Goal: Task Accomplishment & Management: Manage account settings

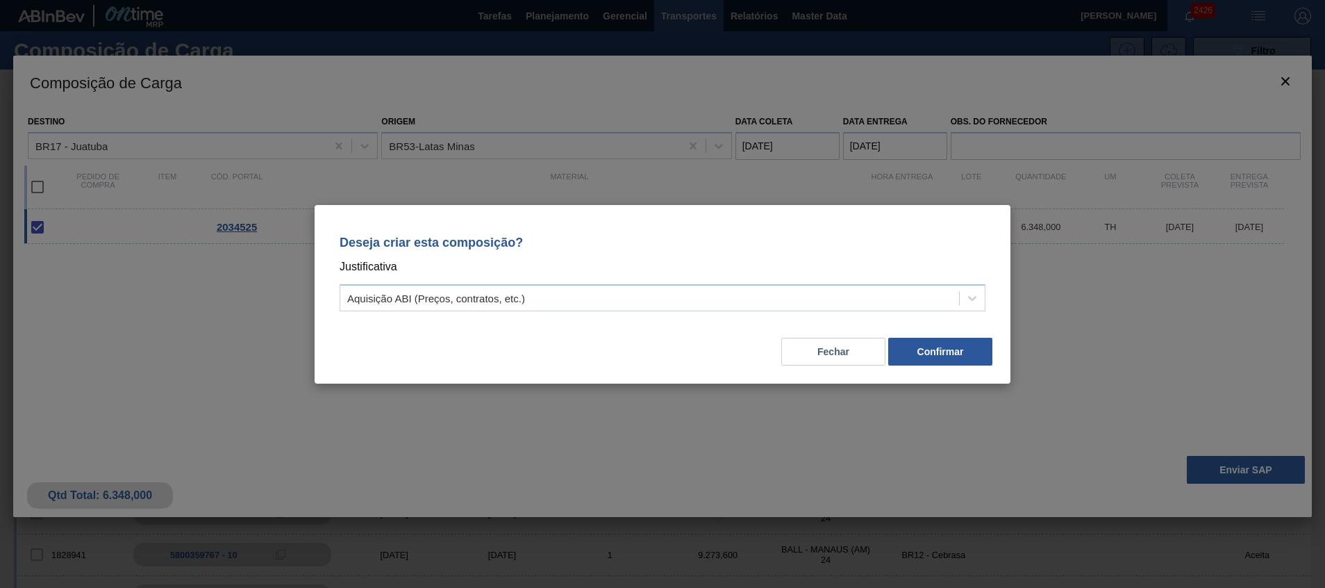
scroll to position [100, 0]
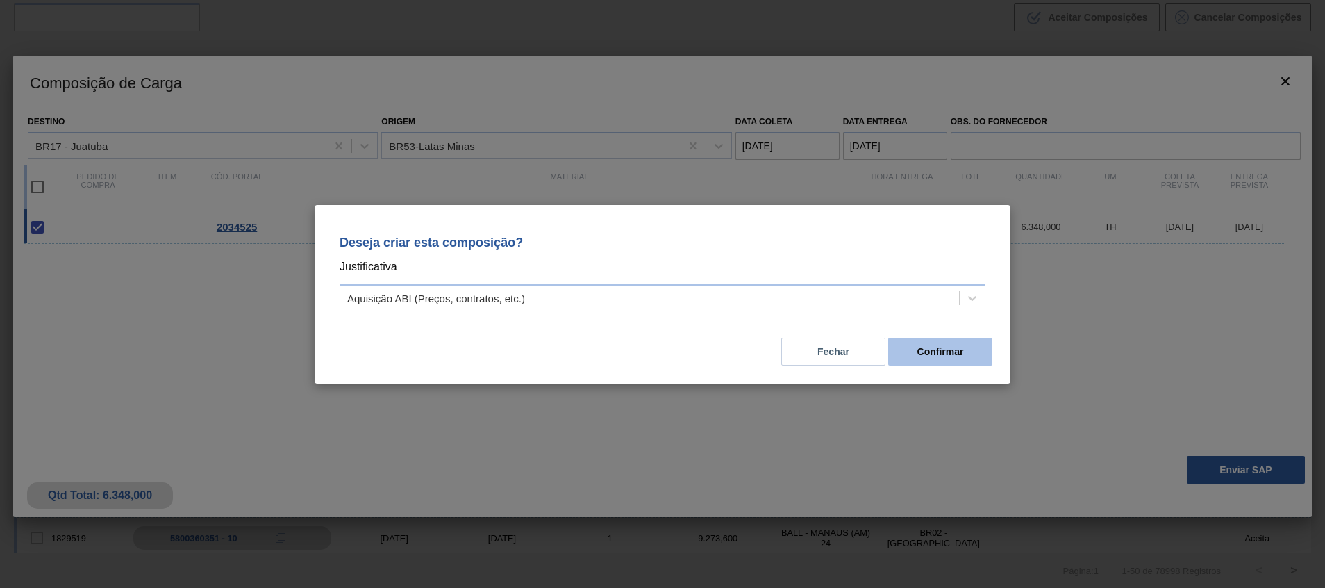
click at [916, 351] on button "Confirmar" at bounding box center [940, 352] width 104 height 28
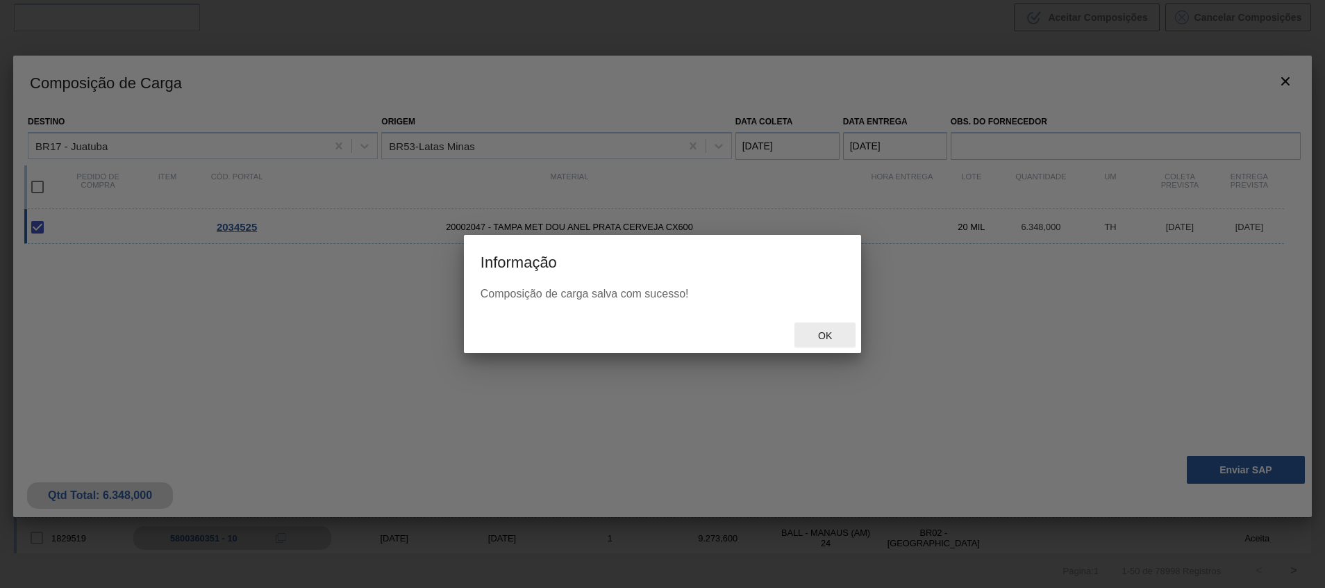
click at [841, 336] on span "Ok" at bounding box center [825, 335] width 36 height 11
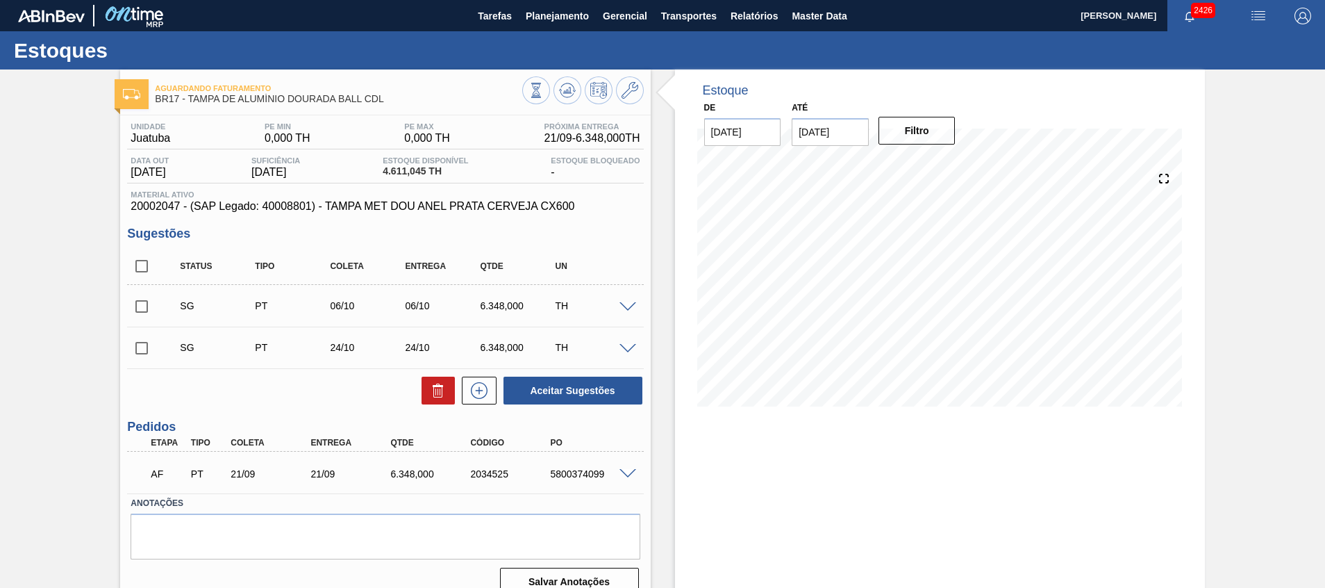
click at [579, 469] on div "5800374099" at bounding box center [592, 473] width 90 height 11
copy div "5800374099"
click at [536, 23] on span "Planejamento" at bounding box center [557, 16] width 63 height 17
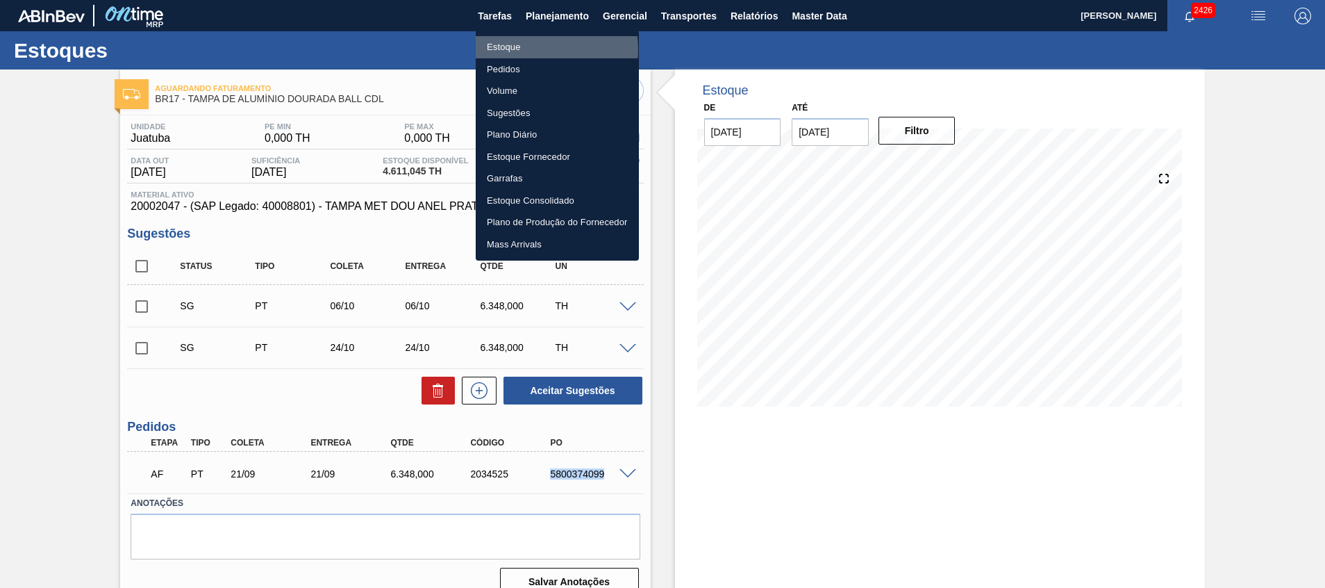
click at [531, 49] on li "Estoque" at bounding box center [557, 47] width 163 height 22
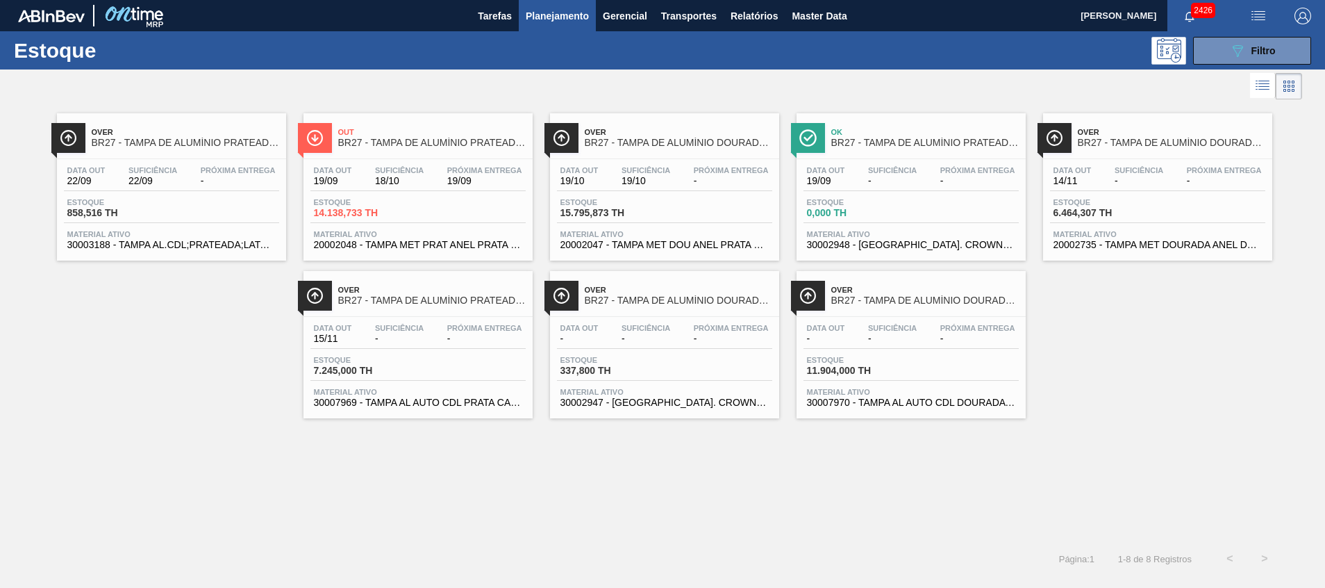
click at [652, 249] on span "20002047 - TAMPA MET DOU ANEL PRATA CERVEJA CX600" at bounding box center [665, 245] width 208 height 10
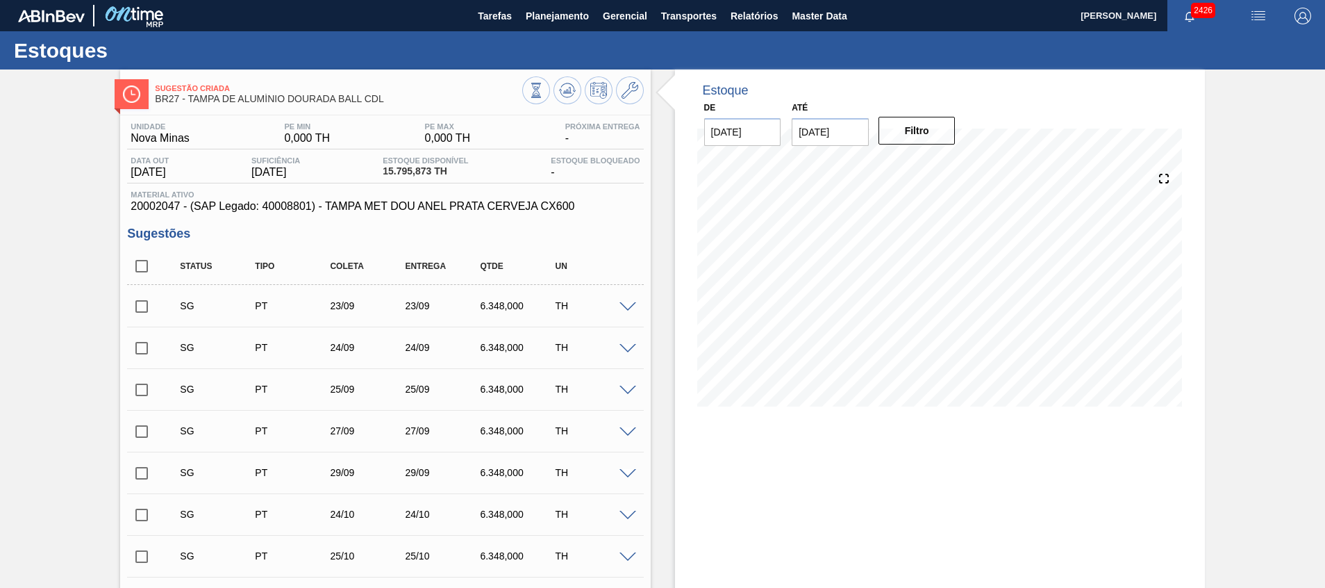
click at [145, 311] on input "checkbox" at bounding box center [141, 306] width 29 height 29
click at [631, 302] on span at bounding box center [628, 307] width 17 height 10
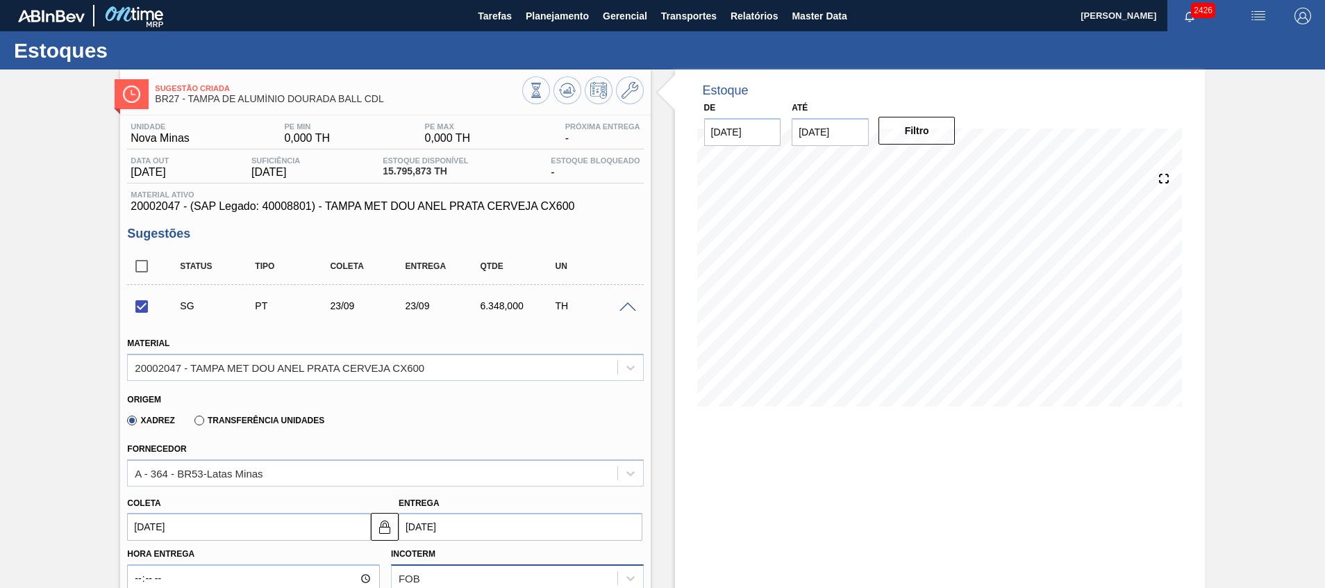
scroll to position [208, 0]
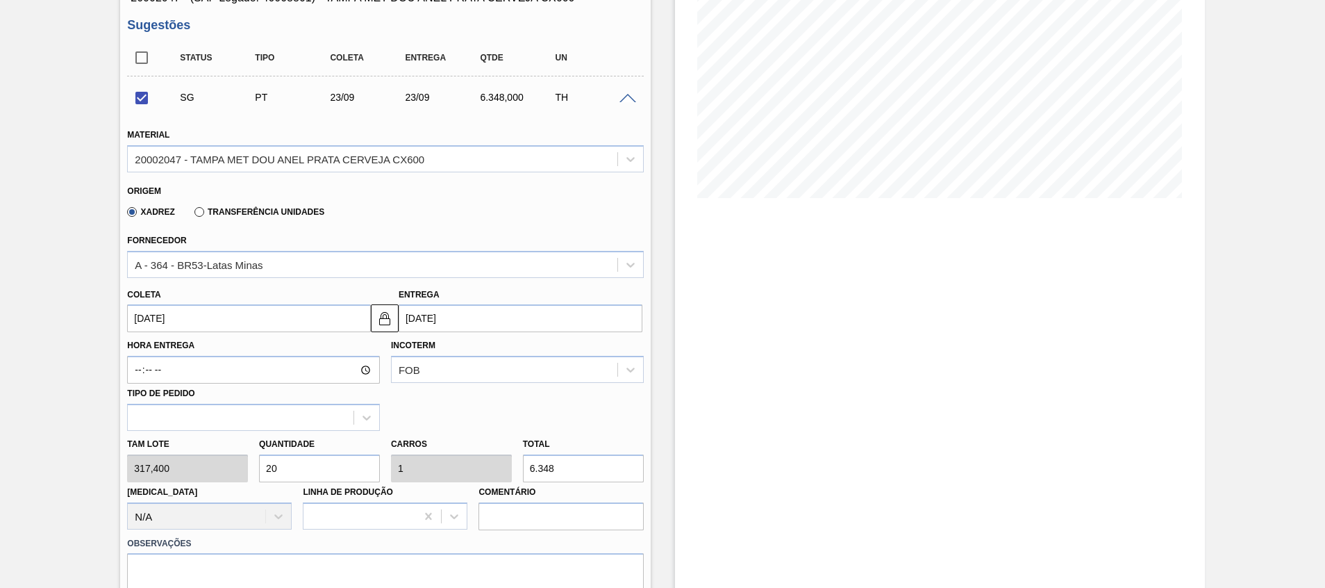
click at [299, 324] on input "23/09/2025" at bounding box center [249, 318] width 244 height 28
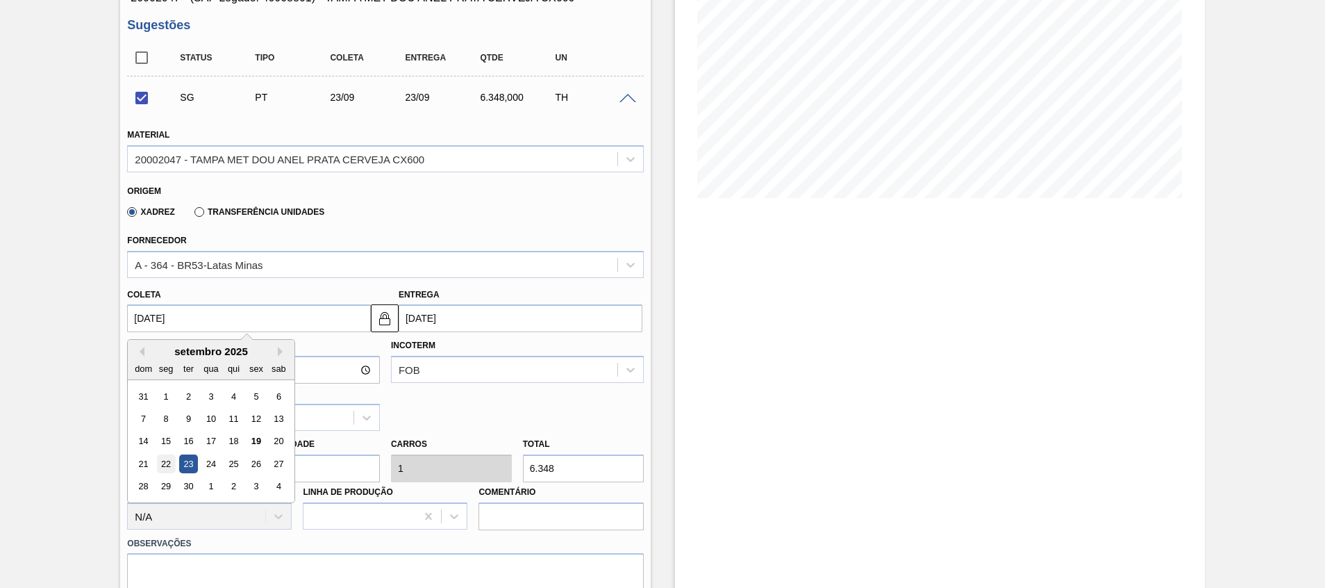
click at [167, 462] on div "22" at bounding box center [166, 463] width 19 height 19
checkbox input "false"
type input "22/09/2025"
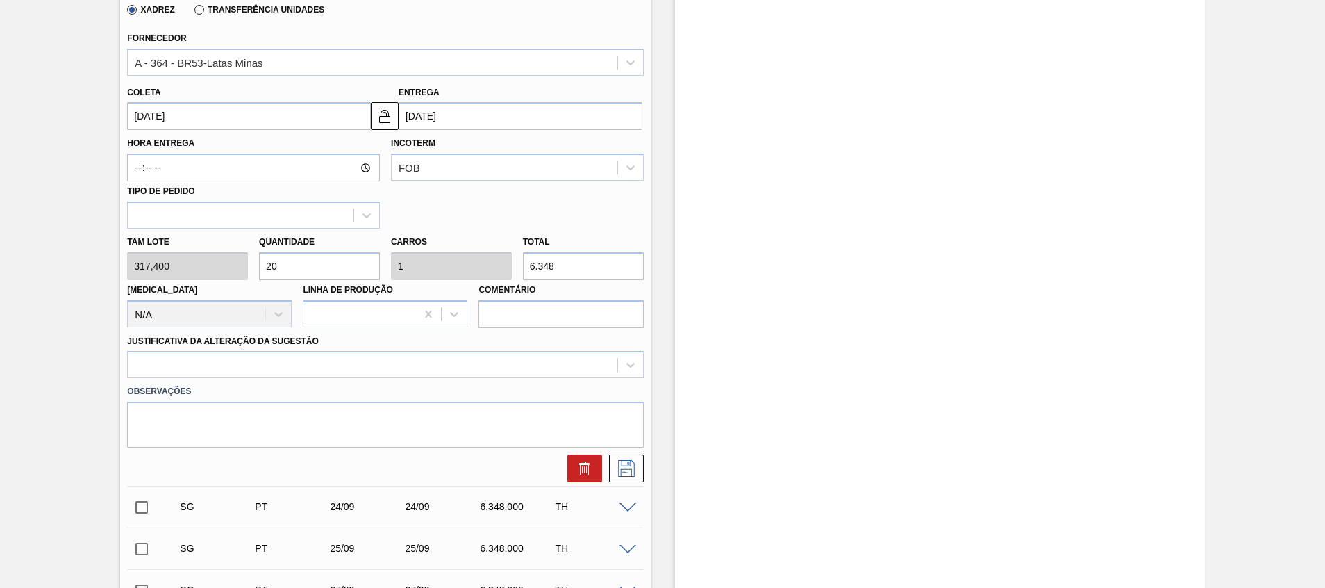
scroll to position [417, 0]
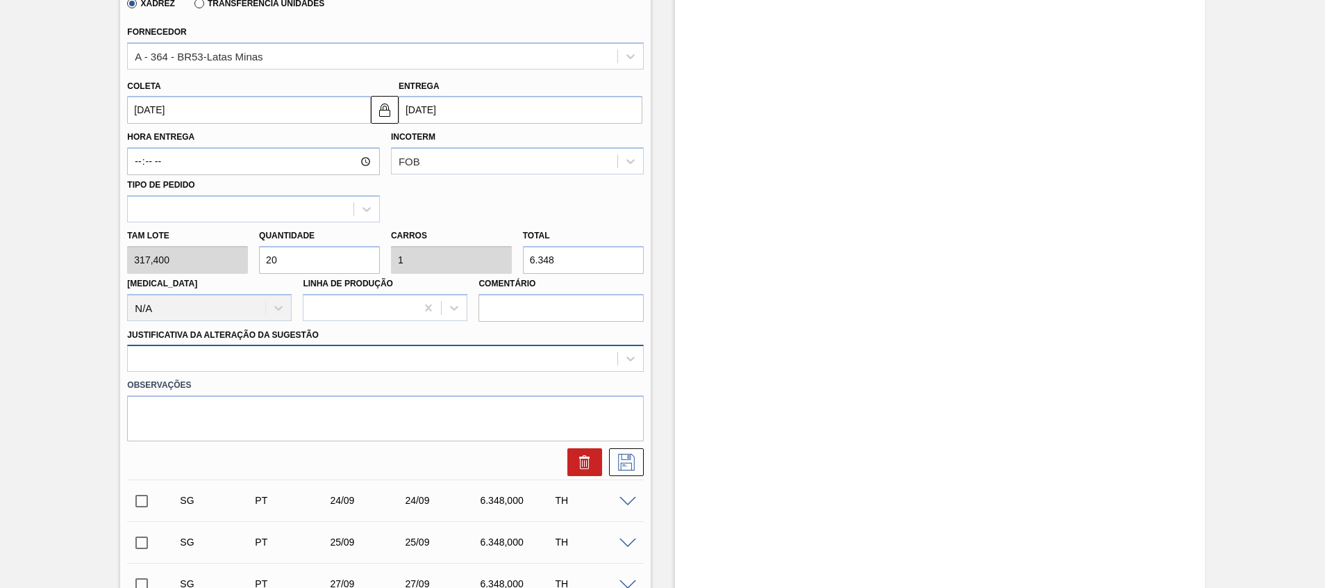
click at [363, 364] on div at bounding box center [372, 359] width 489 height 20
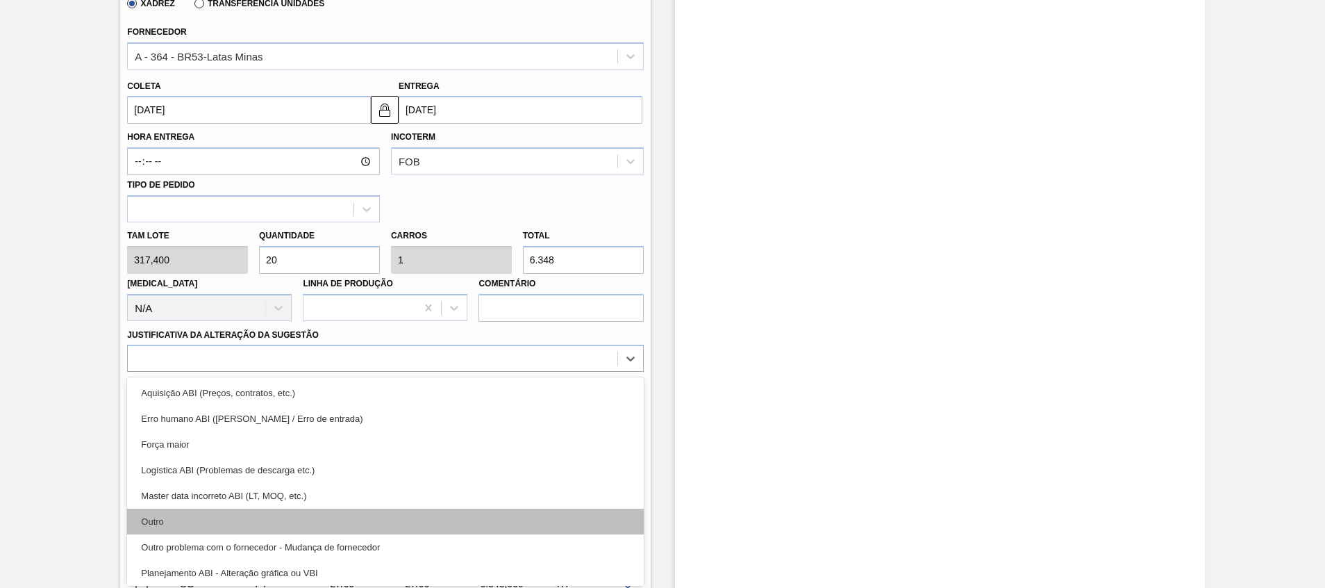
click at [297, 508] on div "Outro" at bounding box center [385, 521] width 516 height 26
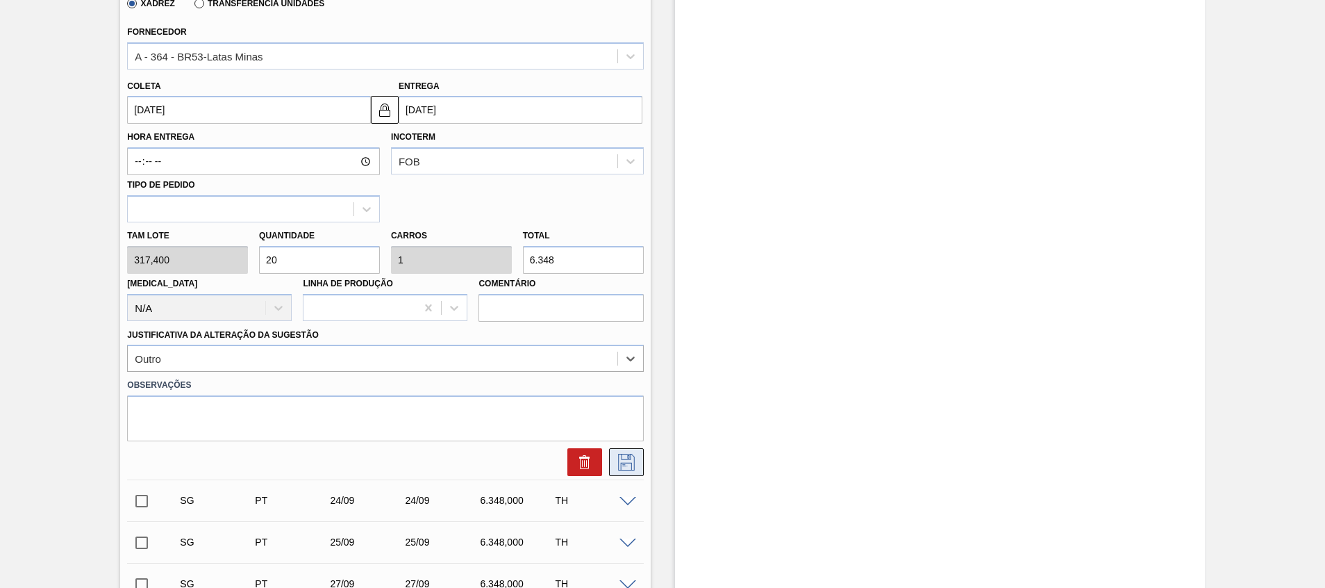
click at [628, 467] on icon at bounding box center [626, 462] width 22 height 17
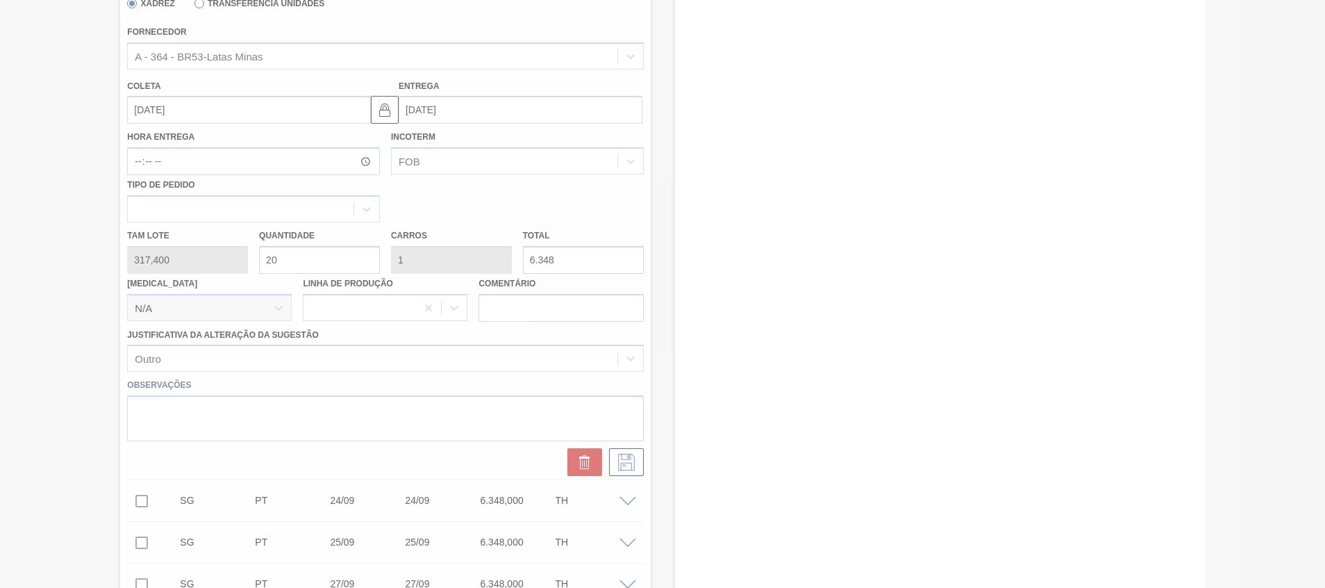
scroll to position [287, 0]
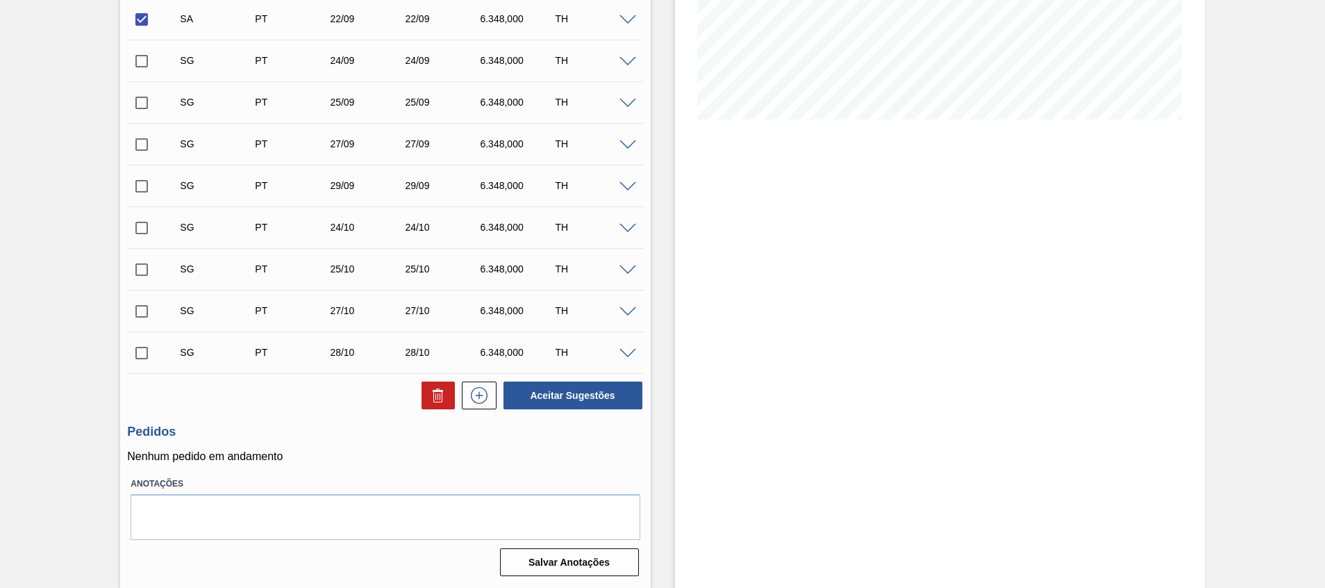
click at [828, 462] on div "Estoque De 19/09/2025 Até 31/10/2025 Filtro" at bounding box center [940, 185] width 530 height 805
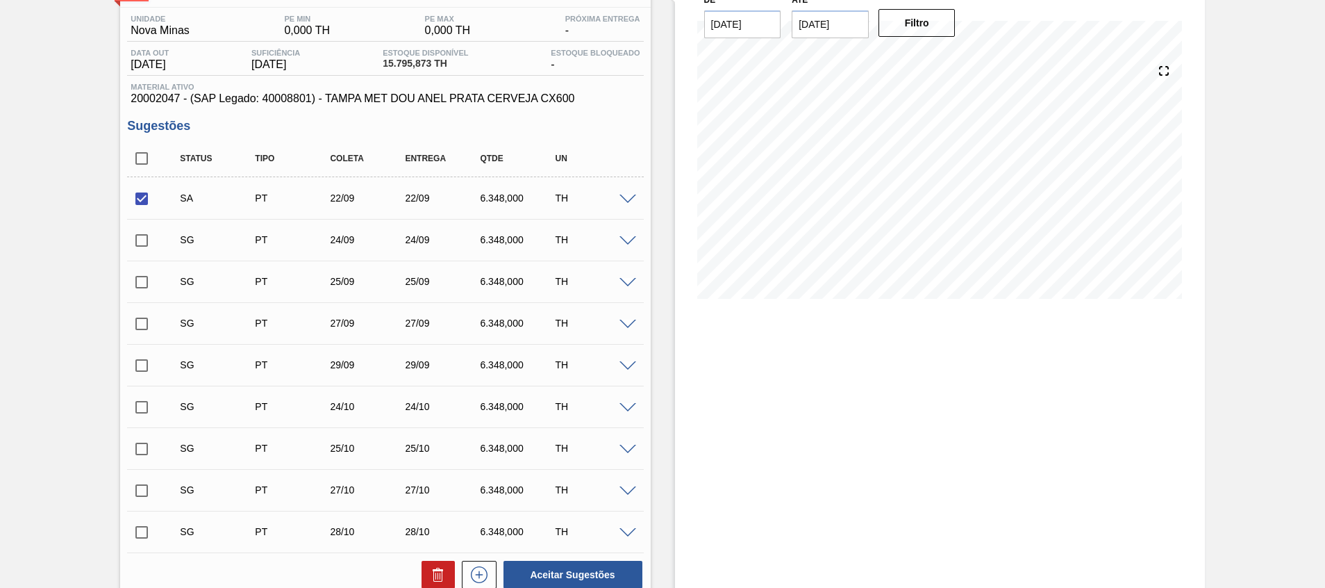
scroll to position [208, 0]
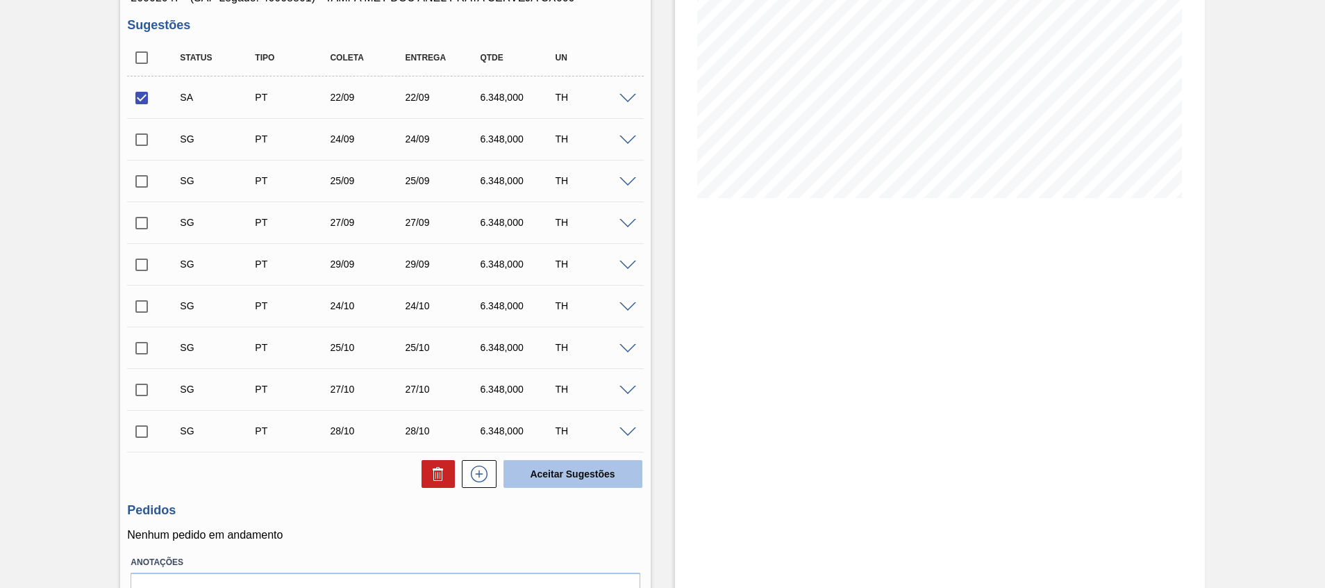
click at [586, 475] on button "Aceitar Sugestões" at bounding box center [573, 474] width 139 height 28
checkbox input "false"
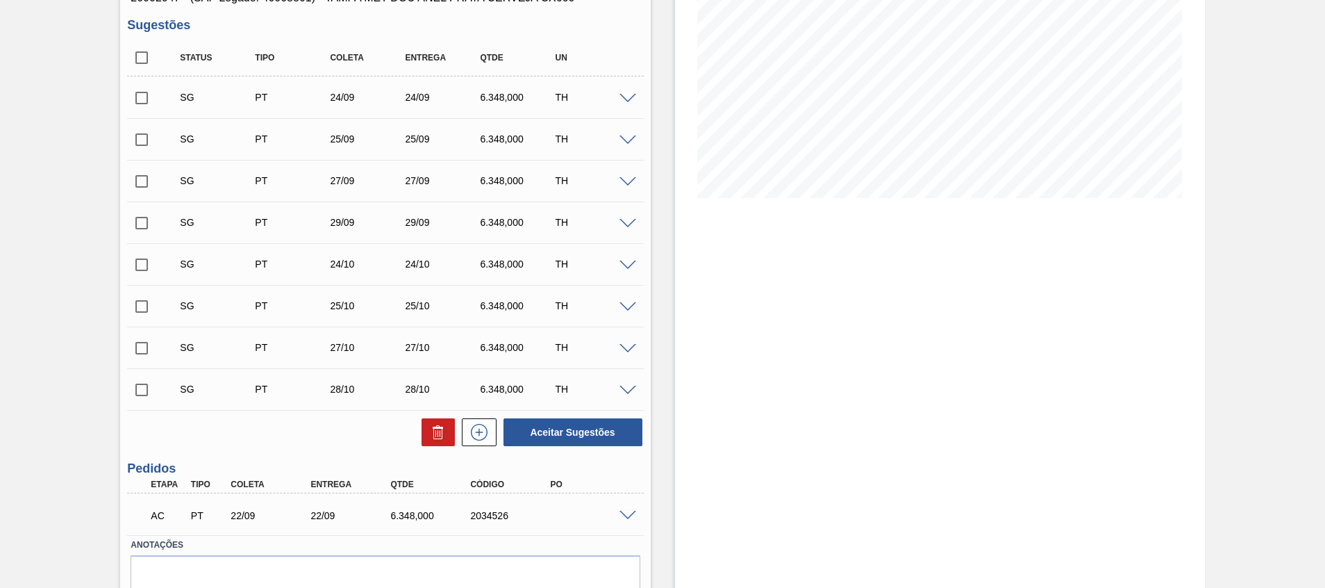
click at [622, 508] on div "AC PT 22/09 22/09 6.348,000 2034526" at bounding box center [385, 514] width 516 height 35
click at [627, 511] on span at bounding box center [628, 516] width 17 height 10
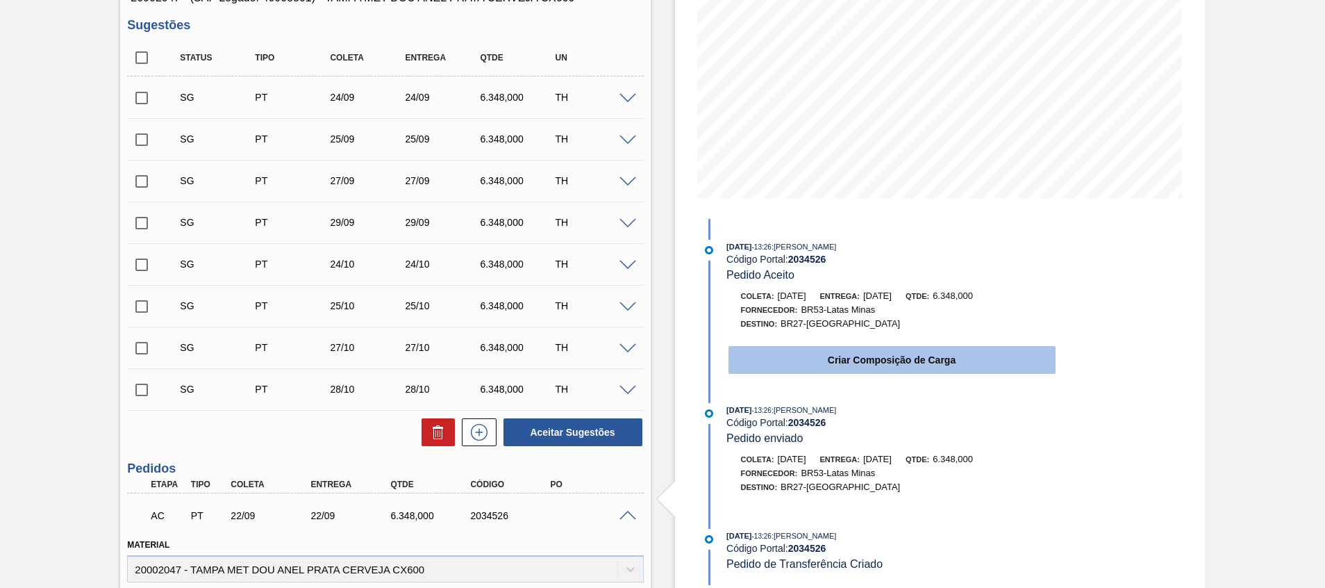
click at [804, 363] on button "Criar Composição de Carga" at bounding box center [892, 360] width 327 height 28
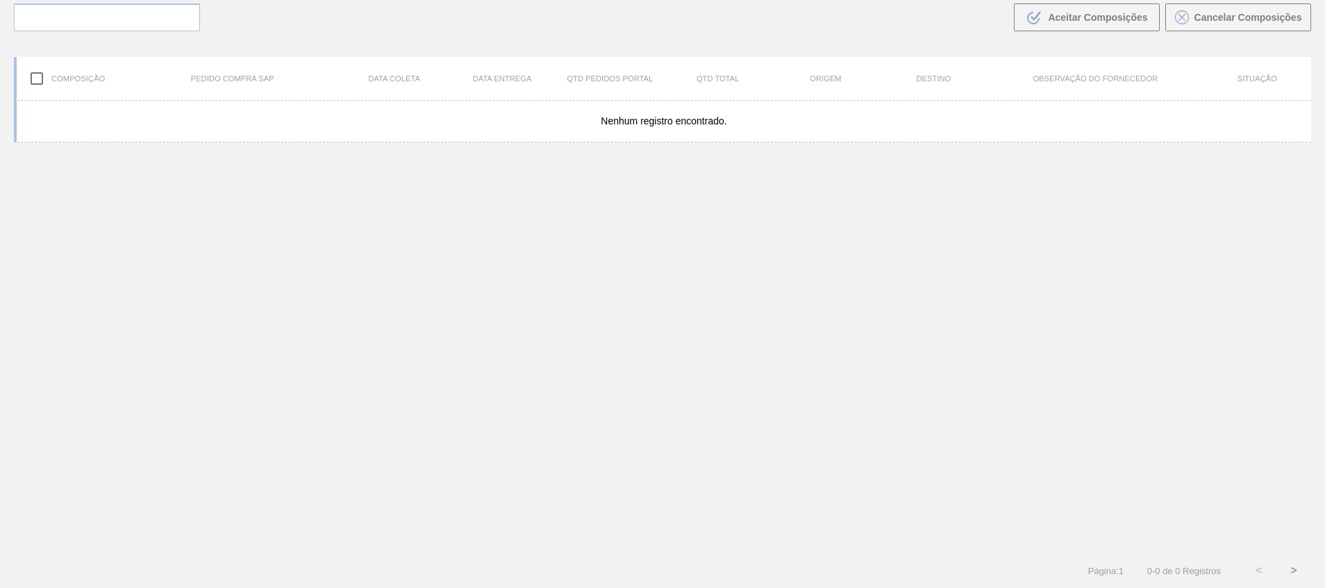
scroll to position [100, 0]
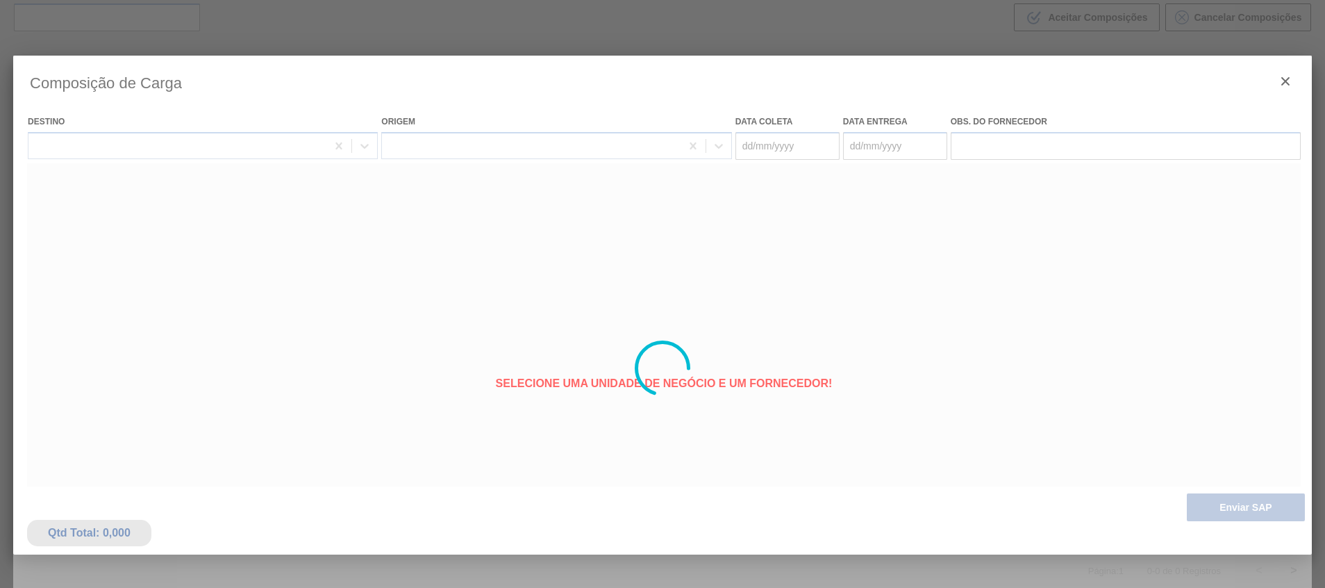
type coleta "22/09/2025"
type entrega "22/09/2025"
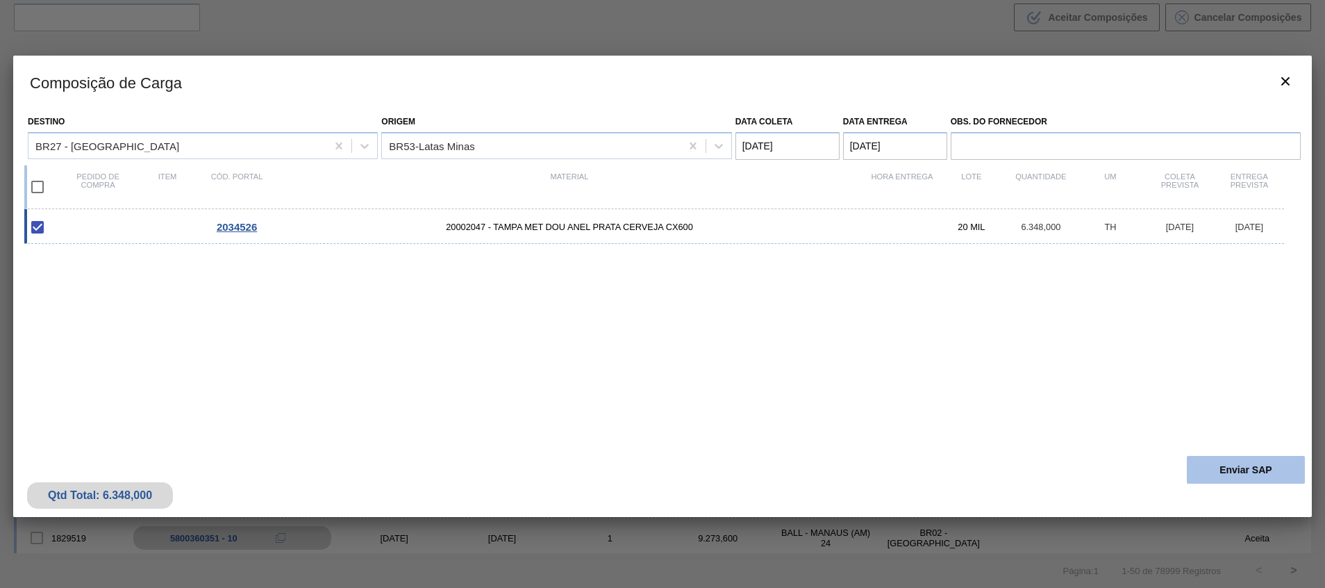
click at [1248, 481] on button "Enviar SAP" at bounding box center [1246, 470] width 118 height 28
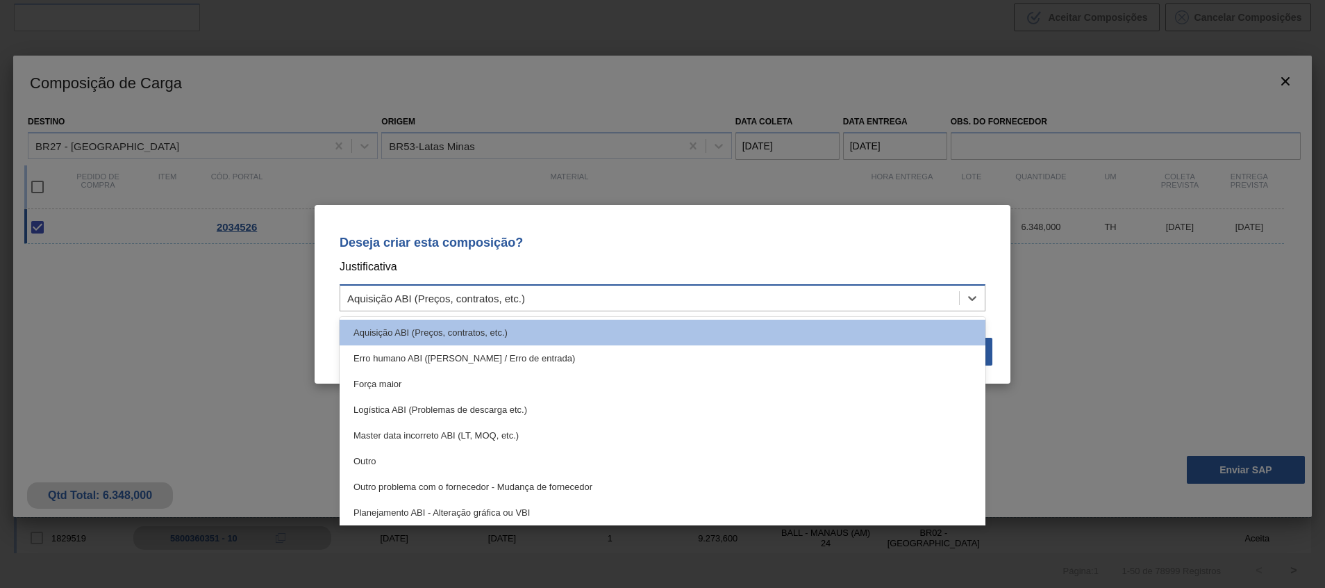
click at [843, 298] on div "Aquisição ABI (Preços, contratos, etc.)" at bounding box center [649, 298] width 619 height 20
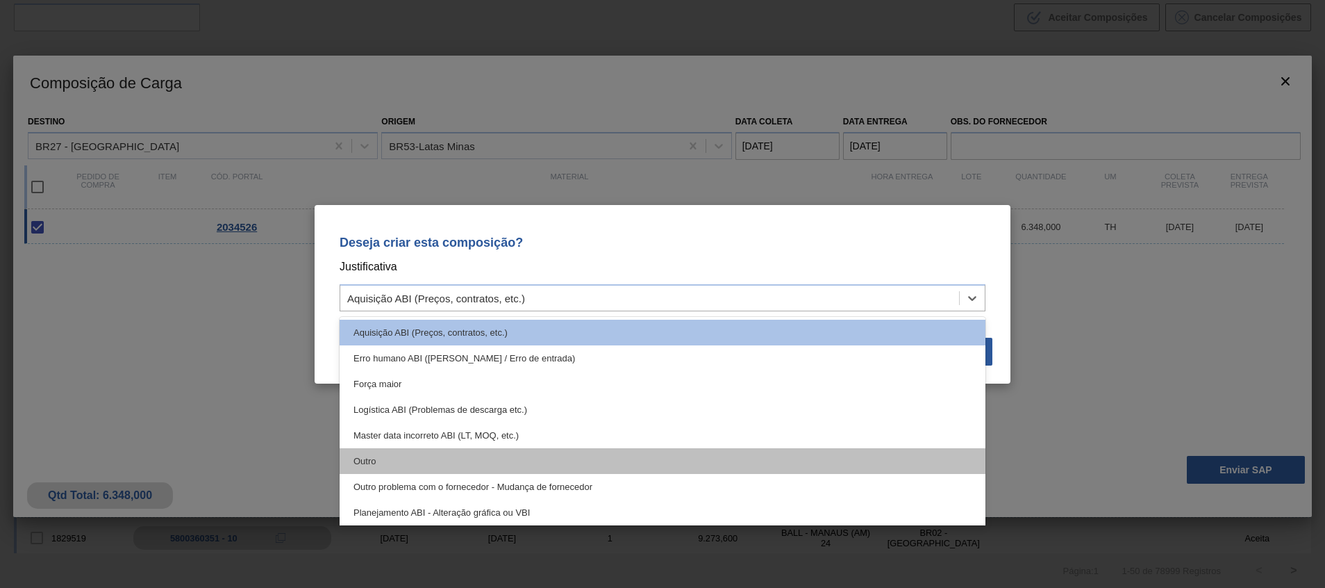
click at [804, 459] on div "Outro" at bounding box center [663, 461] width 646 height 26
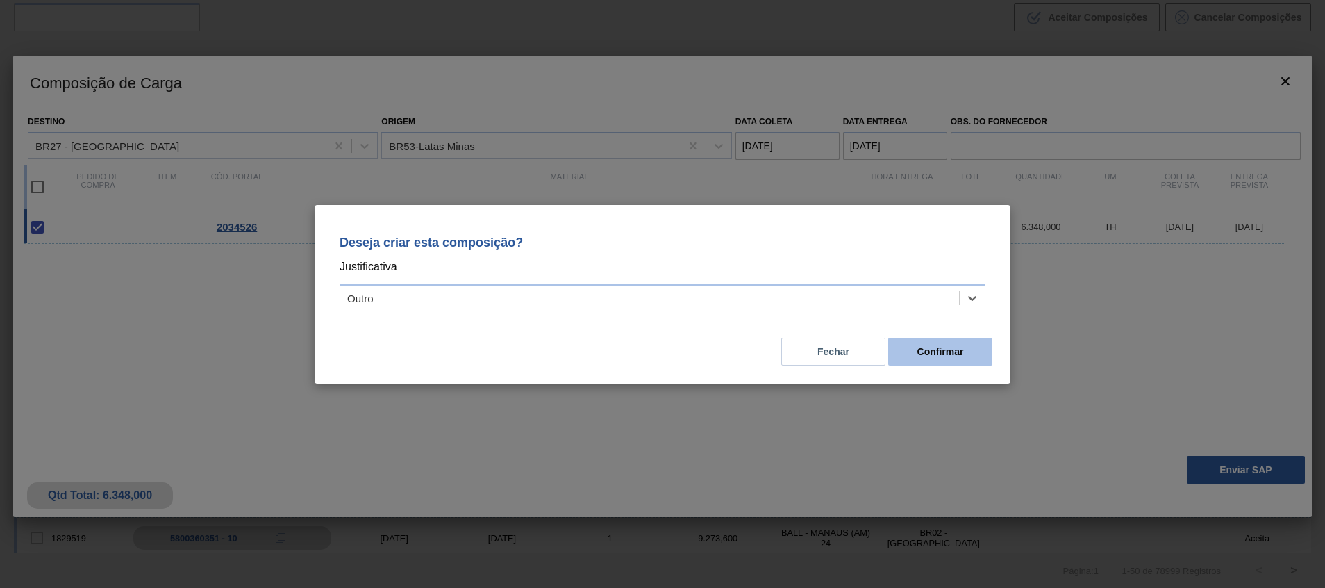
click at [916, 347] on button "Confirmar" at bounding box center [940, 352] width 104 height 28
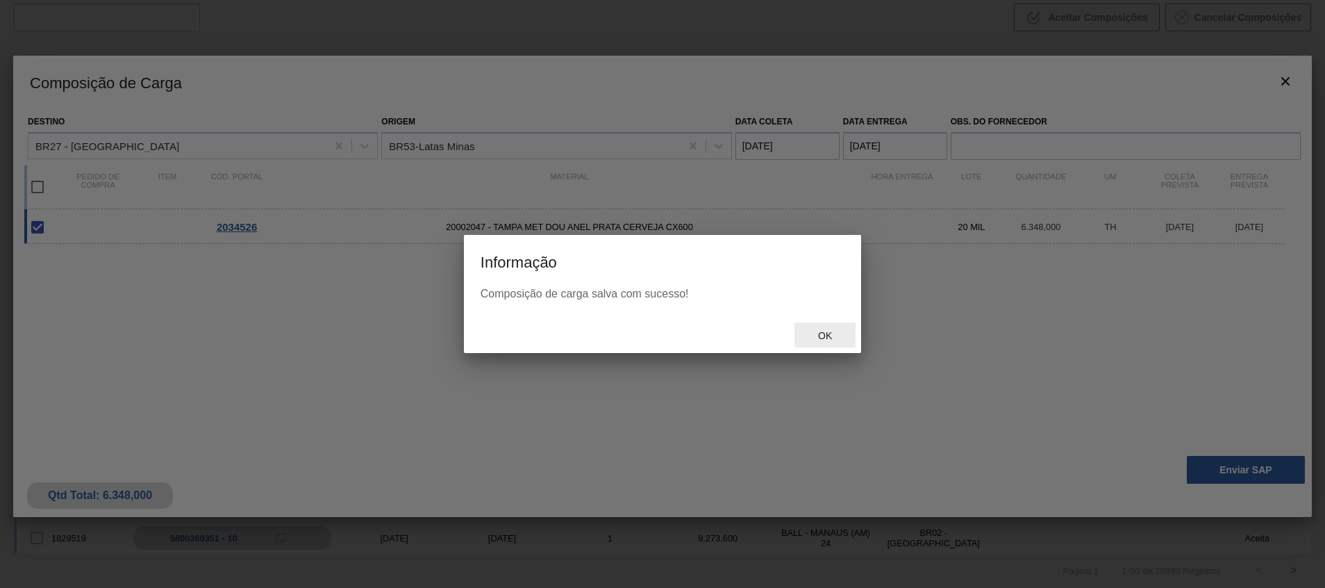
click at [839, 342] on div "Ok" at bounding box center [825, 335] width 61 height 26
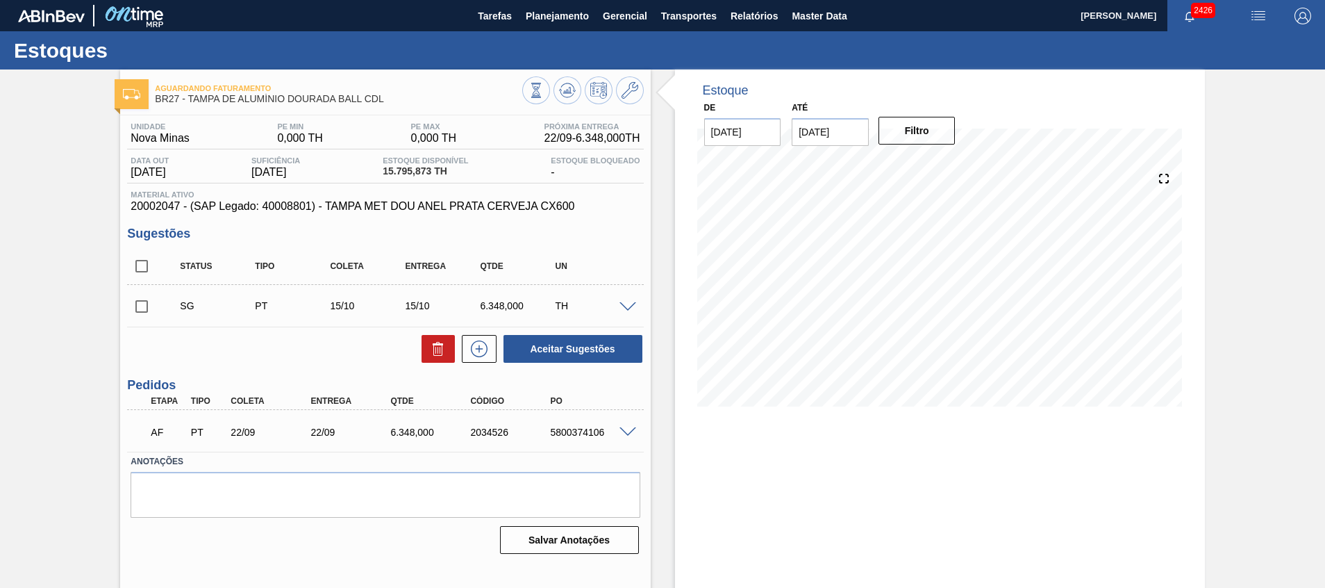
click at [587, 426] on div "AF PT 22/09 22/09 6.348,000 2034526 5800374106" at bounding box center [381, 431] width 479 height 28
click at [589, 427] on div "5800374106" at bounding box center [592, 432] width 90 height 11
copy div "5800374106"
click at [558, 19] on span "Planejamento" at bounding box center [557, 16] width 63 height 17
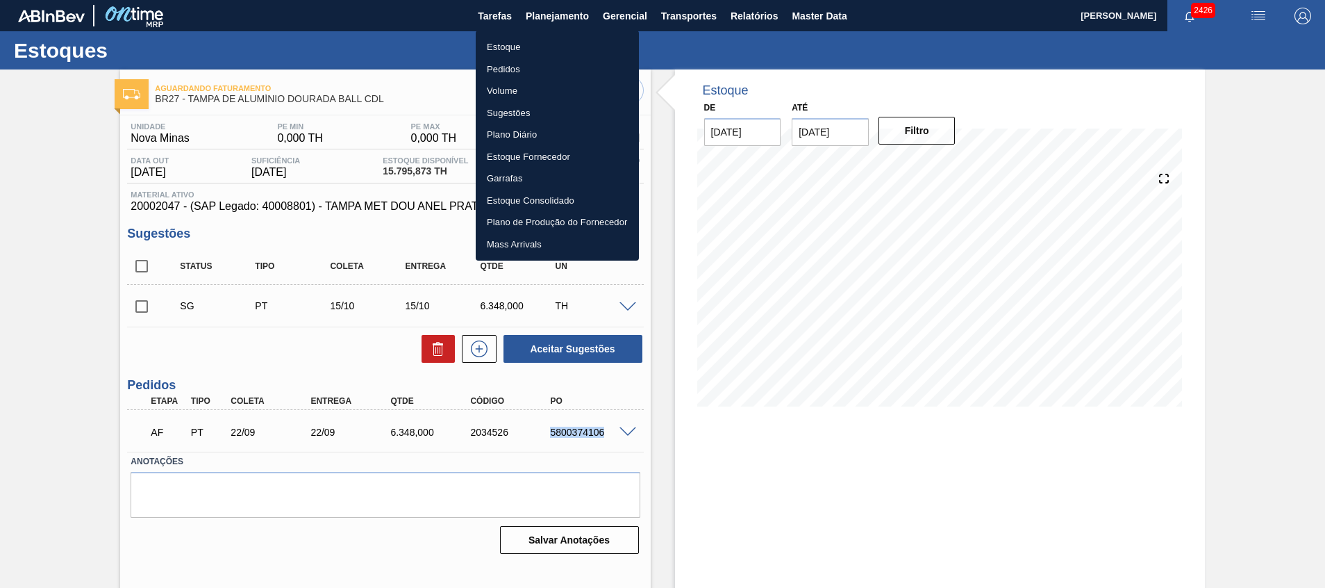
drag, startPoint x: 541, startPoint y: 45, endPoint x: 0, endPoint y: 131, distance: 547.9
click at [541, 45] on li "Estoque" at bounding box center [557, 47] width 163 height 22
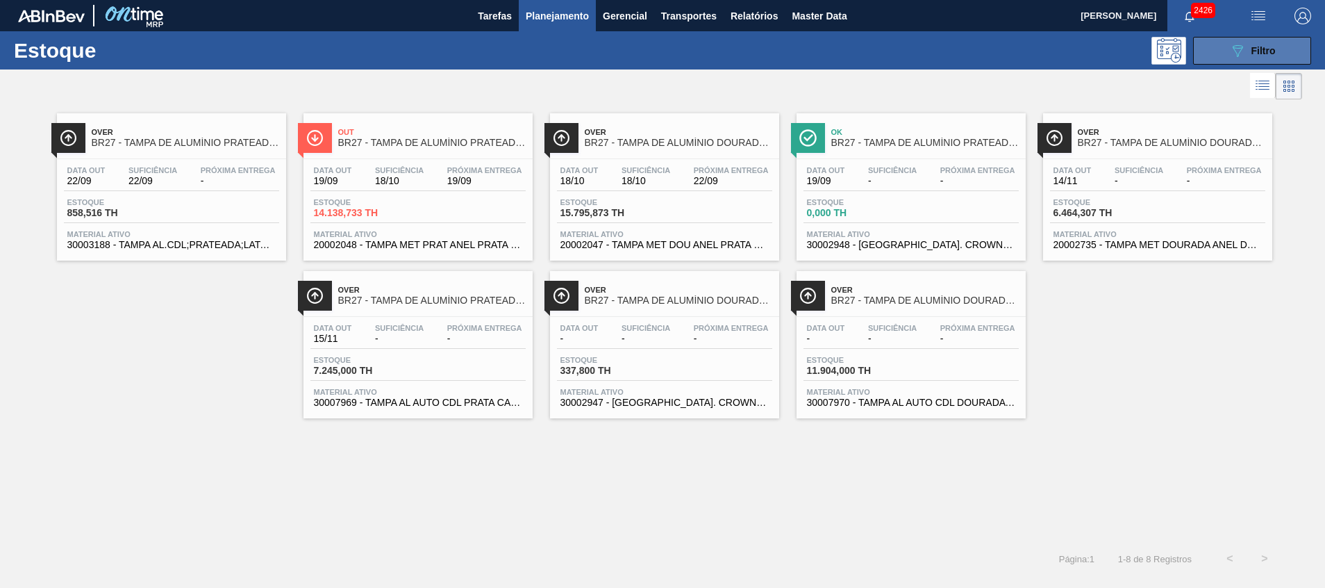
click at [1236, 56] on icon "089F7B8B-B2A5-4AFE-B5C0-19BA573D28AC" at bounding box center [1238, 50] width 17 height 17
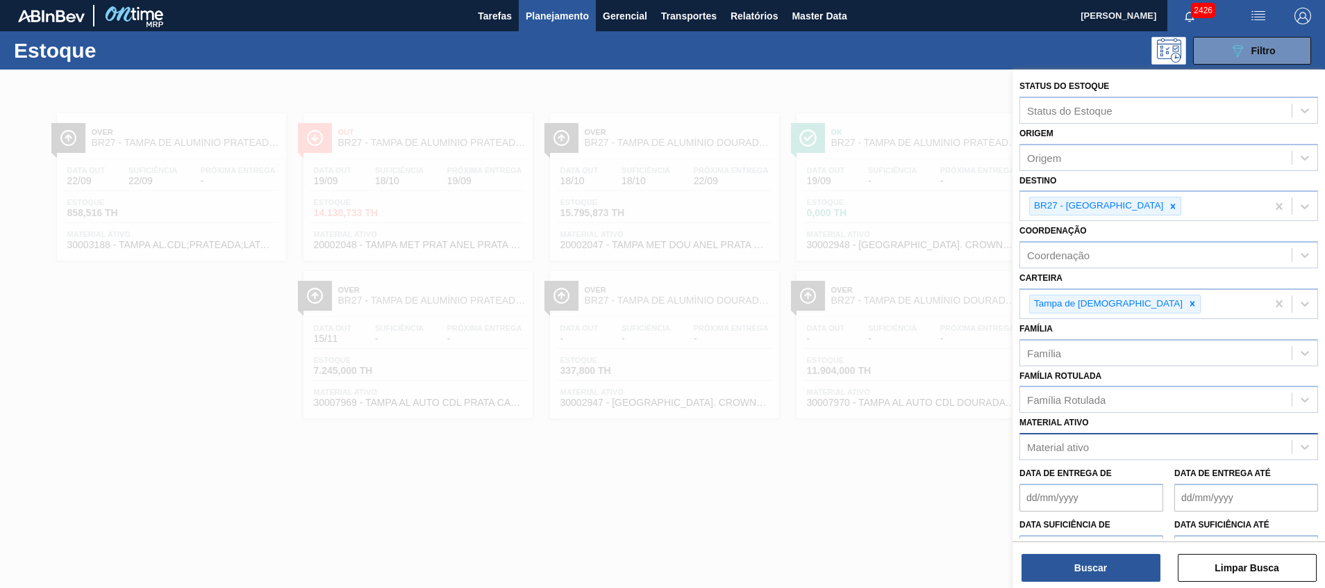
click at [1064, 437] on div "Material ativo" at bounding box center [1156, 447] width 272 height 20
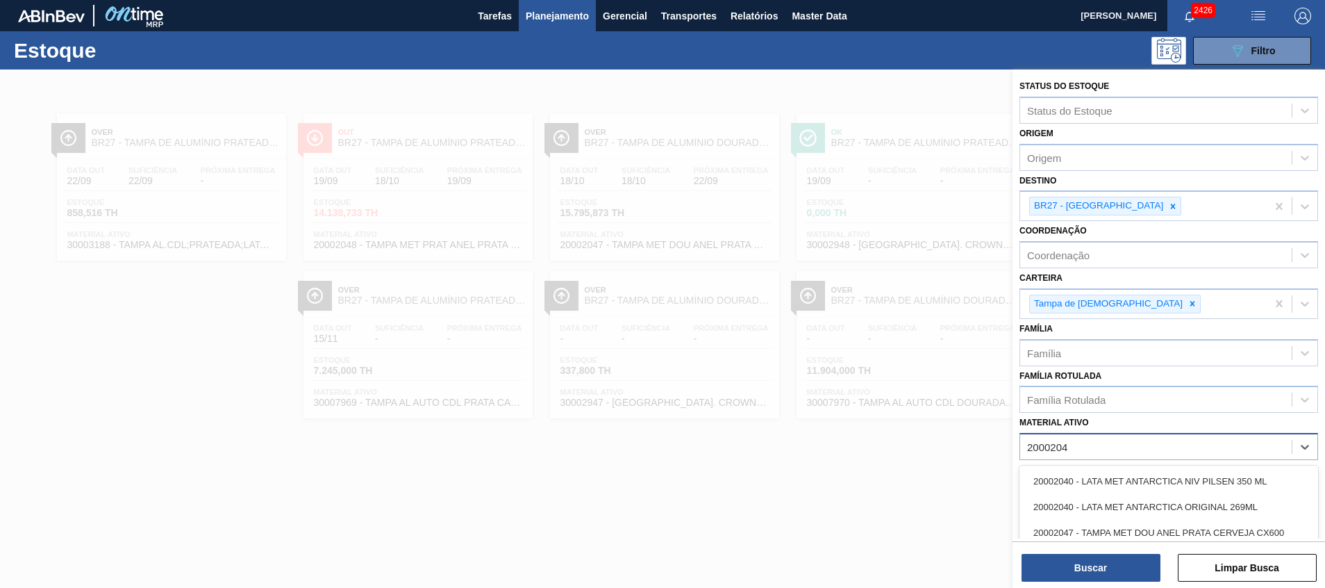
type ativo "20002047"
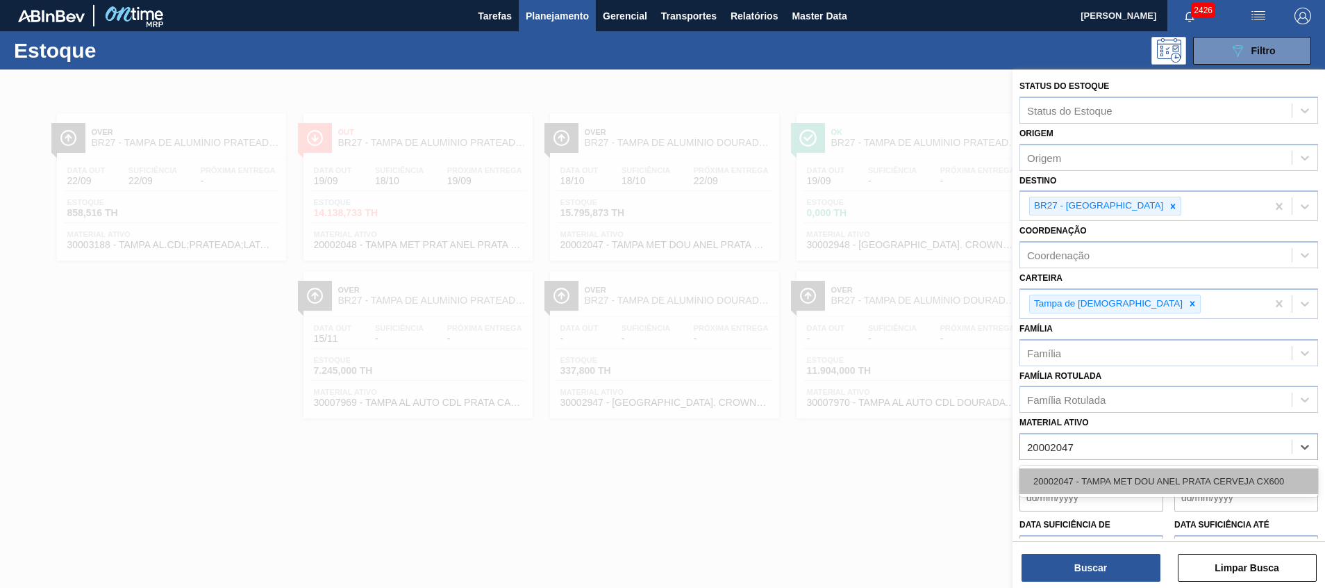
click at [1125, 468] on div "20002047 - TAMPA MET DOU ANEL PRATA CERVEJA CX600" at bounding box center [1169, 481] width 299 height 26
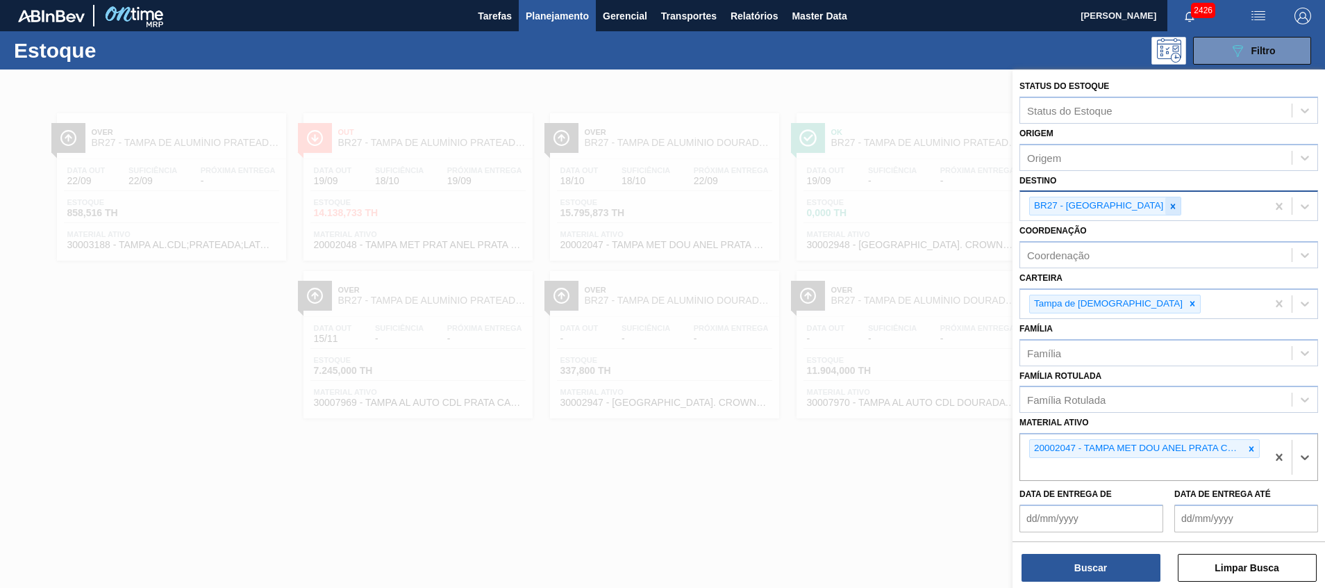
click at [1166, 210] on div at bounding box center [1173, 205] width 15 height 17
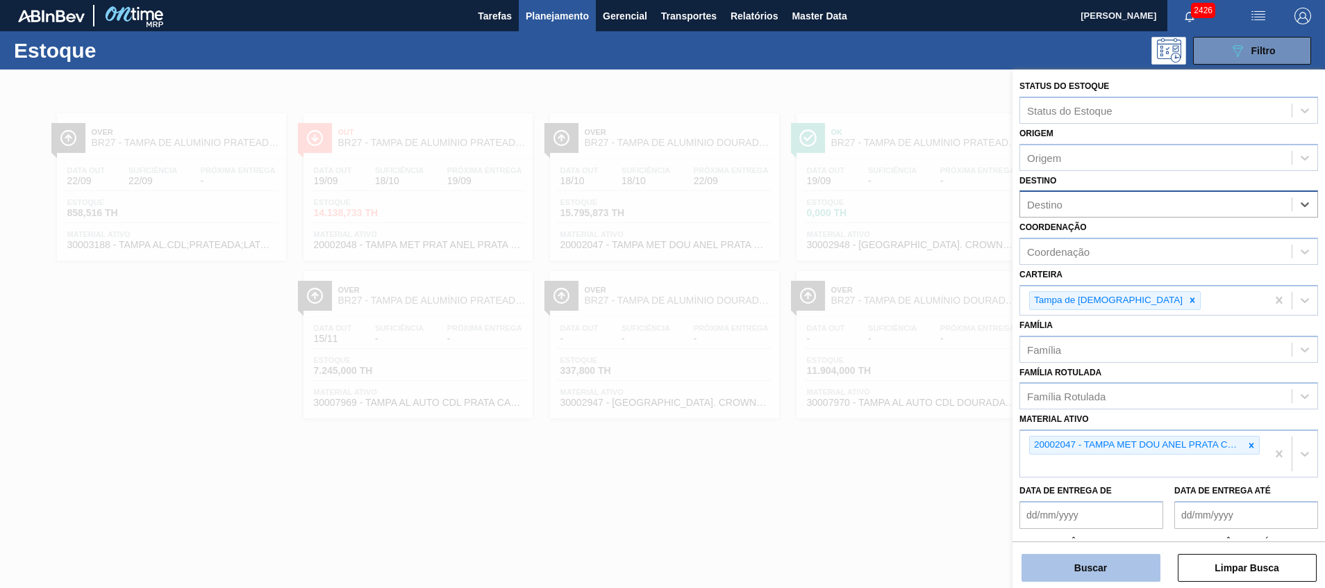
click at [1095, 564] on button "Buscar" at bounding box center [1091, 568] width 139 height 28
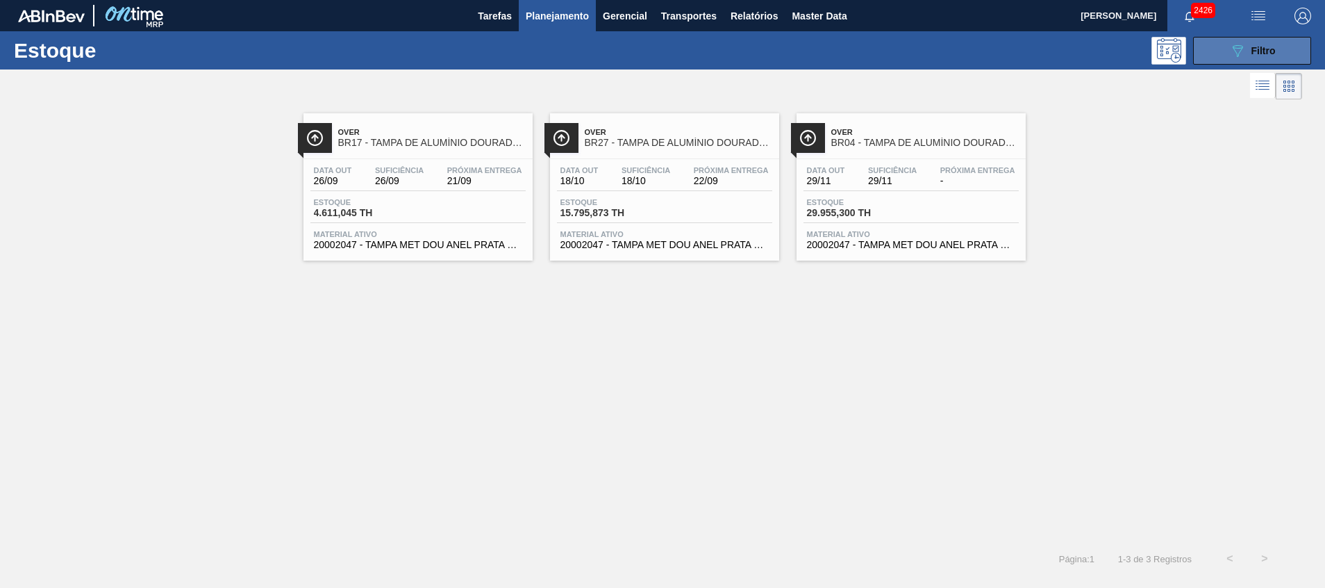
click at [1232, 48] on icon "089F7B8B-B2A5-4AFE-B5C0-19BA573D28AC" at bounding box center [1238, 50] width 17 height 17
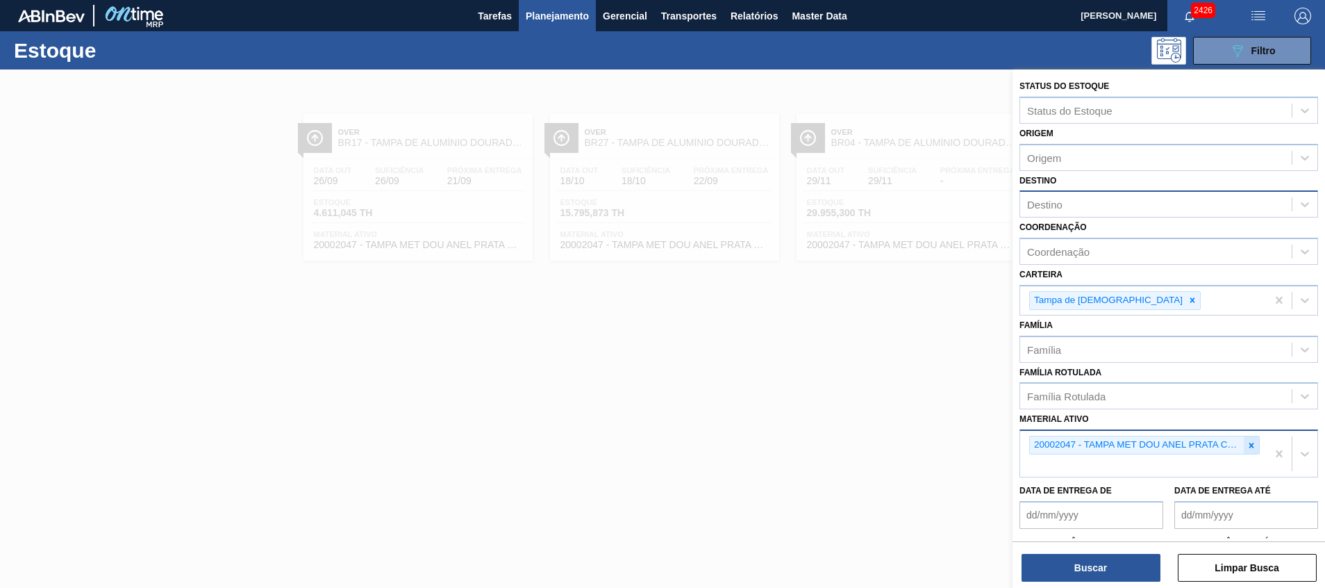
click at [1252, 445] on icon at bounding box center [1252, 445] width 10 height 10
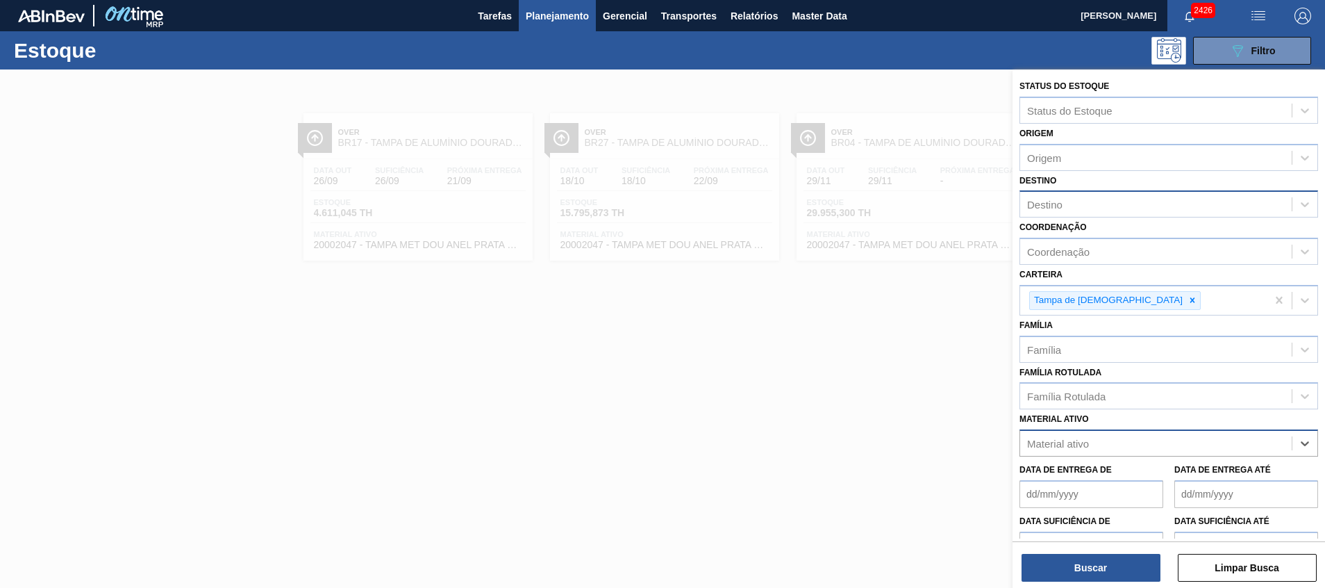
click at [1064, 197] on div "Destino" at bounding box center [1156, 205] width 272 height 20
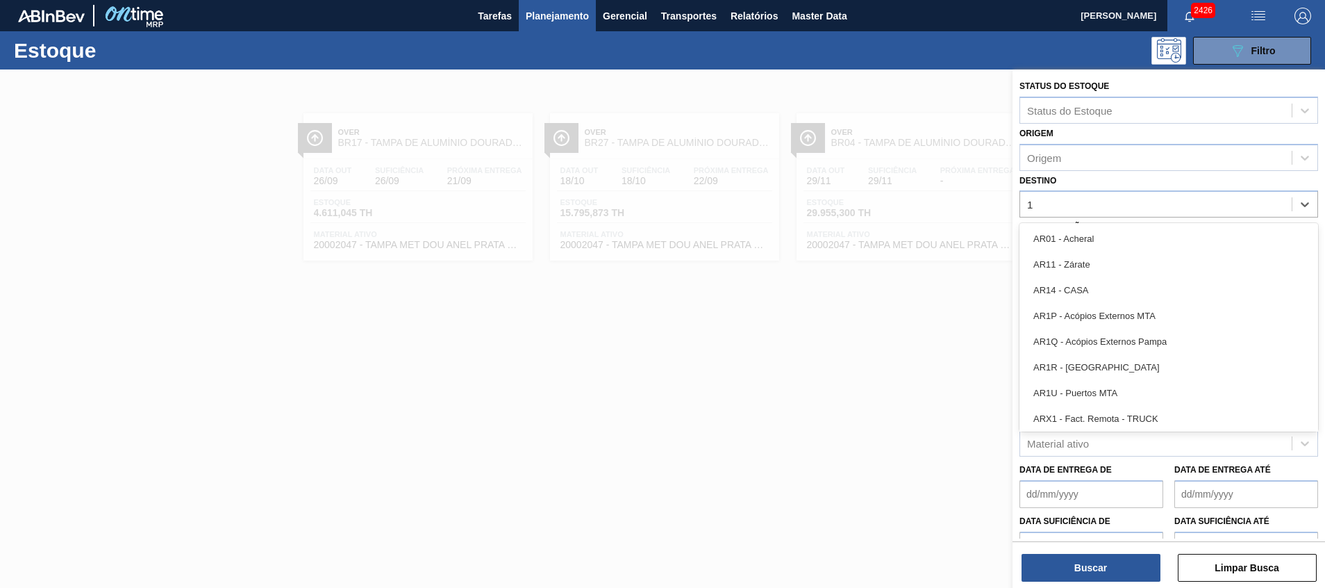
type input "17"
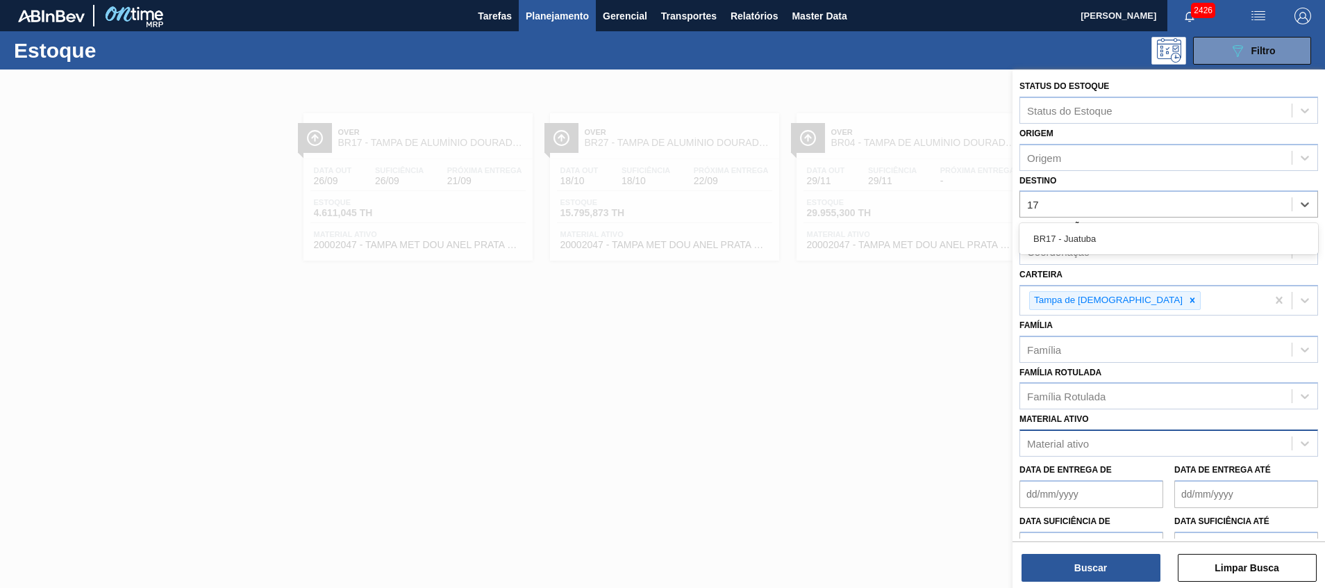
drag, startPoint x: 1093, startPoint y: 242, endPoint x: 1075, endPoint y: 326, distance: 85.8
click at [1093, 242] on div "BR17 - Juatuba" at bounding box center [1169, 239] width 299 height 26
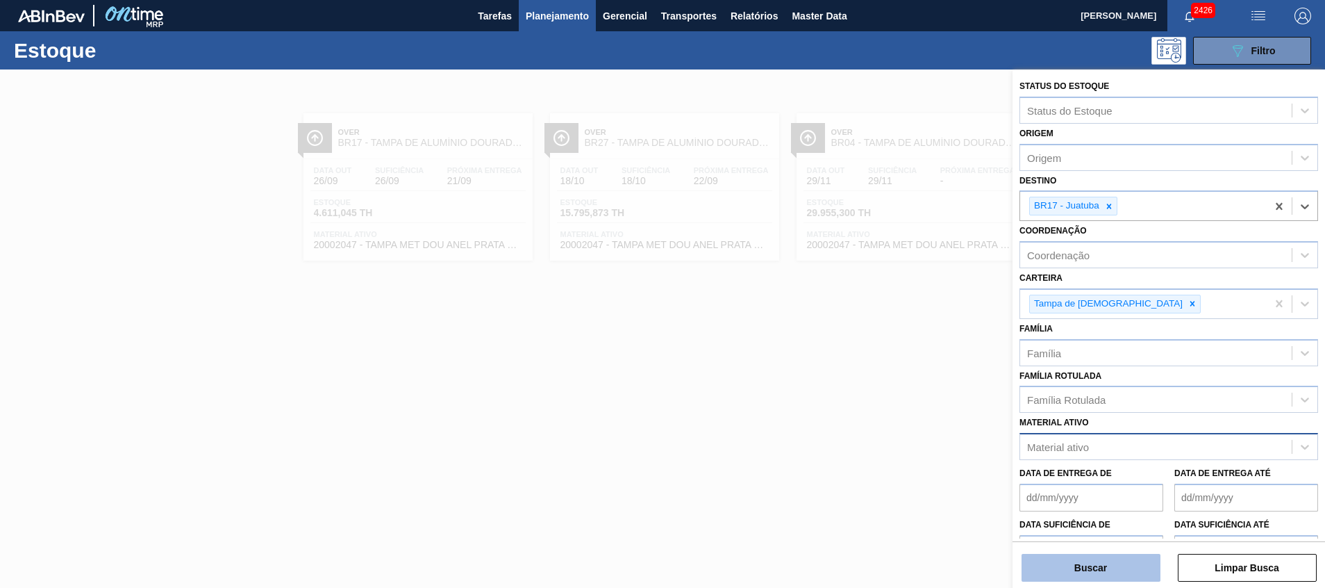
click at [1080, 579] on button "Buscar" at bounding box center [1091, 568] width 139 height 28
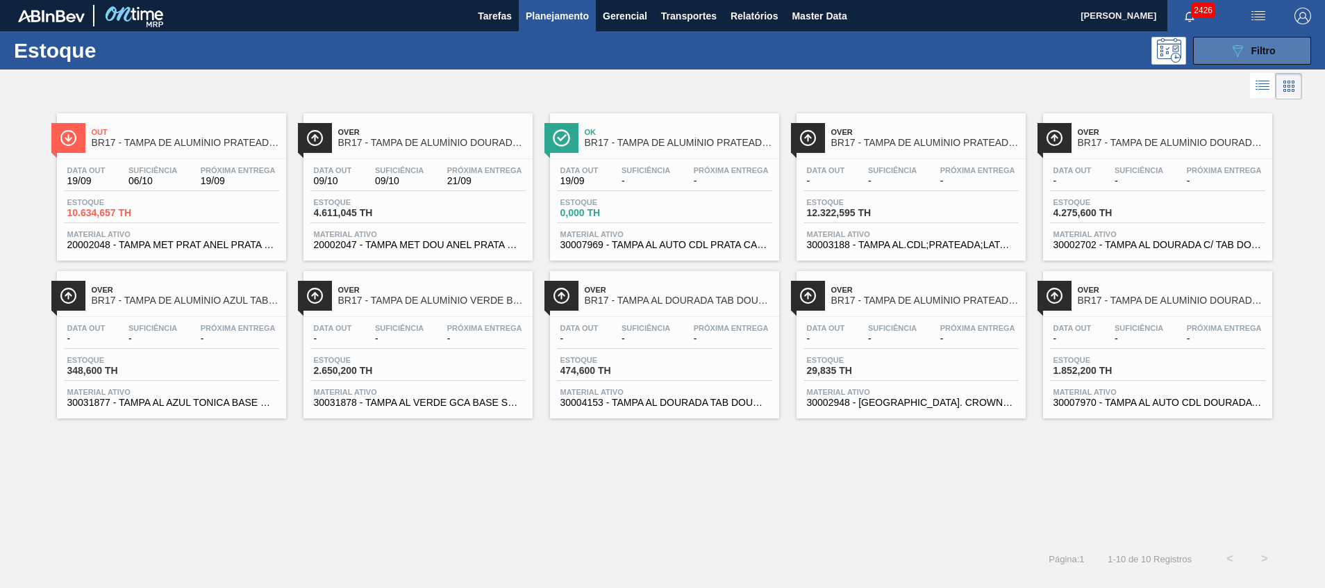
click at [1208, 54] on button "089F7B8B-B2A5-4AFE-B5C0-19BA573D28AC Filtro" at bounding box center [1252, 51] width 118 height 28
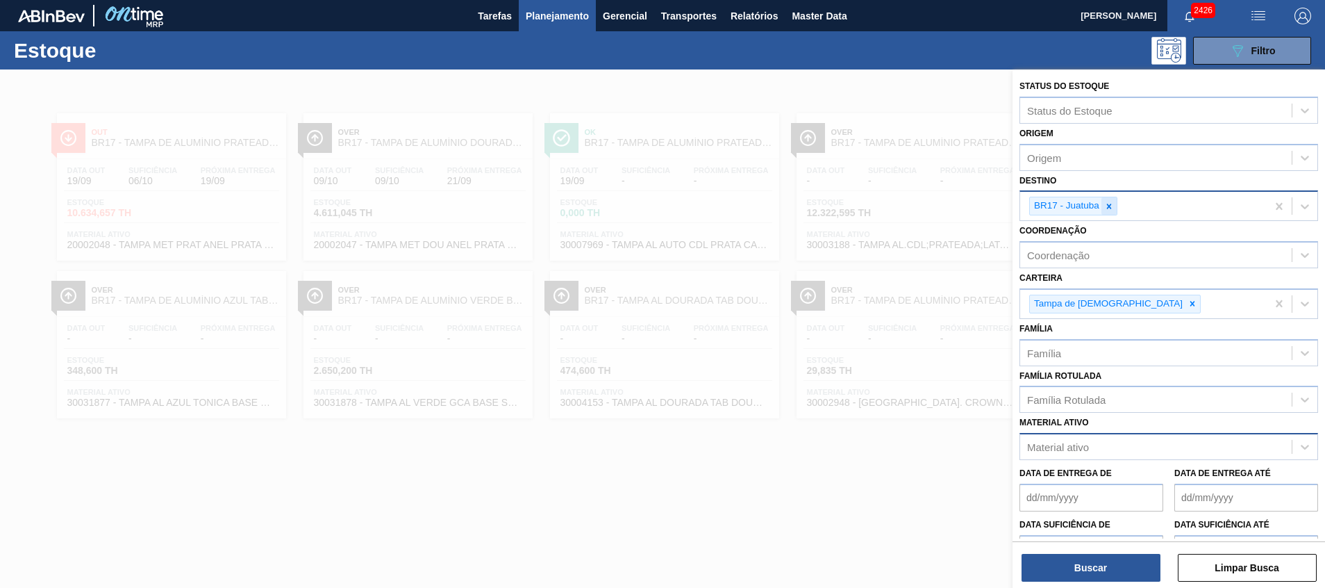
click at [1112, 204] on icon at bounding box center [1109, 206] width 10 height 10
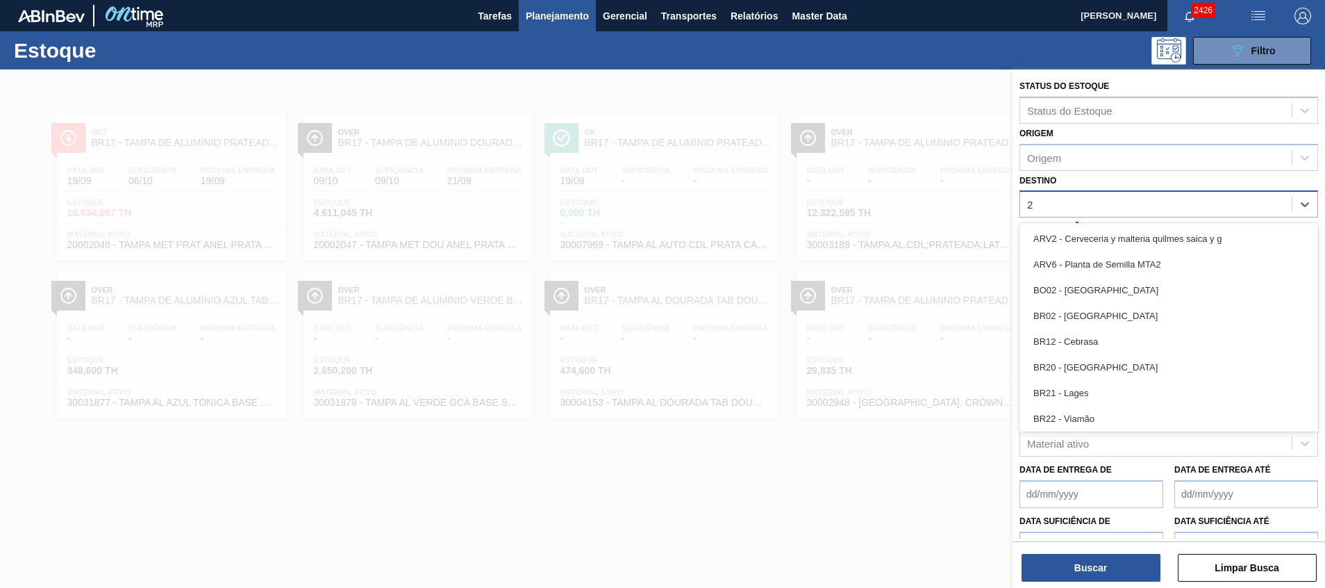
type input "26"
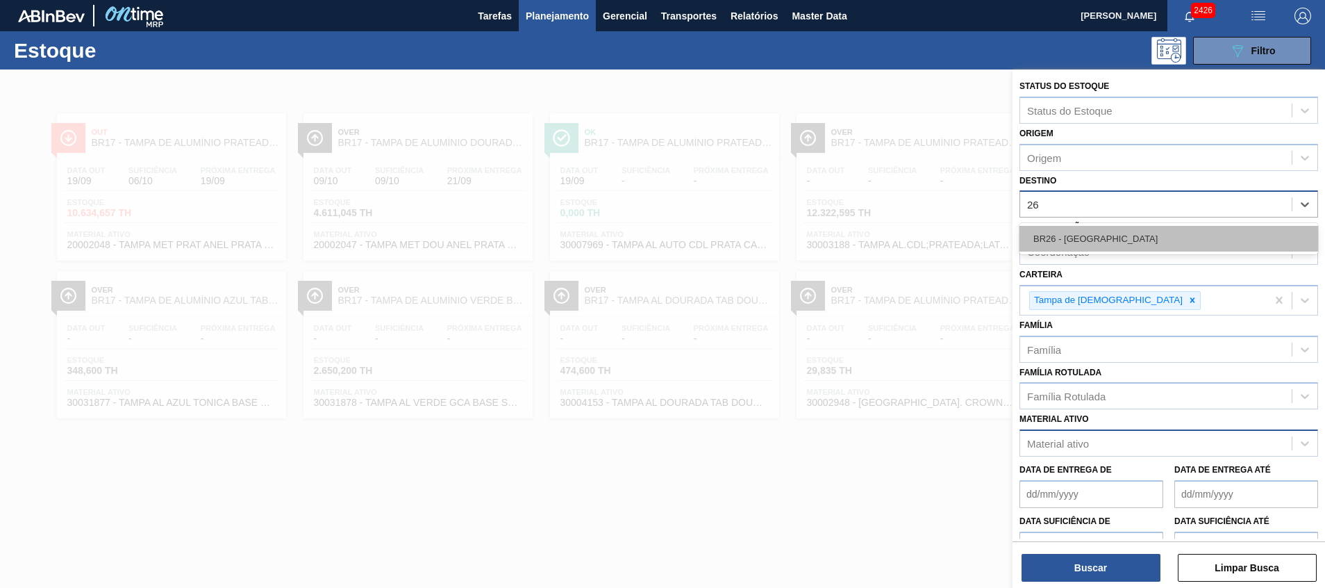
click at [1116, 230] on div "BR26 - Uberlândia" at bounding box center [1169, 239] width 299 height 26
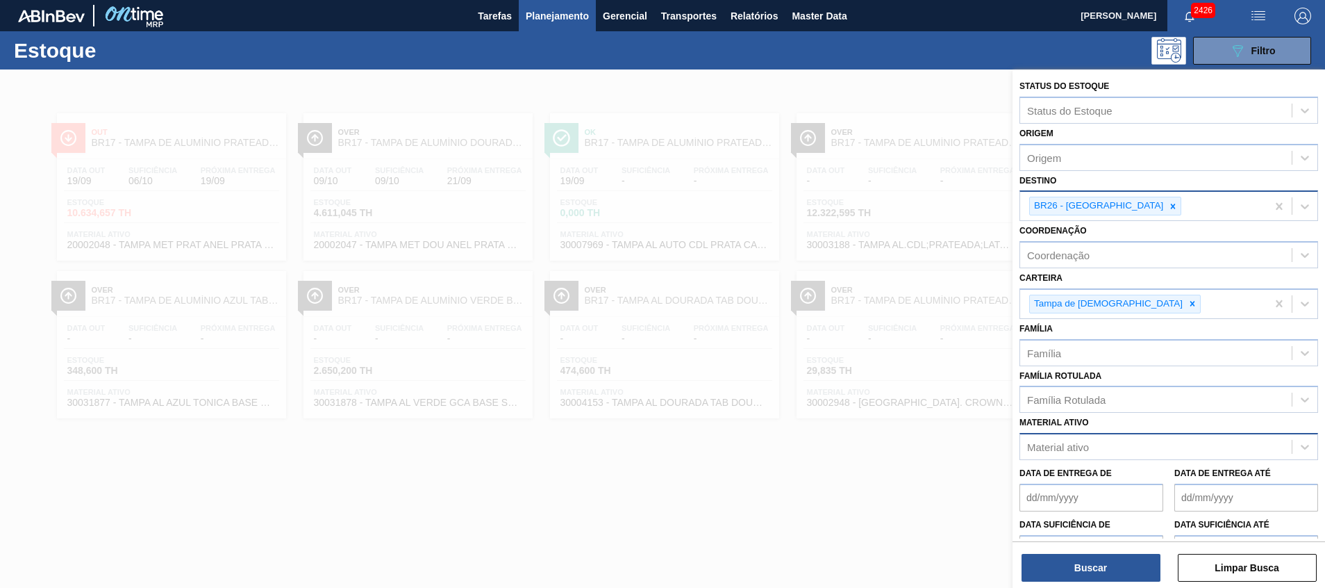
click at [1070, 552] on div "Buscar Limpar Busca" at bounding box center [1169, 560] width 313 height 39
click at [1074, 559] on button "Buscar" at bounding box center [1091, 568] width 139 height 28
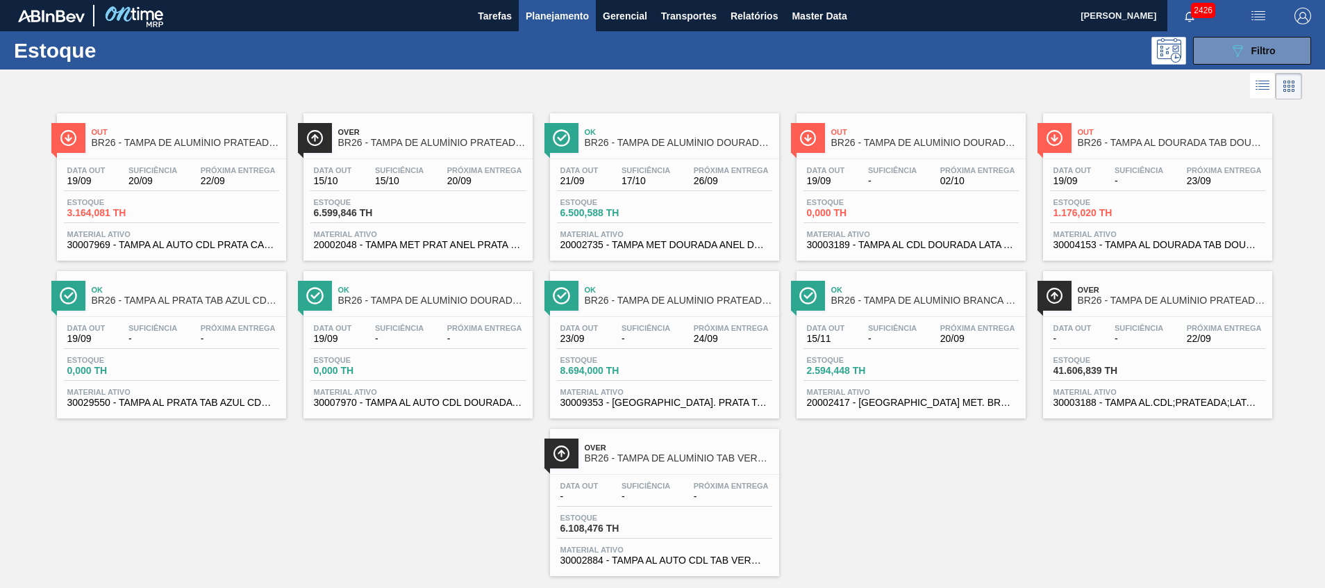
click at [649, 245] on span "20002735 - TAMPA MET DOURADA ANEL DOURADO" at bounding box center [665, 245] width 208 height 10
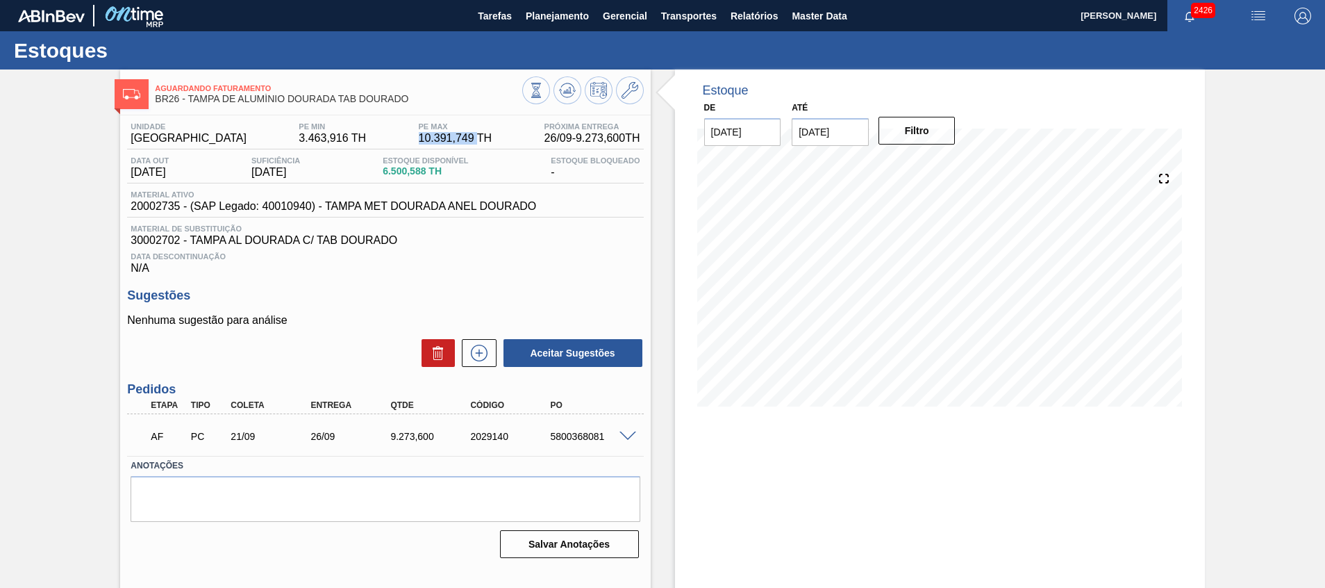
drag, startPoint x: 392, startPoint y: 140, endPoint x: 456, endPoint y: 139, distance: 63.2
click at [454, 139] on span "10.391,749 TH" at bounding box center [456, 138] width 74 height 13
click at [625, 437] on span at bounding box center [628, 436] width 17 height 10
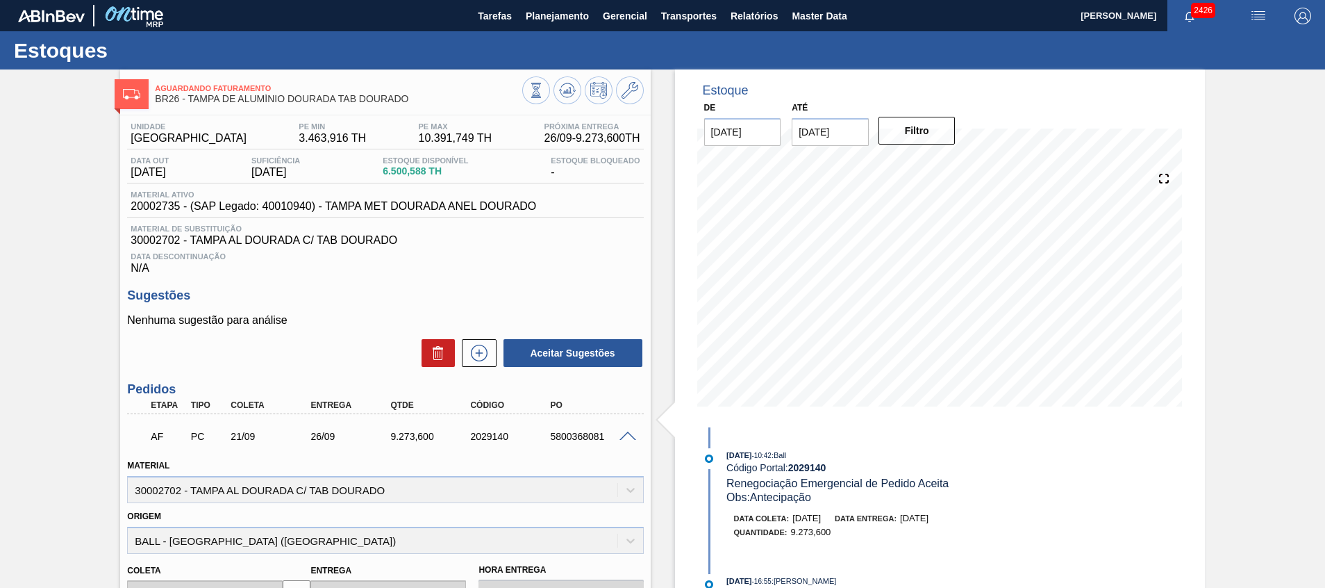
click at [625, 437] on span at bounding box center [628, 436] width 17 height 10
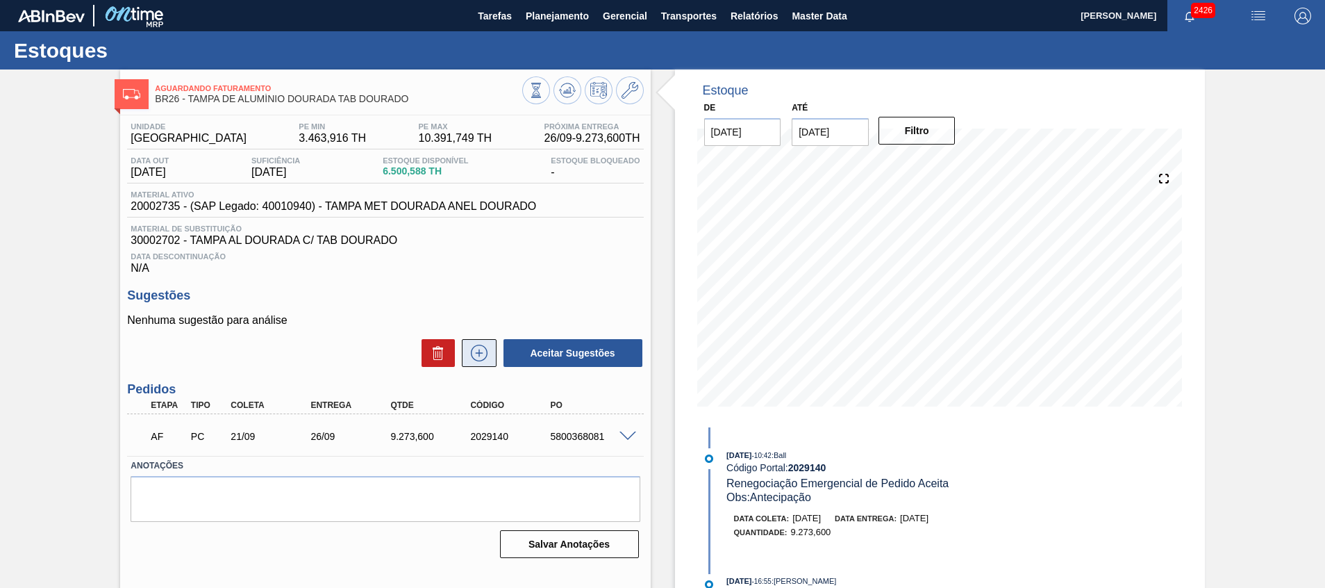
click at [472, 345] on icon at bounding box center [479, 353] width 22 height 17
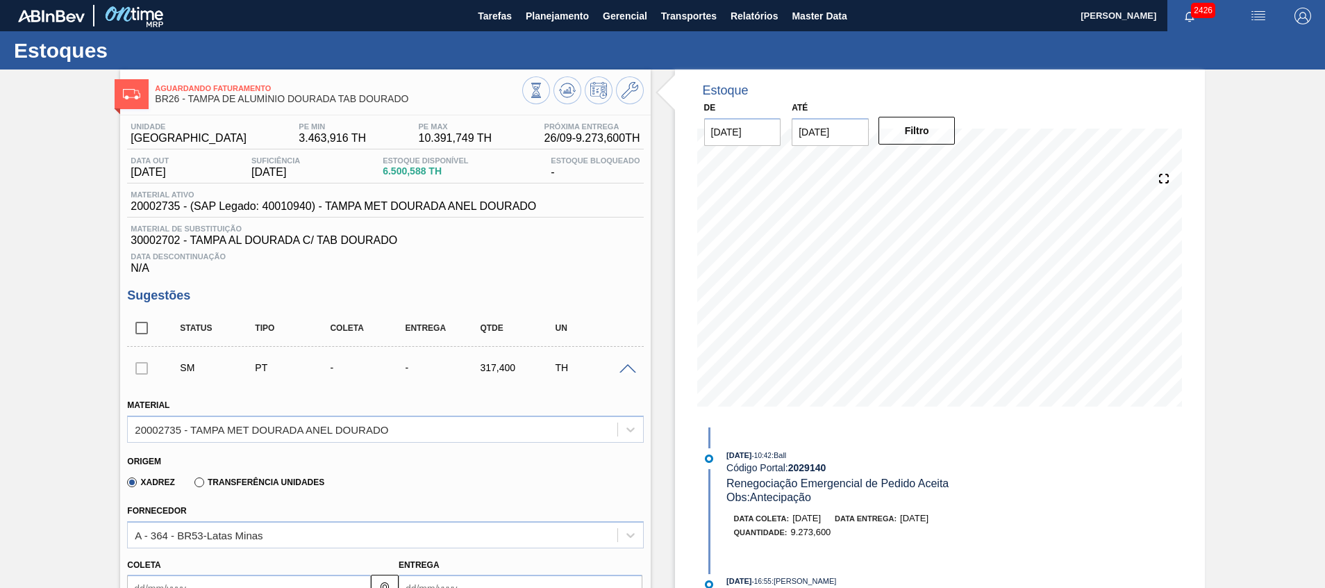
scroll to position [208, 0]
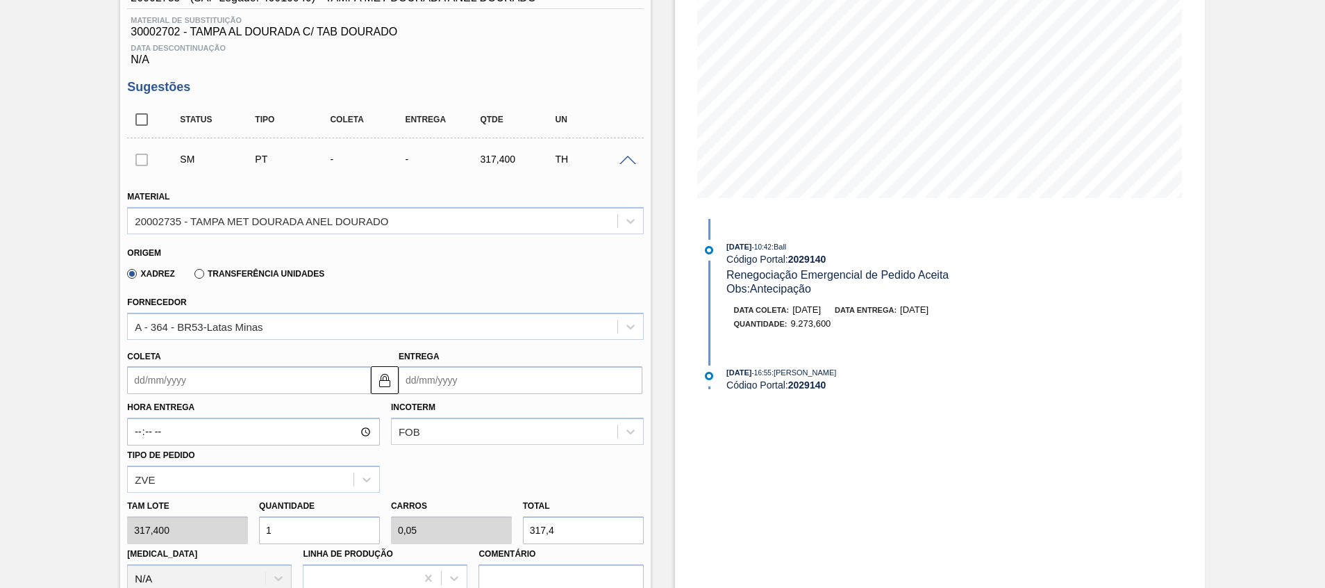
click at [635, 154] on div at bounding box center [630, 159] width 28 height 10
click at [628, 157] on span at bounding box center [628, 161] width 17 height 10
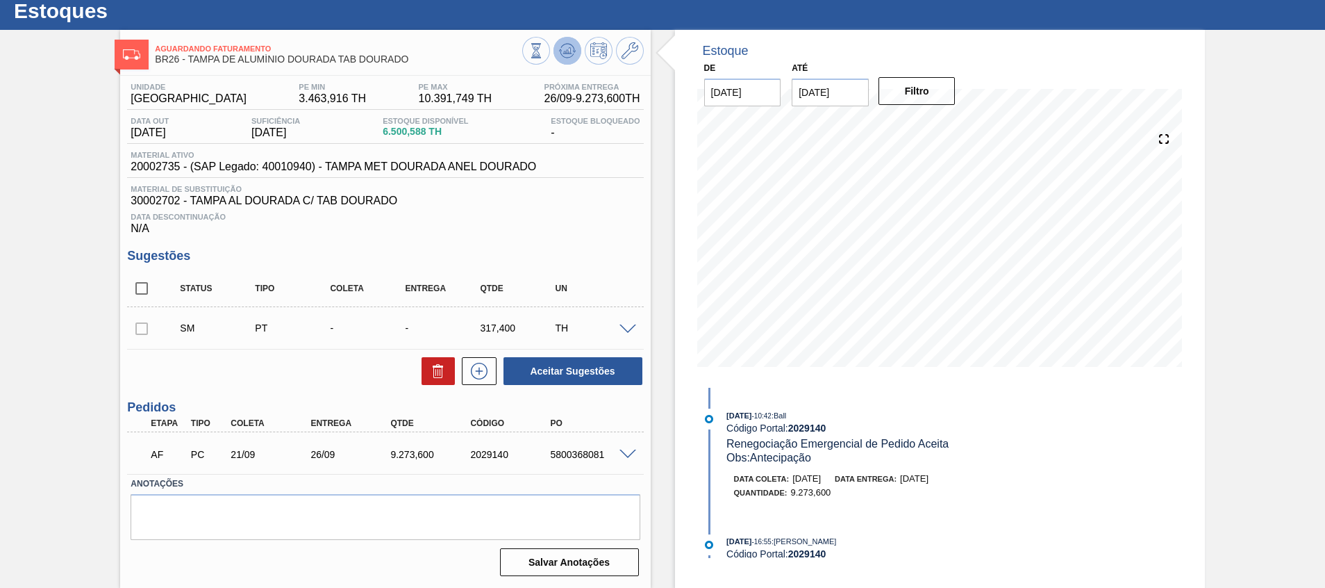
click at [576, 48] on button at bounding box center [568, 51] width 28 height 28
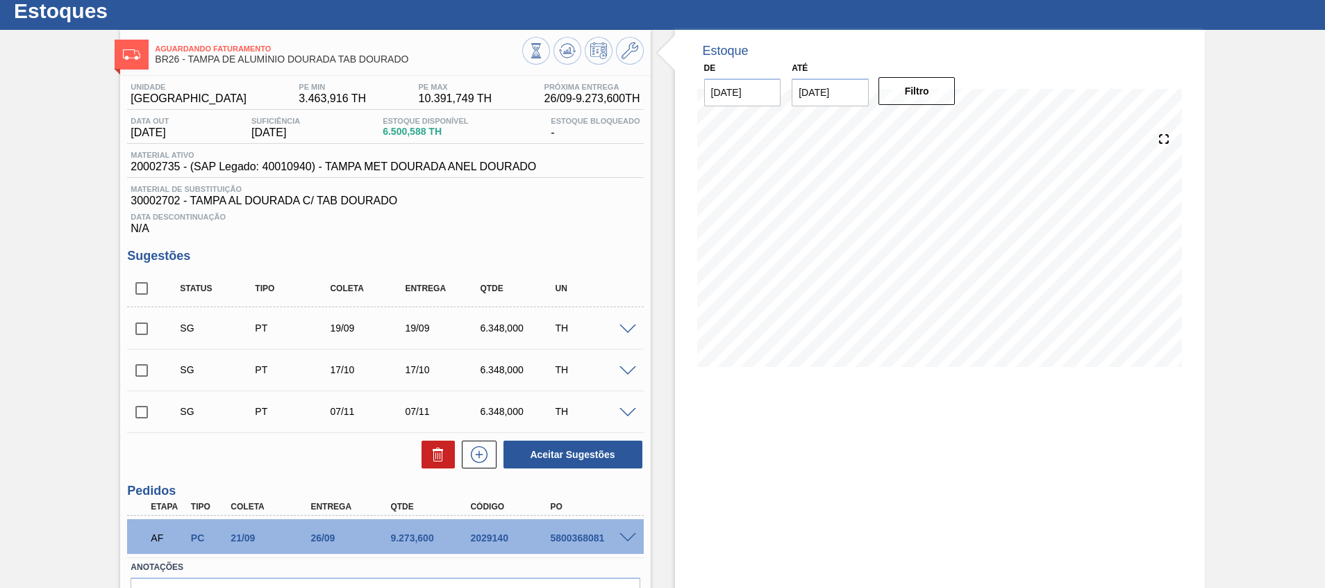
click at [147, 323] on input "checkbox" at bounding box center [141, 328] width 29 height 29
click at [434, 449] on icon at bounding box center [438, 450] width 10 height 2
checkbox input "false"
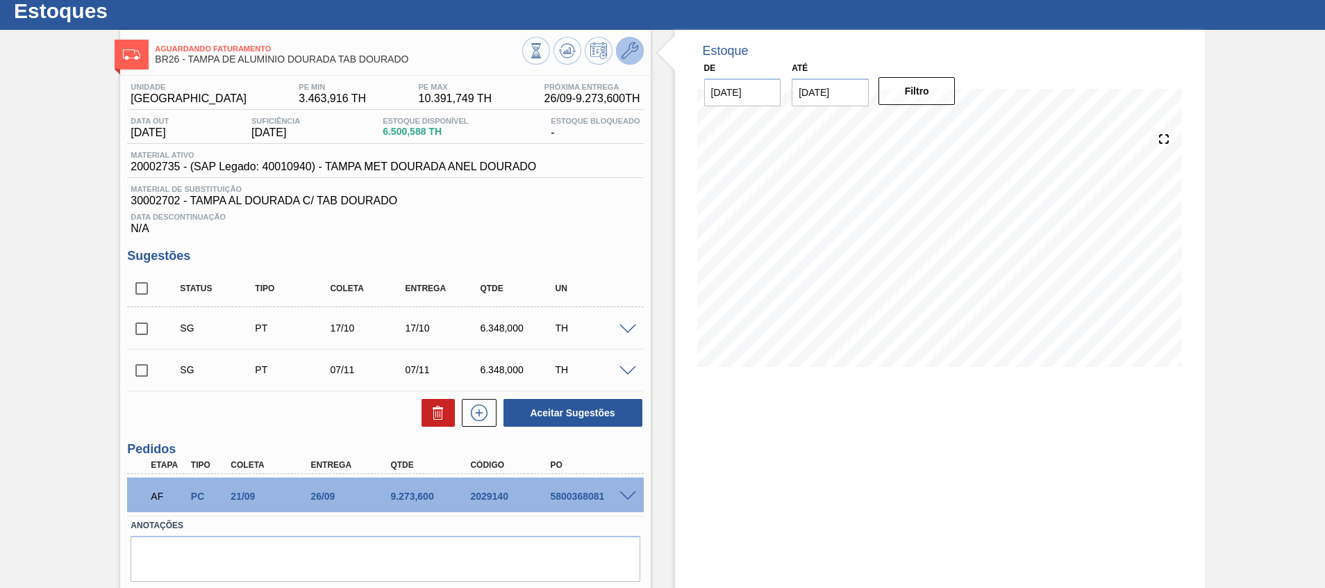
click at [632, 47] on icon at bounding box center [630, 50] width 17 height 17
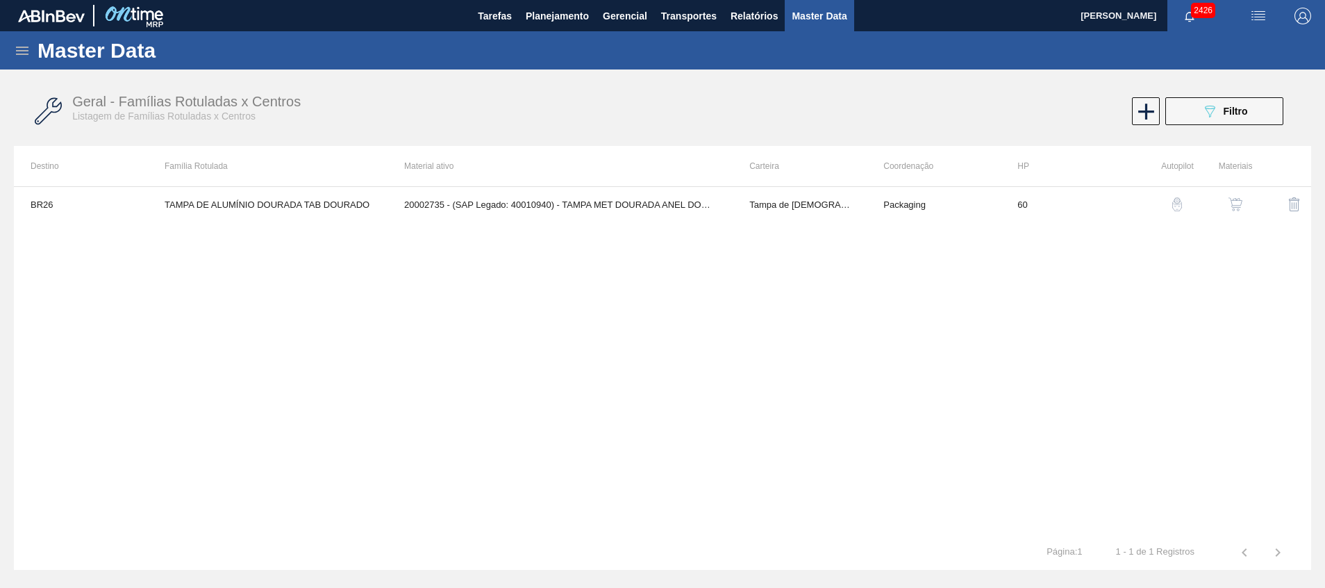
click at [1229, 198] on img "button" at bounding box center [1236, 204] width 14 height 14
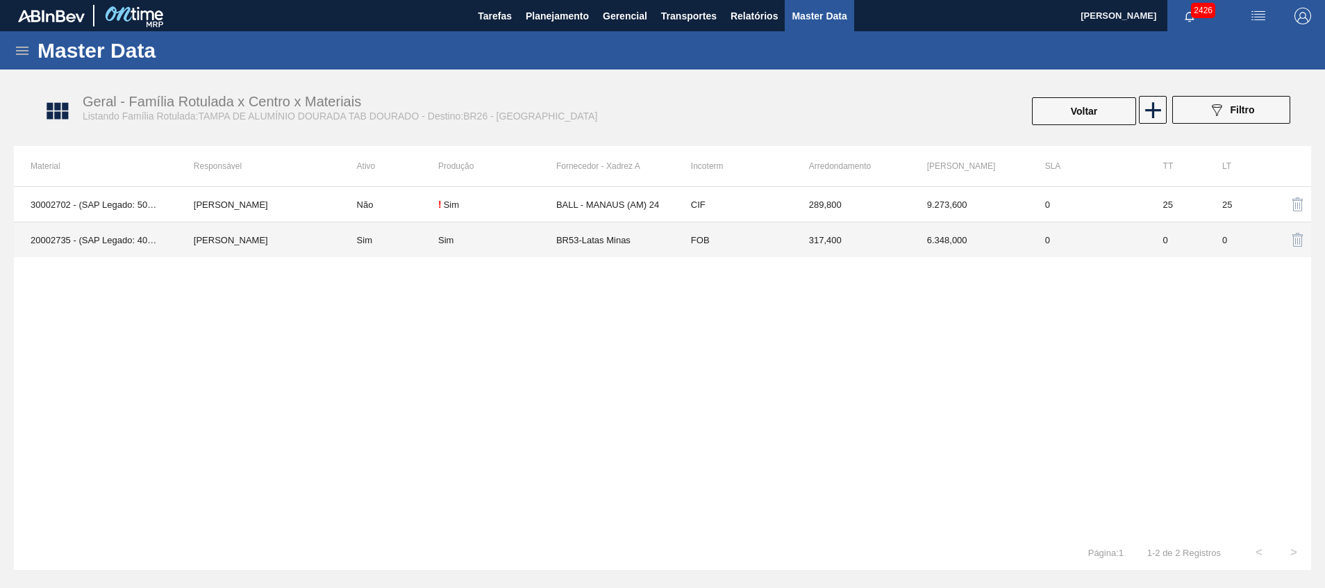
click at [574, 236] on td "BR53-Latas Minas" at bounding box center [615, 239] width 118 height 35
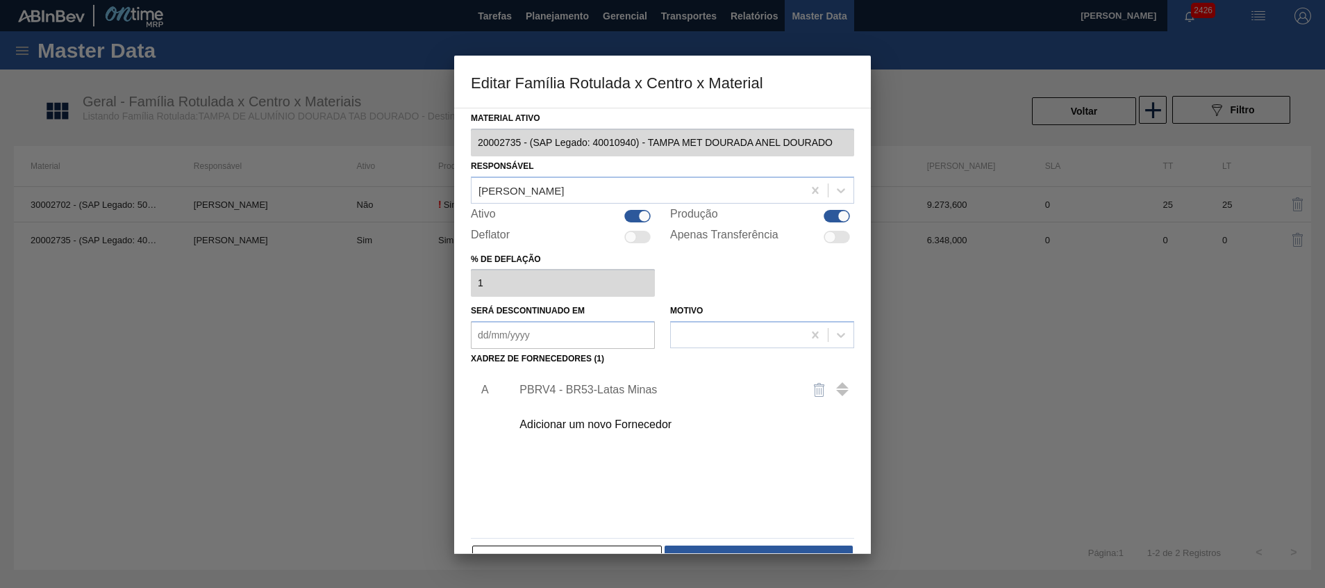
click at [632, 219] on div at bounding box center [637, 216] width 26 height 13
checkbox input "false"
click at [834, 219] on div at bounding box center [837, 216] width 26 height 13
checkbox input "false"
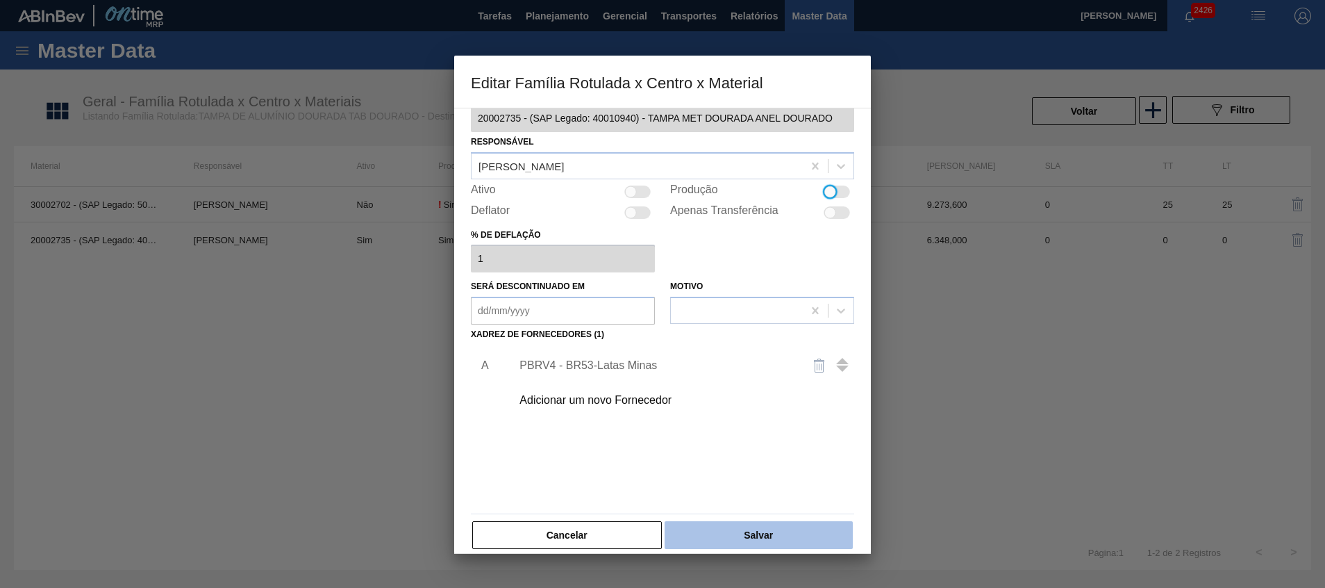
scroll to position [38, 0]
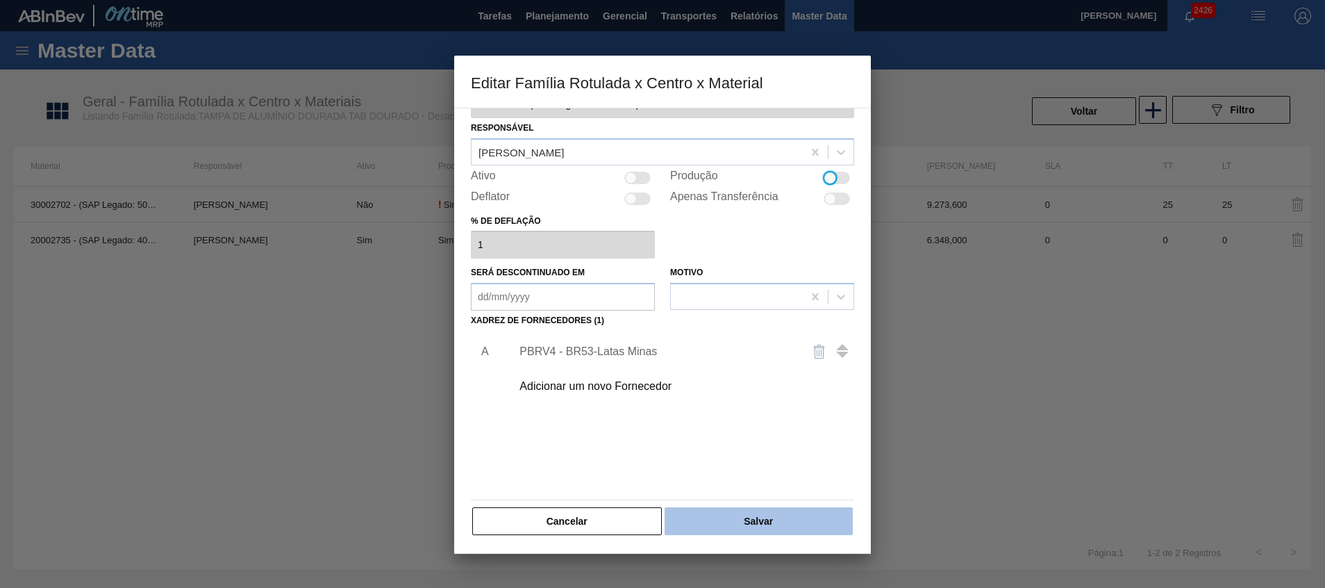
click at [763, 521] on button "Salvar" at bounding box center [759, 521] width 188 height 28
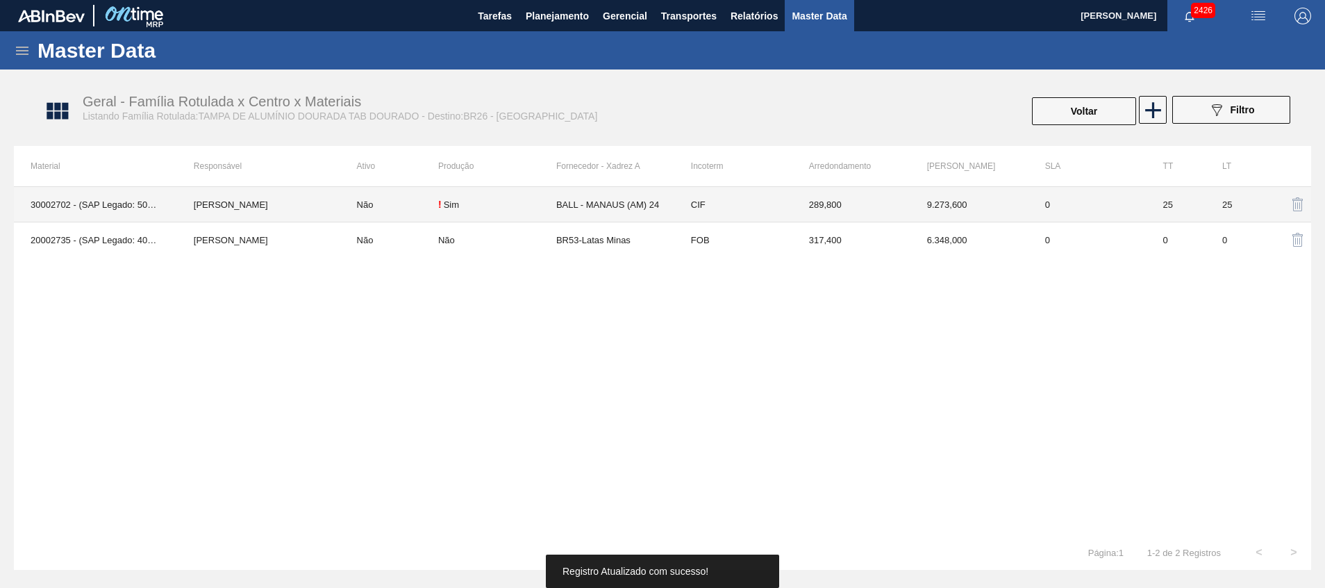
click at [511, 201] on div "! Sim" at bounding box center [497, 204] width 118 height 11
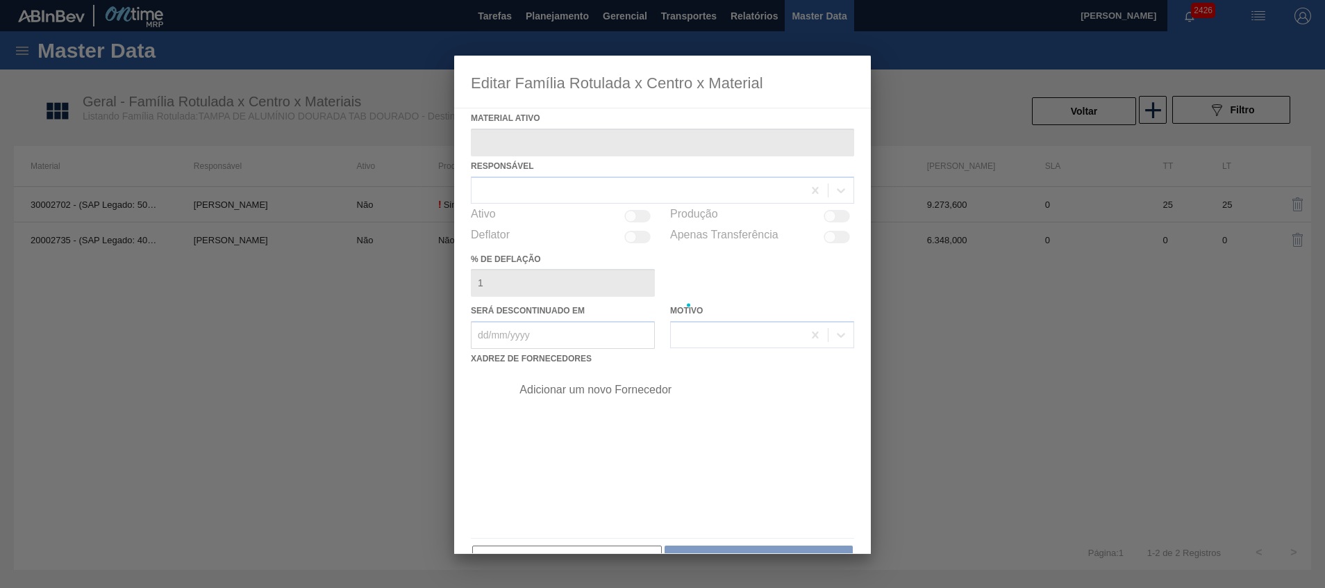
type ativo "30002702 - (SAP Legado: 50476821) - TAMPA AL DOURADA C/ TAB DOURADO"
checkbox input "true"
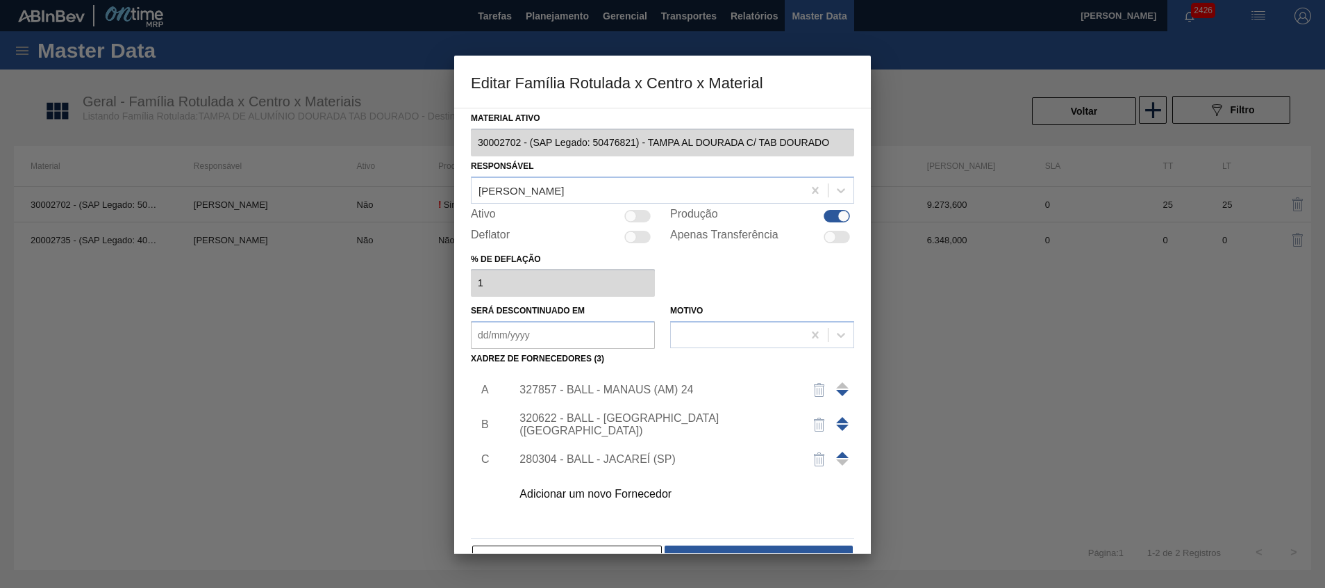
click at [636, 215] on div at bounding box center [637, 216] width 26 height 13
checkbox input "true"
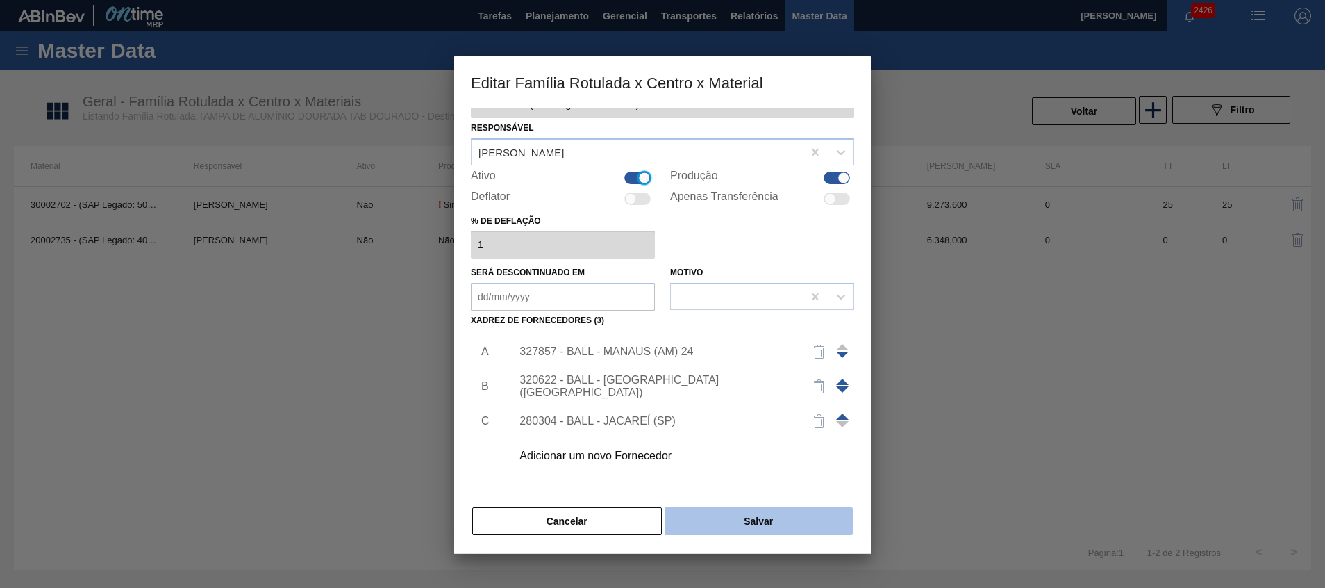
click at [738, 518] on button "Salvar" at bounding box center [759, 521] width 188 height 28
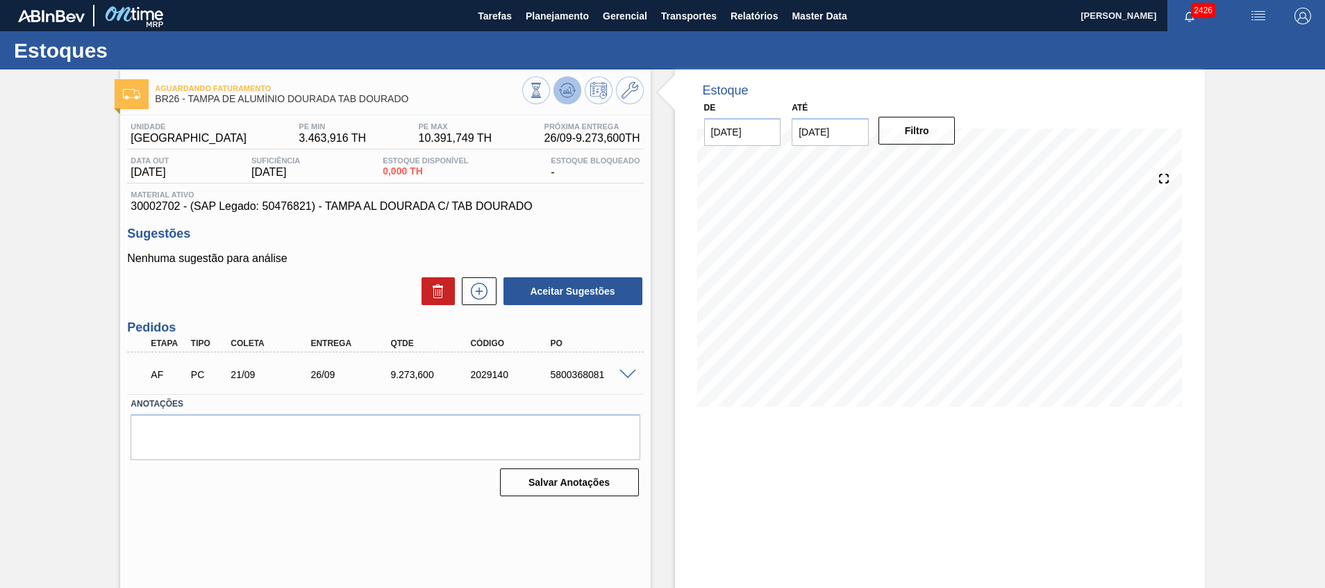
click at [561, 92] on icon at bounding box center [567, 90] width 17 height 17
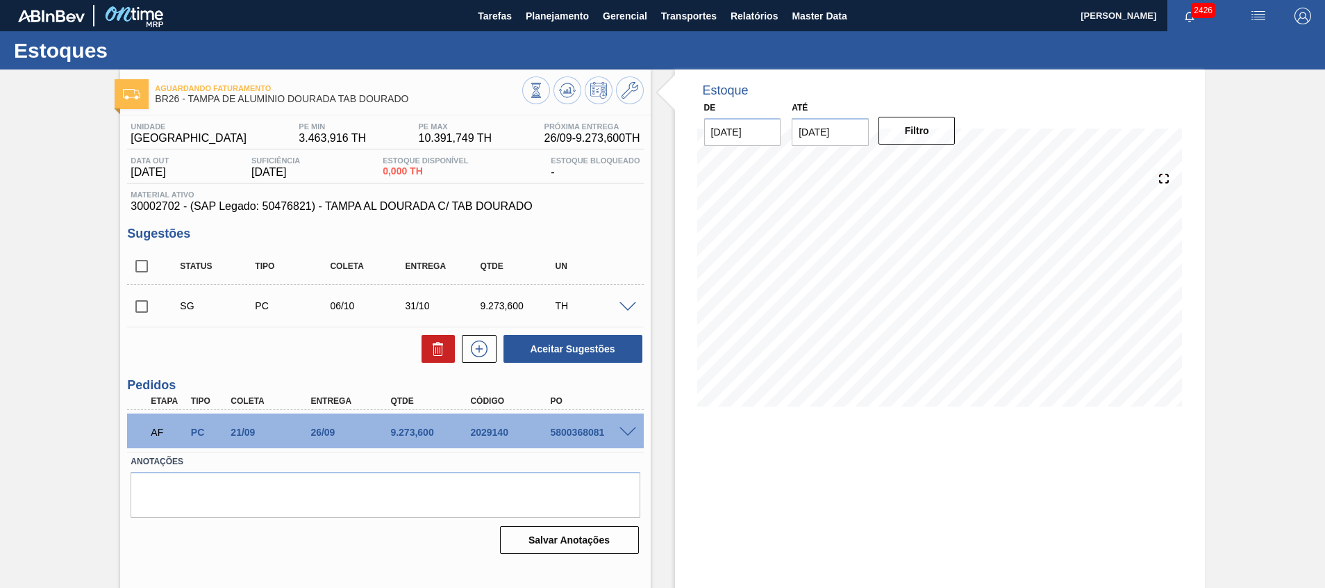
click at [732, 137] on input "[DATE]" at bounding box center [742, 132] width 77 height 28
click at [830, 251] on div "19" at bounding box center [833, 254] width 19 height 19
click at [932, 128] on button "Filtro" at bounding box center [917, 131] width 77 height 28
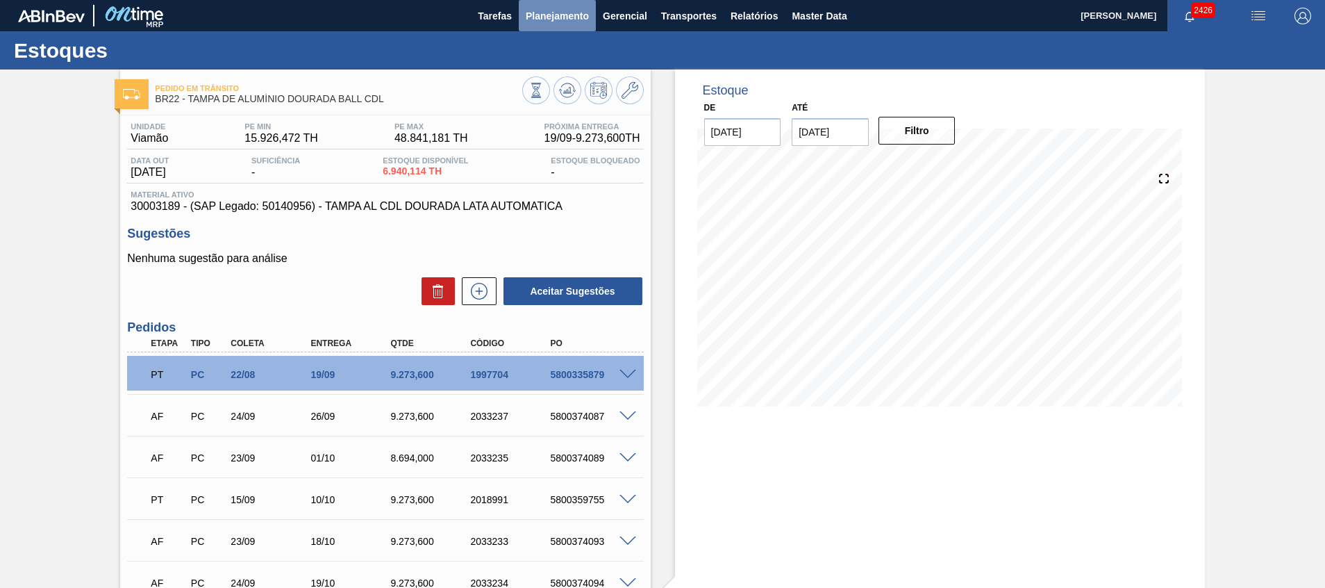
drag, startPoint x: 0, startPoint y: 0, endPoint x: 546, endPoint y: 23, distance: 546.5
click at [546, 23] on span "Planejamento" at bounding box center [557, 16] width 63 height 17
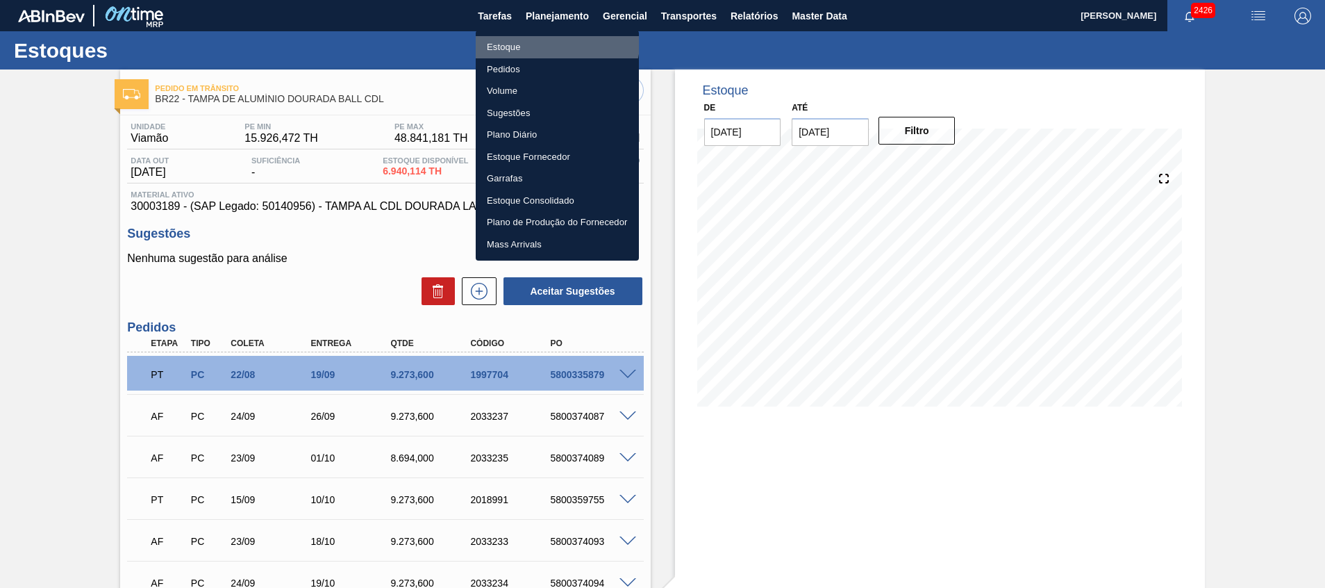
click at [545, 38] on li "Estoque" at bounding box center [557, 47] width 163 height 22
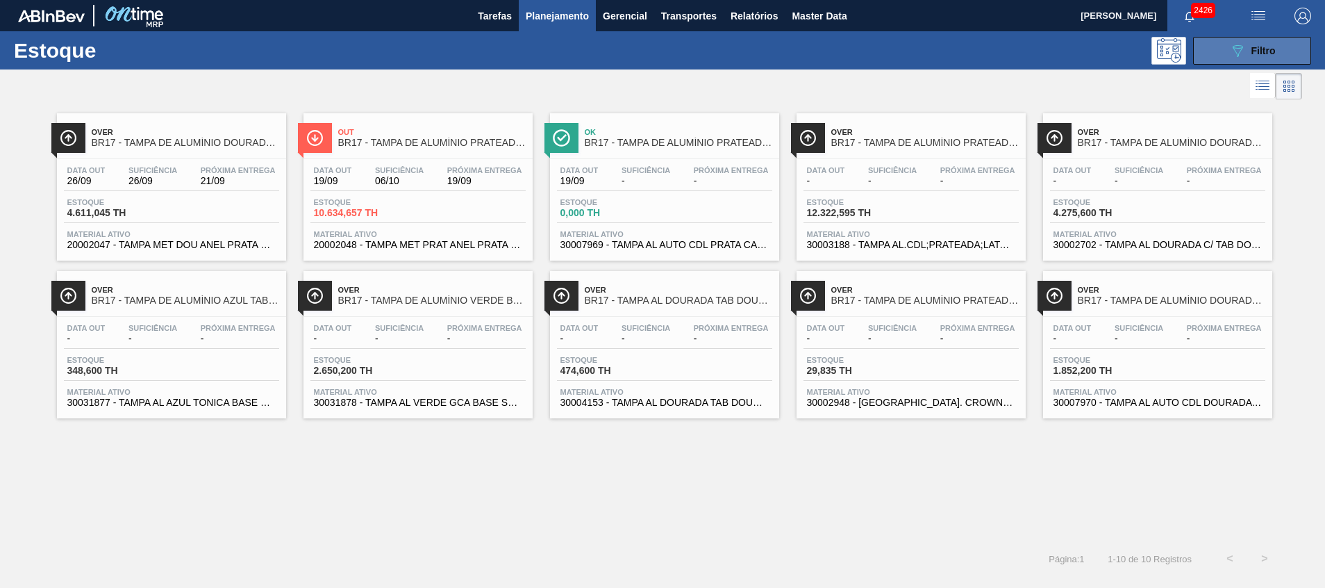
click at [1237, 48] on icon "089F7B8B-B2A5-4AFE-B5C0-19BA573D28AC" at bounding box center [1238, 50] width 17 height 17
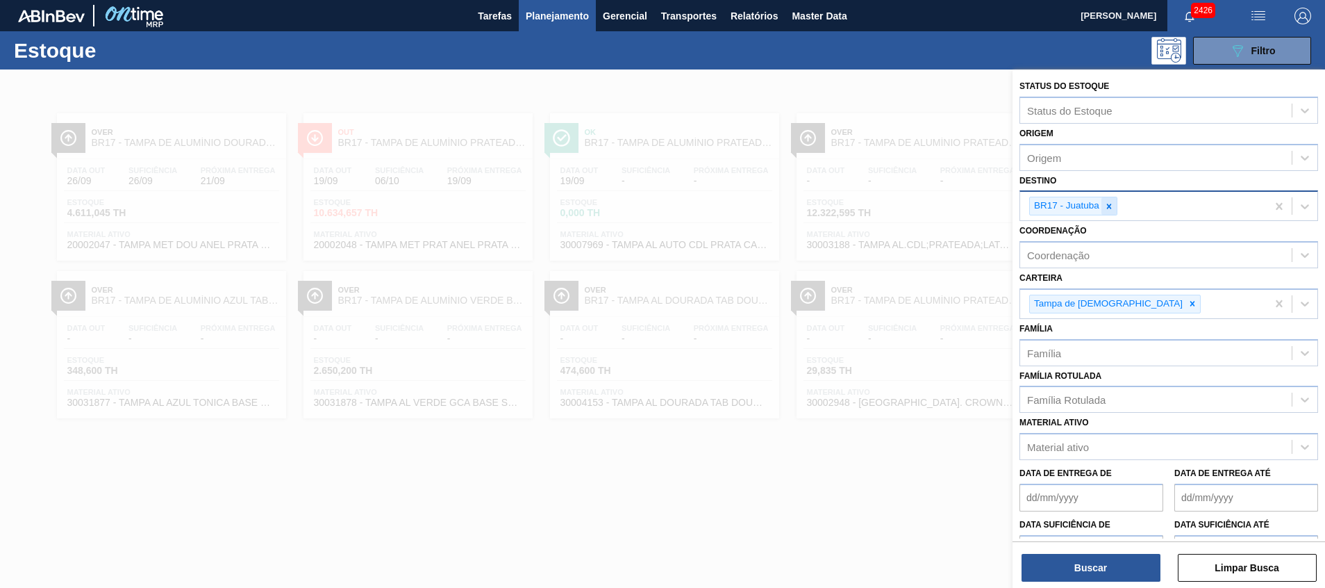
click at [1108, 204] on icon at bounding box center [1109, 206] width 5 height 5
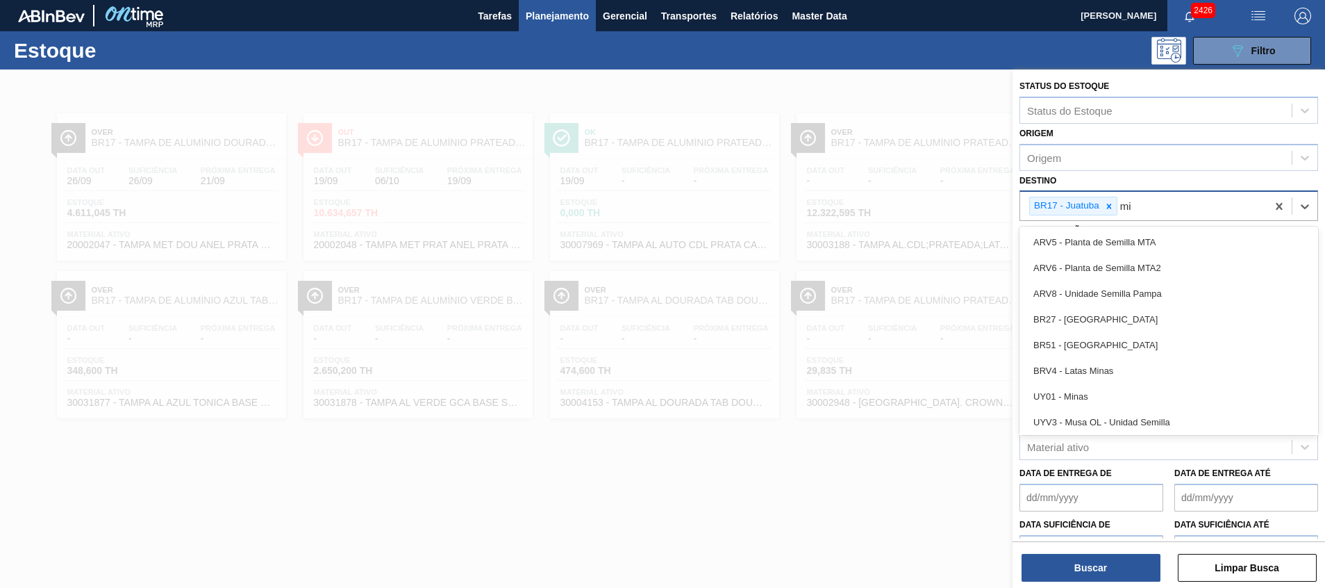
type input "min"
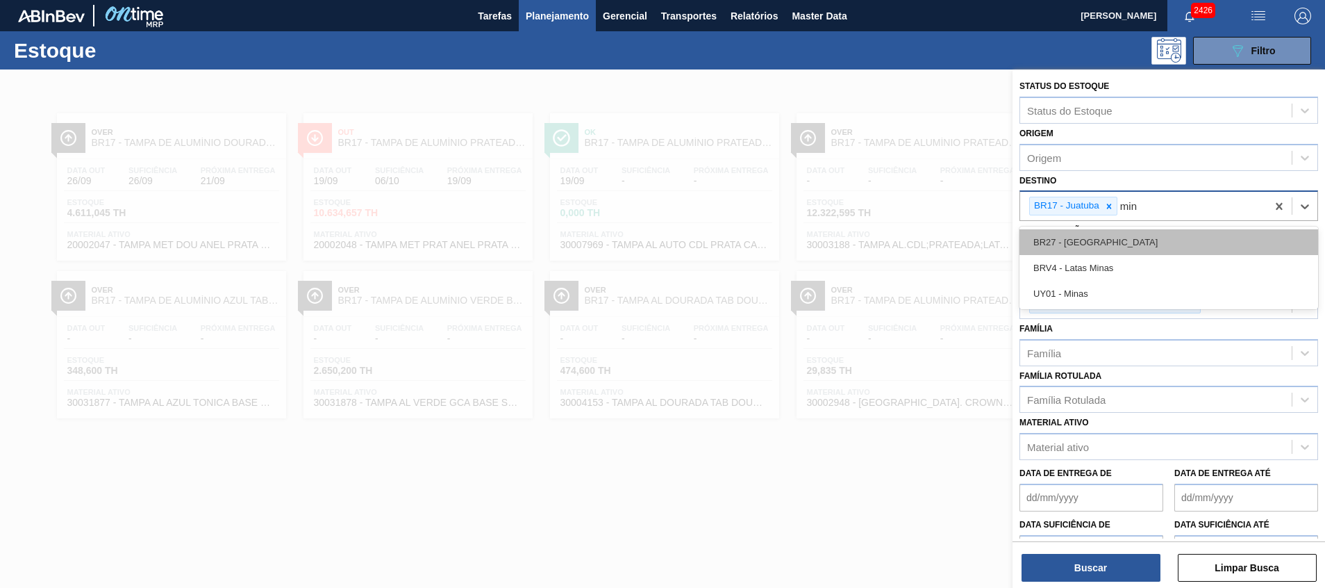
click at [1101, 247] on div "BR27 - [GEOGRAPHIC_DATA]" at bounding box center [1169, 242] width 299 height 26
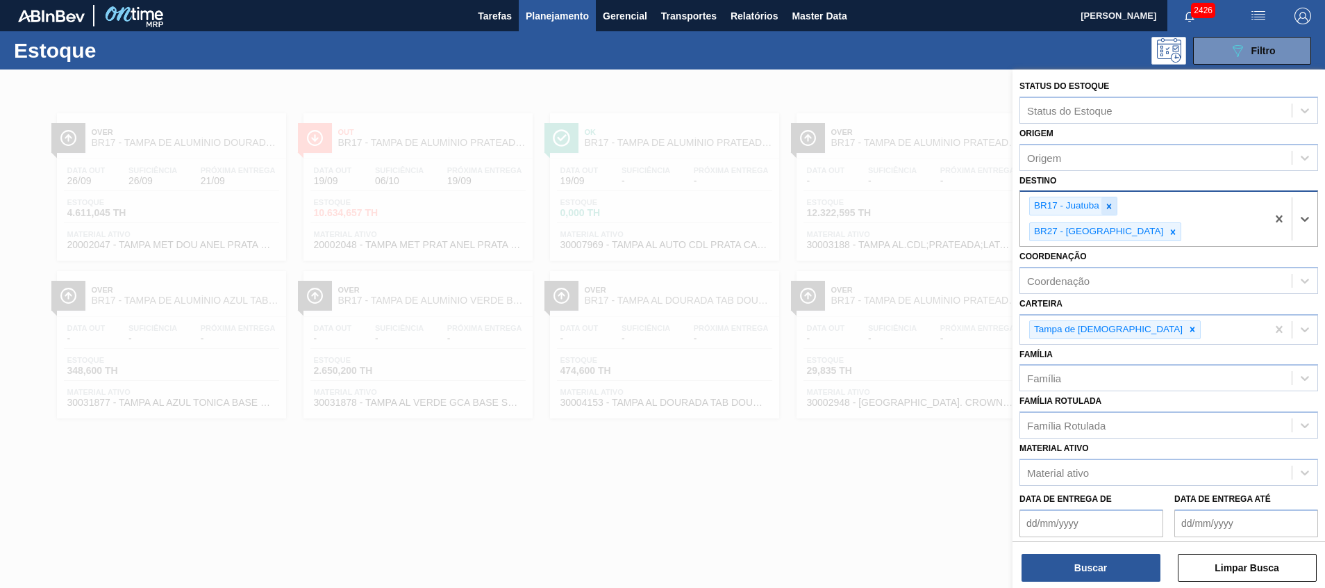
click at [1105, 206] on icon at bounding box center [1109, 206] width 10 height 10
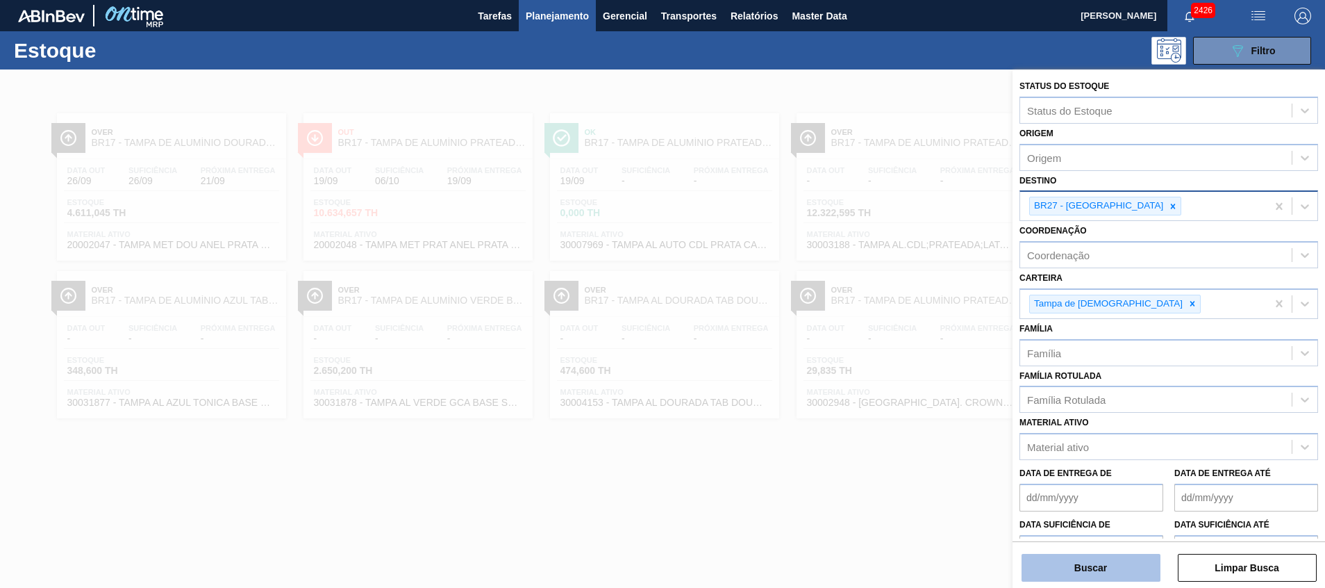
click at [1063, 569] on button "Buscar" at bounding box center [1091, 568] width 139 height 28
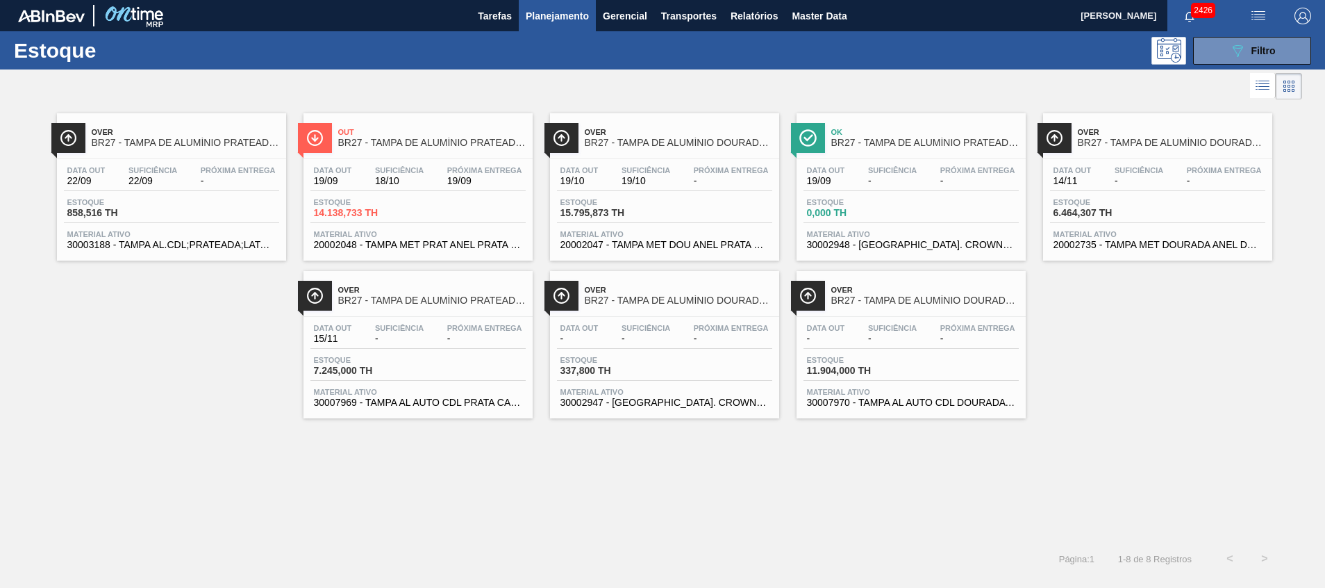
click at [422, 245] on span "20002048 - TAMPA MET PRAT ANEL PRATA CERVEJA CX600" at bounding box center [418, 245] width 208 height 10
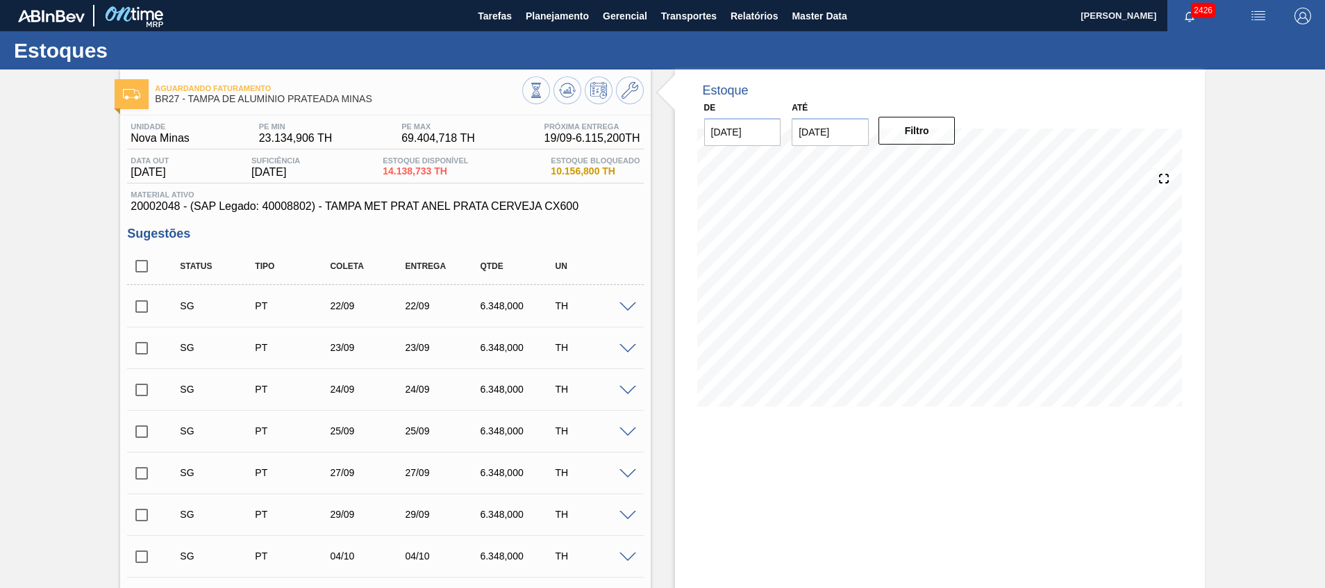
drag, startPoint x: 1216, startPoint y: 347, endPoint x: 1198, endPoint y: 351, distance: 19.4
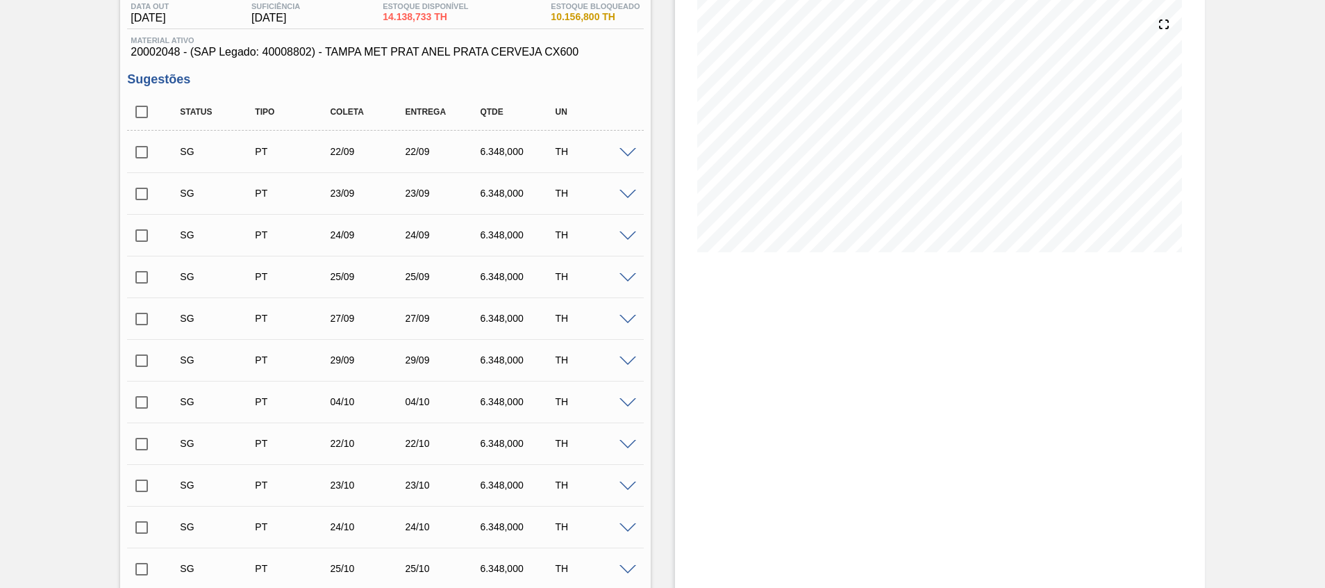
scroll to position [208, 0]
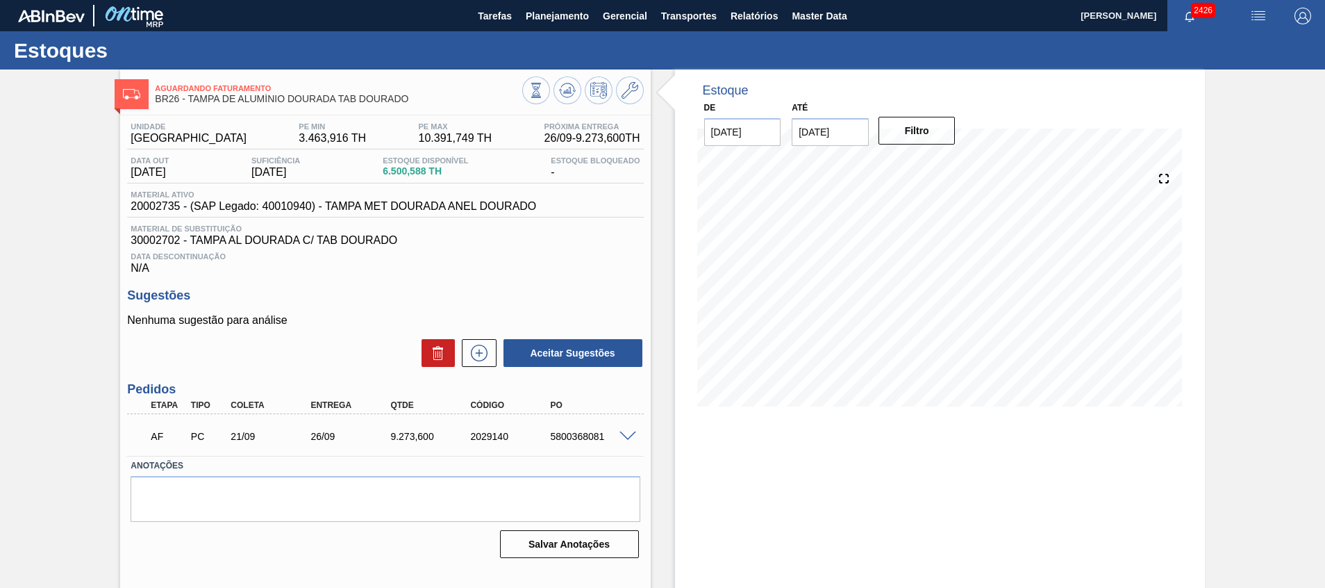
click at [625, 436] on span at bounding box center [628, 436] width 17 height 10
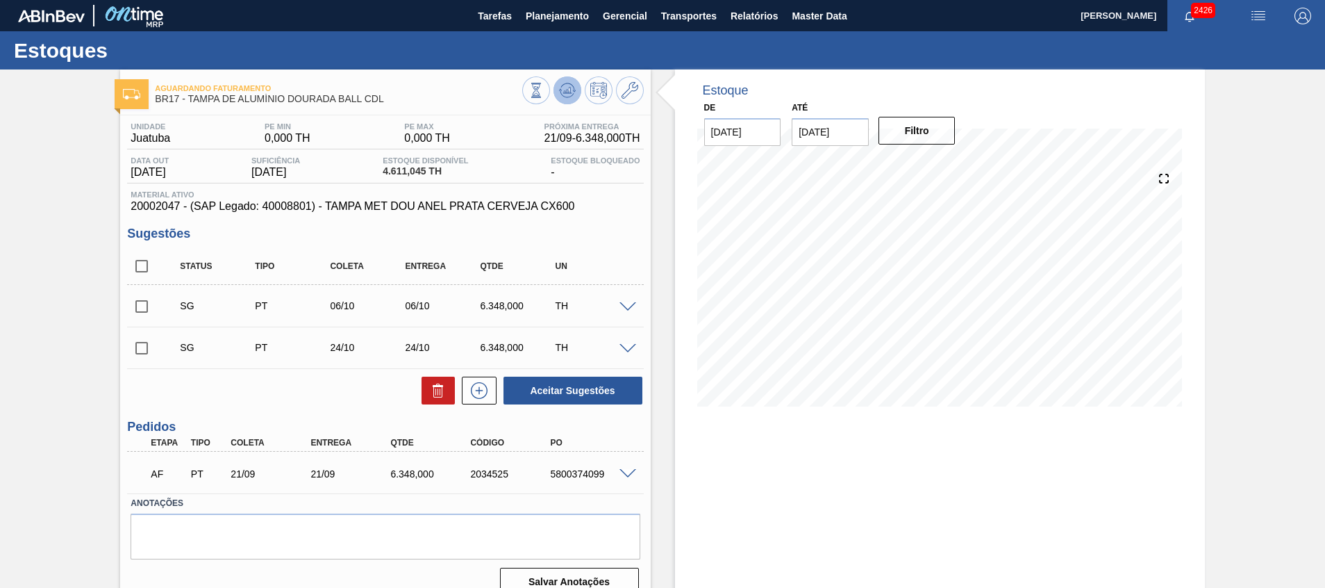
click at [571, 99] on span at bounding box center [567, 90] width 17 height 17
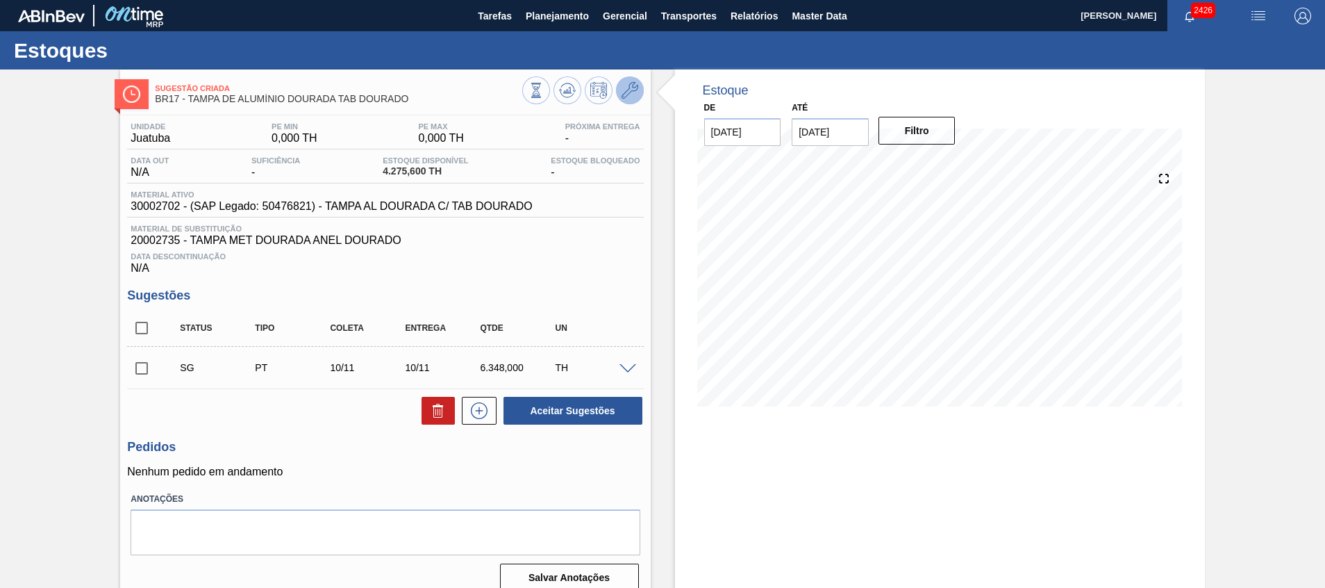
click at [634, 93] on icon at bounding box center [630, 90] width 17 height 17
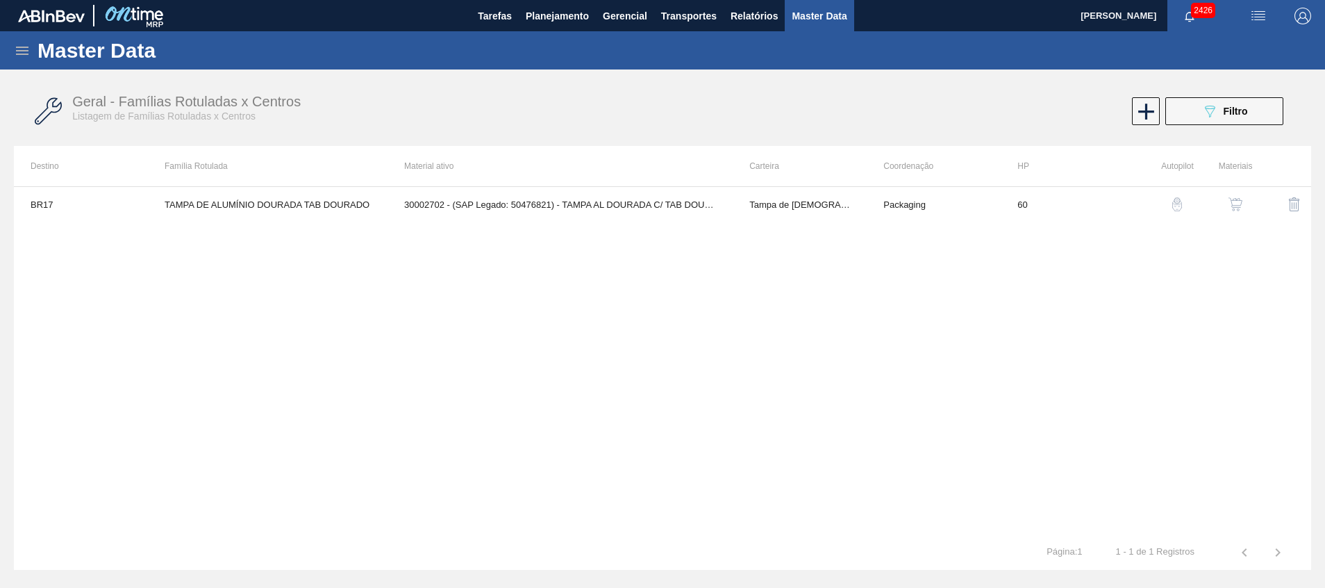
click at [1234, 204] on img "button" at bounding box center [1236, 204] width 14 height 14
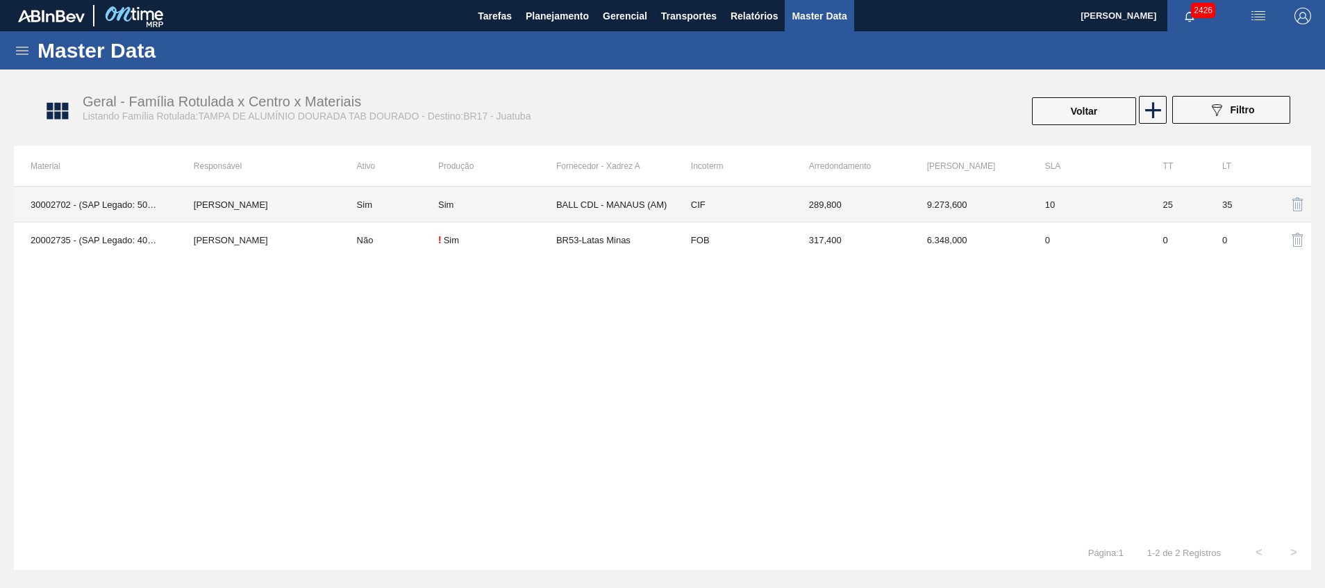
click at [615, 200] on td "BALL CDL - MANAUS (AM)" at bounding box center [615, 204] width 118 height 35
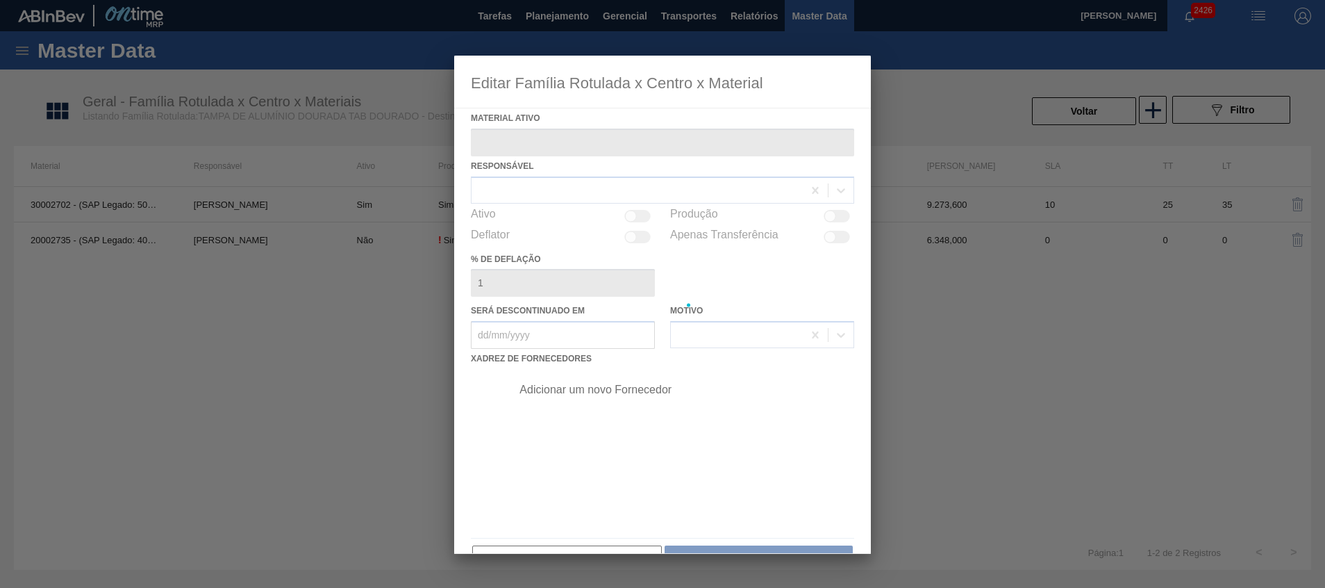
type ativo "30002702 - (SAP Legado: 50476821) - TAMPA AL DOURADA C/ TAB DOURADO"
checkbox input "true"
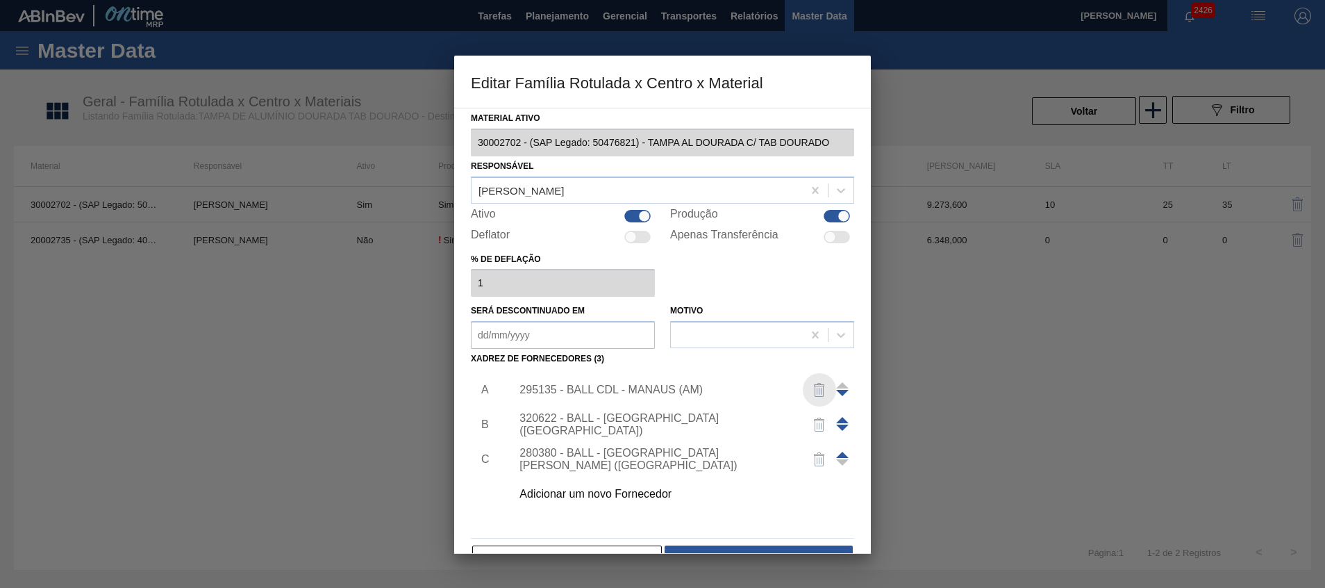
click at [818, 389] on img "button" at bounding box center [819, 389] width 17 height 17
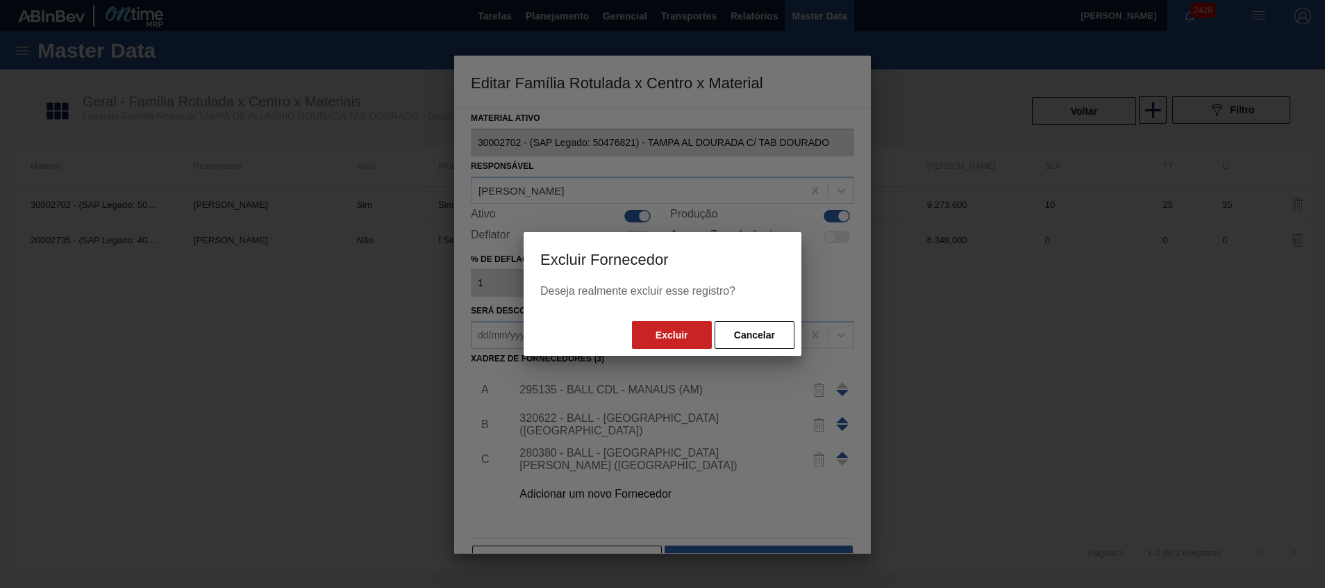
click at [642, 317] on div "Excluir Cancelar" at bounding box center [663, 335] width 278 height 42
click at [654, 331] on button "Excluir" at bounding box center [672, 335] width 80 height 28
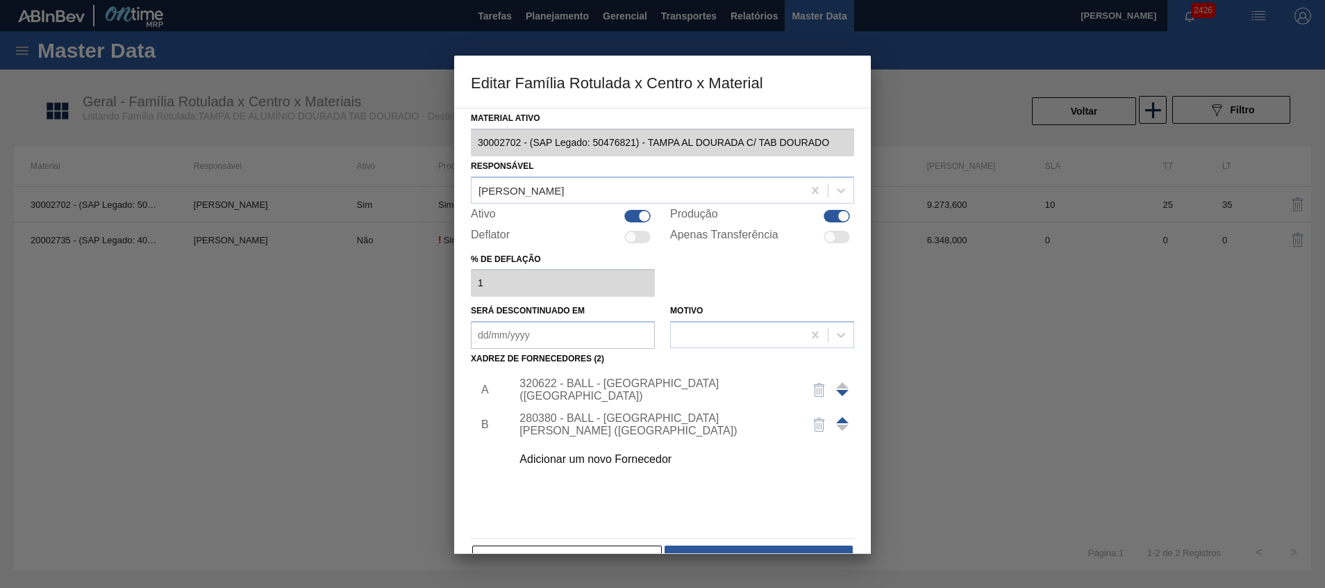
click at [818, 424] on img "button" at bounding box center [819, 424] width 17 height 17
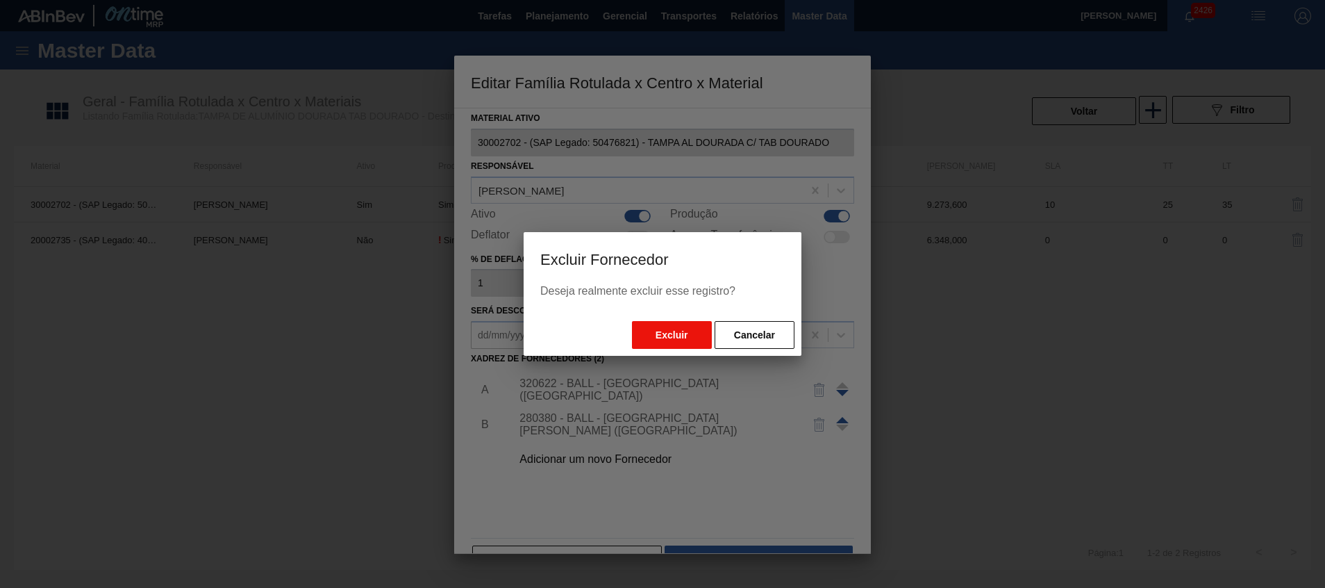
click at [683, 323] on button "Excluir" at bounding box center [672, 335] width 80 height 28
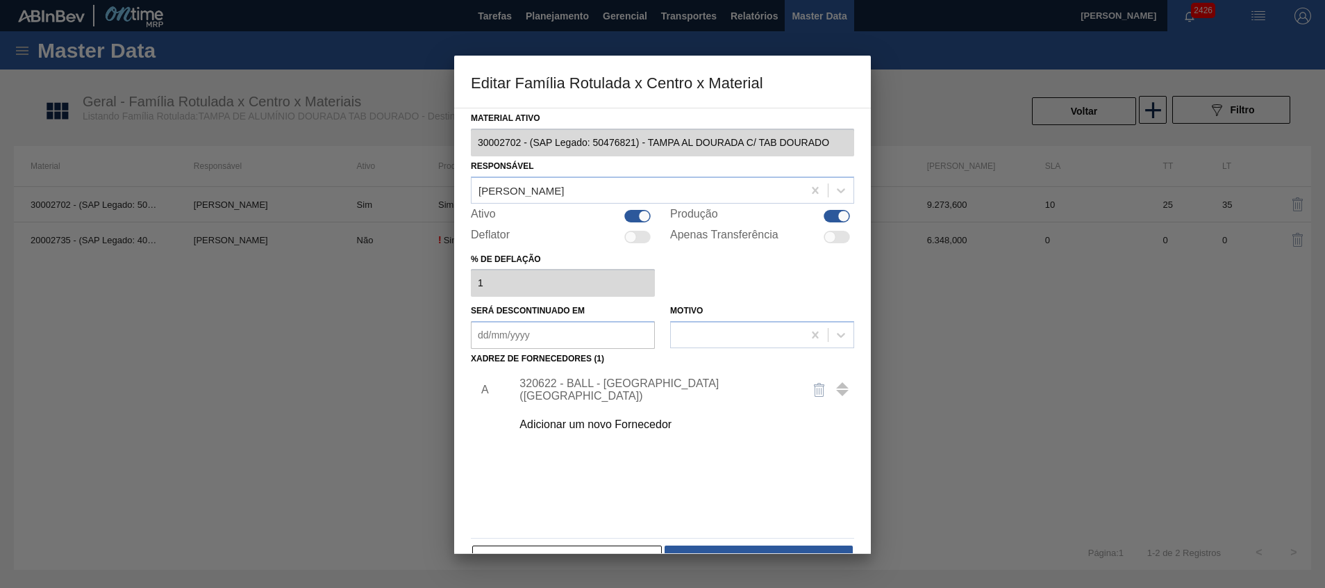
click at [645, 420] on div "Adicionar um novo Fornecedor" at bounding box center [656, 424] width 272 height 13
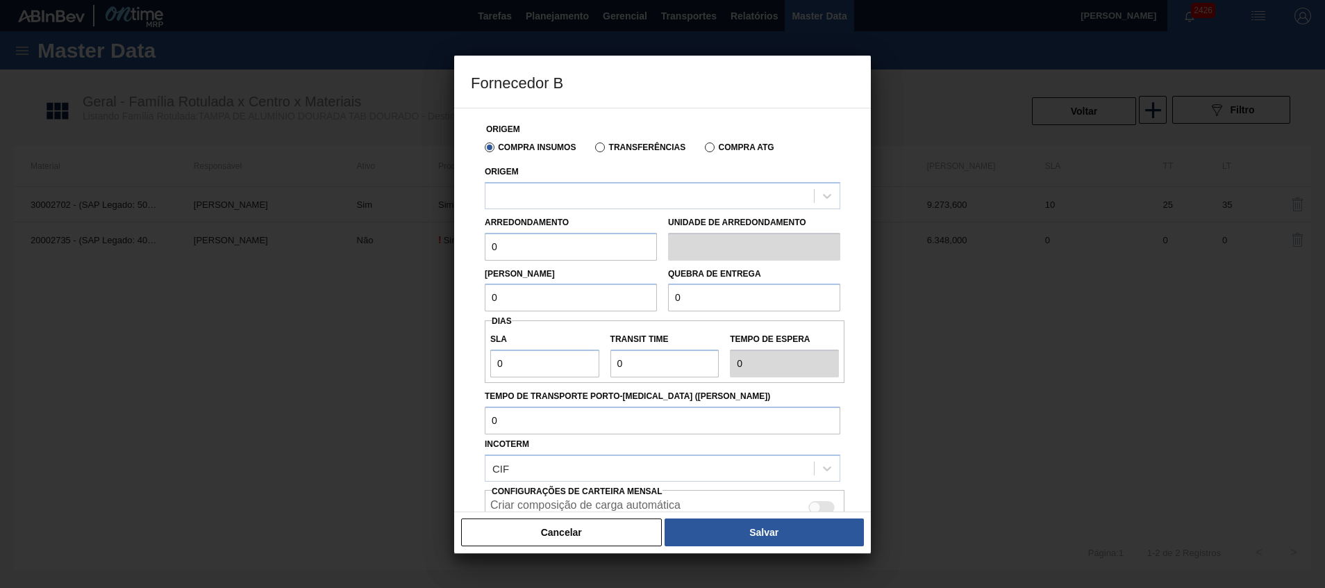
click at [627, 154] on div "Compra Insumos Transferências Compra ATG" at bounding box center [662, 147] width 367 height 24
click at [627, 143] on label "Transferências" at bounding box center [640, 147] width 90 height 10
click at [593, 150] on input "Transferências" at bounding box center [593, 150] width 0 height 0
click at [586, 186] on div at bounding box center [650, 195] width 329 height 20
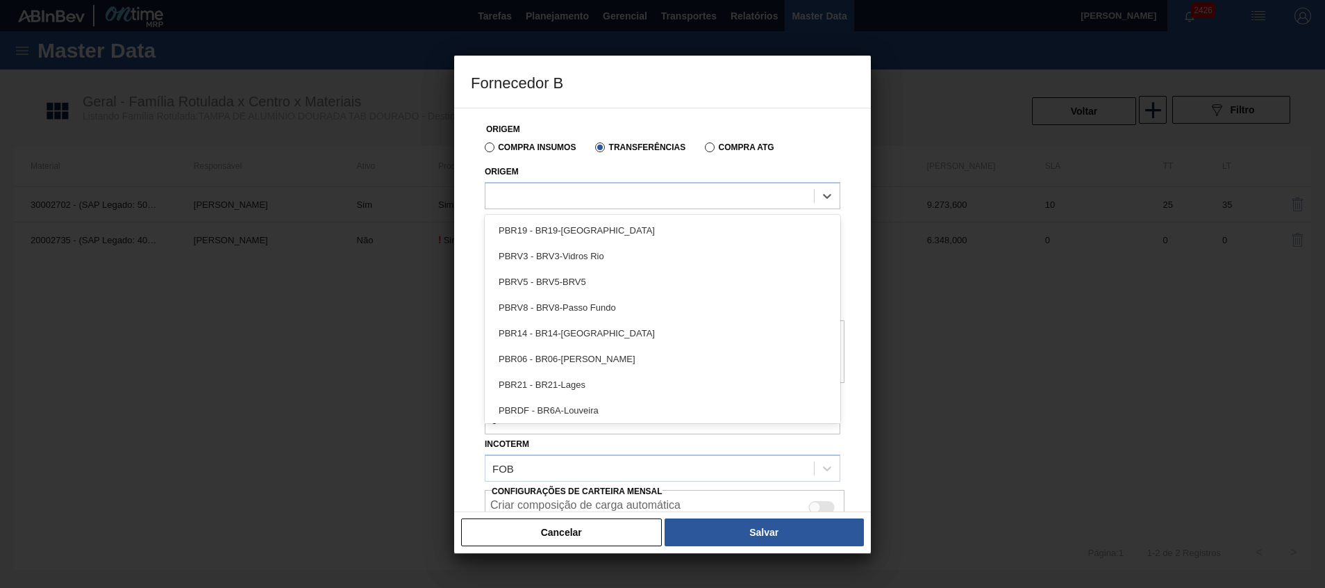
click at [554, 172] on div "Origem option PBR19 - BR19-Nova Rio focused, 1 of 48. 48 results available. Use…" at bounding box center [663, 185] width 356 height 47
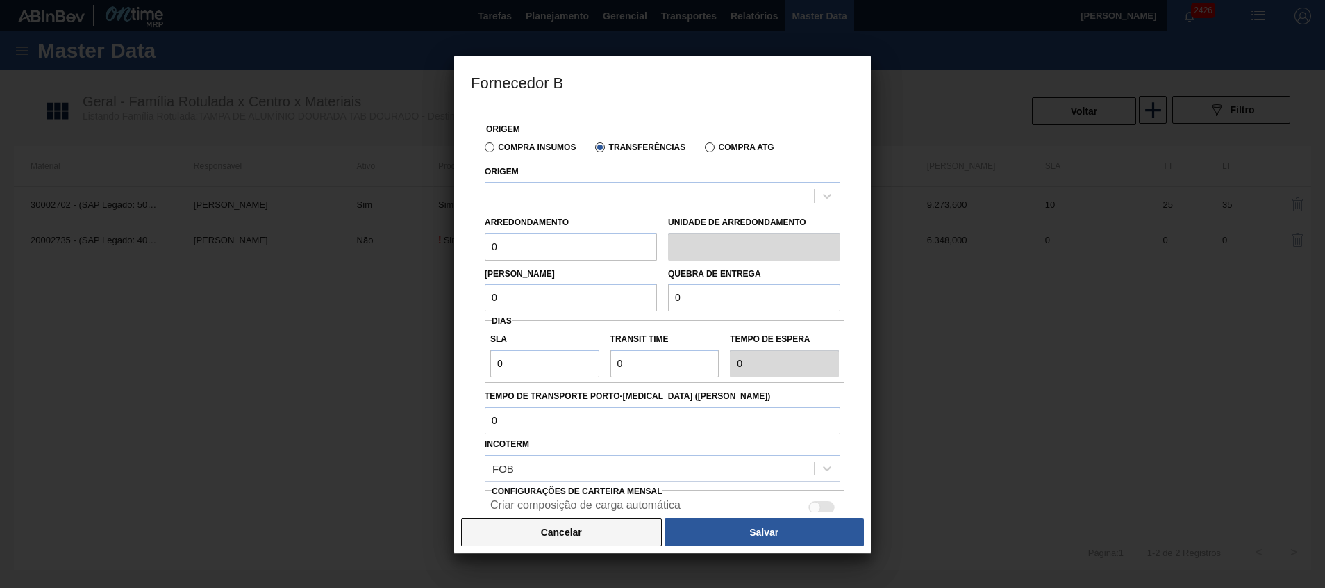
click at [612, 522] on button "Cancelar" at bounding box center [561, 532] width 201 height 28
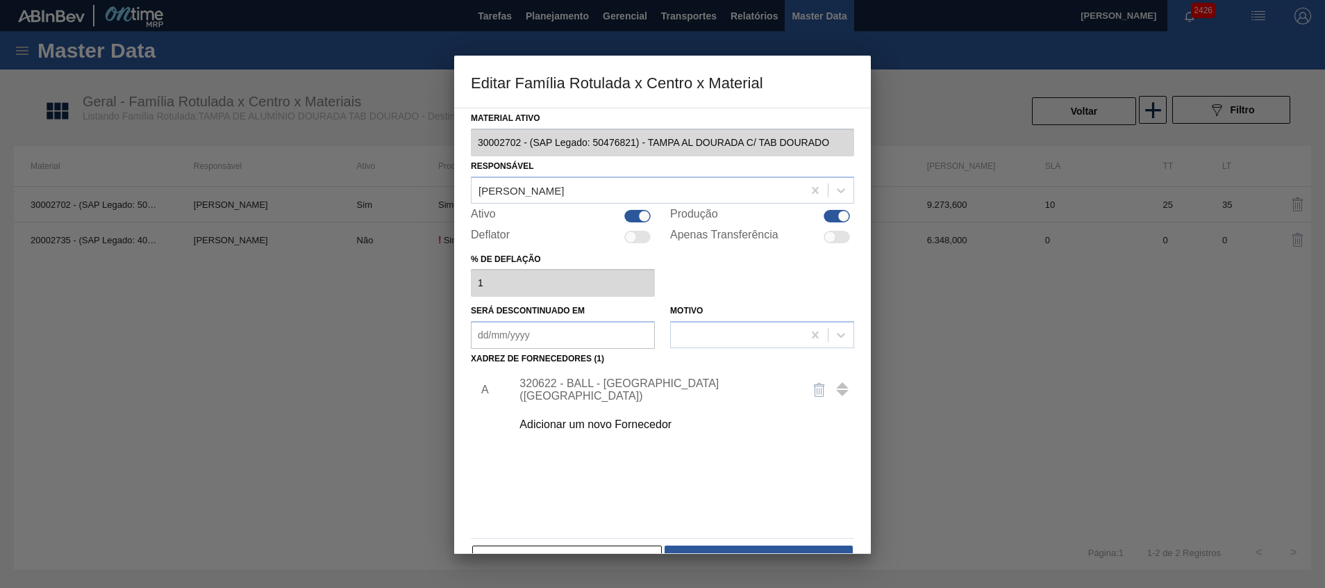
click at [624, 214] on div at bounding box center [637, 216] width 26 height 13
checkbox input "false"
click at [834, 218] on div at bounding box center [837, 216] width 26 height 13
checkbox input "false"
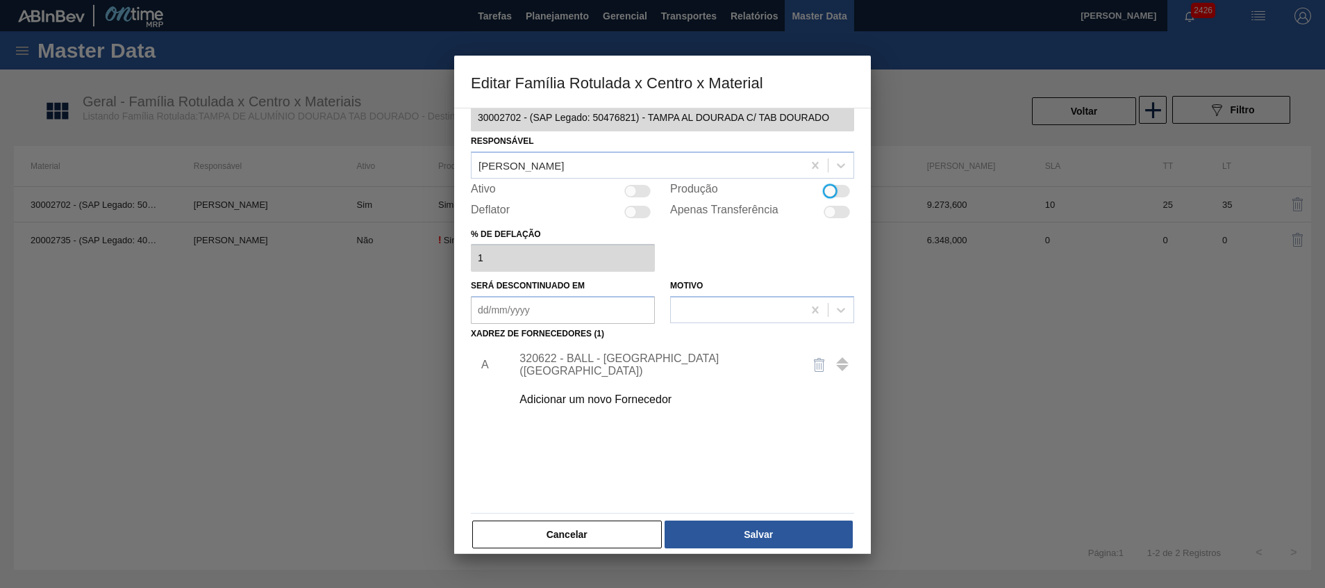
scroll to position [38, 0]
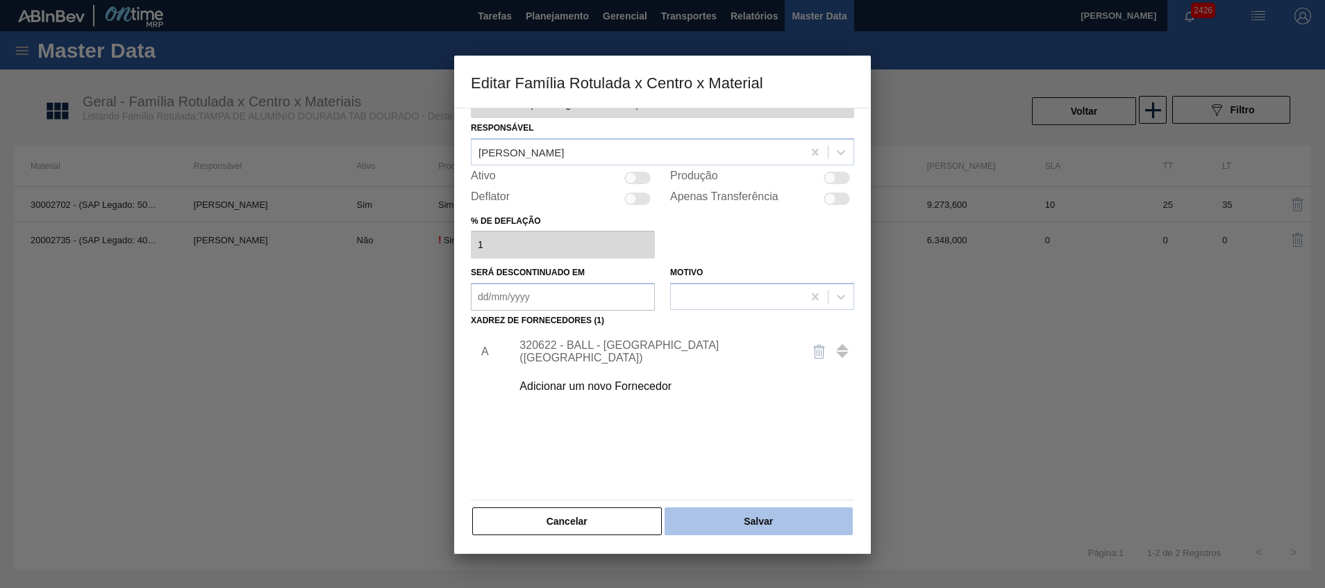
click at [711, 527] on button "Salvar" at bounding box center [759, 521] width 188 height 28
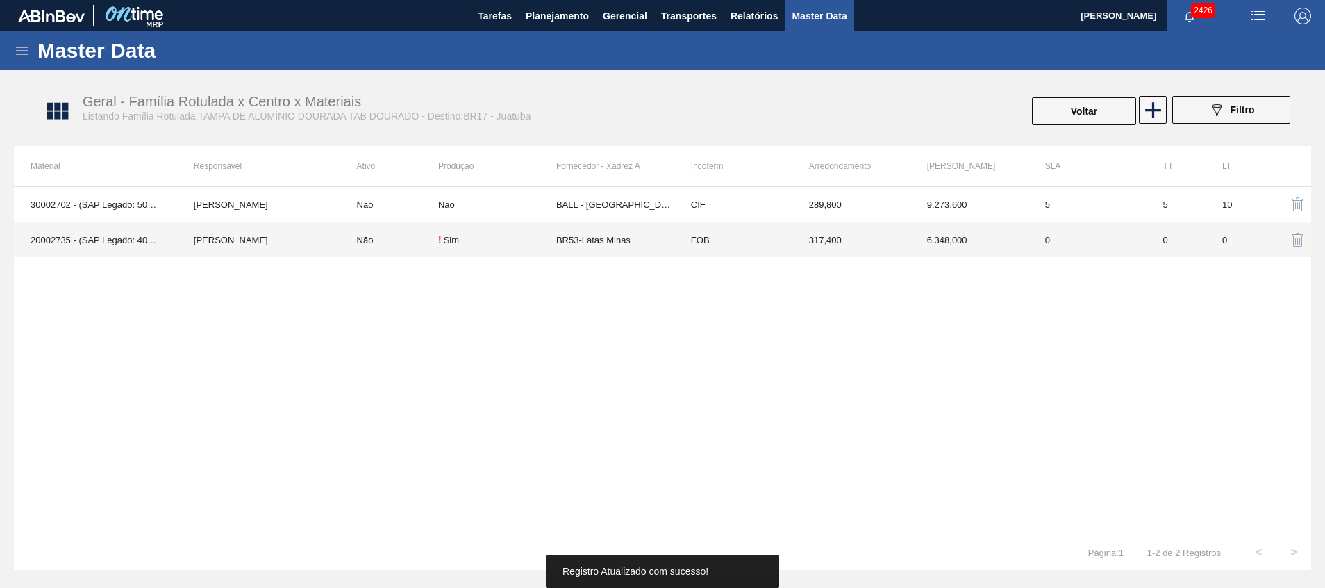
click at [575, 235] on td "BR53-Latas Minas" at bounding box center [615, 239] width 118 height 35
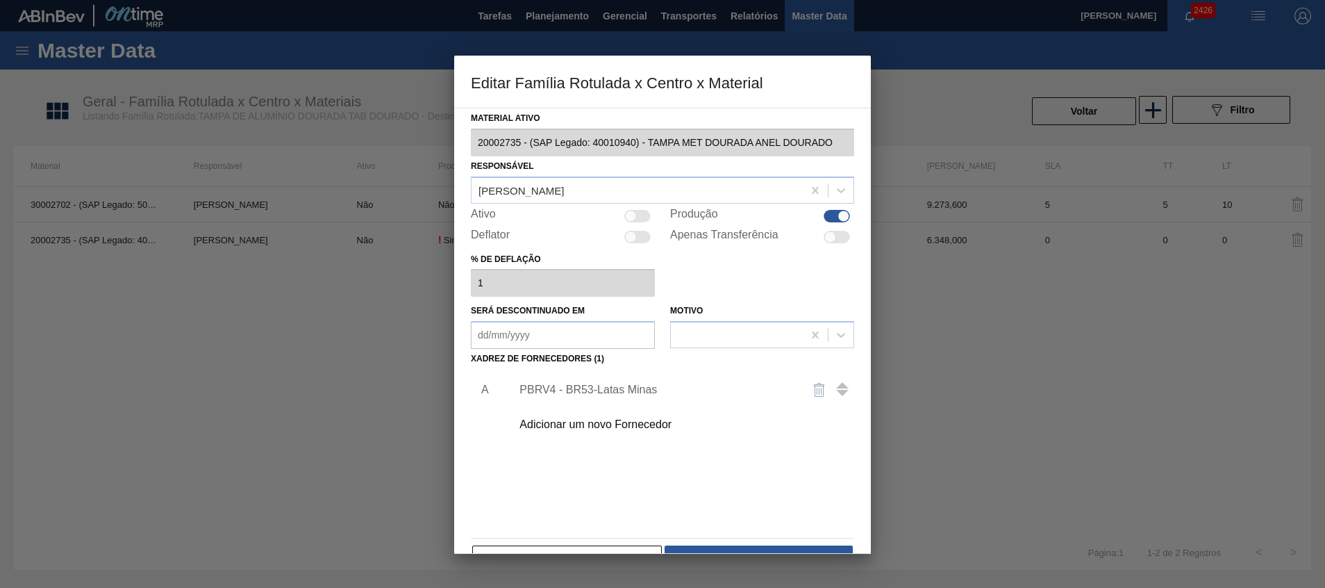
click at [647, 220] on div at bounding box center [637, 216] width 26 height 13
checkbox input "true"
click at [599, 384] on div "PBRV4 - BR53-Latas Minas" at bounding box center [656, 389] width 272 height 13
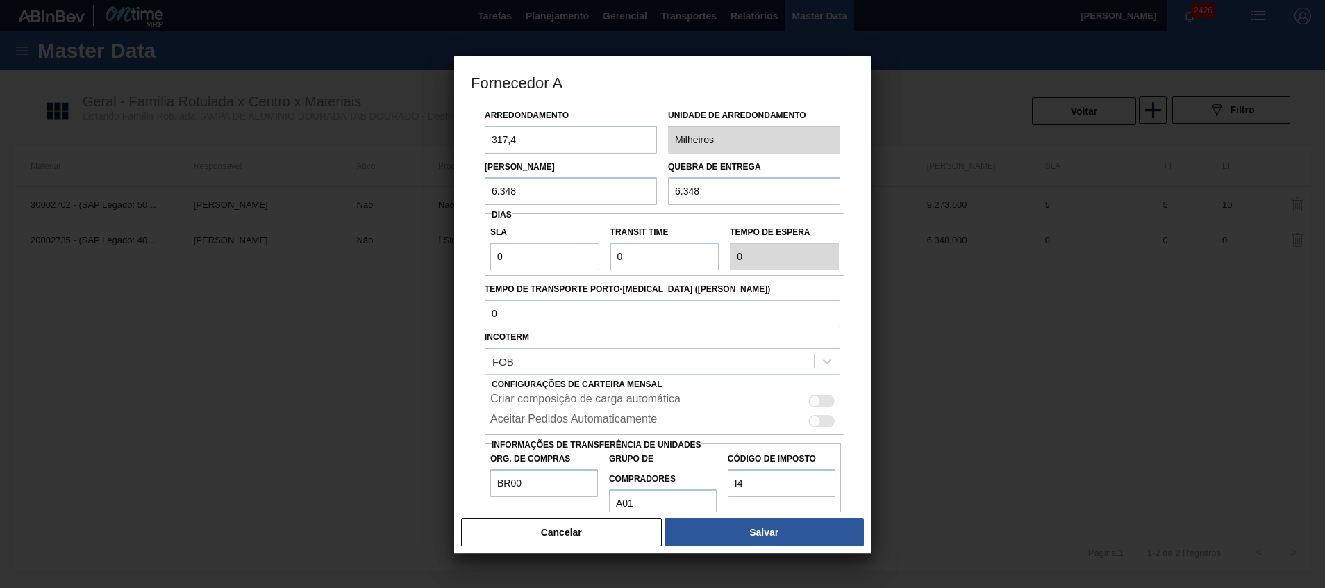
scroll to position [92, 0]
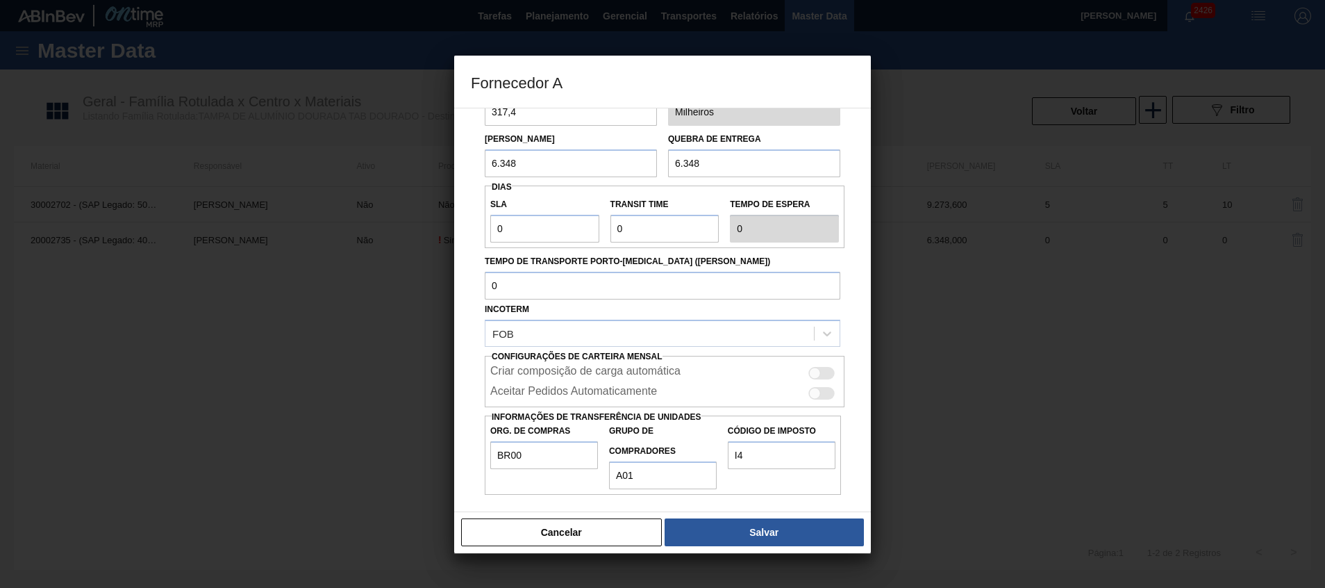
click at [734, 517] on div "Cancelar Salvar" at bounding box center [662, 532] width 417 height 42
click at [741, 533] on button "Salvar" at bounding box center [764, 532] width 199 height 28
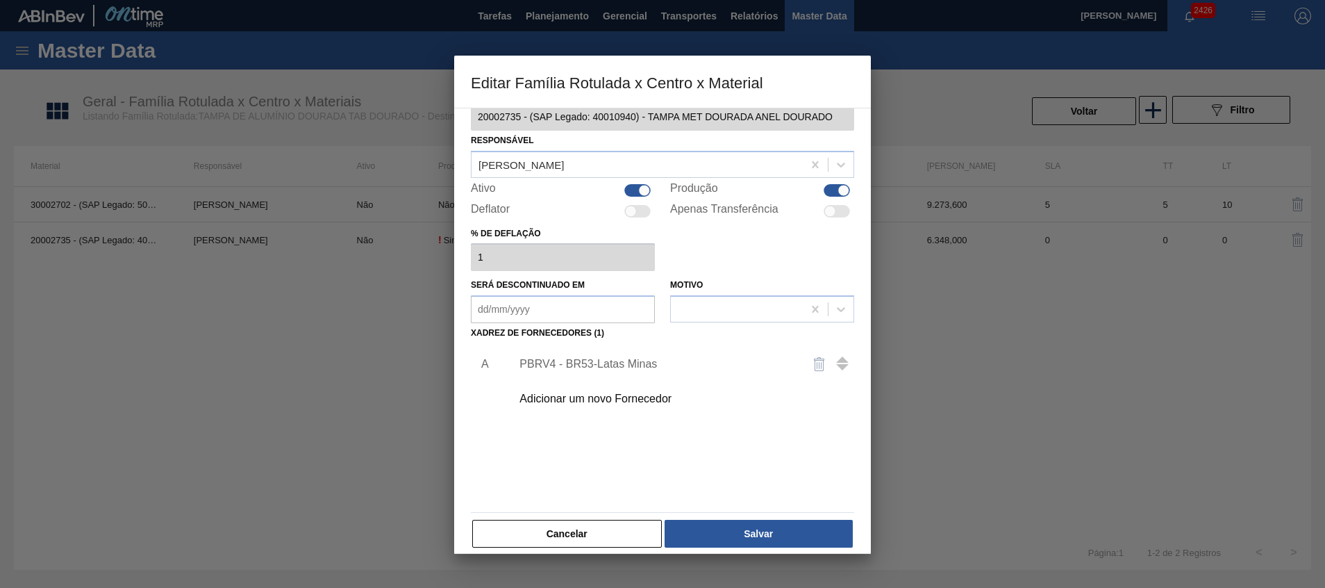
scroll to position [38, 0]
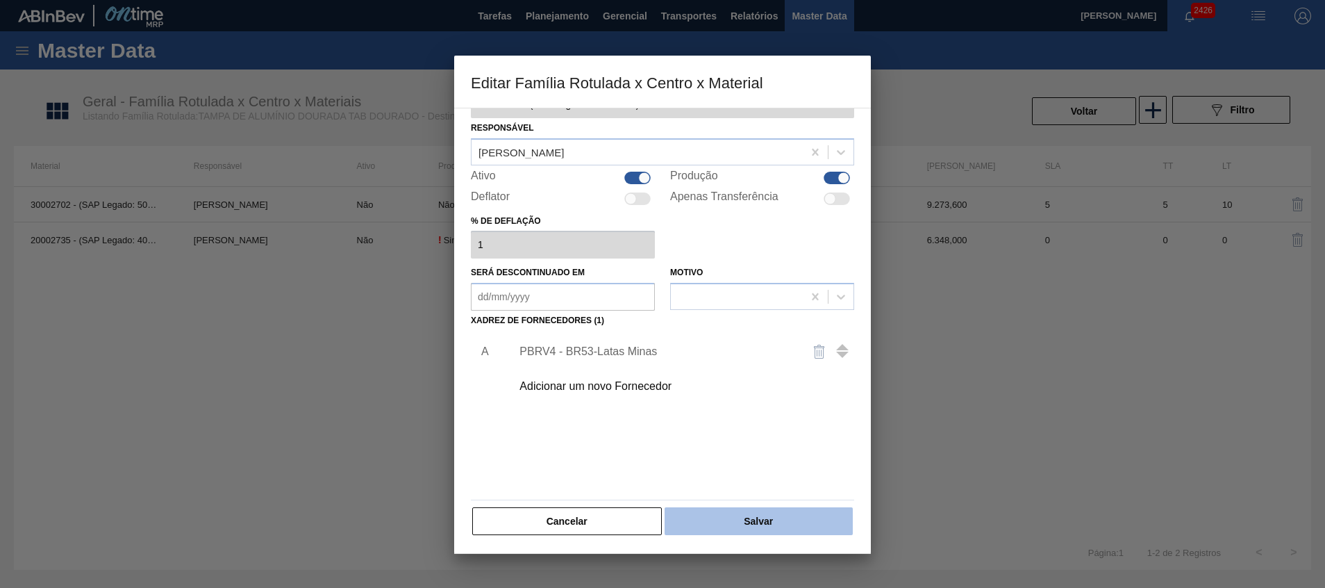
click at [747, 524] on button "Salvar" at bounding box center [759, 521] width 188 height 28
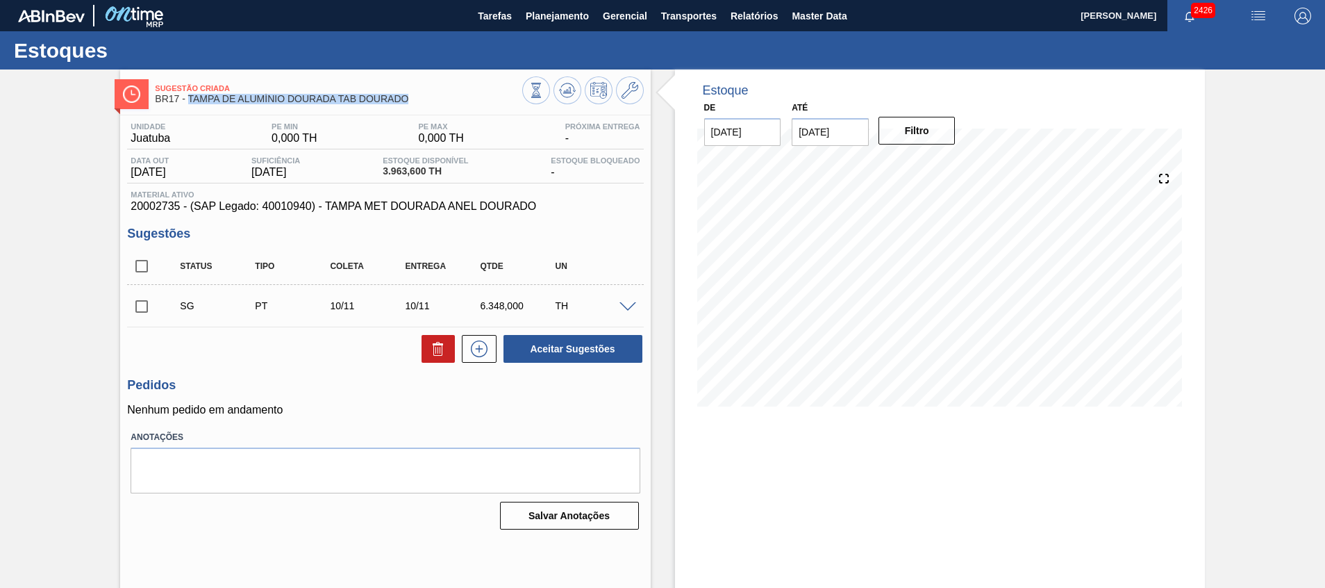
drag, startPoint x: 416, startPoint y: 97, endPoint x: 190, endPoint y: 100, distance: 226.5
click at [190, 100] on span "BR17 - TAMPA DE ALUMÍNIO DOURADA TAB DOURADO" at bounding box center [338, 99] width 367 height 10
copy span "TAMPA DE ALUMÍNIO DOURADA TAB DOURADO"
click at [628, 85] on icon at bounding box center [630, 90] width 17 height 17
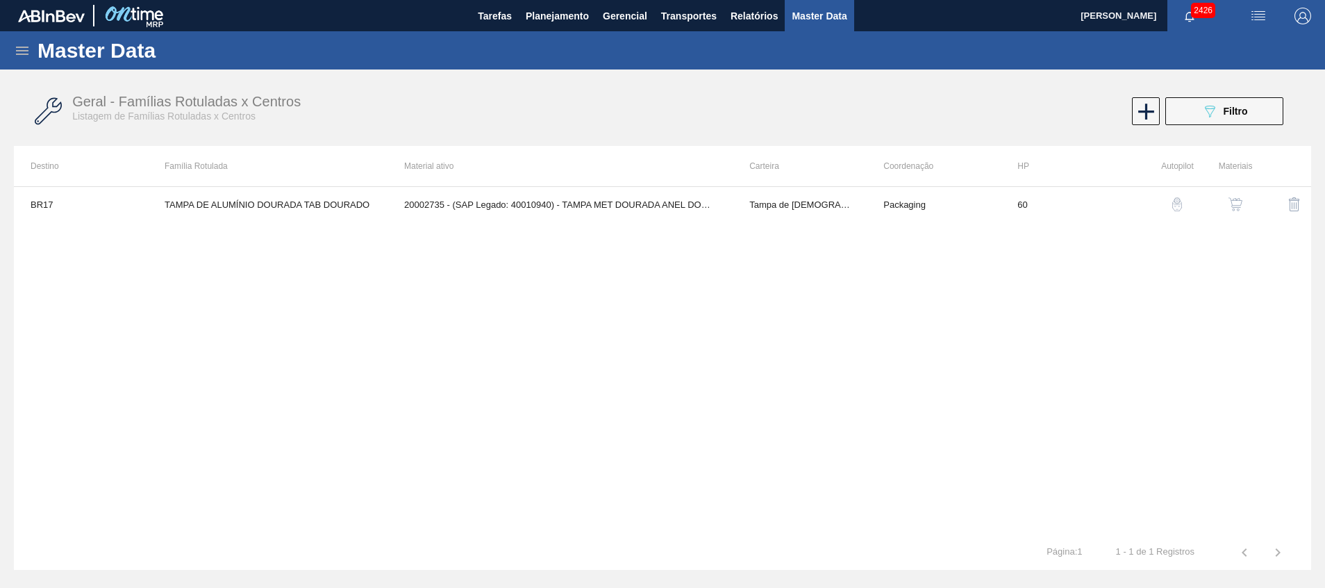
click at [1241, 188] on button "button" at bounding box center [1235, 204] width 33 height 33
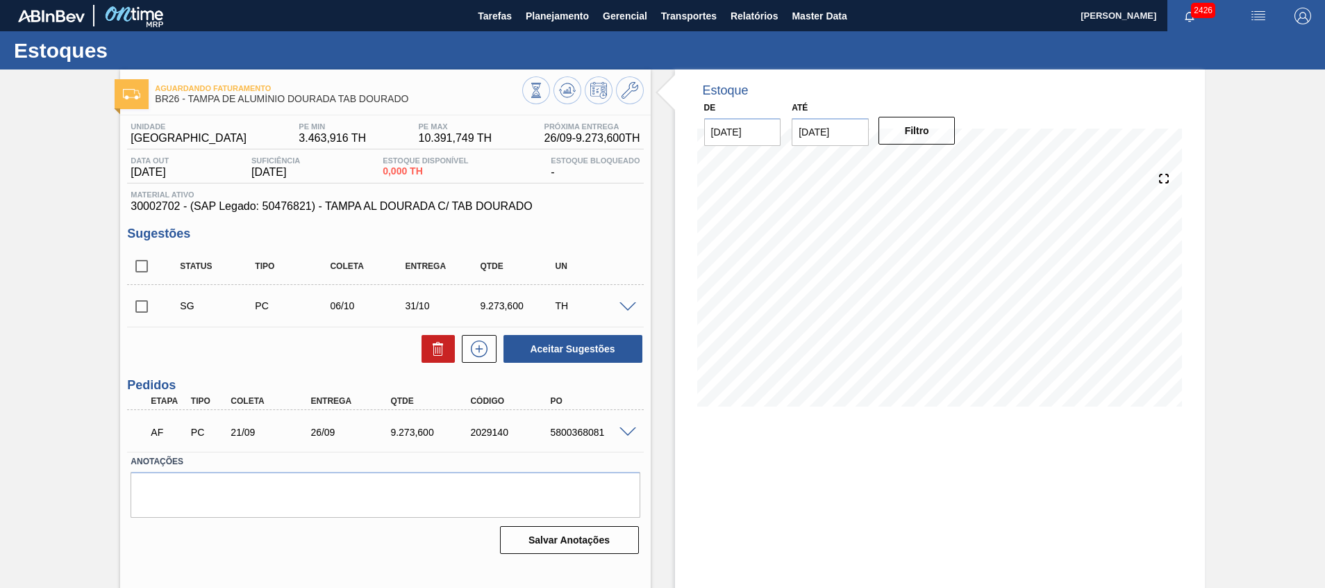
click at [642, 102] on div at bounding box center [583, 91] width 122 height 31
click at [636, 93] on icon at bounding box center [630, 90] width 17 height 17
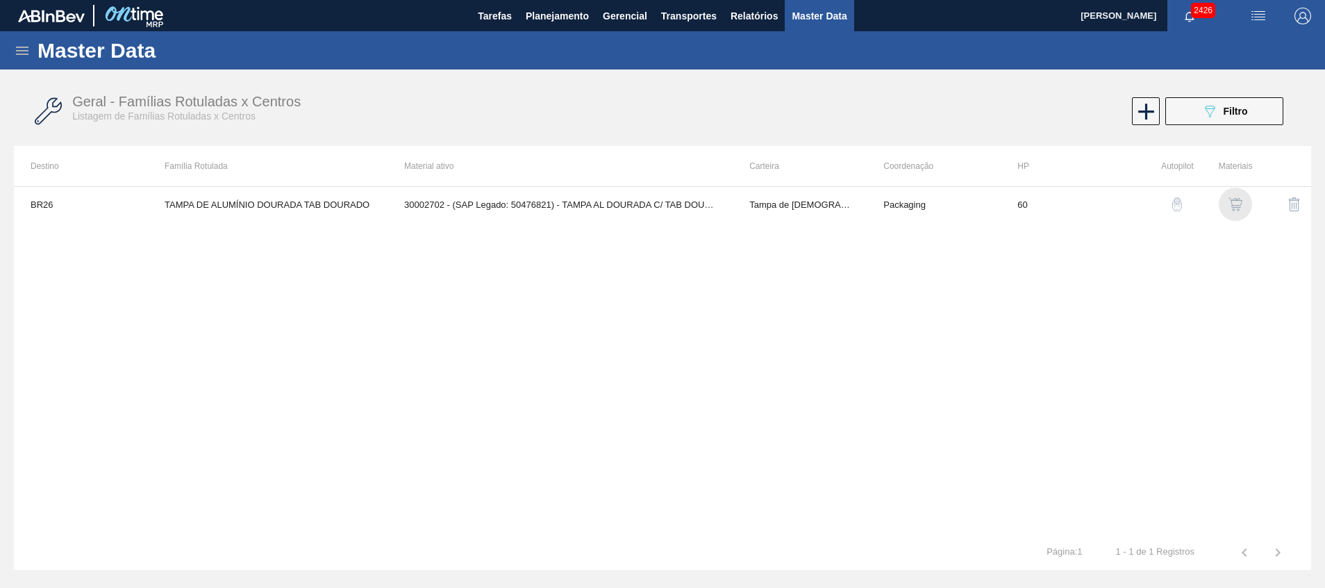
click at [1241, 208] on img "button" at bounding box center [1236, 204] width 14 height 14
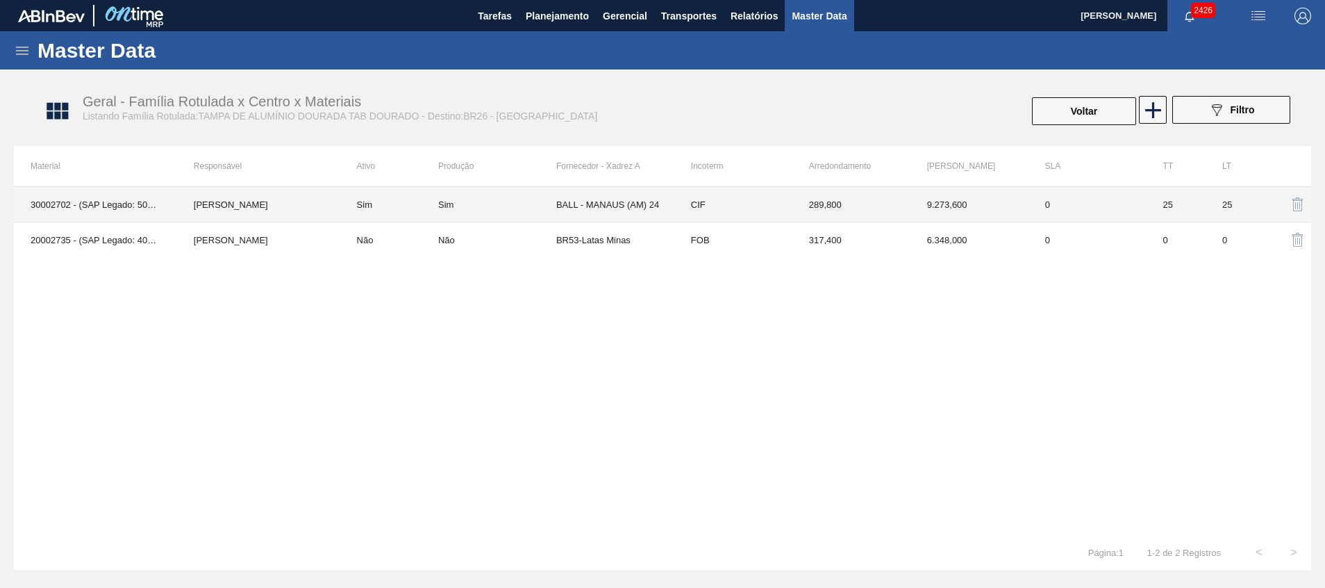
click at [472, 208] on div "Sim" at bounding box center [497, 204] width 118 height 10
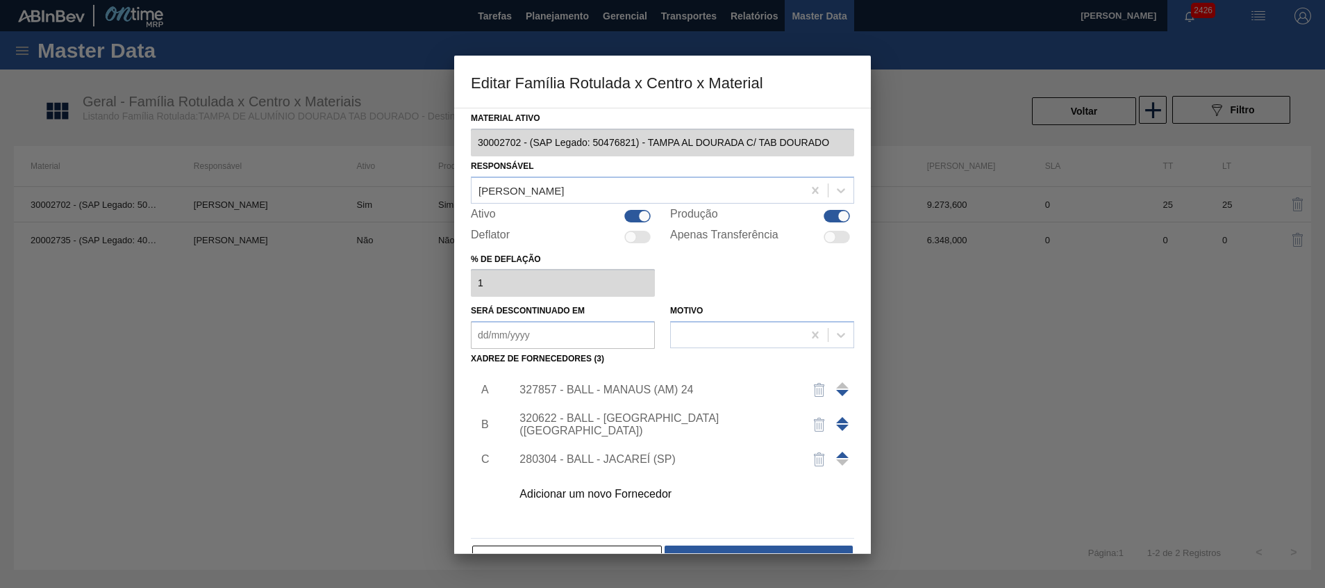
click at [633, 213] on div at bounding box center [637, 216] width 26 height 13
checkbox input "false"
click at [829, 214] on div at bounding box center [837, 216] width 26 height 13
checkbox input "false"
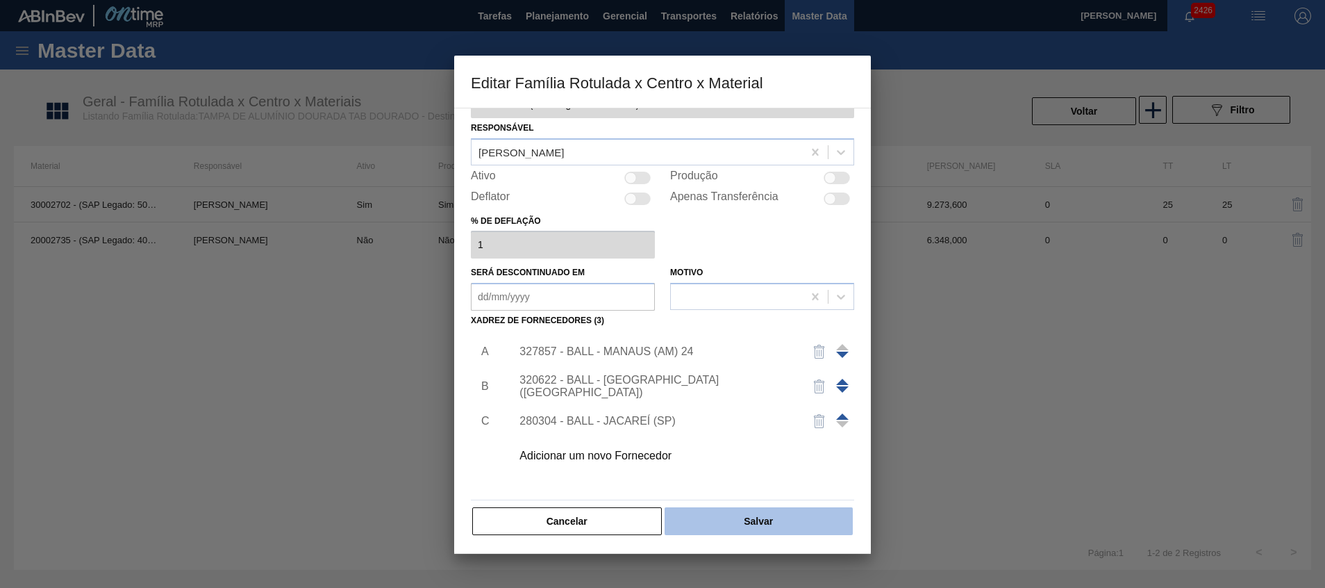
click at [716, 525] on button "Salvar" at bounding box center [759, 521] width 188 height 28
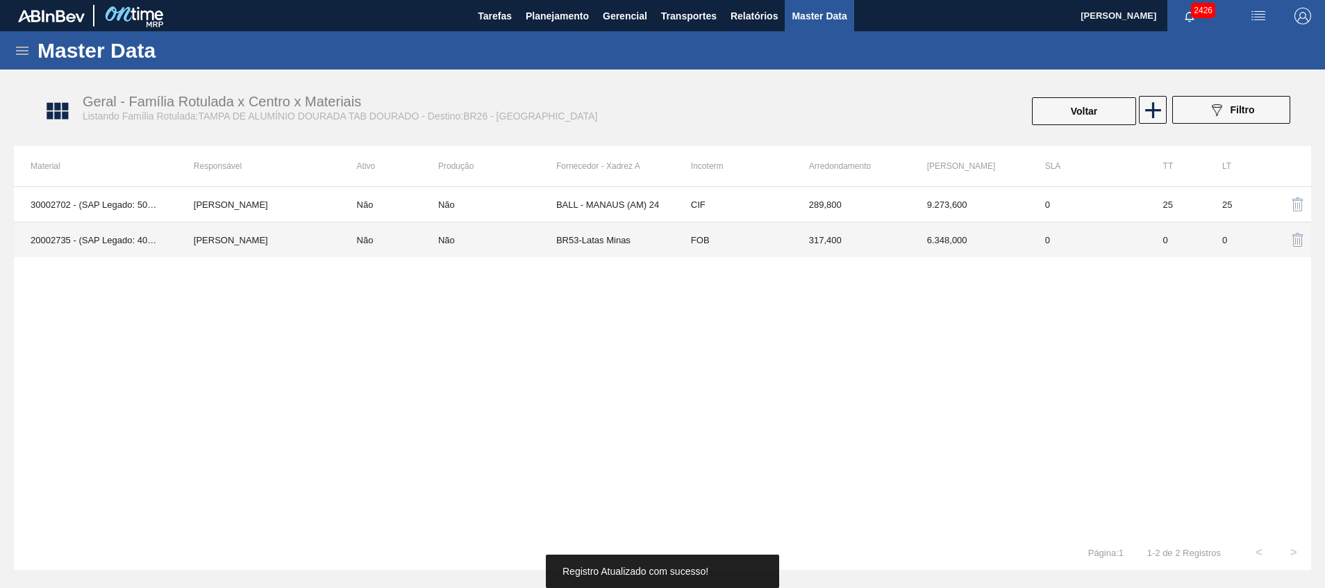
click at [589, 238] on td "BR53-Latas Minas" at bounding box center [615, 239] width 118 height 35
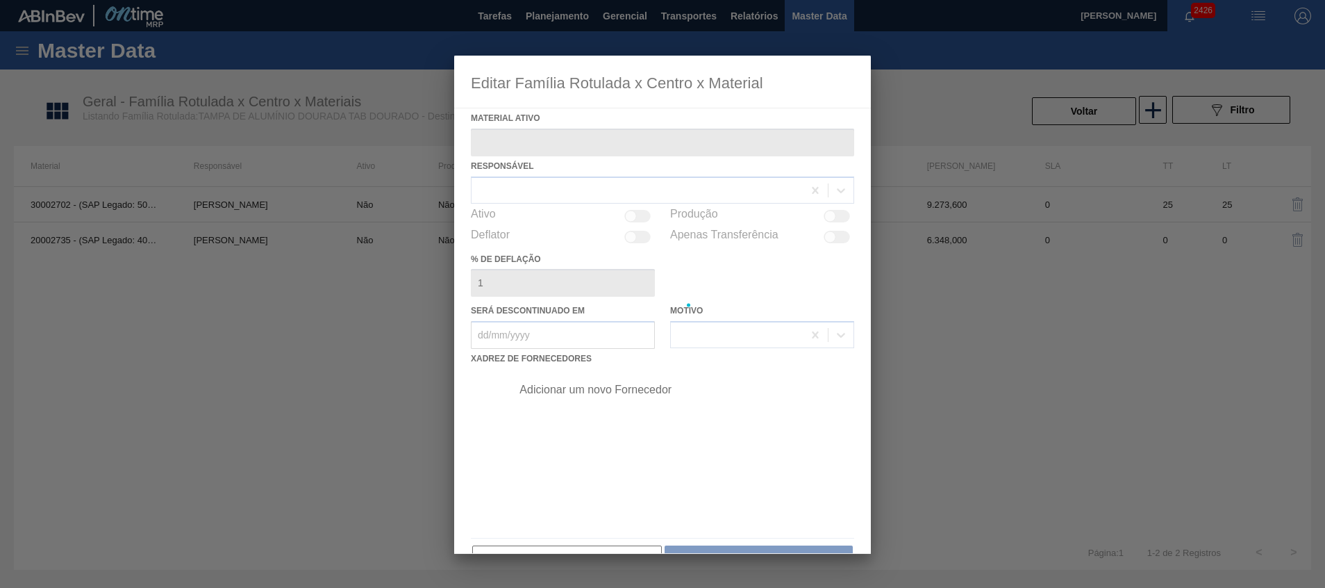
type ativo "20002735 - (SAP Legado: 40010940) - TAMPA MET DOURADA ANEL DOURADO"
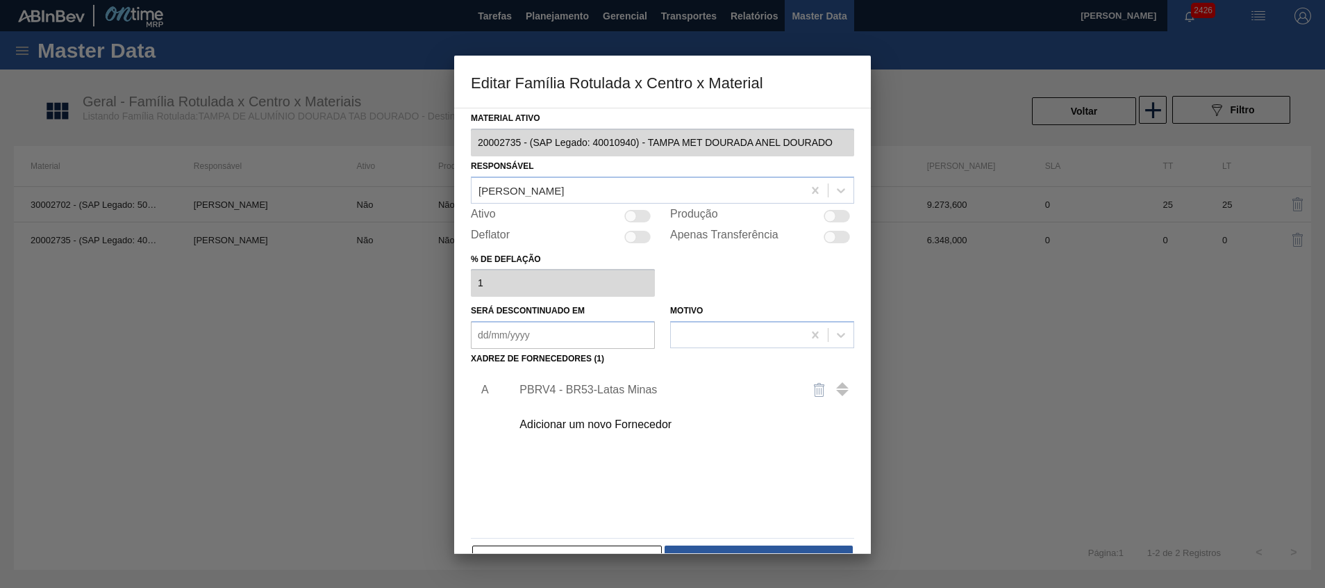
click at [640, 226] on div "Material ativo 20002735 - (SAP Legado: 40010940) - TAMPA MET DOURADA ANEL DOURA…" at bounding box center [662, 341] width 383 height 466
click at [643, 215] on div at bounding box center [637, 216] width 26 height 13
checkbox input "true"
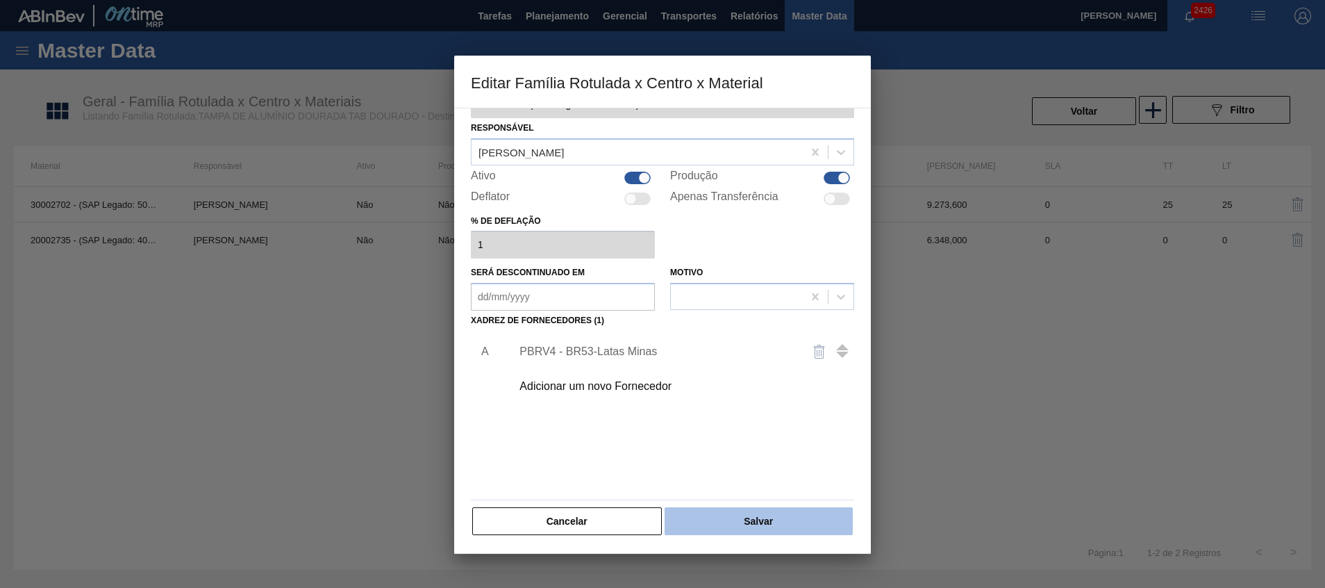
click at [712, 531] on button "Salvar" at bounding box center [759, 521] width 188 height 28
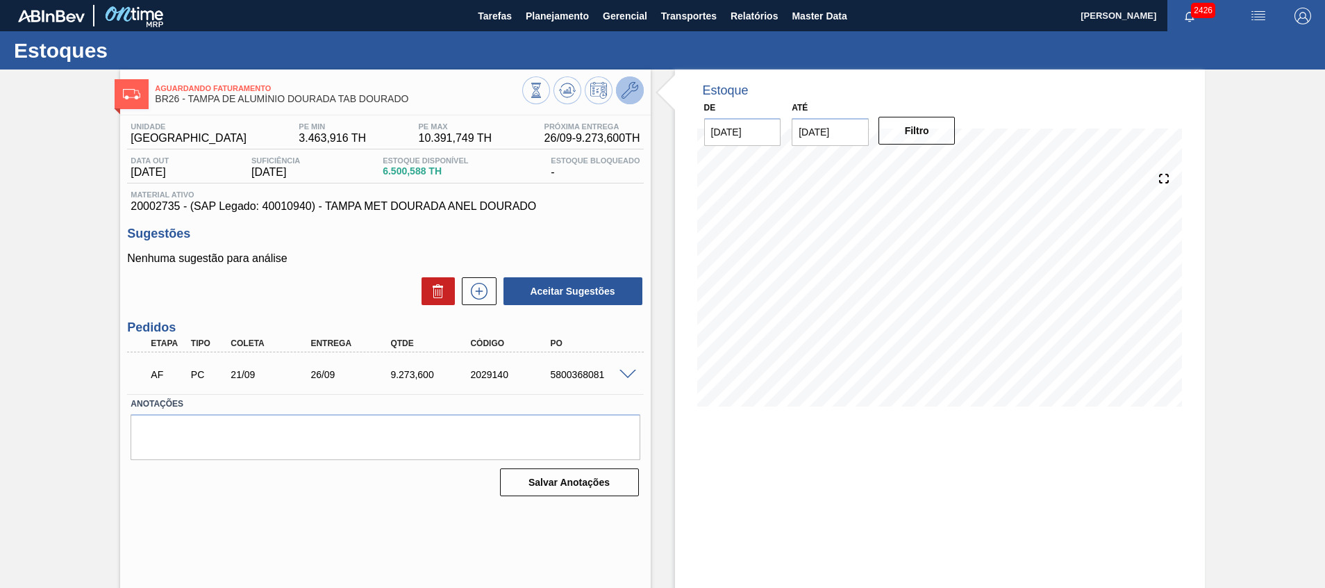
click at [627, 92] on icon at bounding box center [630, 90] width 17 height 17
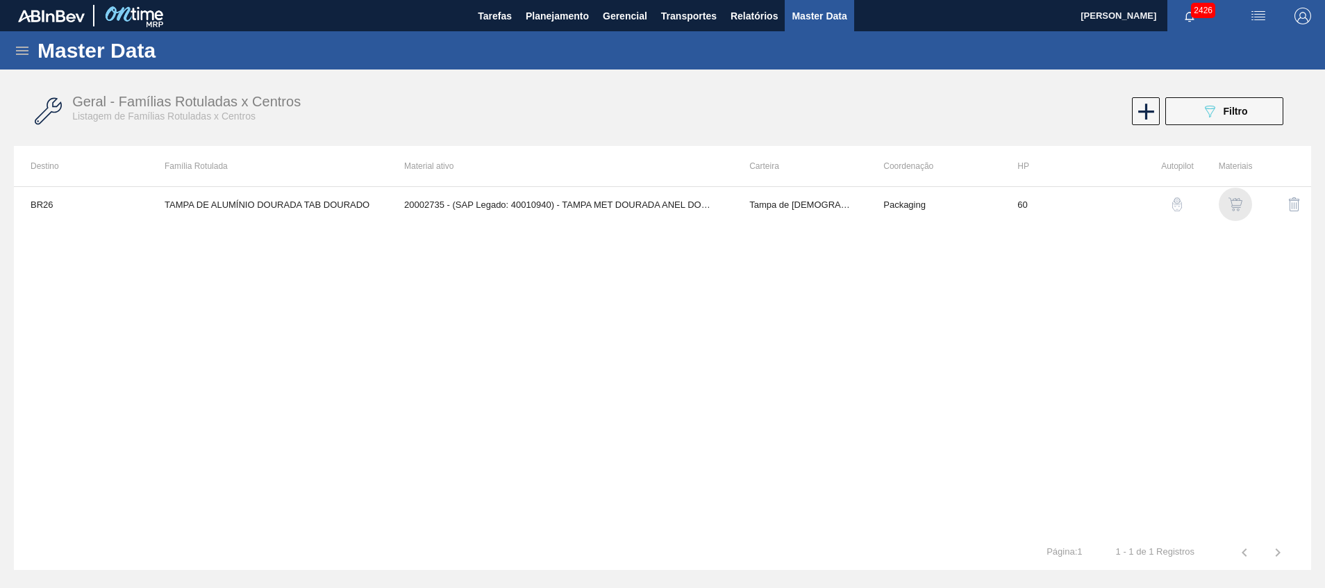
click at [1230, 208] on img "button" at bounding box center [1236, 204] width 14 height 14
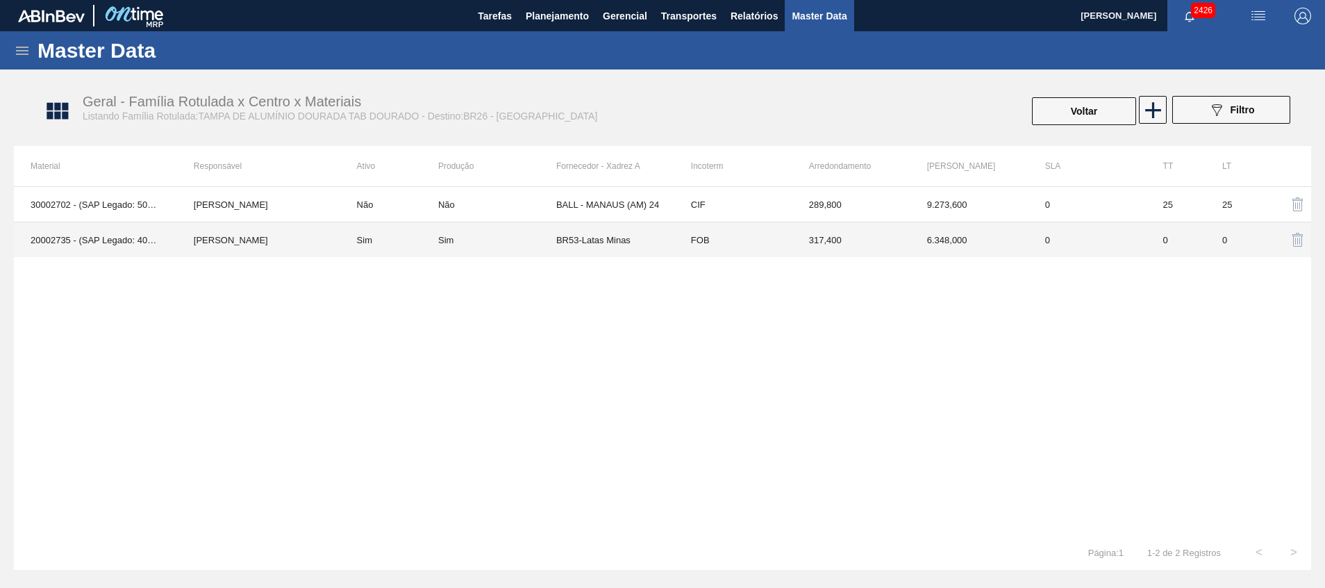
click at [368, 238] on td "Sim" at bounding box center [389, 239] width 98 height 35
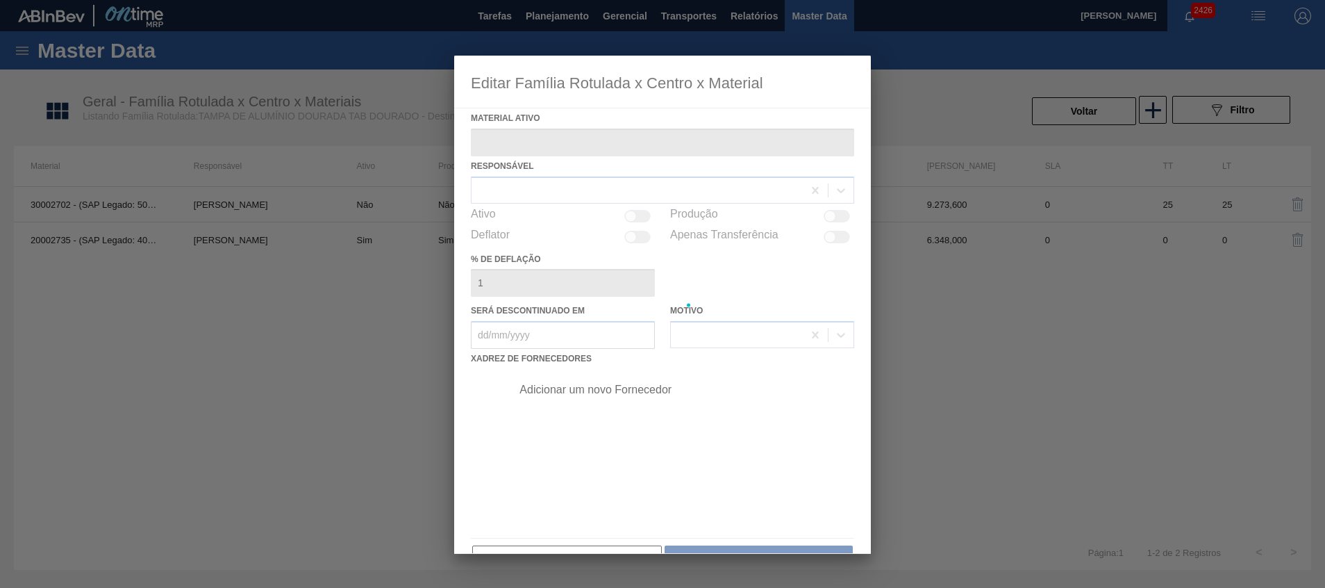
type ativo "20002735 - (SAP Legado: 40010940) - TAMPA MET DOURADA ANEL DOURADO"
checkbox input "true"
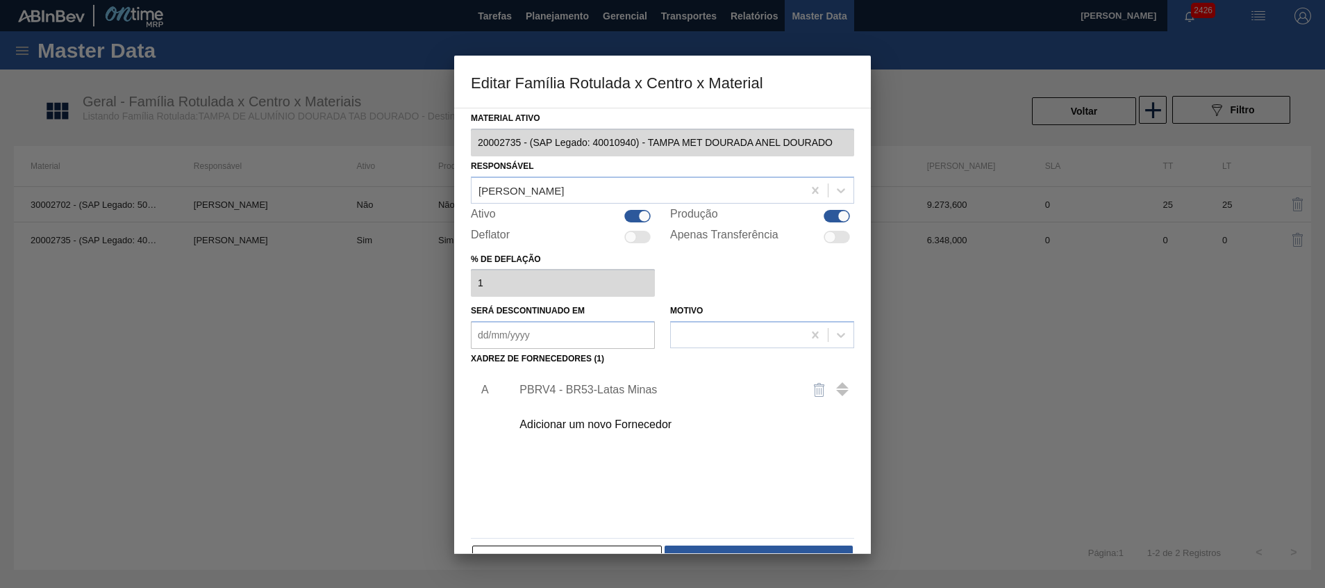
click at [631, 219] on div at bounding box center [637, 216] width 26 height 13
checkbox input "false"
click at [843, 212] on div at bounding box center [844, 216] width 12 height 12
checkbox input "false"
click at [763, 547] on button "Salvar" at bounding box center [759, 559] width 188 height 28
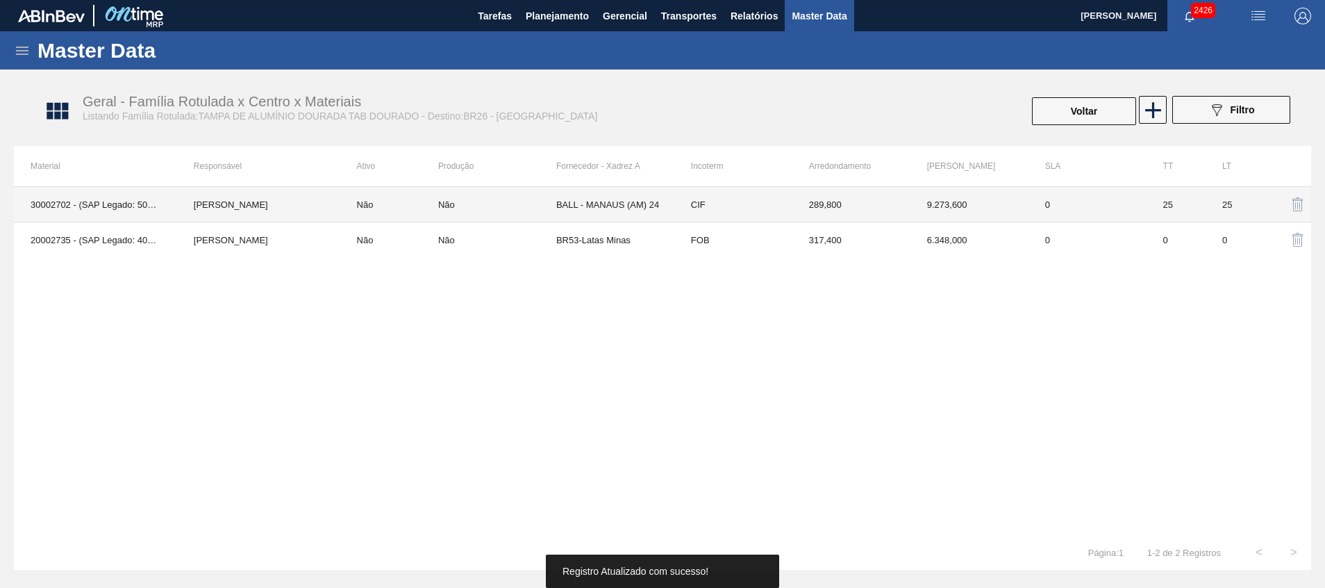
click at [280, 195] on td "[PERSON_NAME]" at bounding box center [258, 204] width 163 height 35
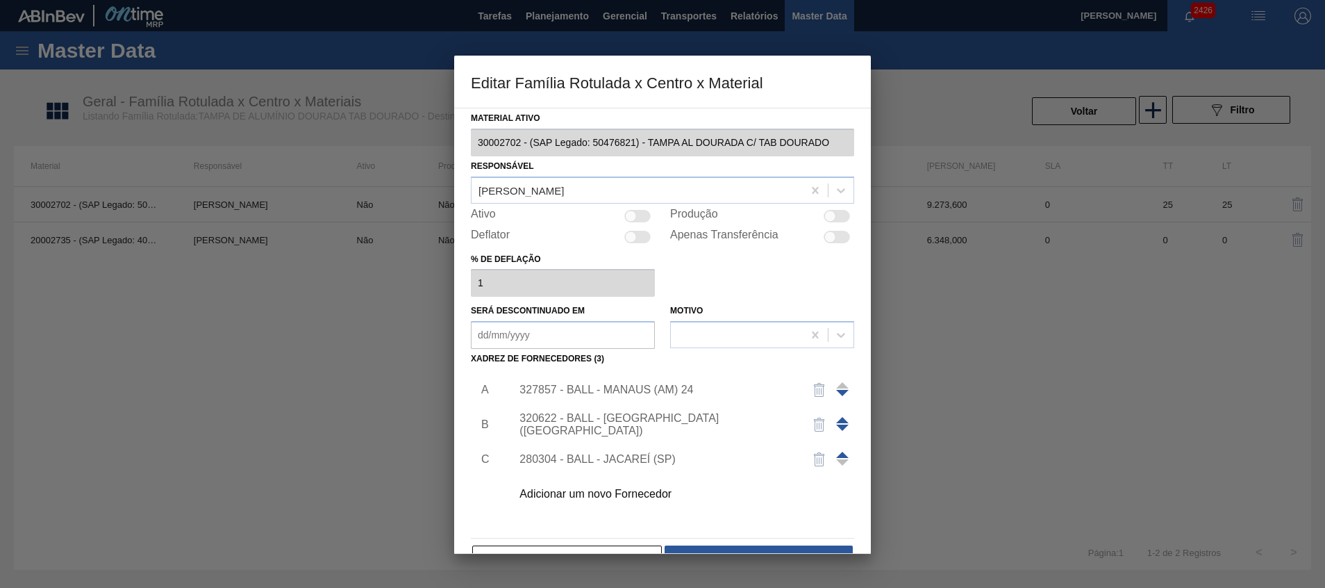
click at [628, 222] on div at bounding box center [637, 216] width 26 height 13
checkbox input "true"
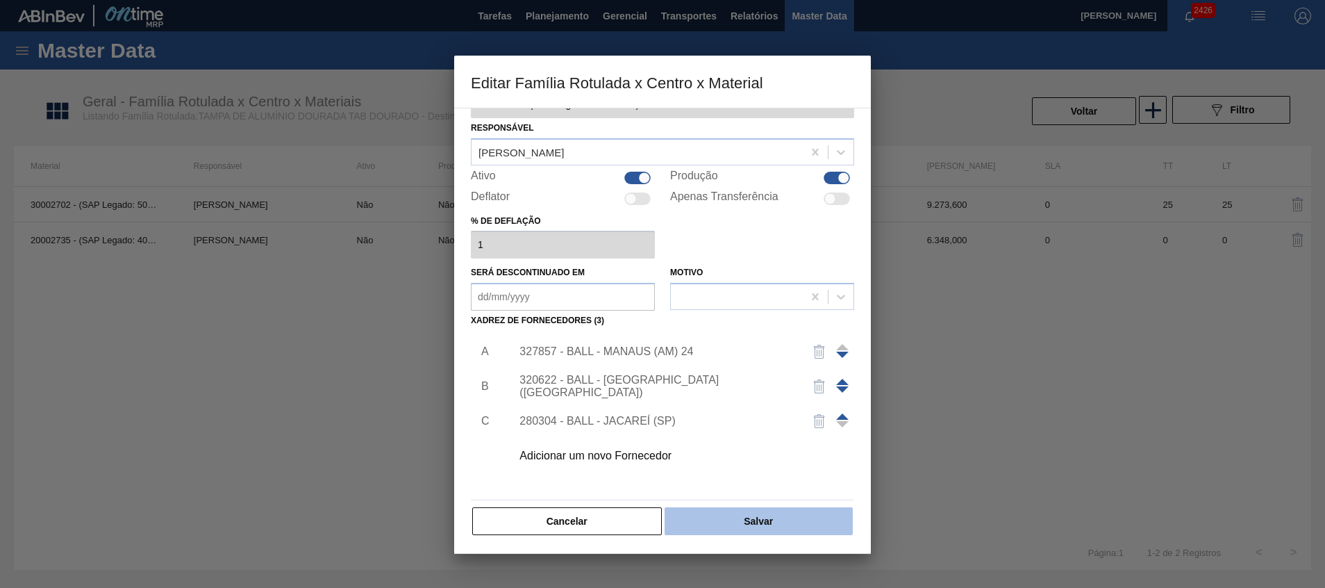
click at [770, 520] on button "Salvar" at bounding box center [759, 521] width 188 height 28
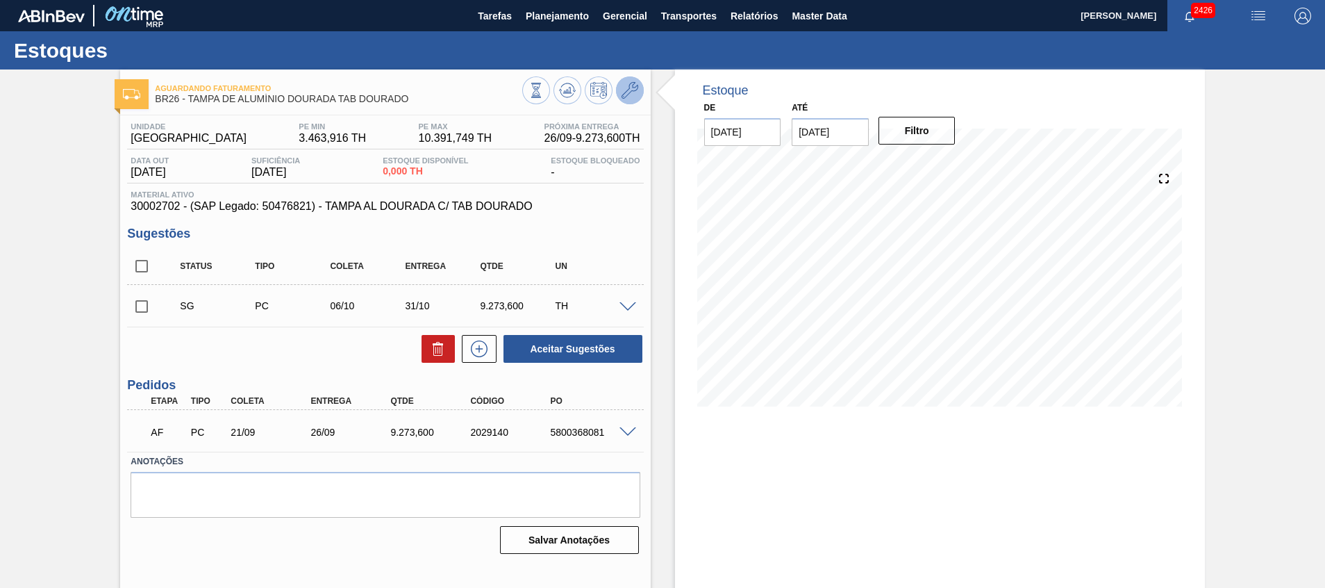
click at [618, 84] on button at bounding box center [630, 90] width 28 height 28
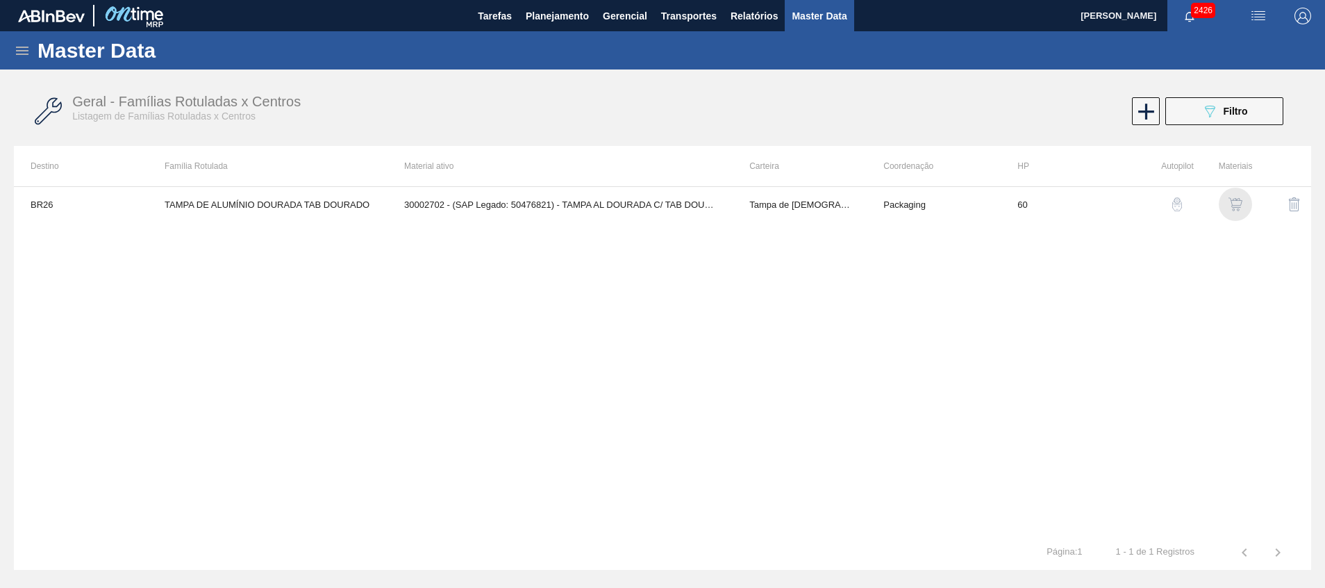
click at [1232, 204] on img "button" at bounding box center [1236, 204] width 14 height 14
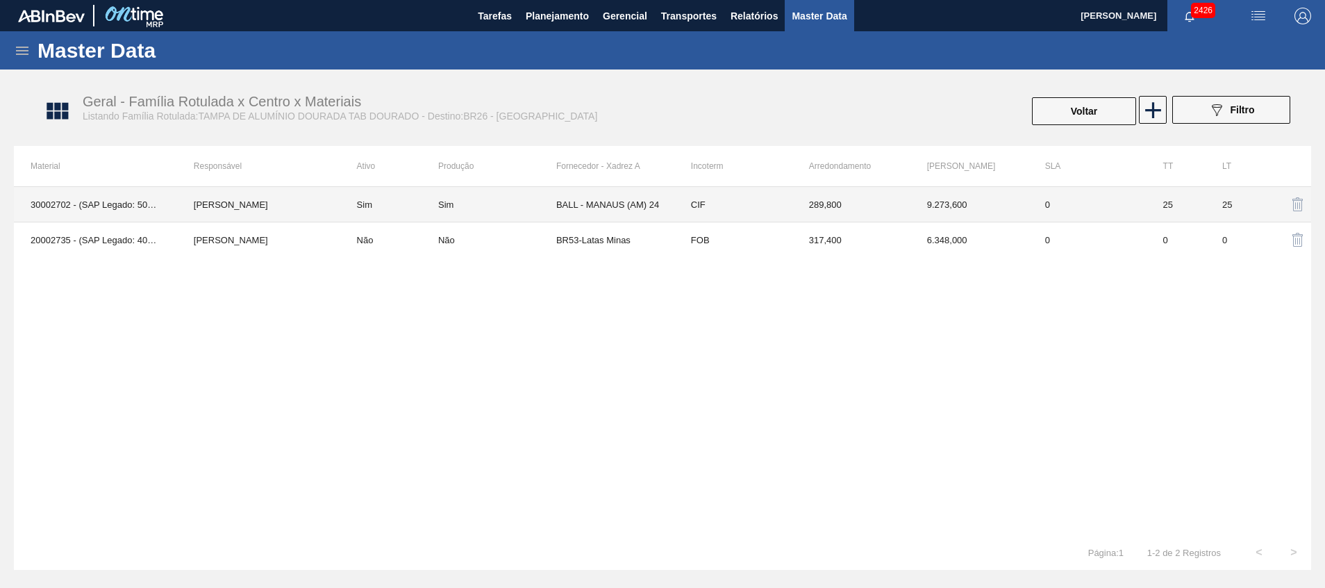
click at [495, 213] on td "Sim" at bounding box center [497, 204] width 118 height 35
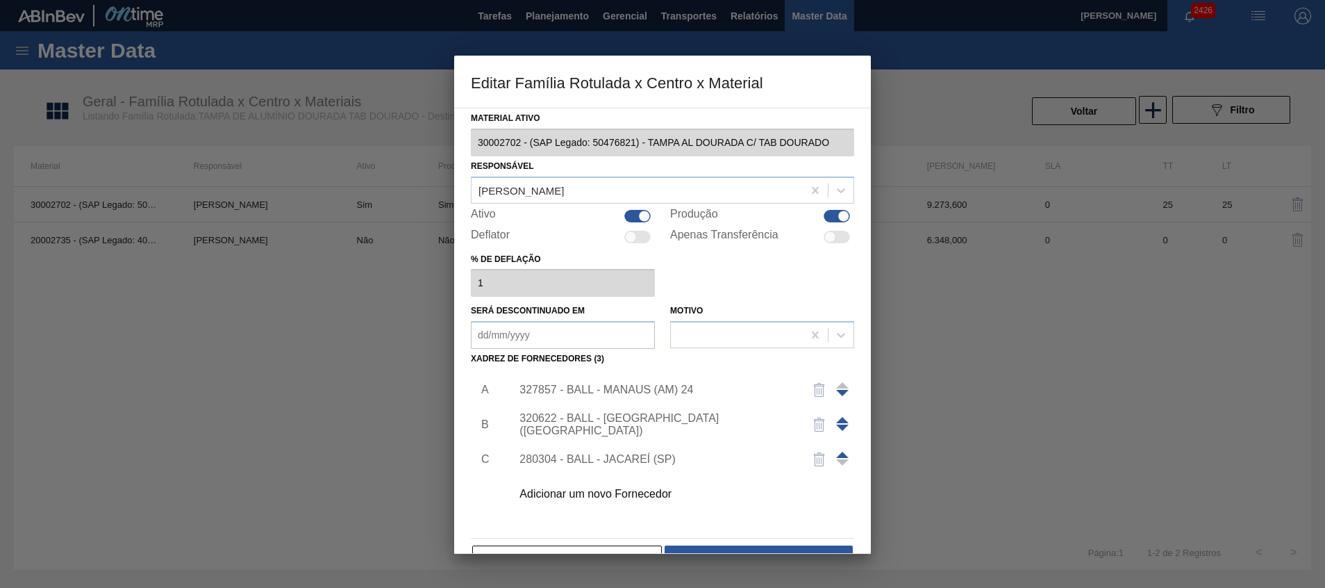
click at [642, 218] on div at bounding box center [644, 216] width 12 height 12
click at [642, 218] on div at bounding box center [637, 216] width 26 height 13
checkbox input "true"
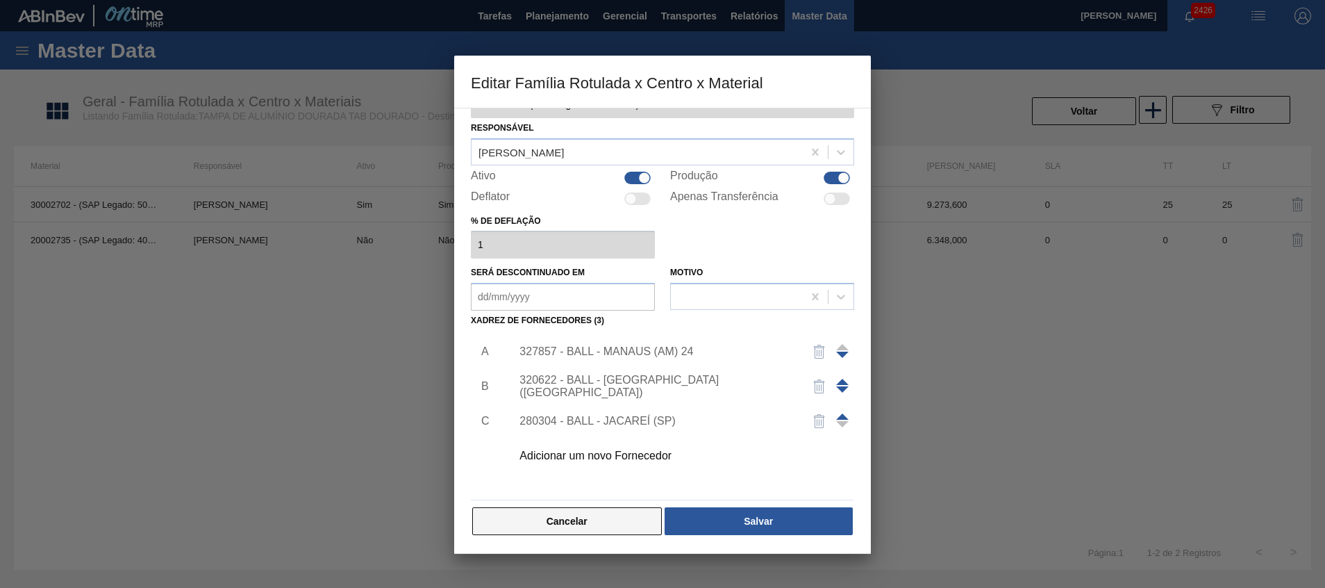
click at [619, 527] on button "Cancelar" at bounding box center [567, 521] width 190 height 28
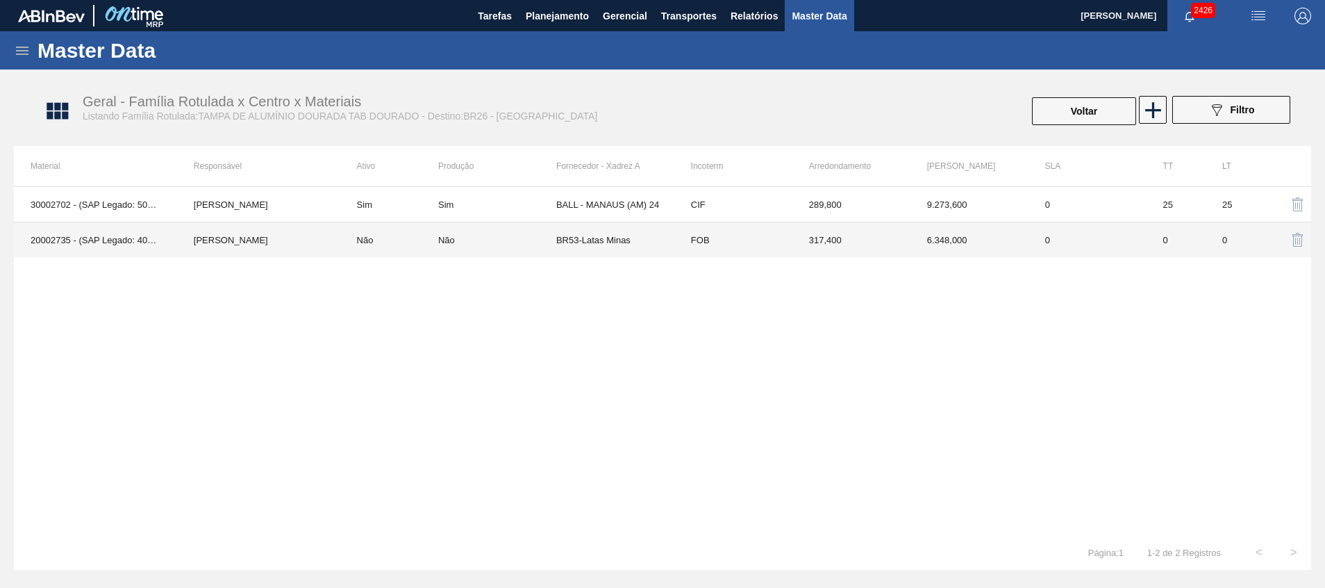
click at [442, 242] on div "Não" at bounding box center [446, 240] width 17 height 10
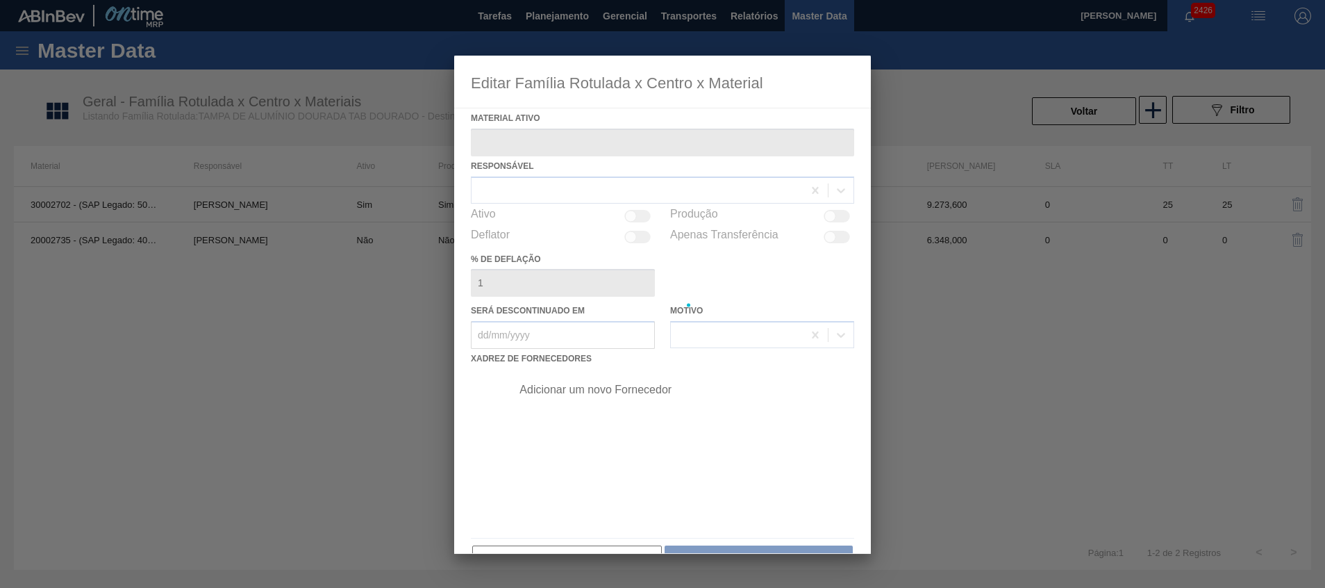
type ativo "20002735 - (SAP Legado: 40010940) - TAMPA MET DOURADA ANEL DOURADO"
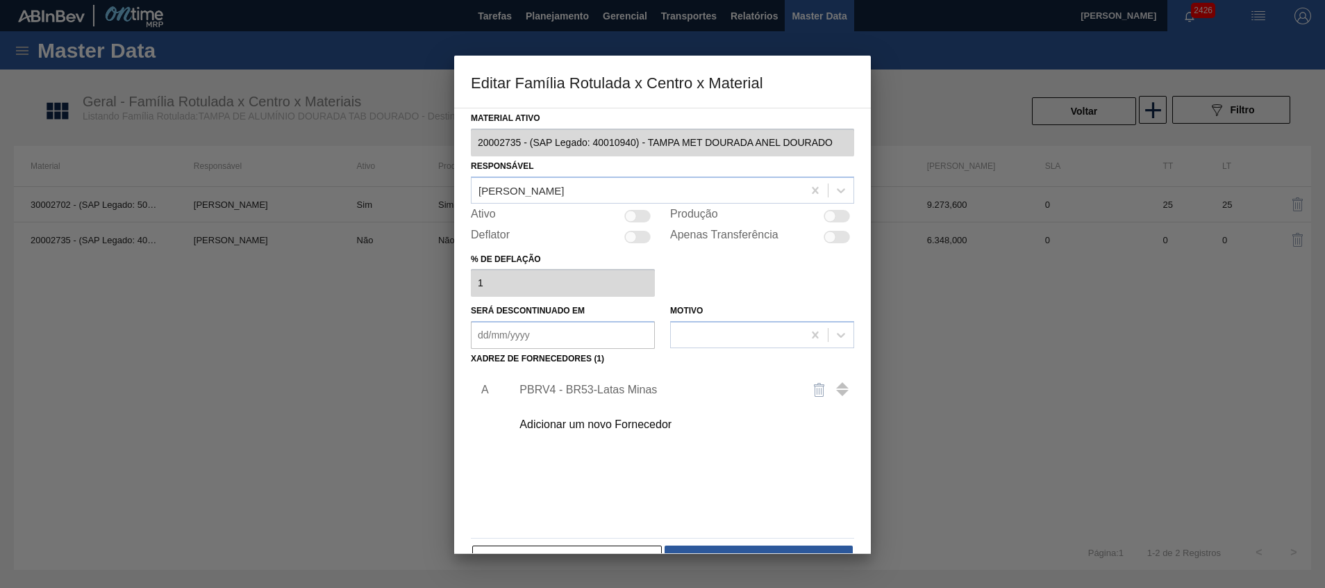
click at [837, 211] on div at bounding box center [837, 216] width 26 height 13
checkbox input "true"
click at [798, 547] on button "Salvar" at bounding box center [759, 559] width 188 height 28
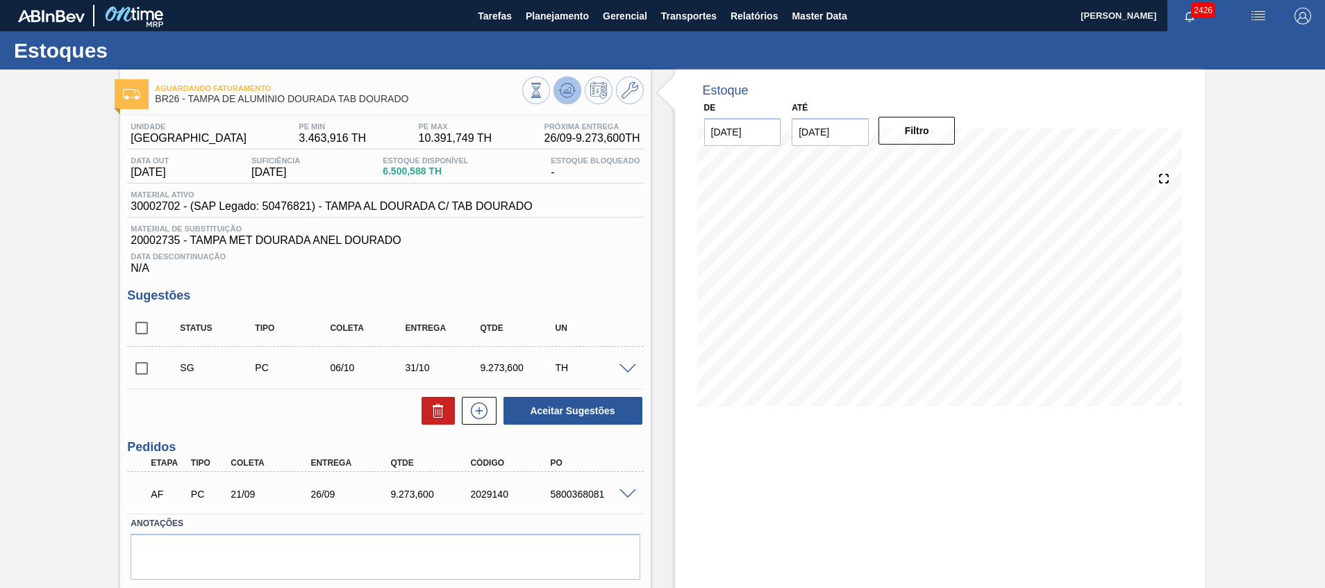
click at [561, 90] on icon at bounding box center [567, 90] width 17 height 17
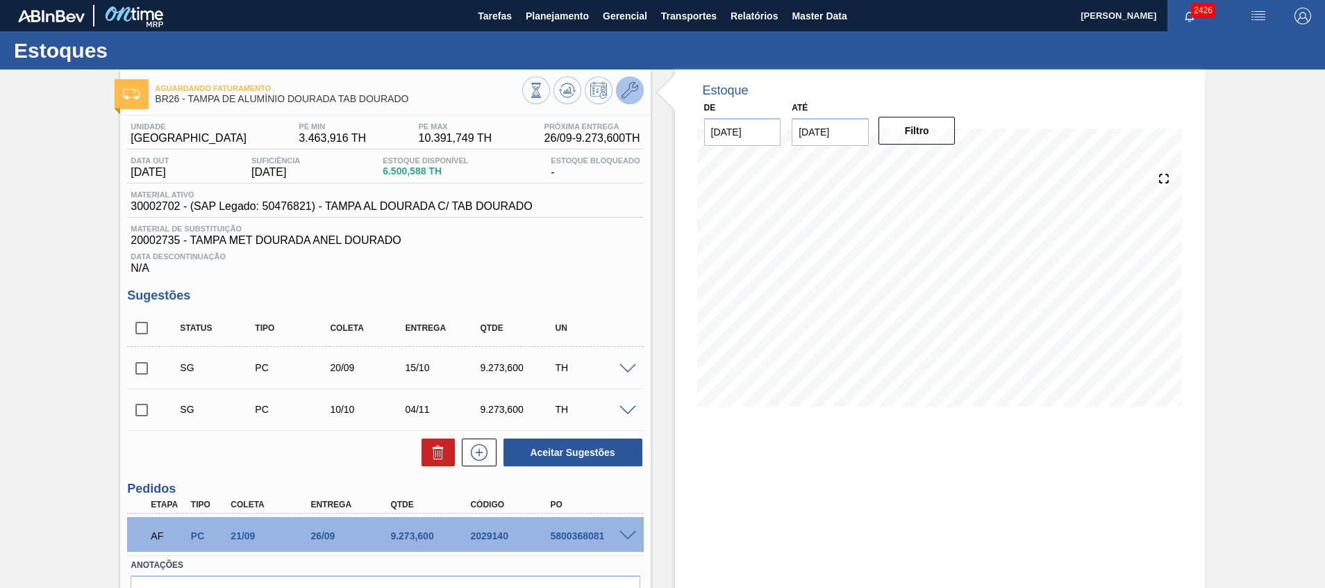
click at [627, 88] on icon at bounding box center [630, 90] width 17 height 17
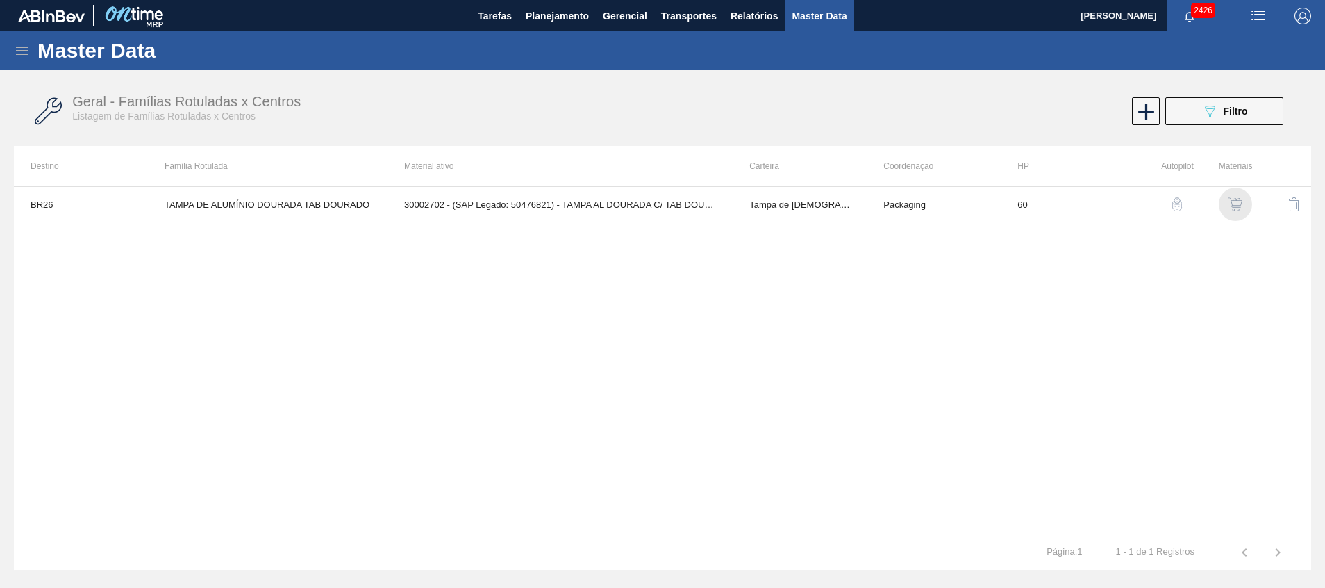
click at [1239, 200] on img "button" at bounding box center [1236, 204] width 14 height 14
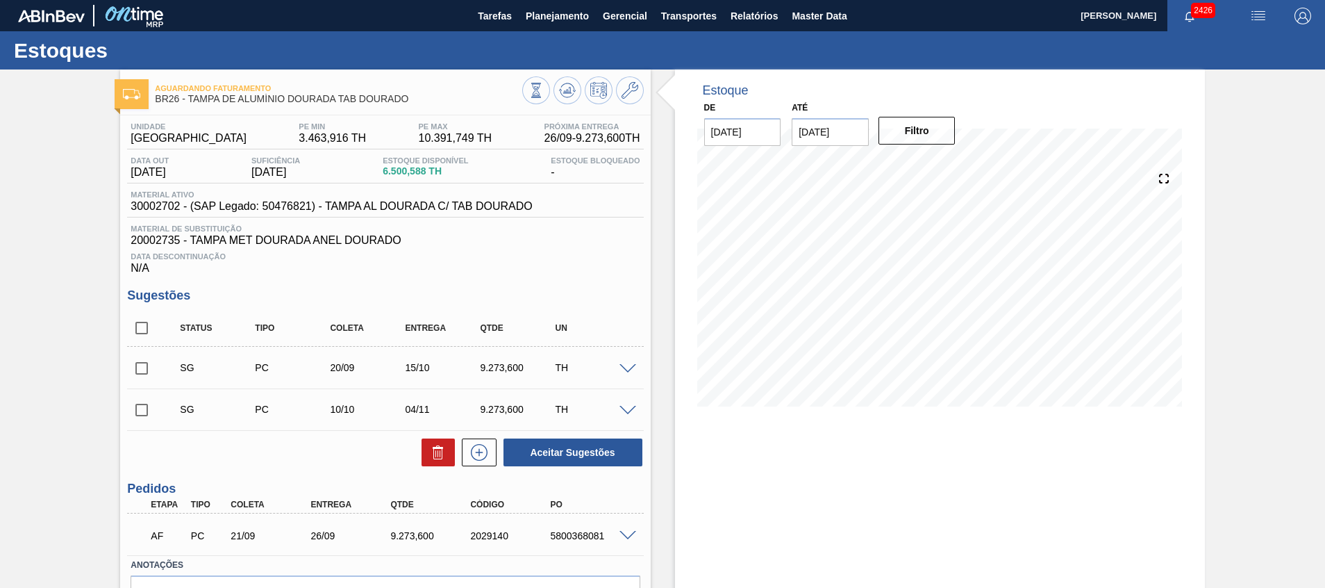
click at [620, 365] on span at bounding box center [628, 369] width 17 height 10
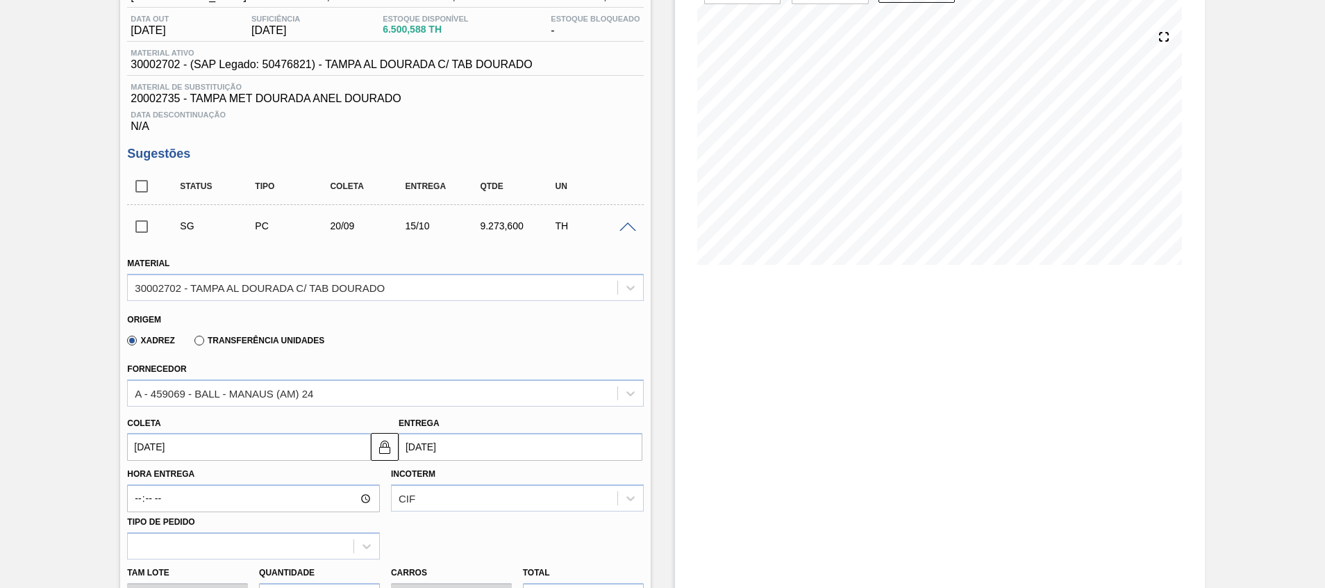
scroll to position [131, 0]
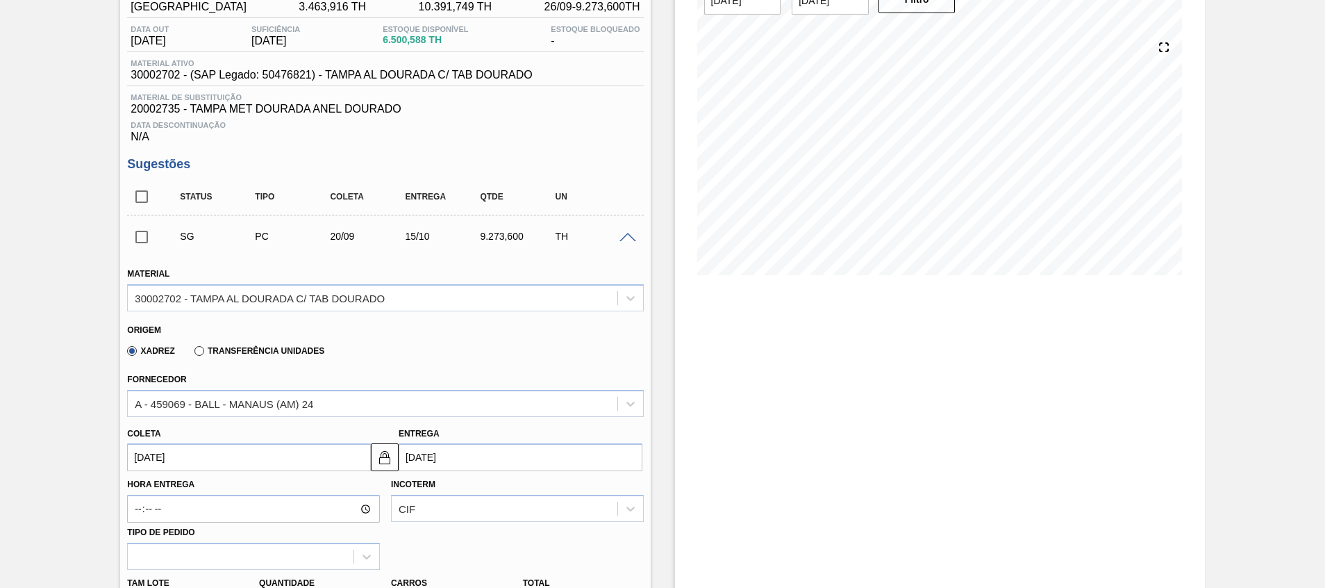
click at [626, 243] on div "SG PC 20/09 15/10 9.273,600 TH" at bounding box center [385, 236] width 516 height 35
click at [626, 235] on span at bounding box center [628, 238] width 17 height 10
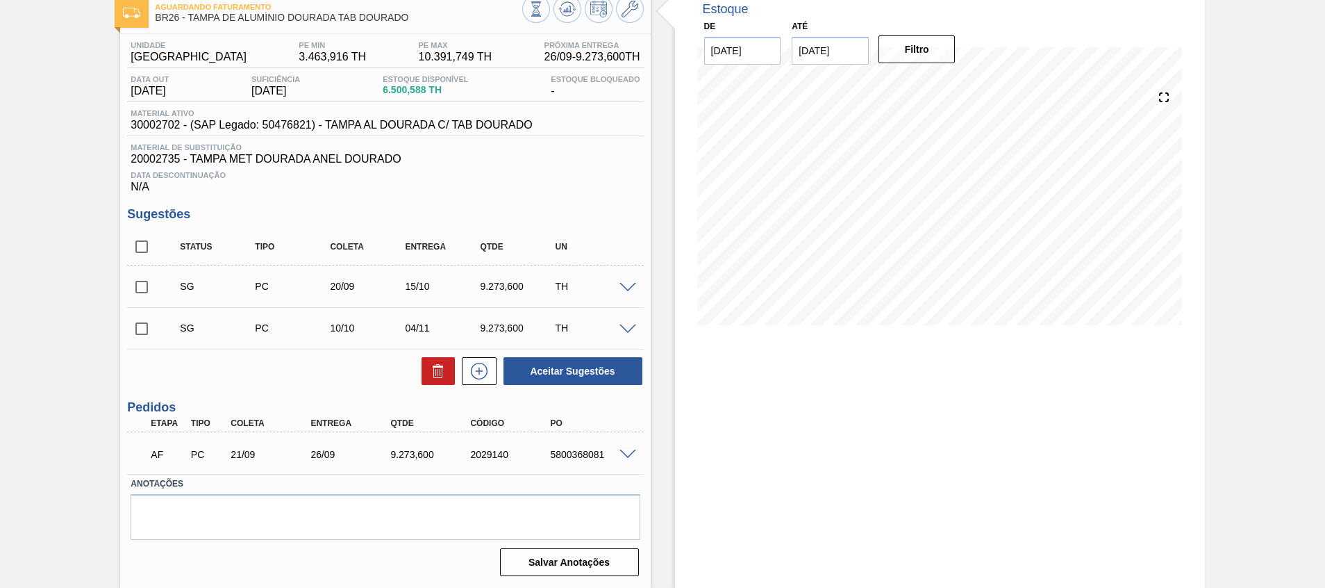
scroll to position [0, 0]
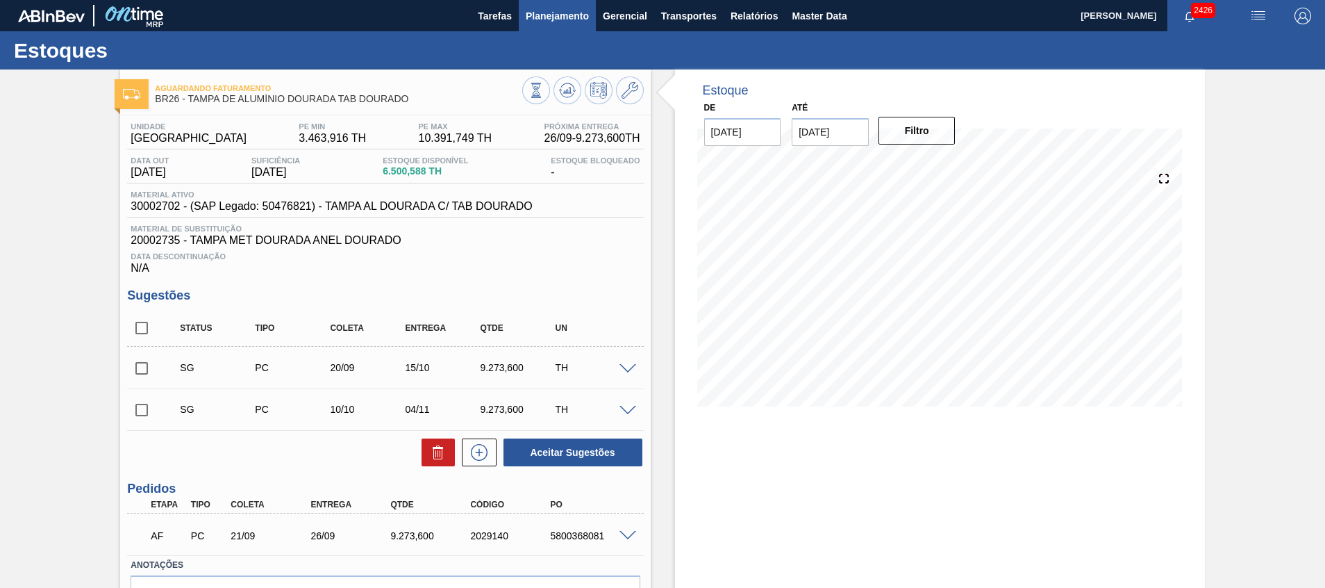
click at [569, 19] on span "Planejamento" at bounding box center [557, 16] width 63 height 17
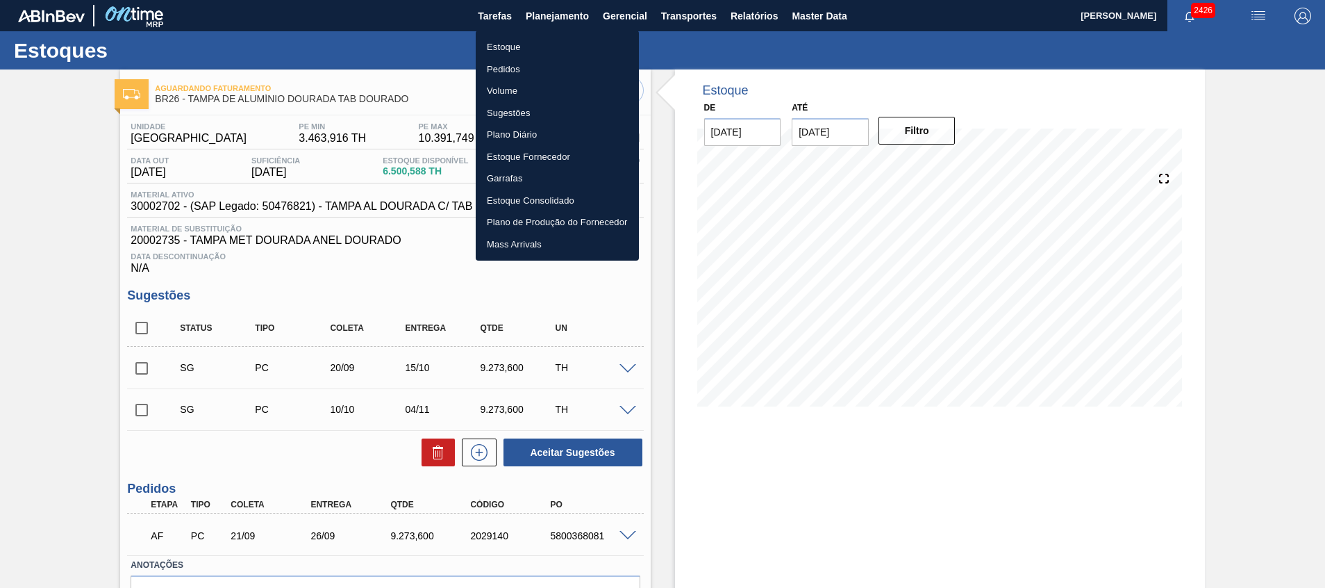
click at [702, 373] on div at bounding box center [662, 294] width 1325 height 588
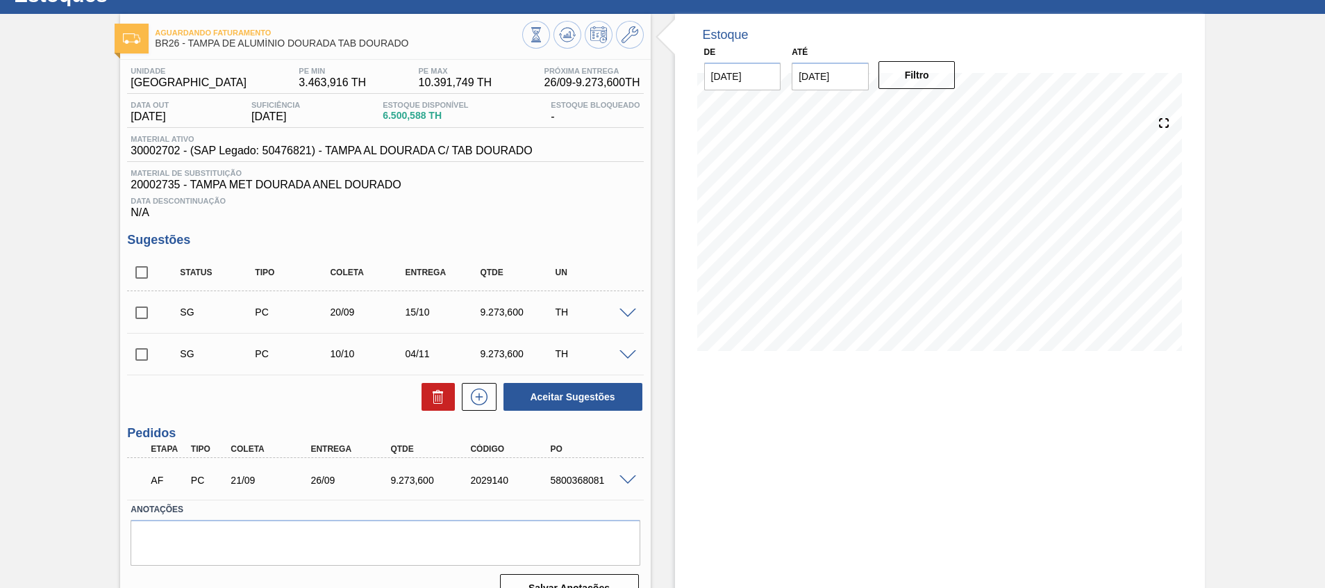
scroll to position [81, 0]
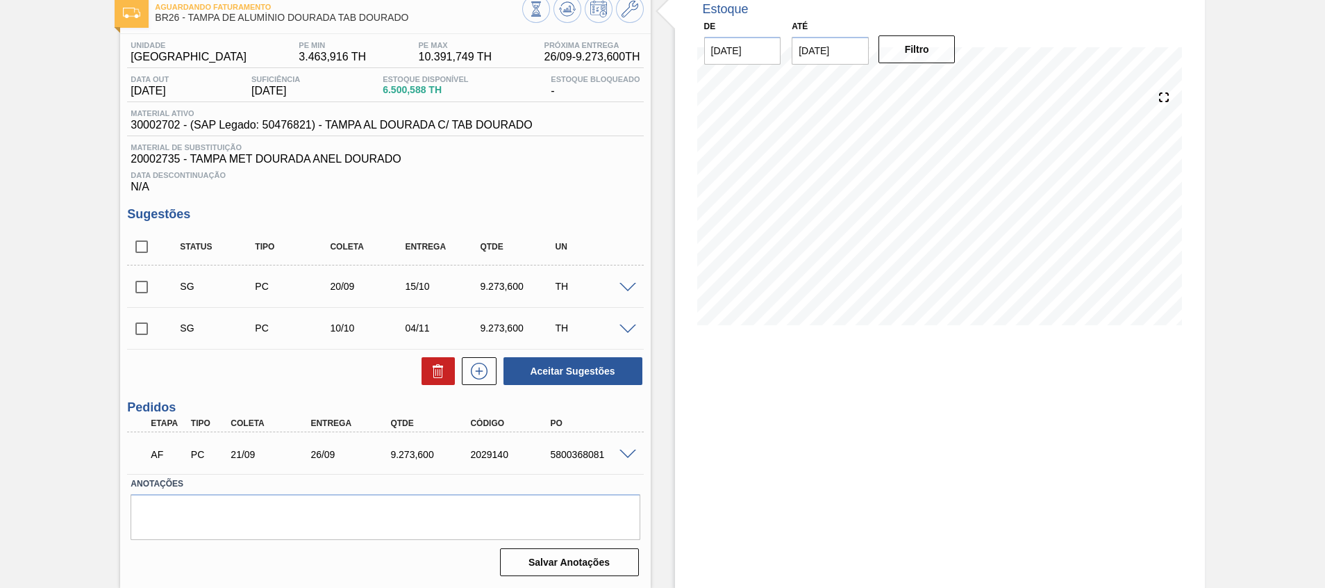
click at [631, 455] on span at bounding box center [628, 454] width 17 height 10
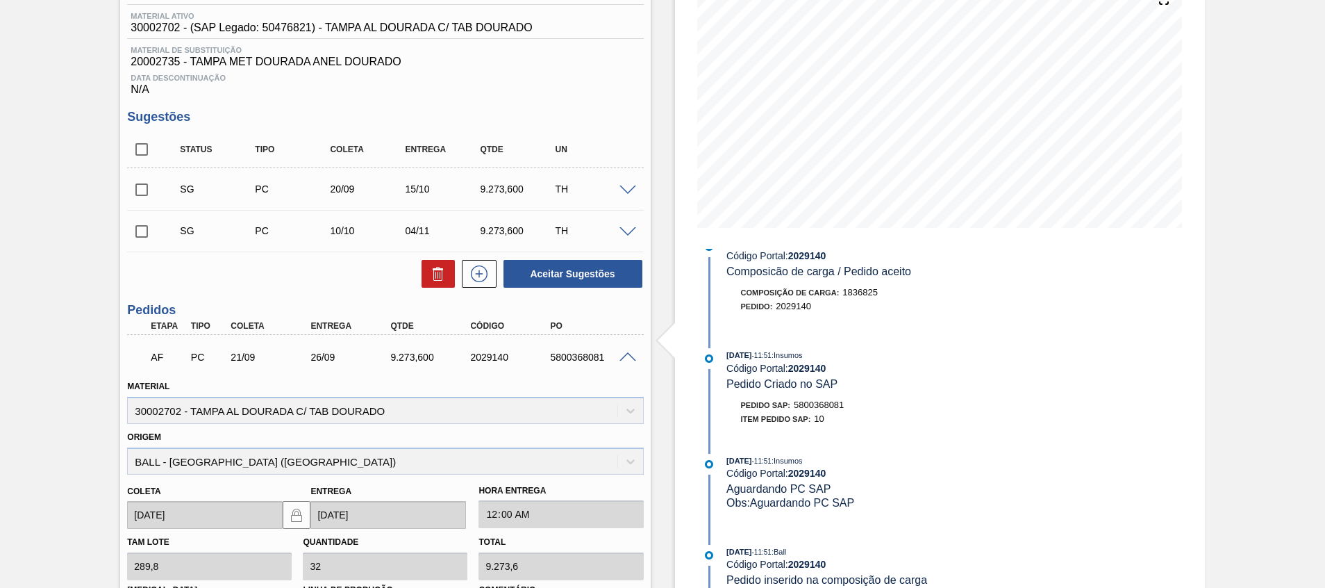
scroll to position [290, 0]
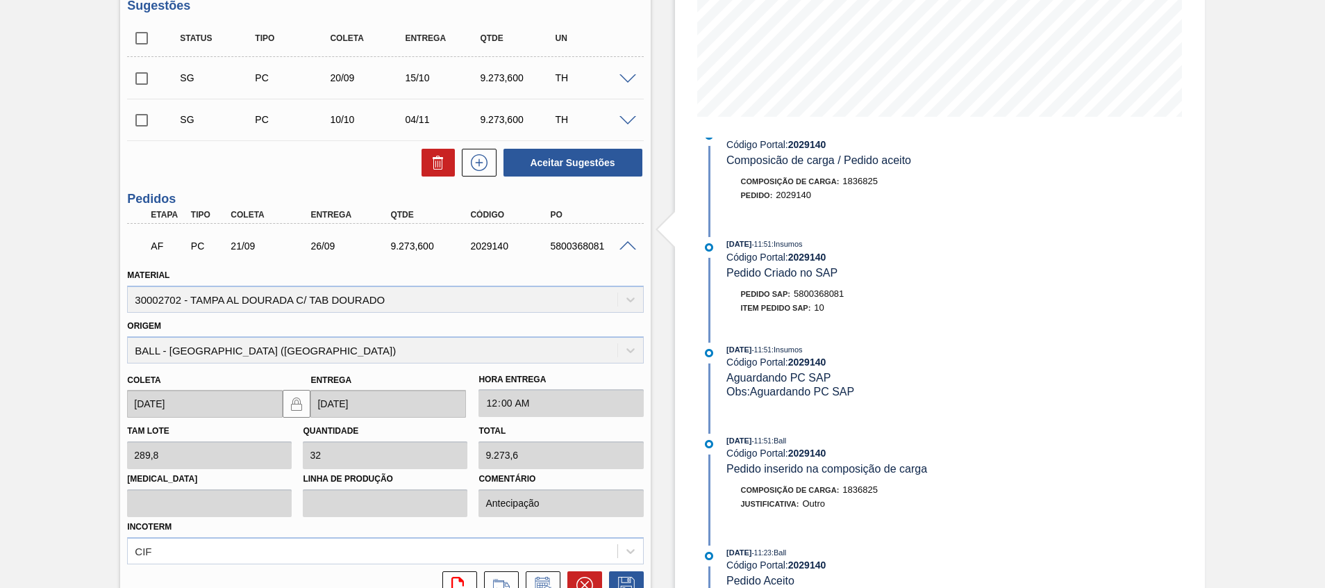
click at [629, 243] on span at bounding box center [628, 246] width 17 height 10
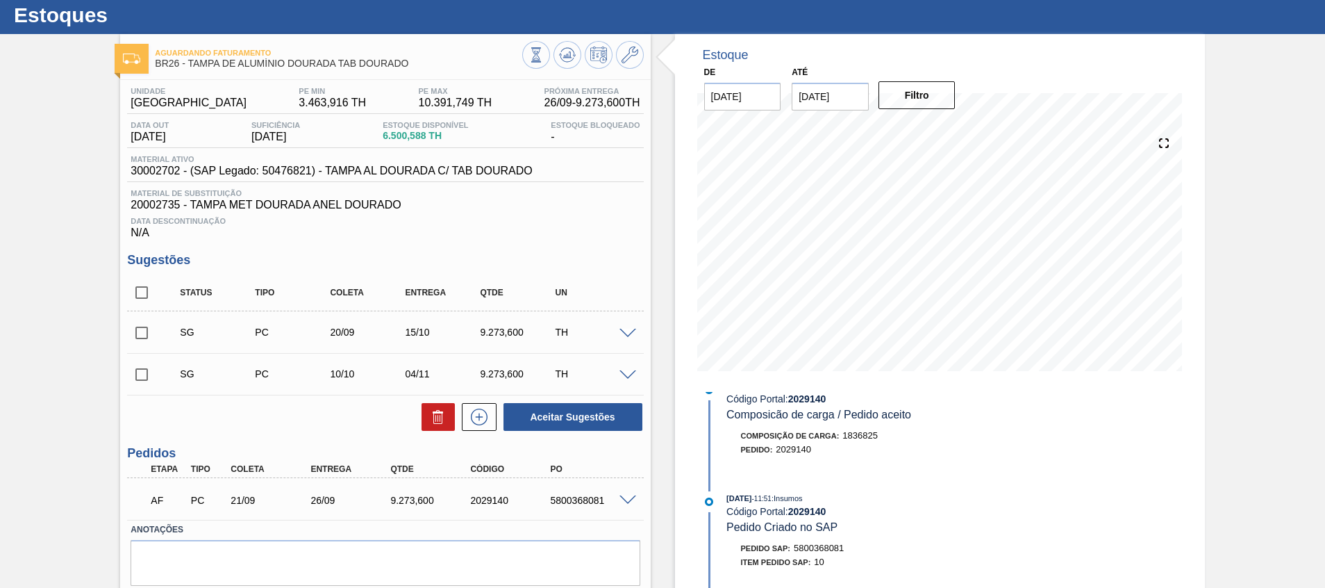
scroll to position [0, 0]
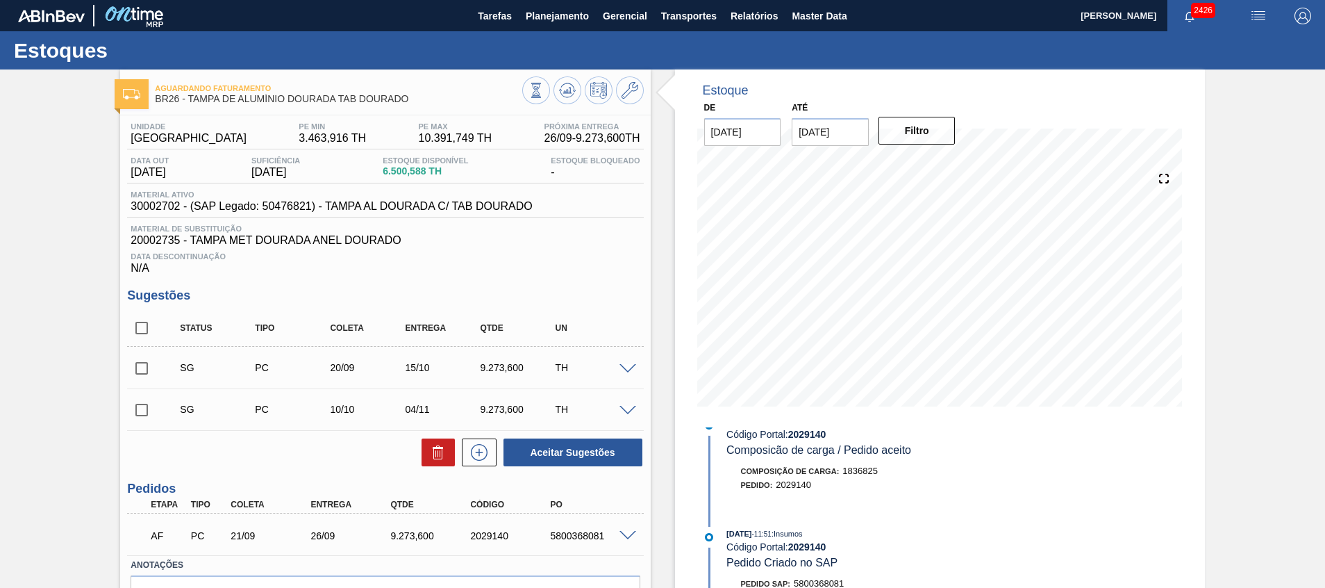
click at [141, 375] on input "checkbox" at bounding box center [141, 368] width 29 height 29
click at [141, 369] on input "checkbox" at bounding box center [141, 368] width 29 height 29
checkbox input "false"
click at [634, 92] on icon at bounding box center [630, 90] width 17 height 17
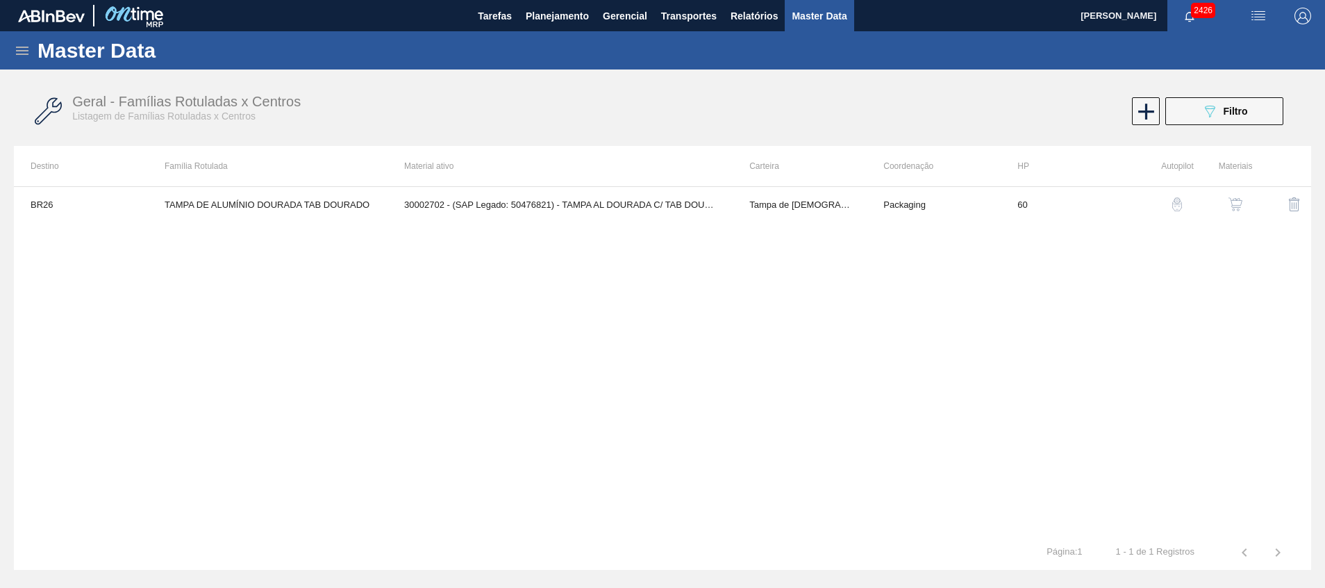
click at [1230, 200] on img "button" at bounding box center [1236, 204] width 14 height 14
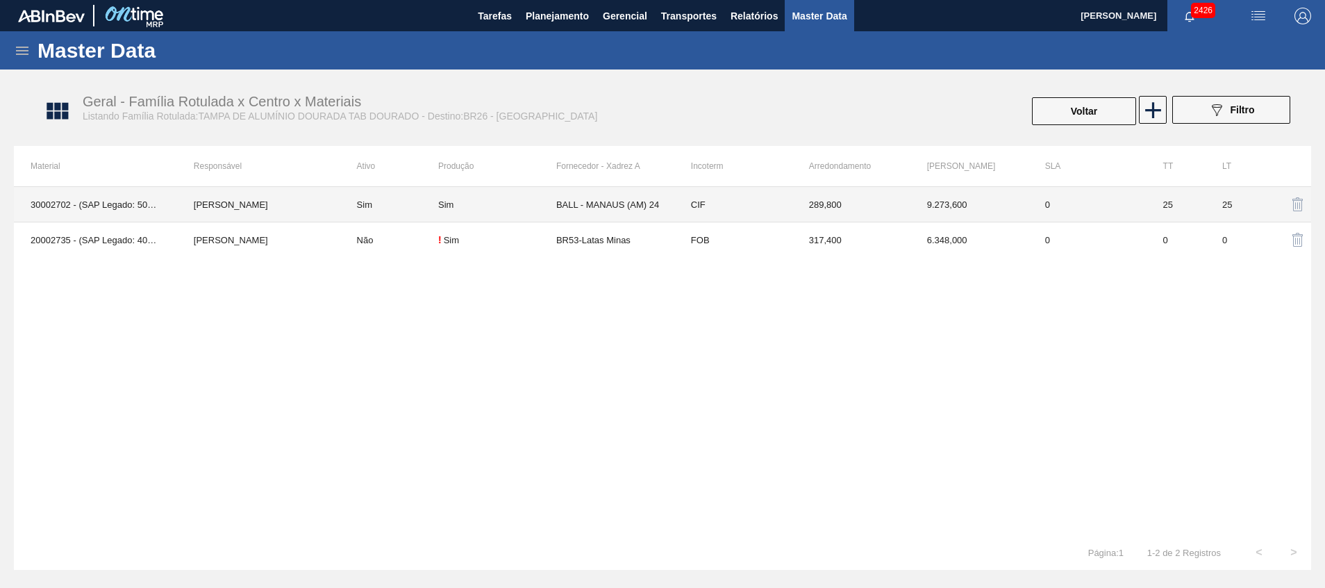
click at [606, 210] on td "BALL - MANAUS (AM) 24" at bounding box center [615, 204] width 118 height 35
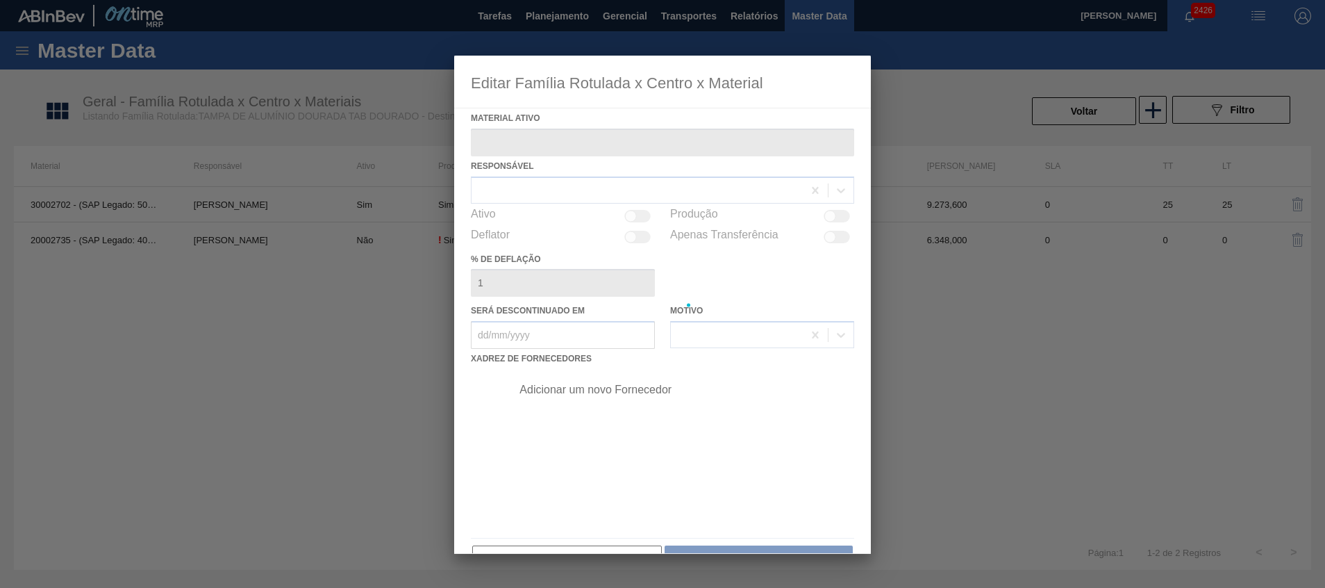
type ativo "30002702 - (SAP Legado: 50476821) - TAMPA AL DOURADA C/ TAB DOURADO"
checkbox input "true"
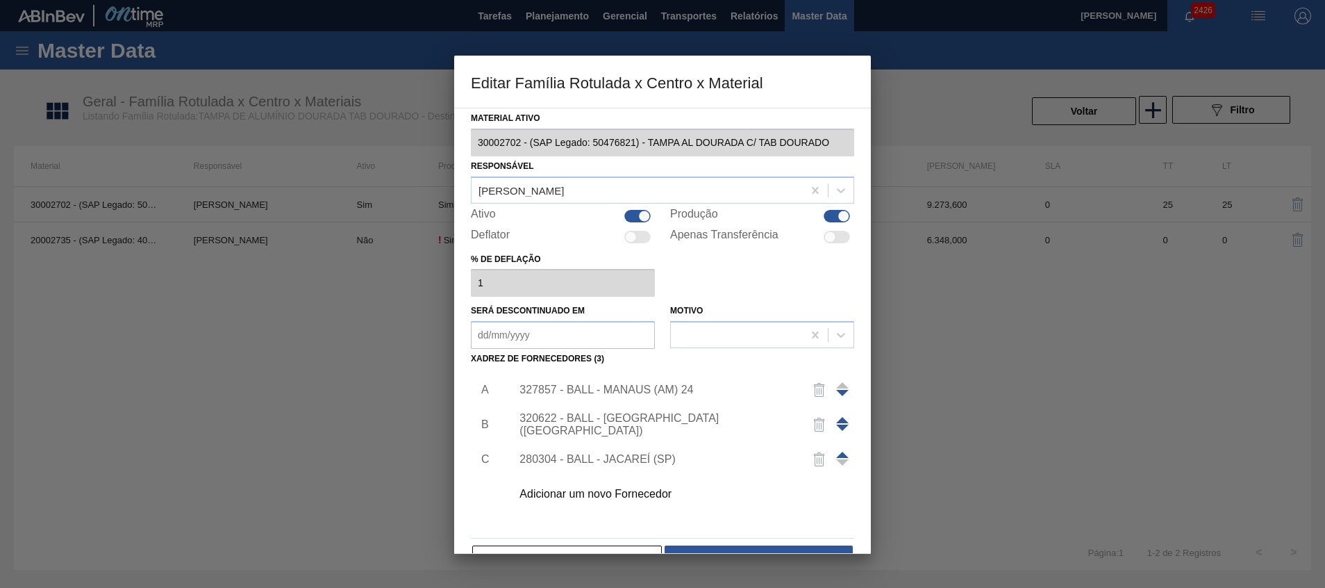
click at [843, 418] on span at bounding box center [842, 420] width 13 height 6
click at [686, 386] on div "320622 - BALL - RECIFE (PE)" at bounding box center [656, 389] width 272 height 25
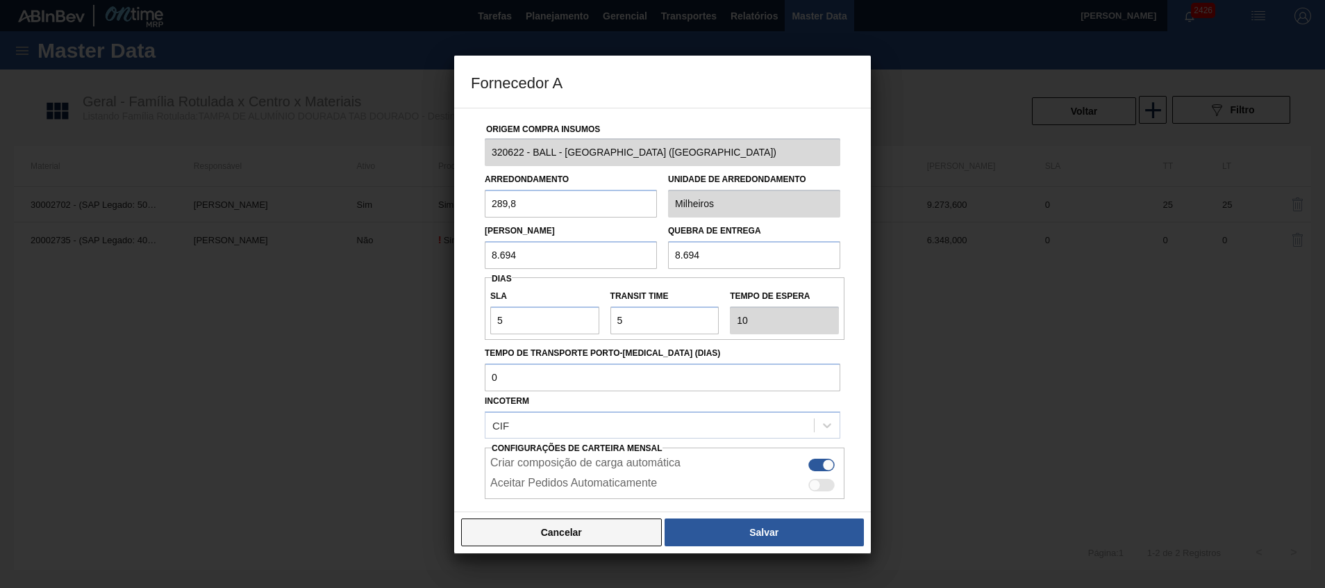
click at [536, 535] on button "Cancelar" at bounding box center [561, 532] width 201 height 28
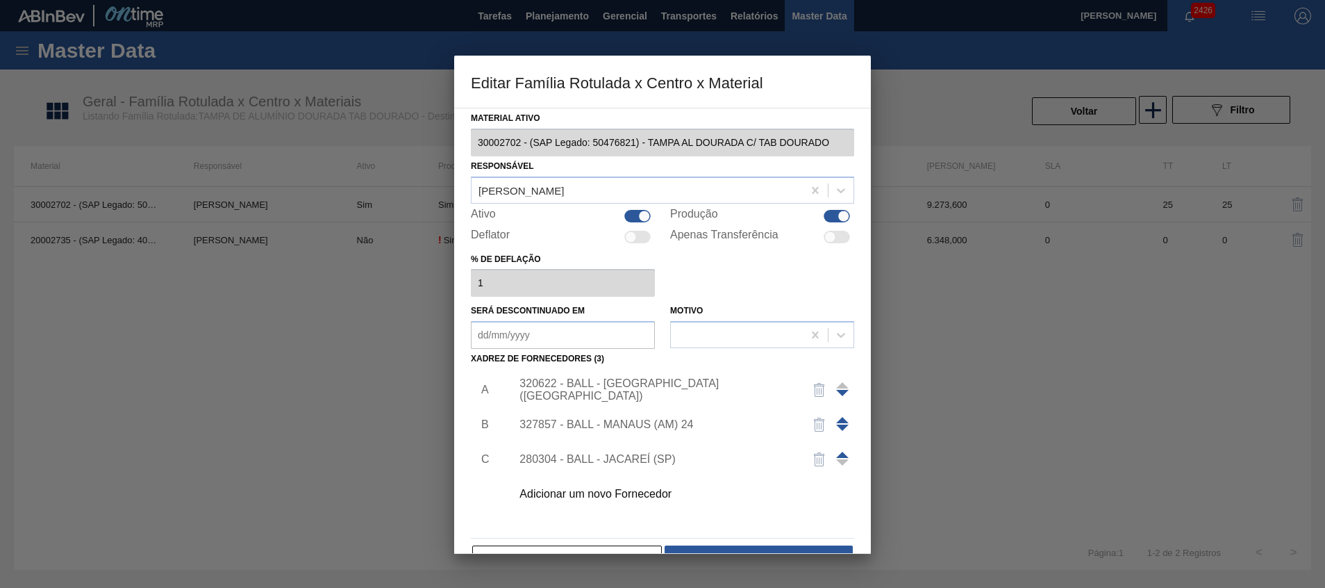
scroll to position [38, 0]
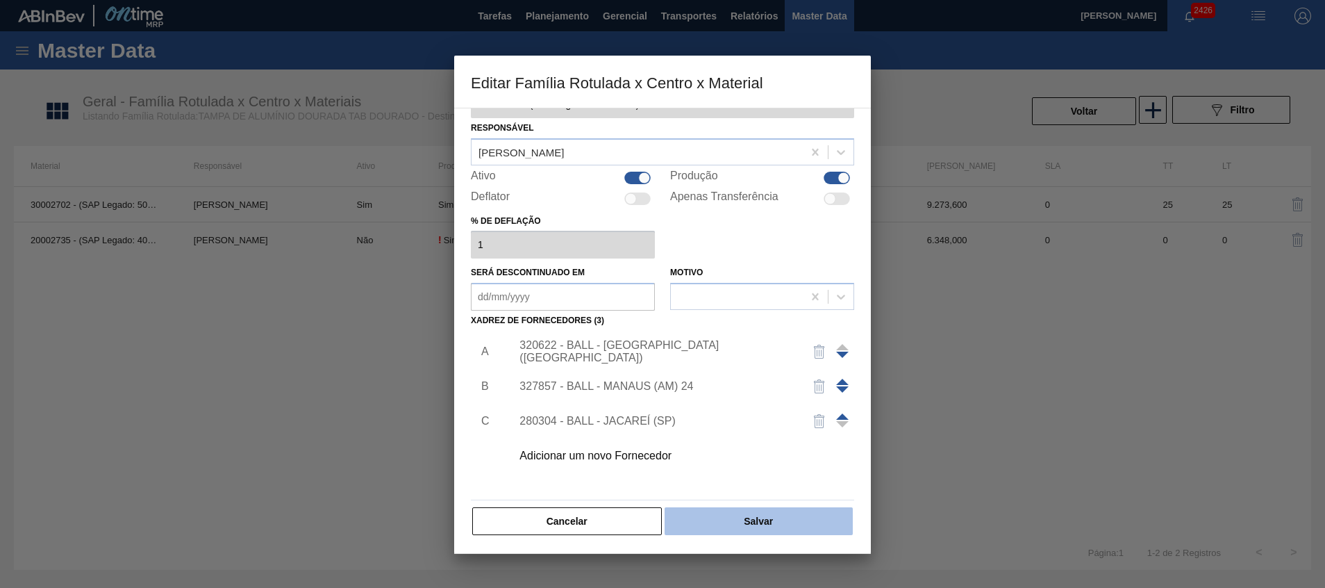
click at [704, 524] on button "Salvar" at bounding box center [759, 521] width 188 height 28
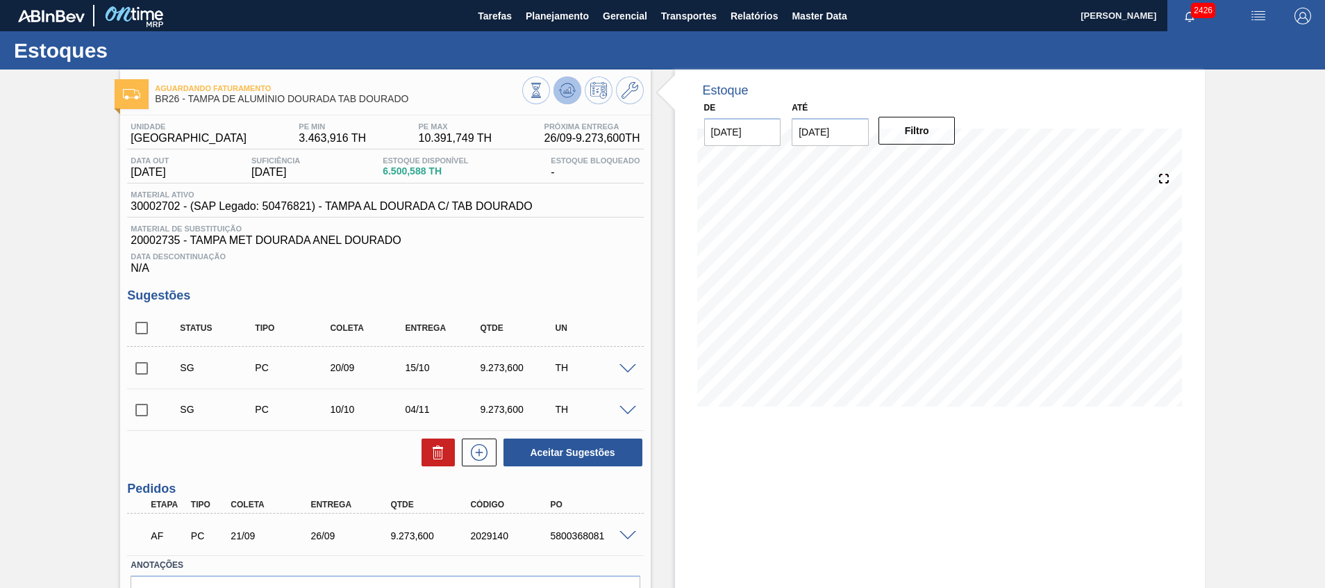
click at [569, 90] on icon at bounding box center [567, 90] width 17 height 17
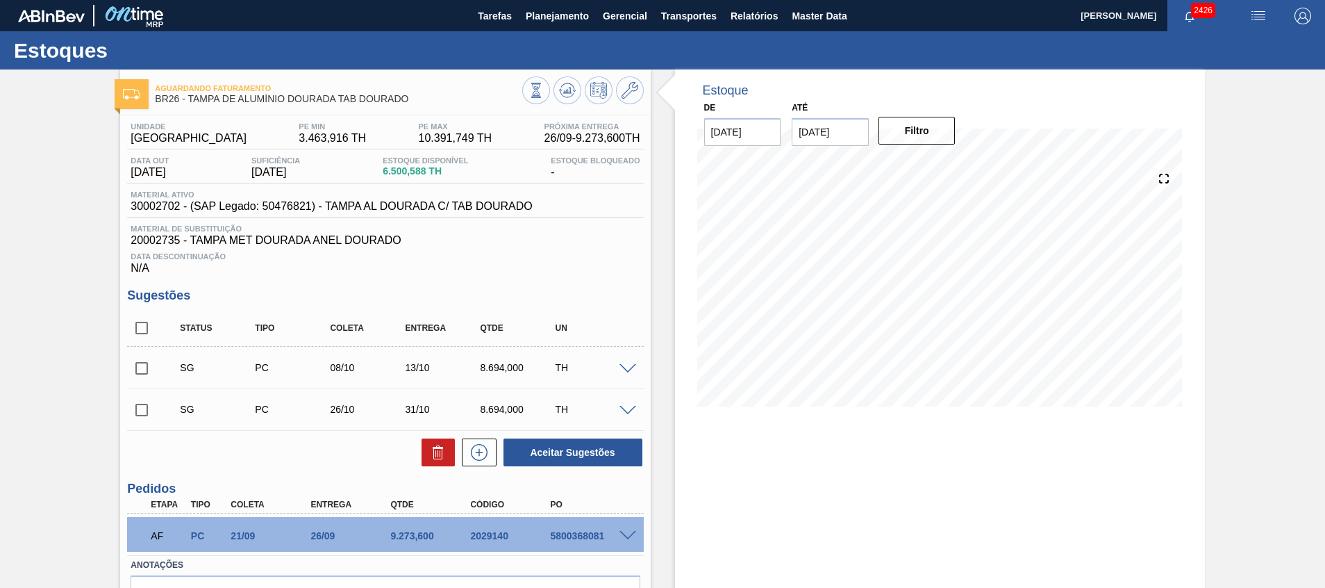
click at [140, 405] on input "checkbox" at bounding box center [141, 409] width 29 height 29
click at [433, 455] on icon at bounding box center [437, 454] width 9 height 10
checkbox input "false"
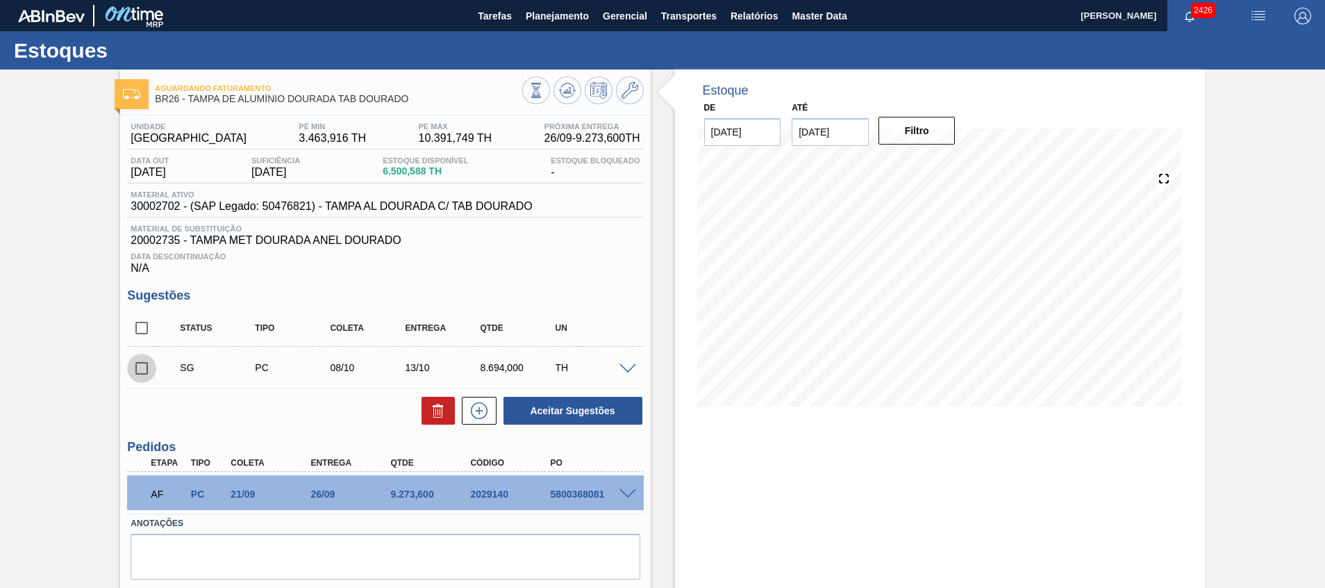
click at [142, 367] on input "checkbox" at bounding box center [141, 368] width 29 height 29
checkbox input "true"
click at [627, 374] on div "SG PC 08/10 13/10 8.694,000 TH" at bounding box center [385, 367] width 516 height 35
click at [625, 365] on span at bounding box center [628, 369] width 17 height 10
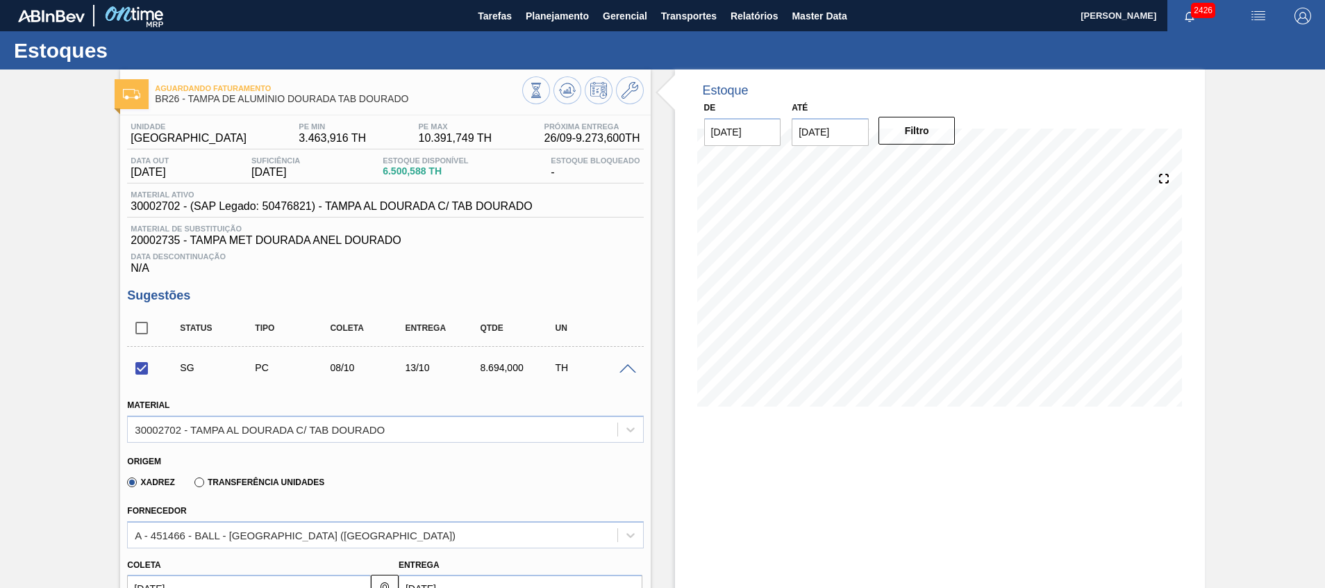
click at [623, 366] on span at bounding box center [628, 369] width 17 height 10
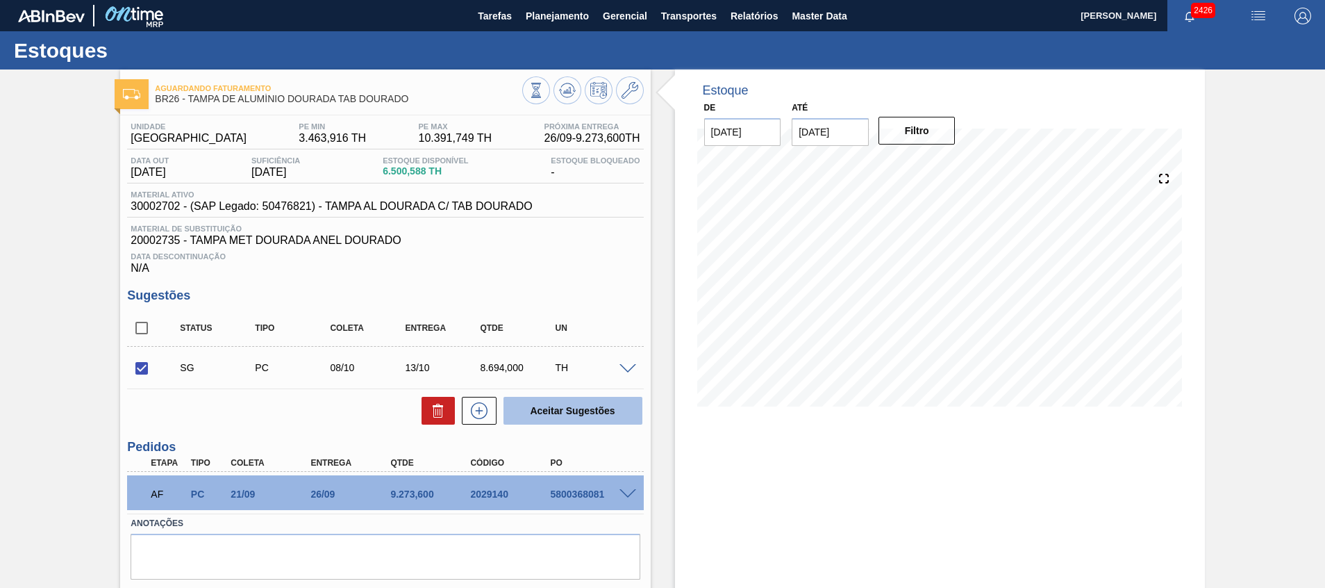
click at [591, 397] on button "Aceitar Sugestões" at bounding box center [573, 411] width 139 height 28
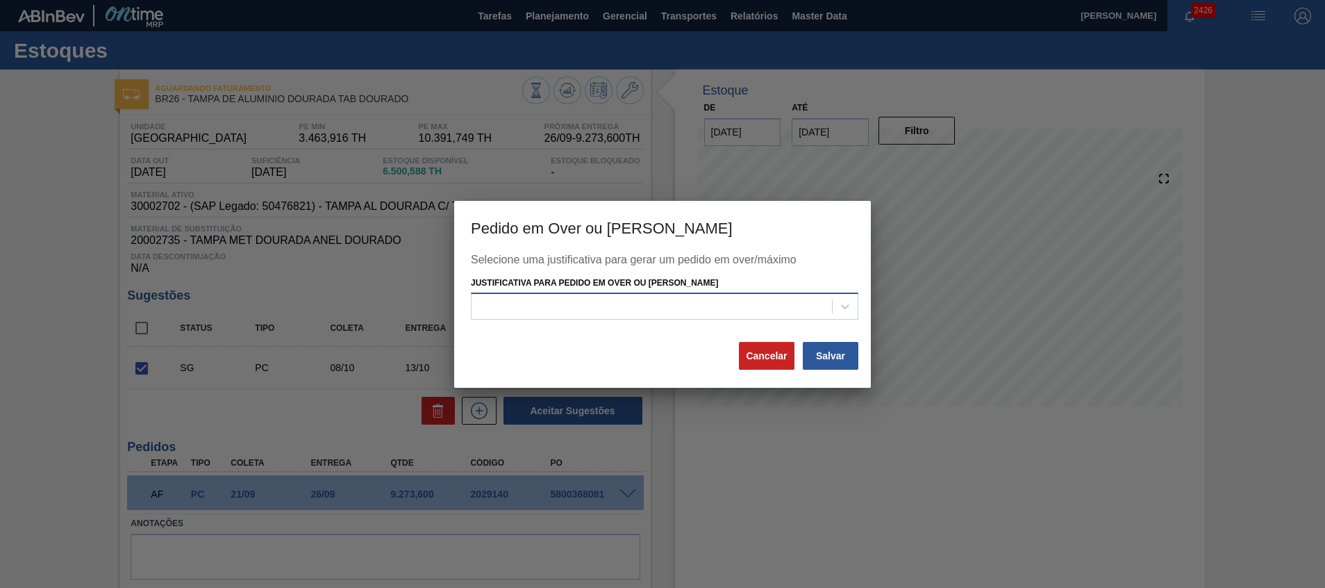
click at [700, 308] on div at bounding box center [652, 307] width 361 height 20
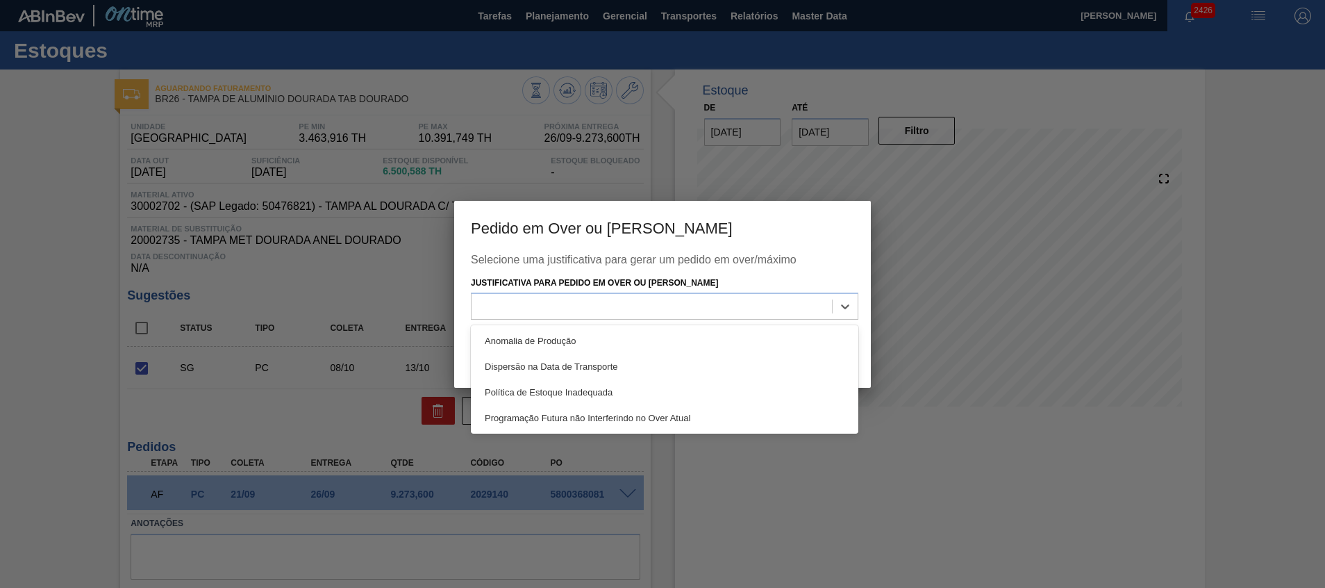
click at [665, 432] on div "Anomalia de Produção Dispersão na Data de Transporte Política de Estoque Inadeq…" at bounding box center [665, 379] width 388 height 108
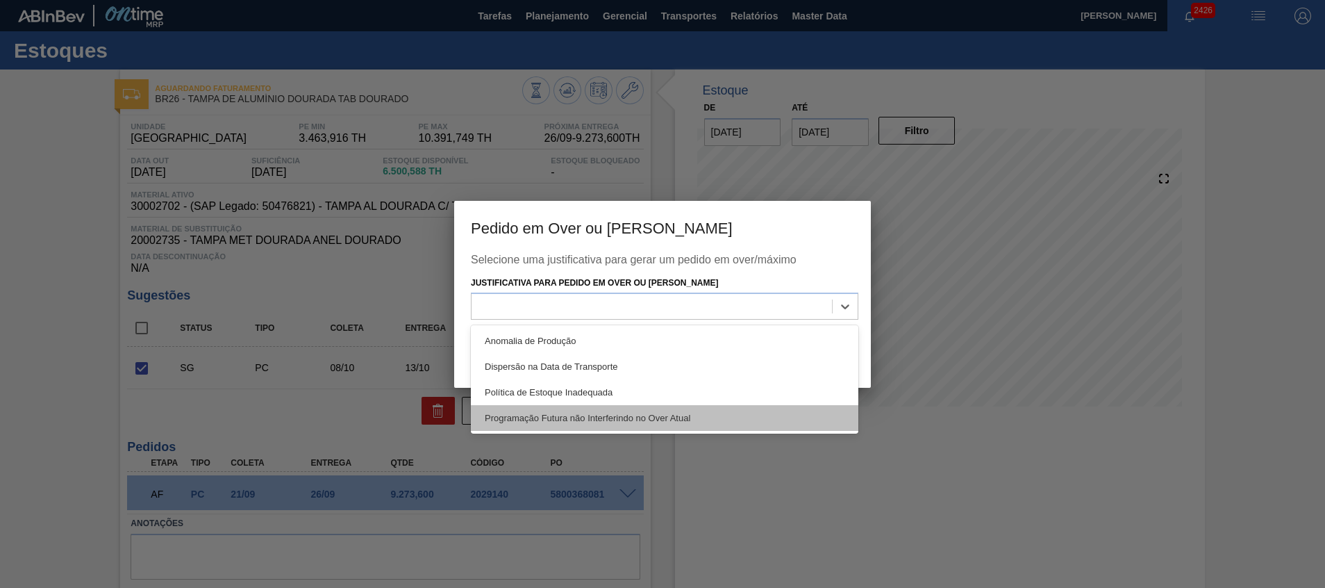
click at [666, 420] on div "Programação Futura não Interferindo no Over Atual" at bounding box center [665, 418] width 388 height 26
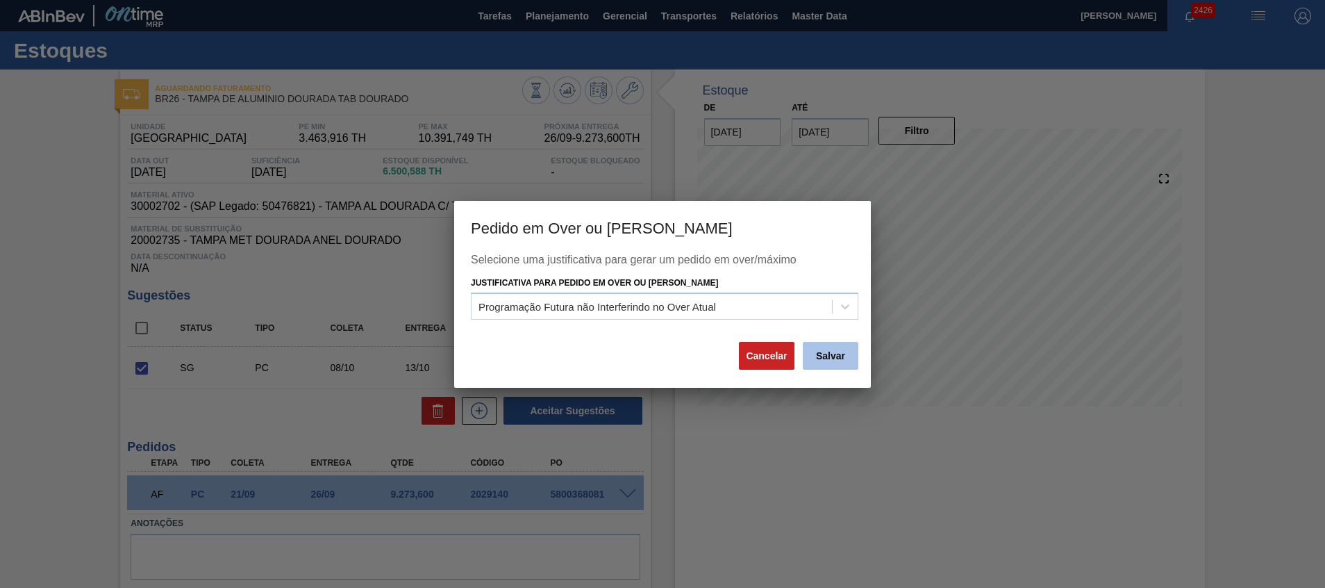
click at [845, 353] on button "Salvar" at bounding box center [831, 356] width 56 height 28
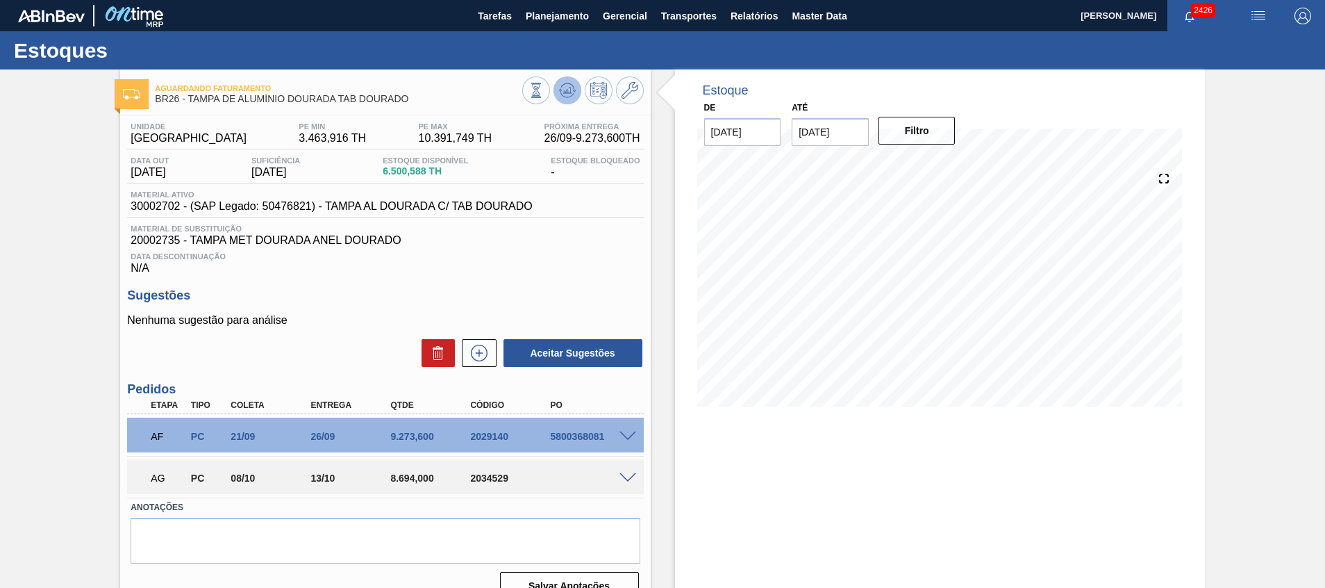
click at [561, 94] on icon at bounding box center [567, 90] width 17 height 17
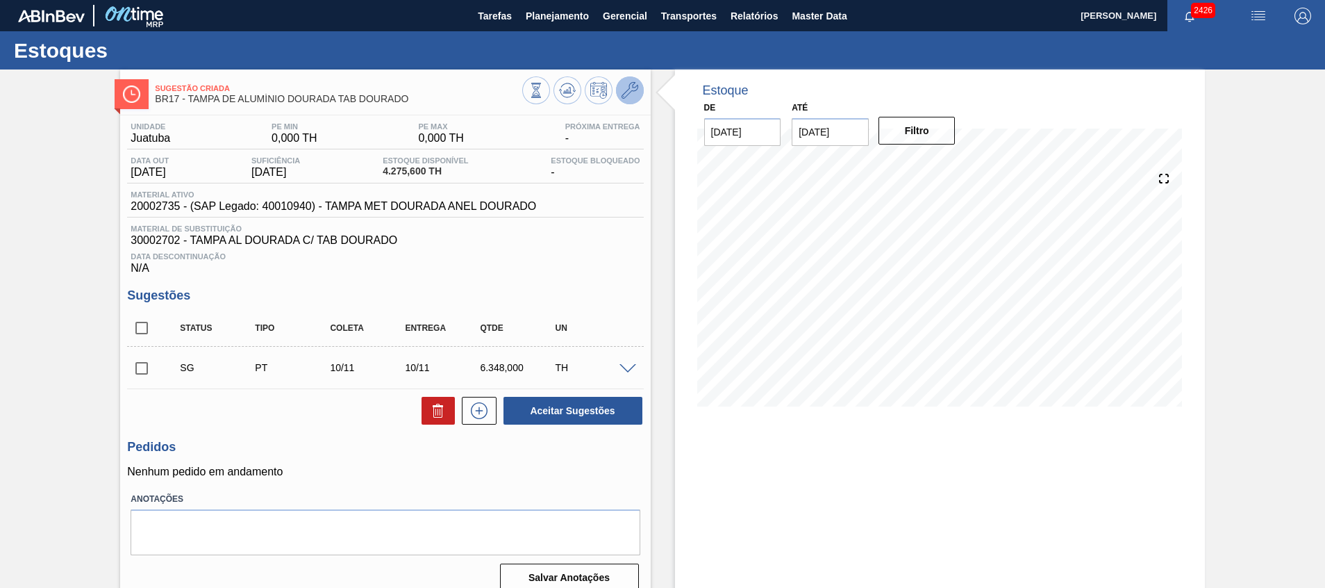
click at [637, 81] on button at bounding box center [630, 90] width 28 height 28
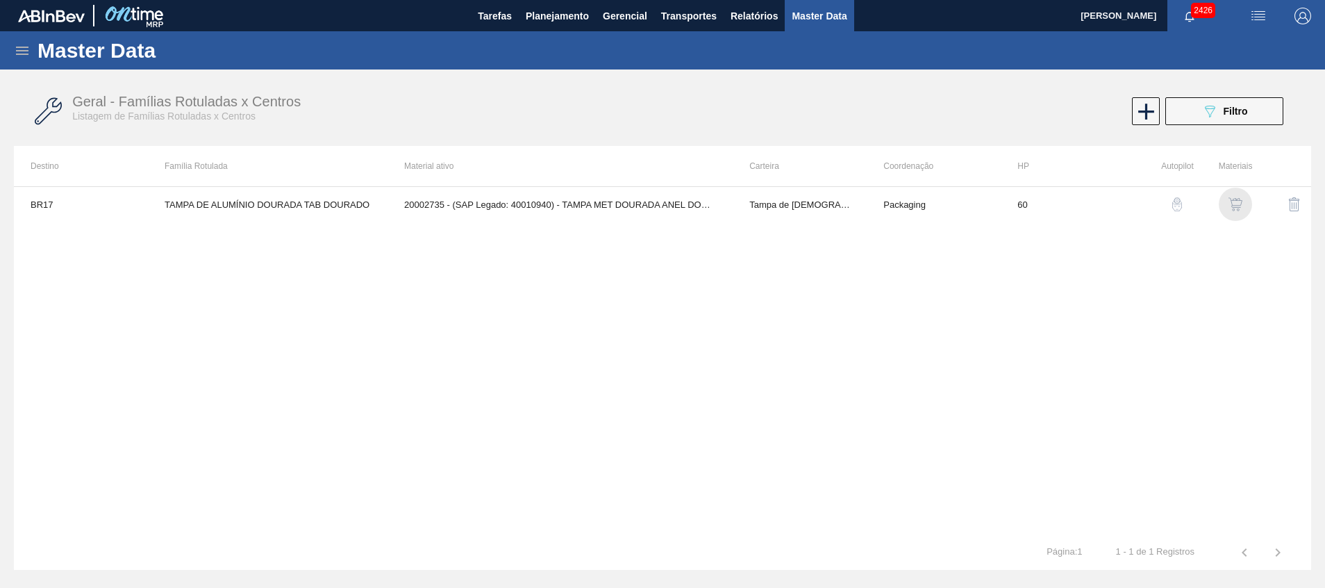
click at [1231, 198] on img "button" at bounding box center [1236, 204] width 14 height 14
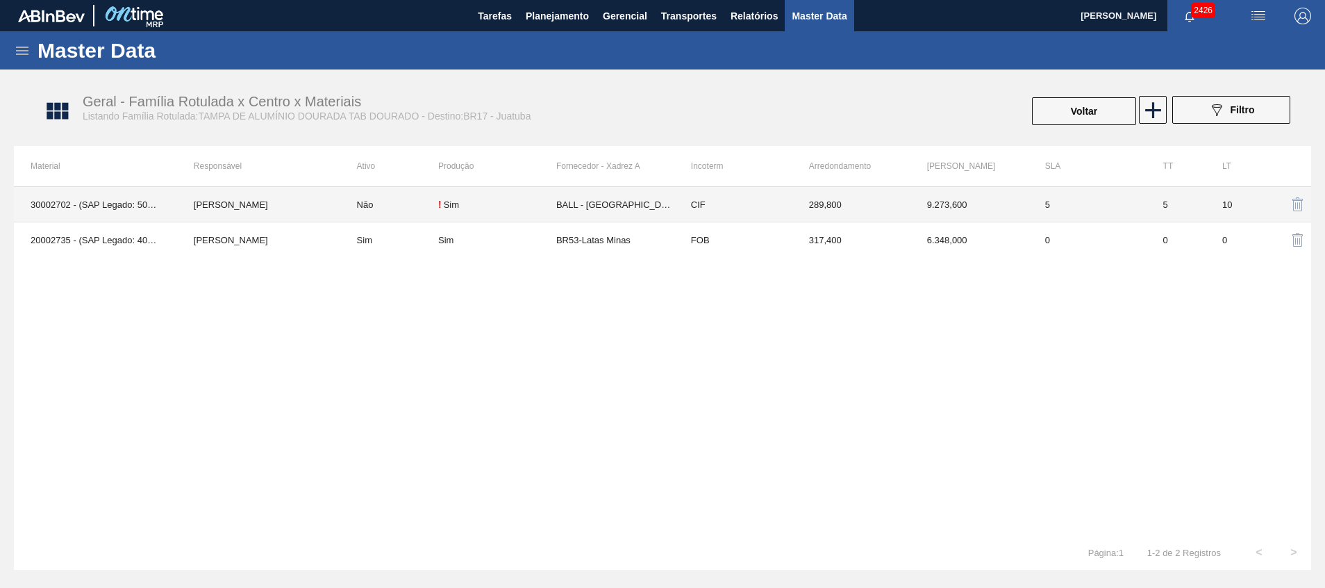
click at [447, 212] on td "! Sim" at bounding box center [497, 204] width 118 height 35
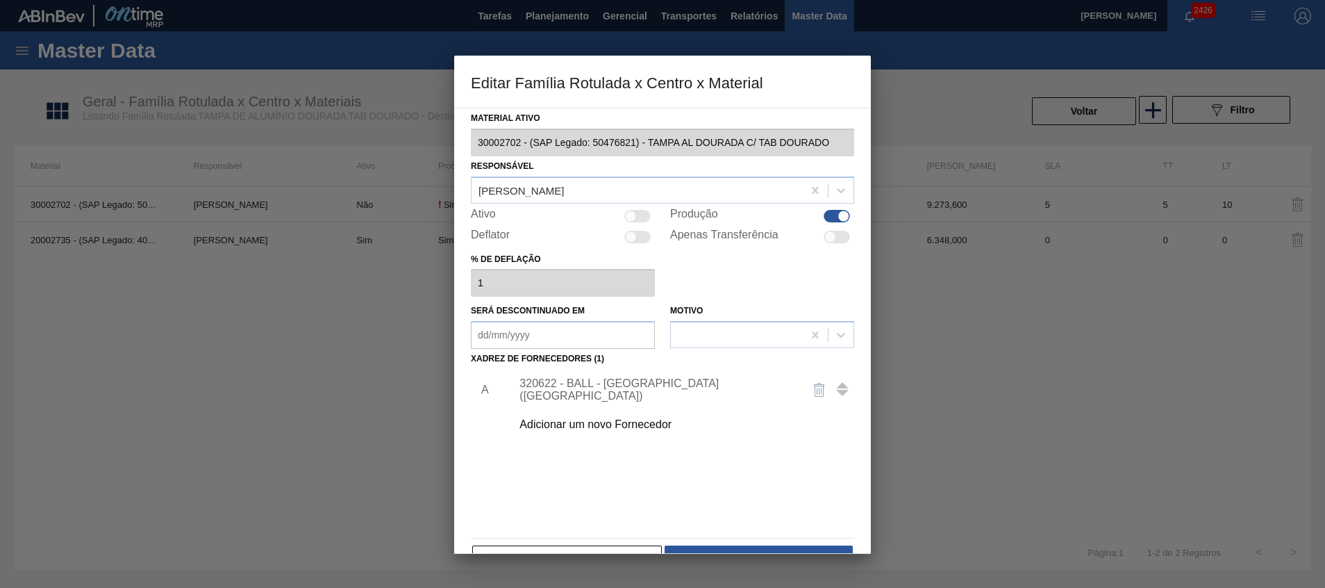
scroll to position [38, 0]
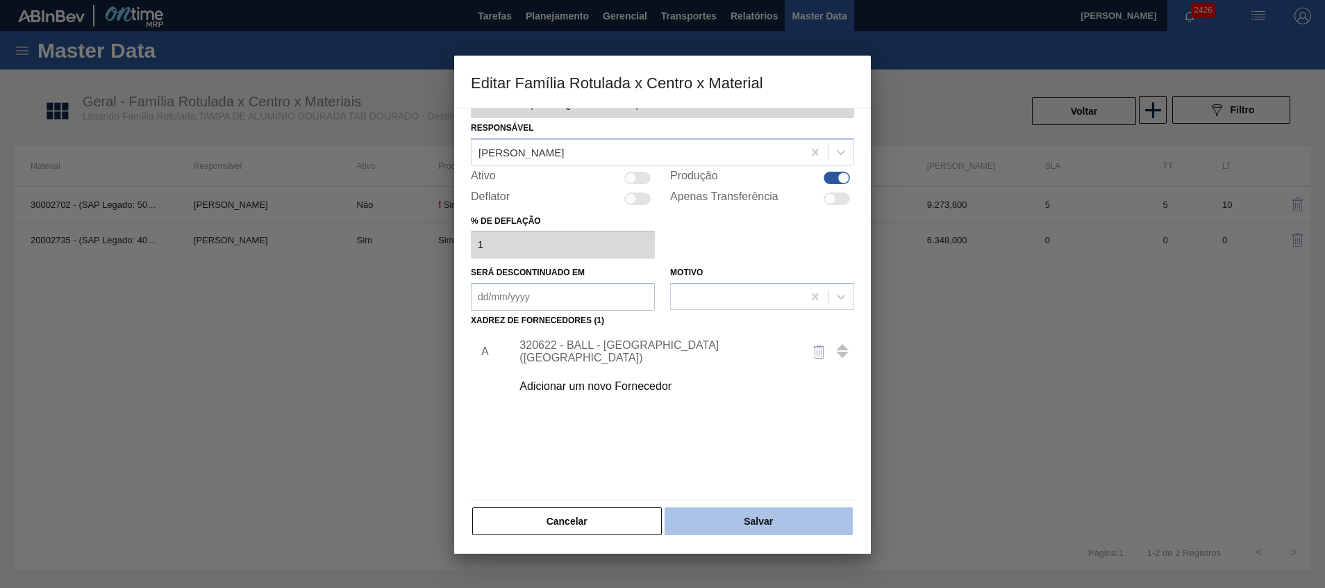
click at [734, 524] on button "Salvar" at bounding box center [759, 521] width 188 height 28
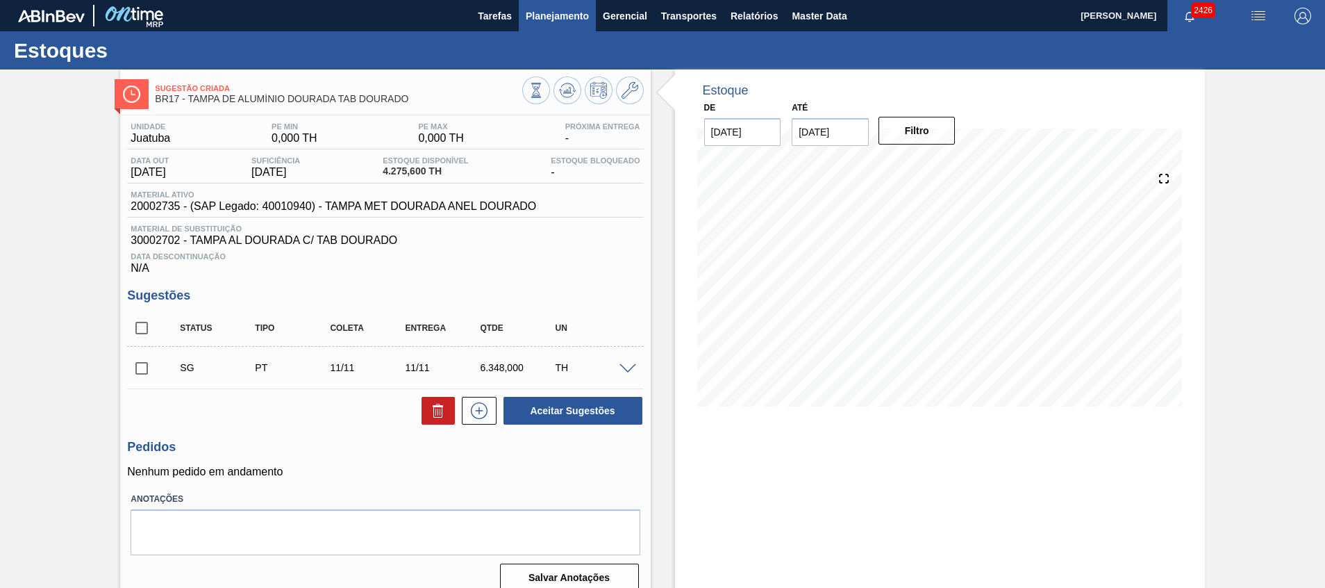
click at [558, 25] on button "Planejamento" at bounding box center [557, 15] width 77 height 31
click at [544, 13] on span "Planejamento" at bounding box center [557, 16] width 63 height 17
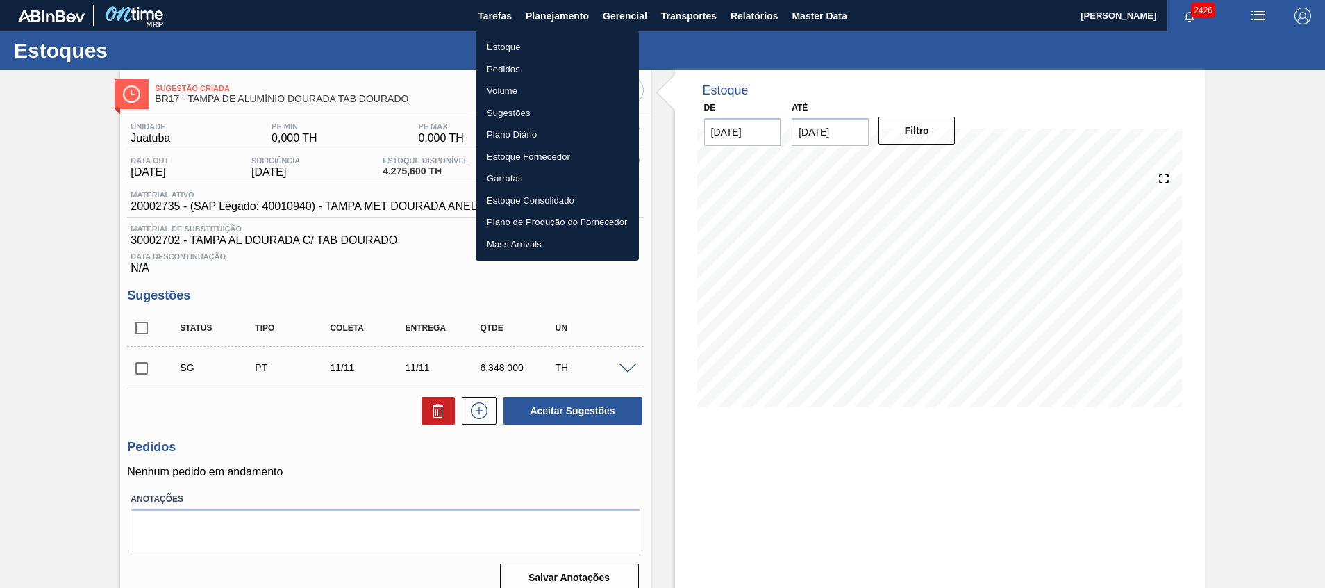
click at [533, 39] on li "Estoque" at bounding box center [557, 47] width 163 height 22
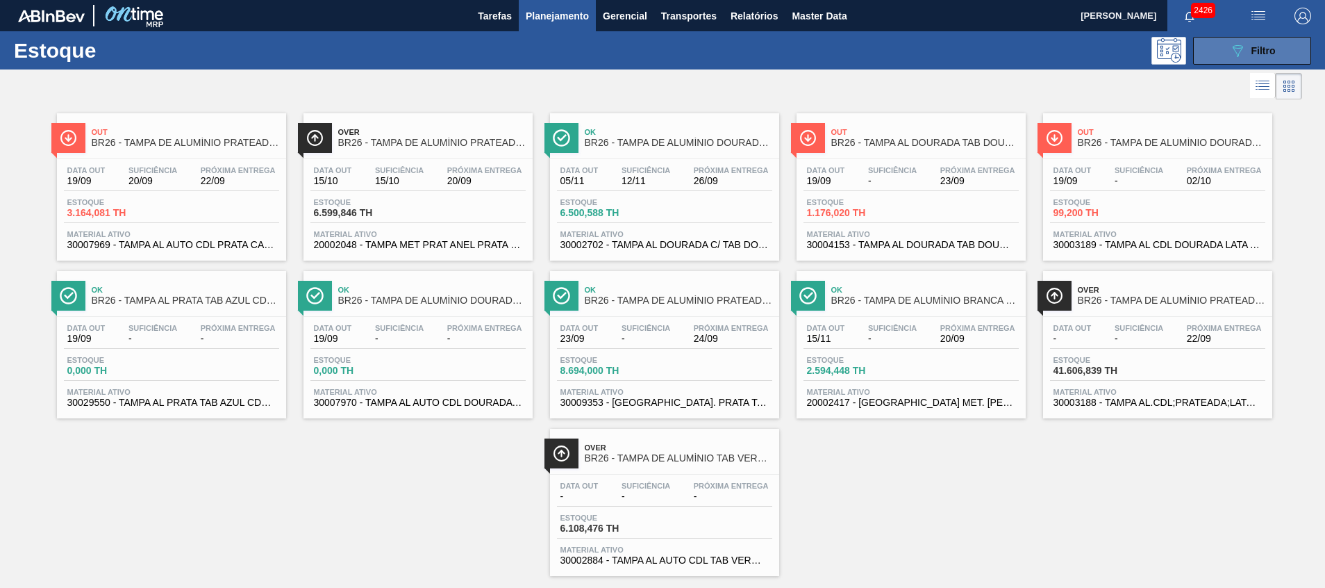
click at [1218, 59] on button "089F7B8B-B2A5-4AFE-B5C0-19BA573D28AC Filtro" at bounding box center [1252, 51] width 118 height 28
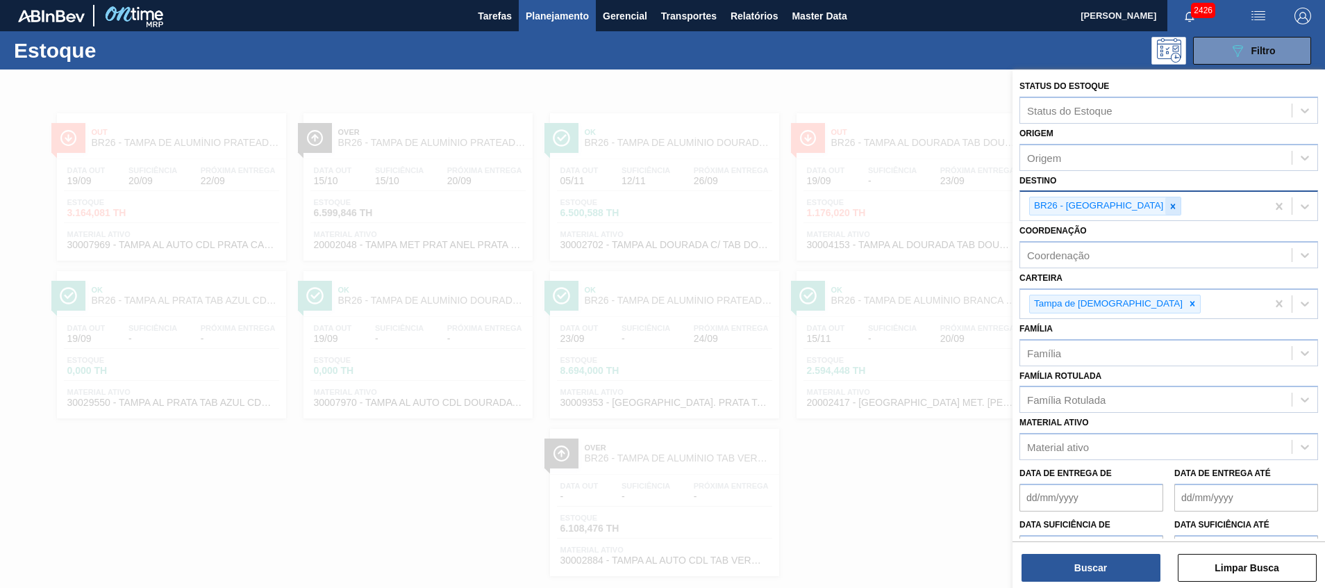
click at [1166, 212] on div at bounding box center [1173, 205] width 15 height 17
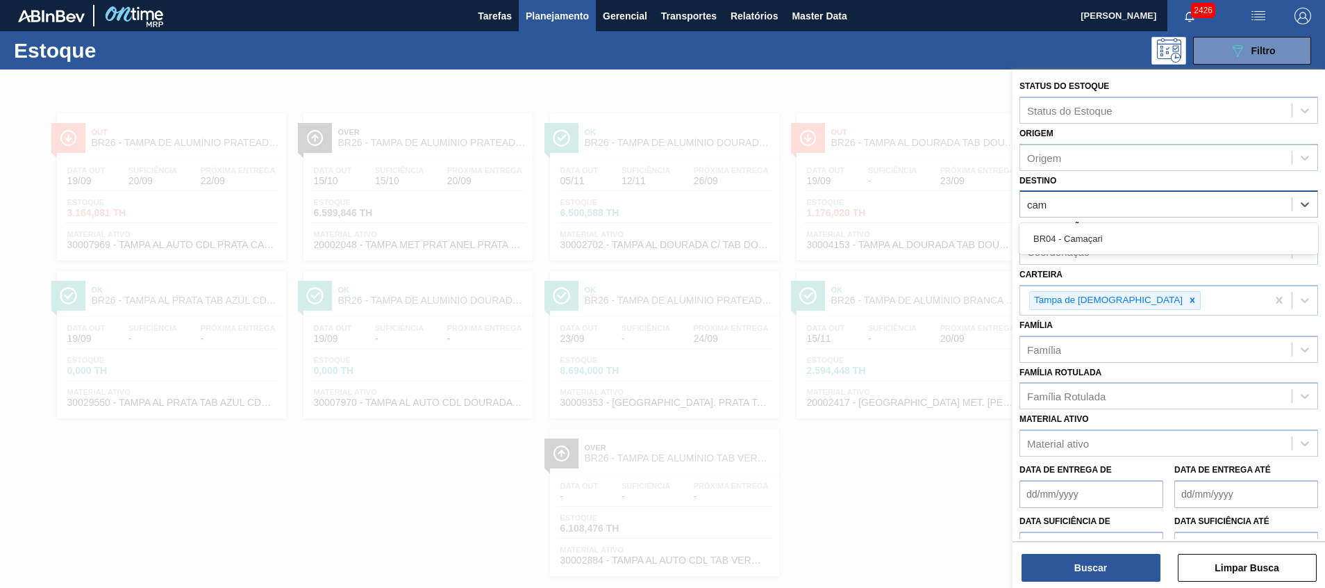
type input "cama"
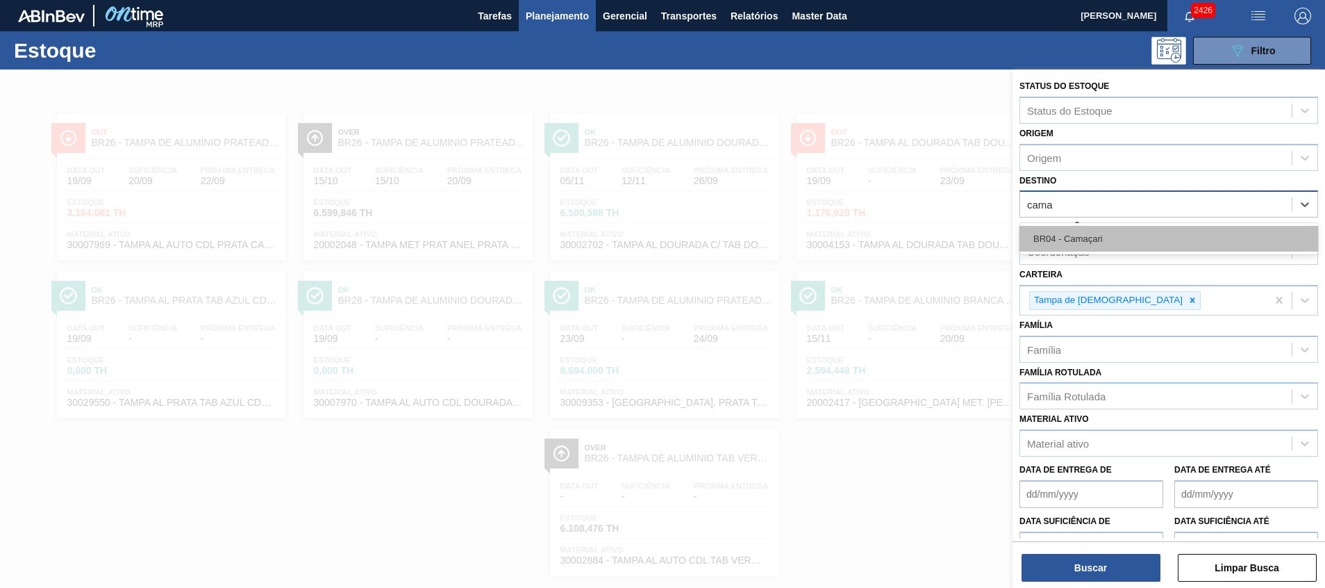
click at [1123, 229] on div "BR04 - Camaçari" at bounding box center [1169, 239] width 299 height 26
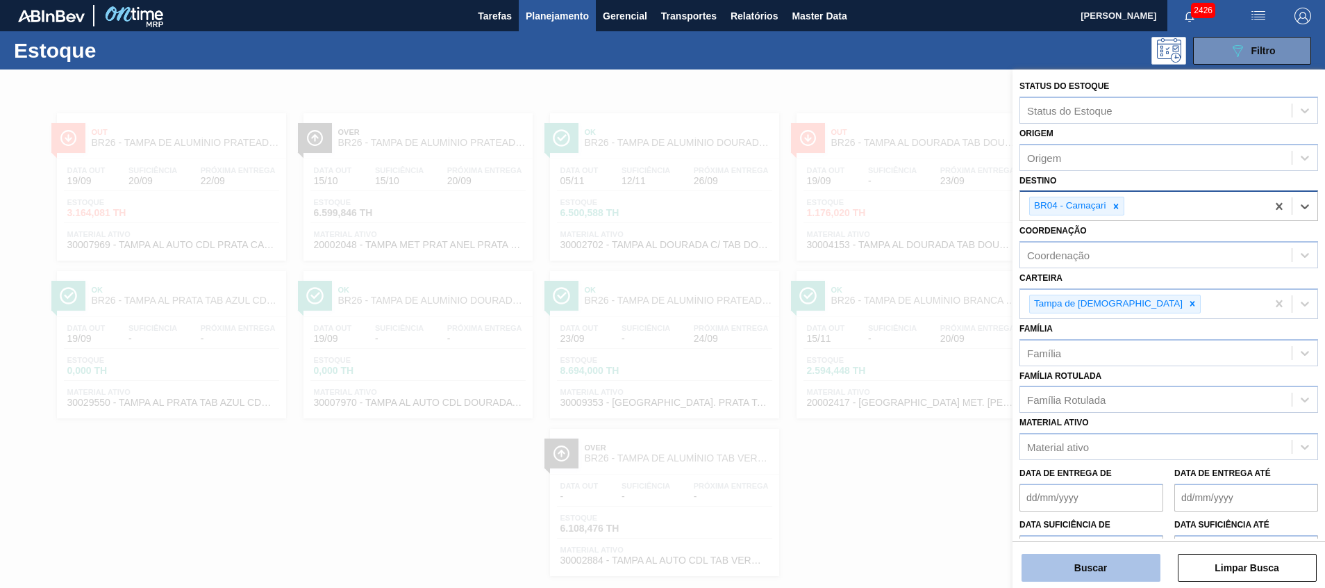
click at [1070, 562] on button "Buscar" at bounding box center [1091, 568] width 139 height 28
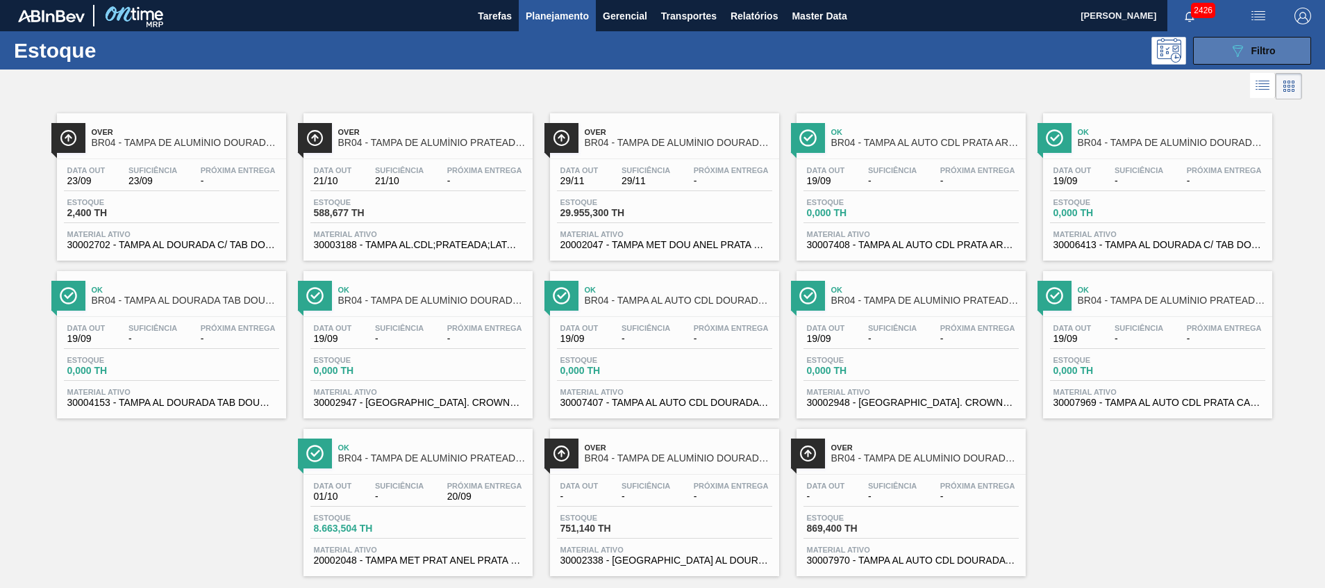
click at [1212, 44] on button "089F7B8B-B2A5-4AFE-B5C0-19BA573D28AC Filtro" at bounding box center [1252, 51] width 118 height 28
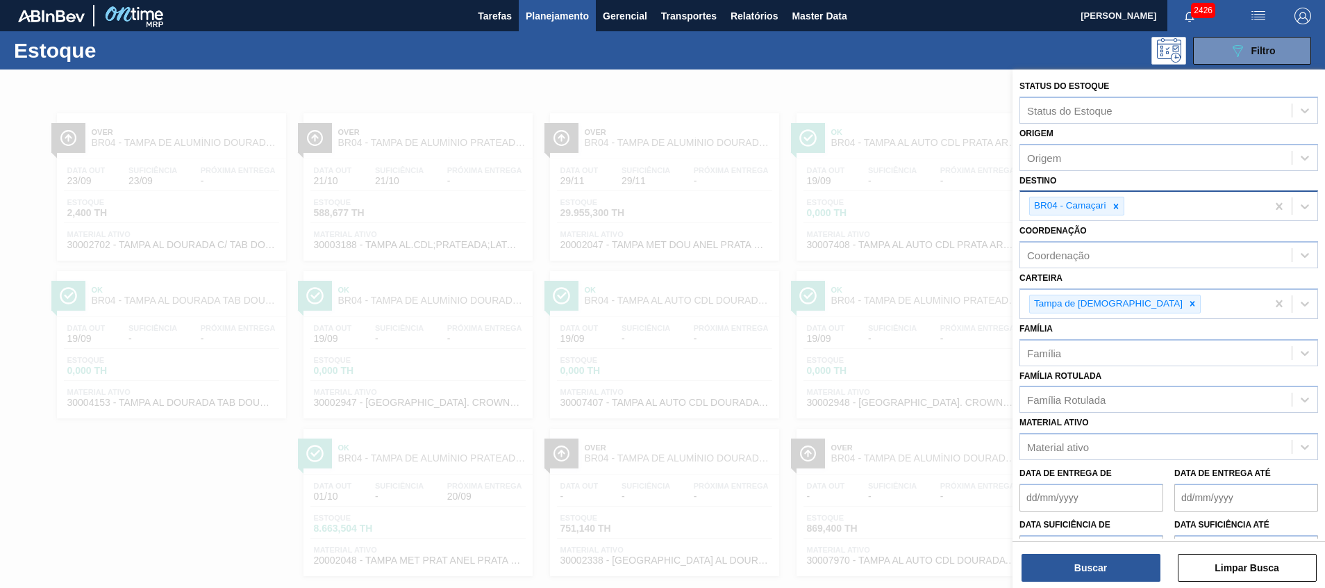
click at [1114, 204] on icon at bounding box center [1116, 206] width 10 height 10
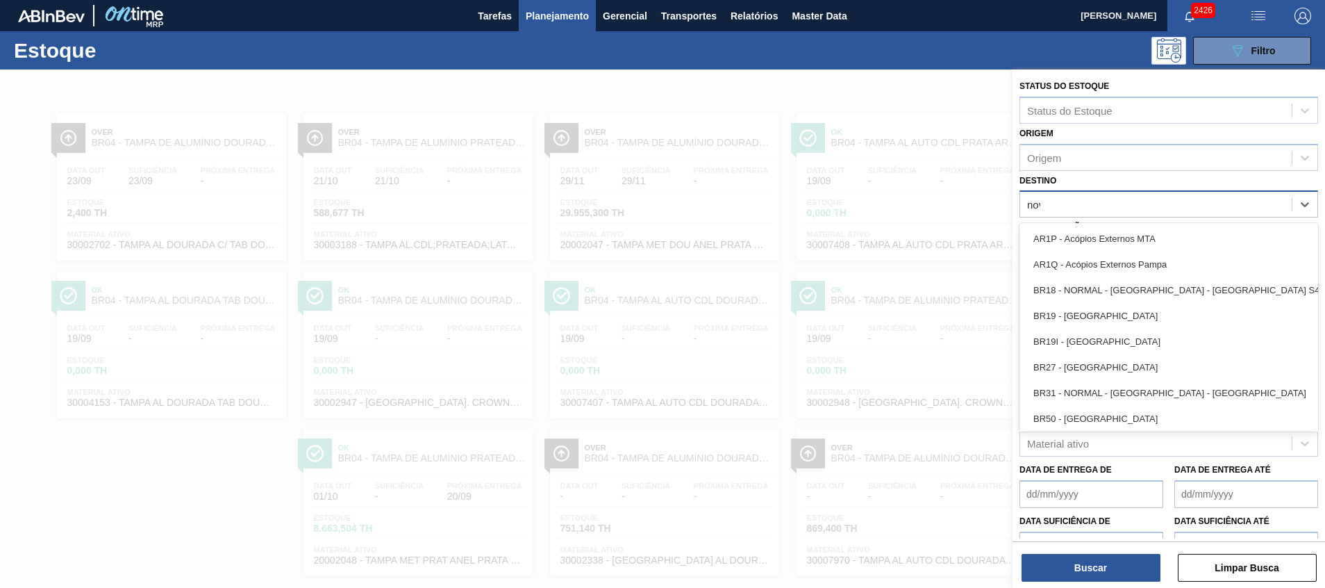
type input "nova"
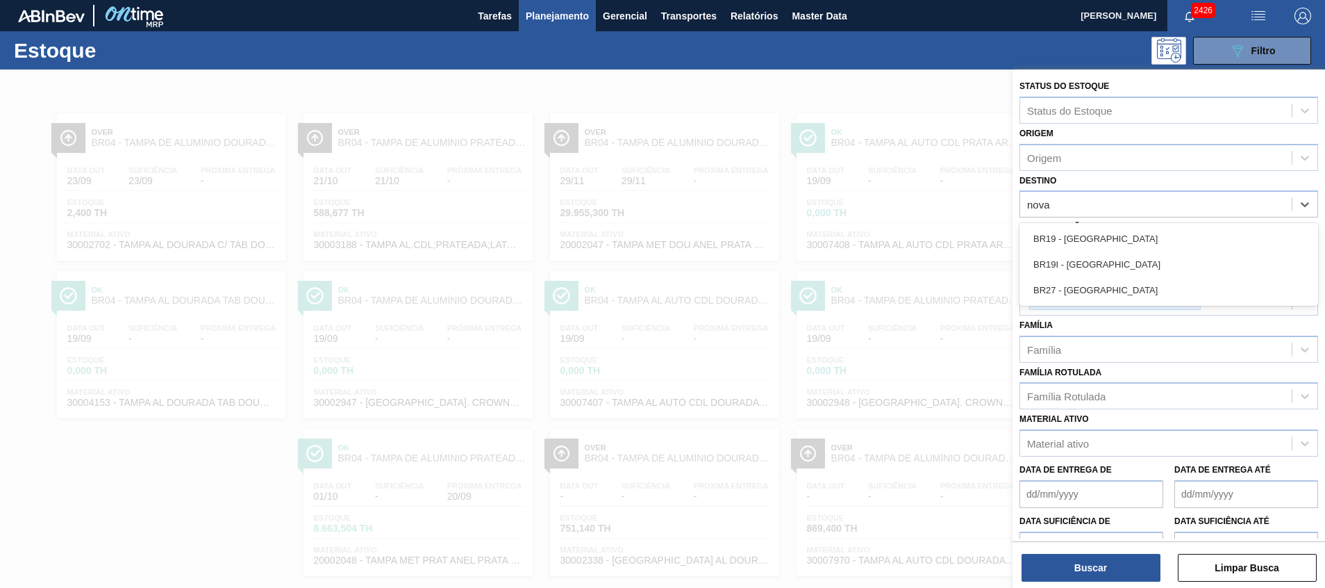
click at [1060, 284] on div "BR27 - [GEOGRAPHIC_DATA]" at bounding box center [1169, 290] width 299 height 26
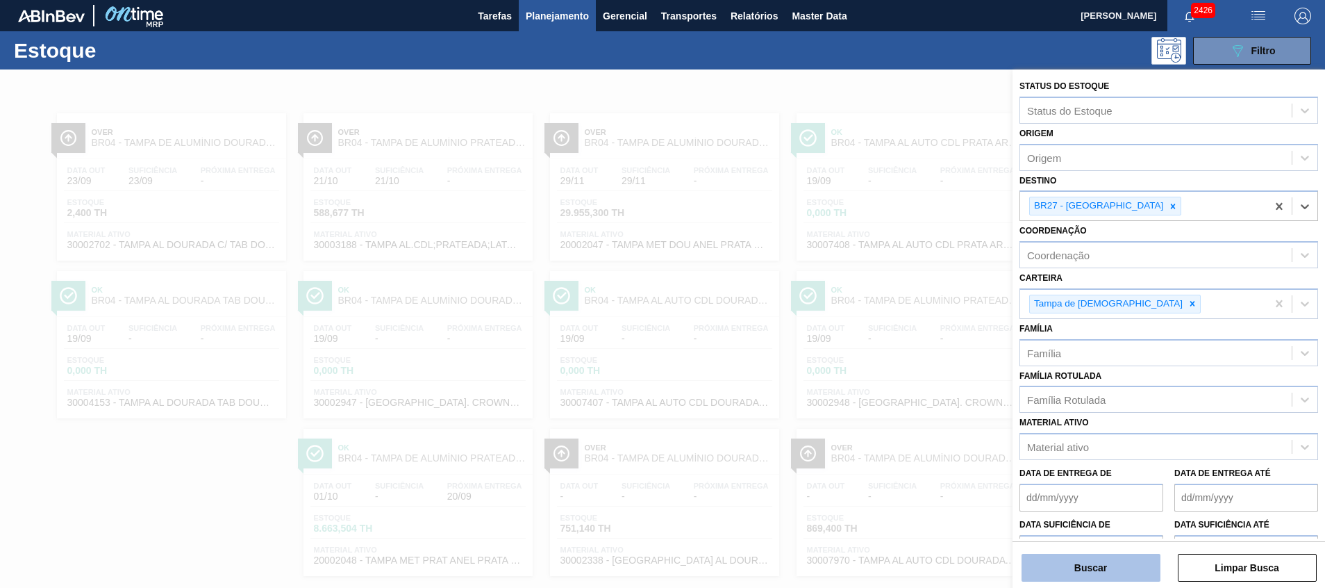
click at [1039, 574] on button "Buscar" at bounding box center [1091, 568] width 139 height 28
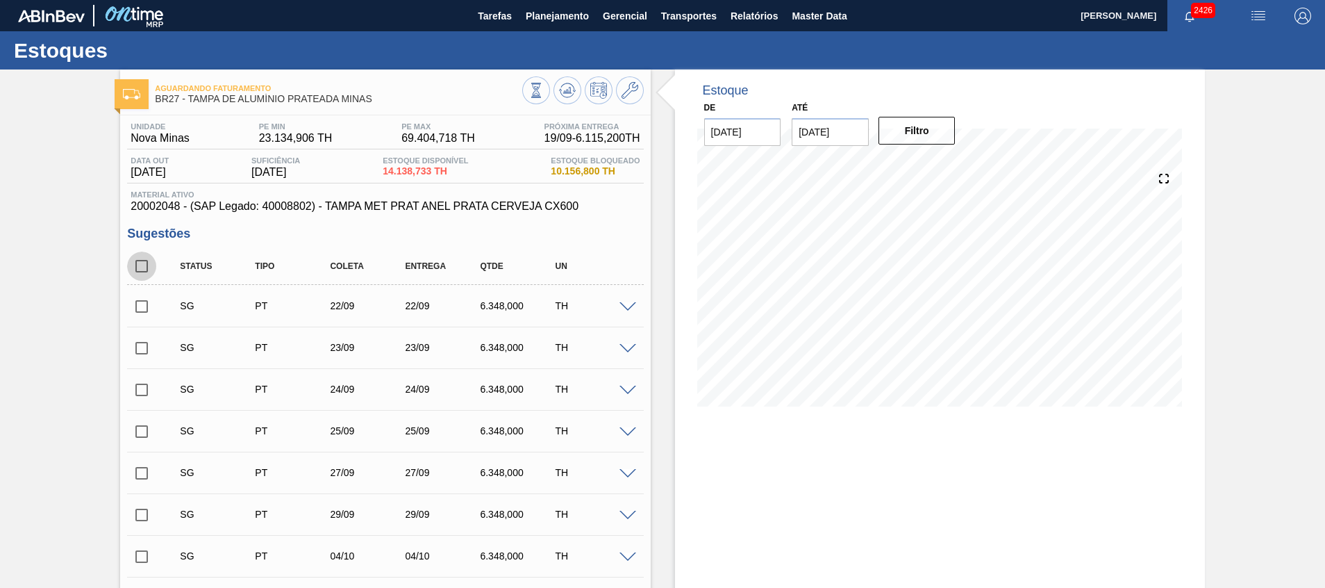
click at [146, 270] on input "checkbox" at bounding box center [141, 265] width 29 height 29
checkbox input "true"
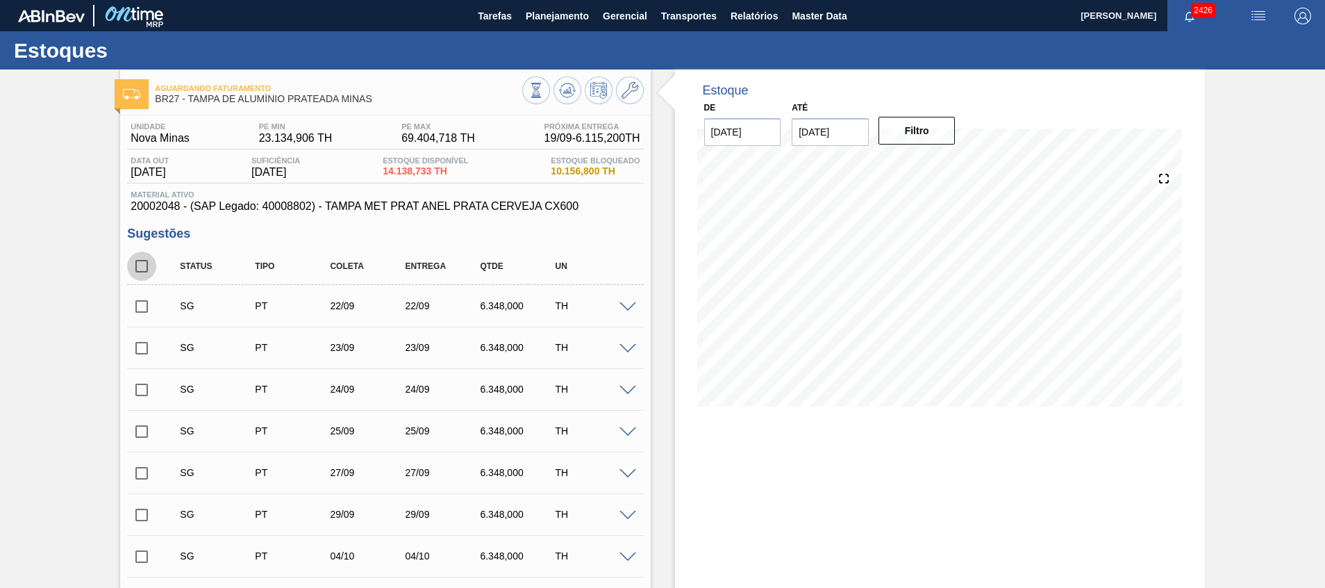
checkbox input "true"
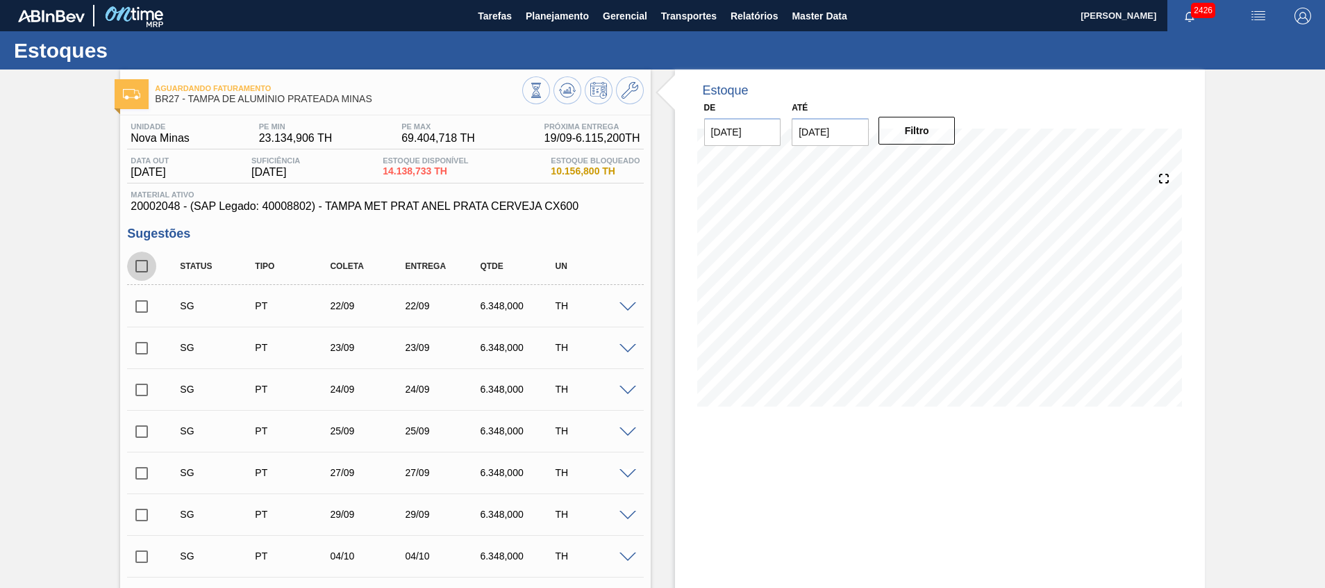
checkbox input "true"
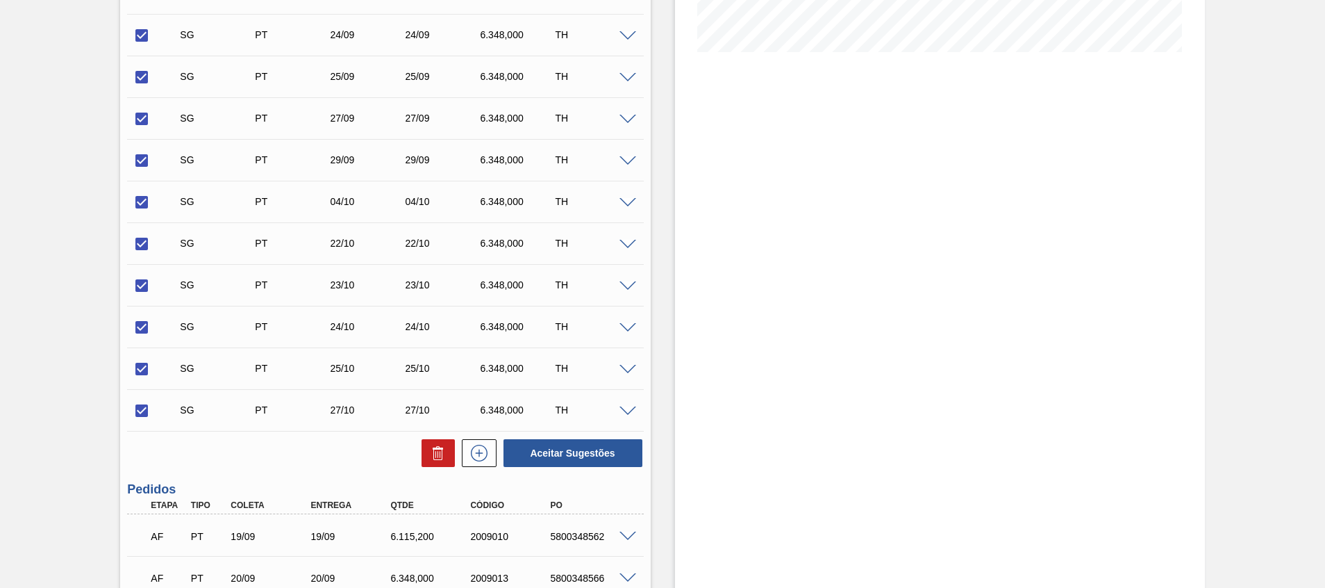
scroll to position [521, 0]
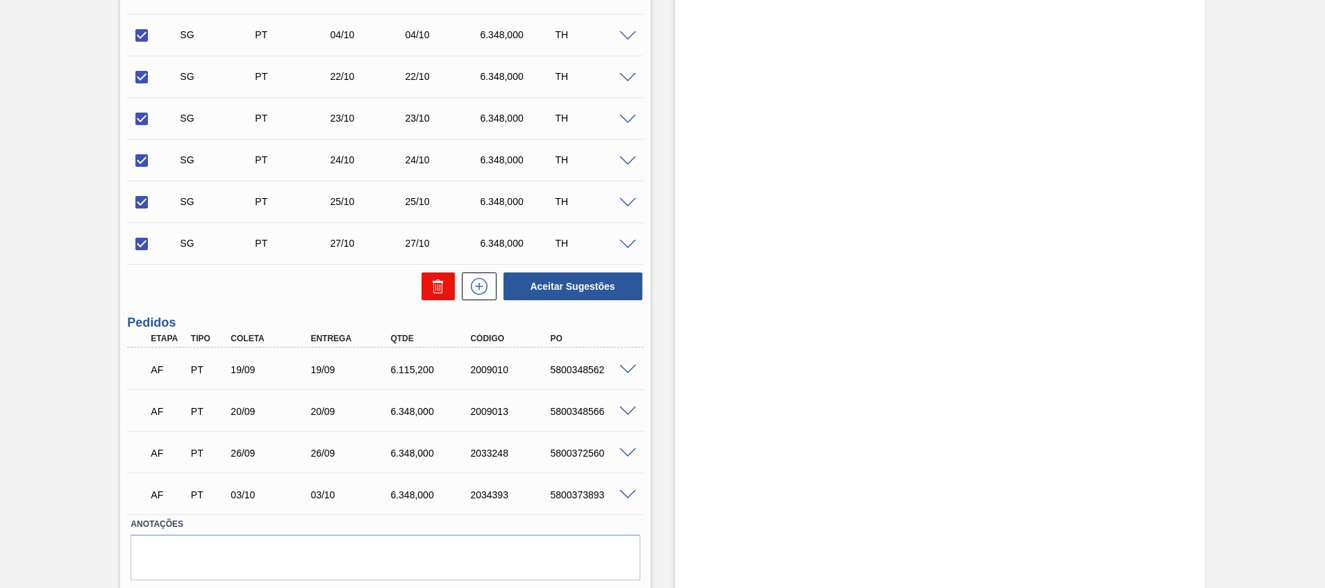
click at [445, 287] on button at bounding box center [438, 286] width 33 height 28
checkbox input "false"
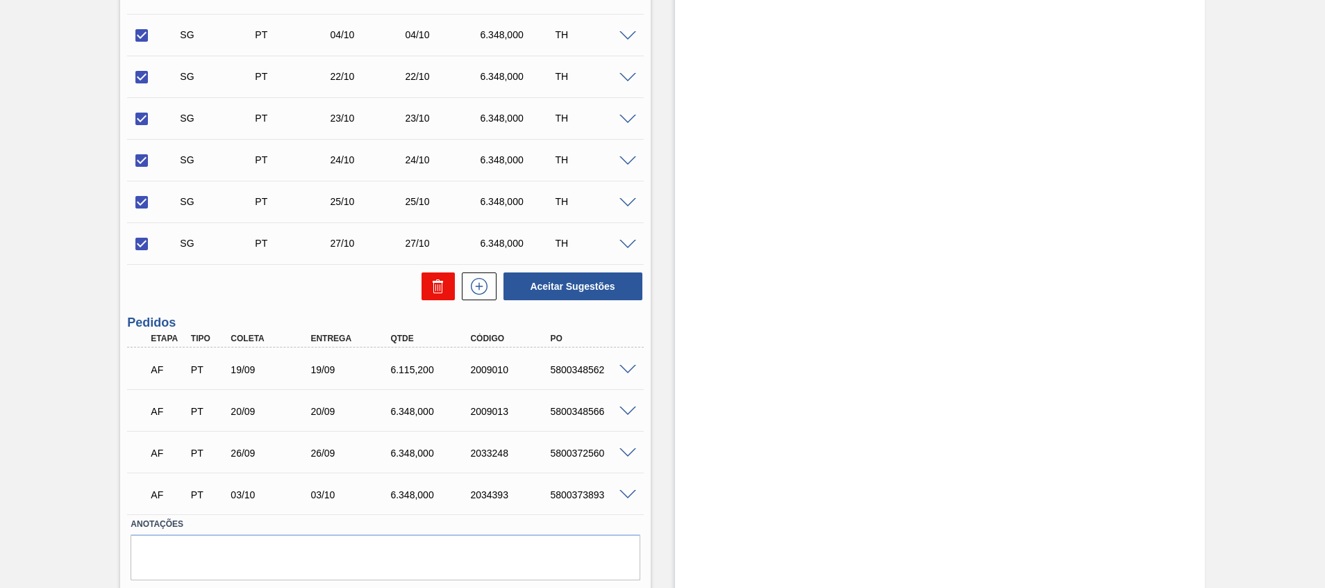
checkbox input "false"
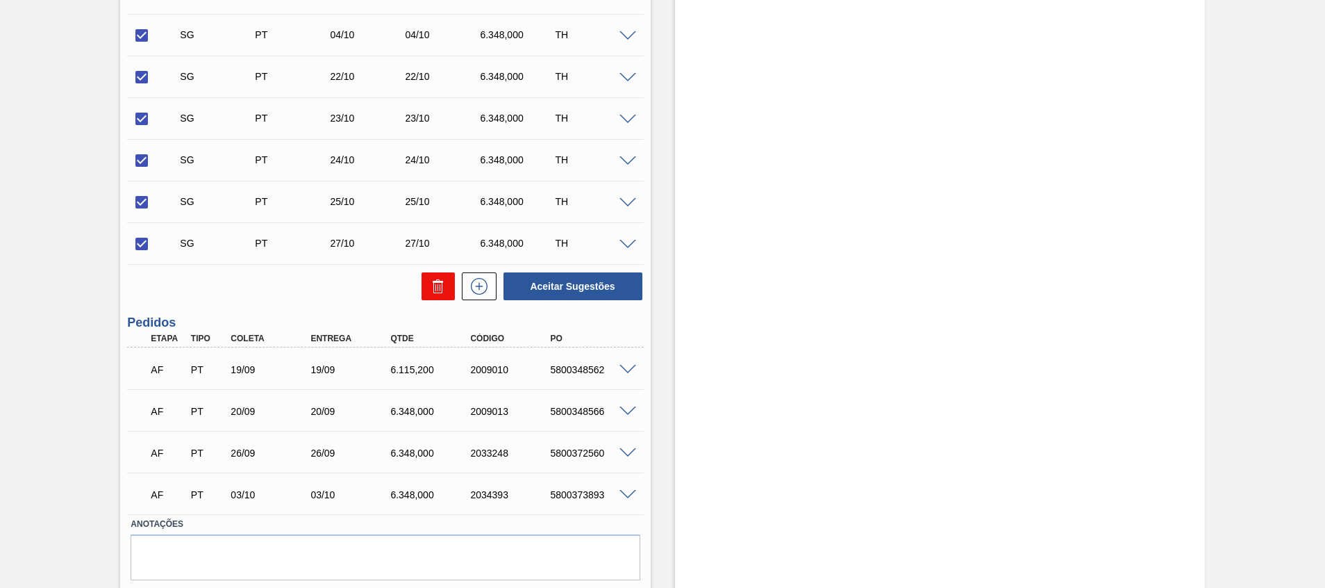
checkbox input "false"
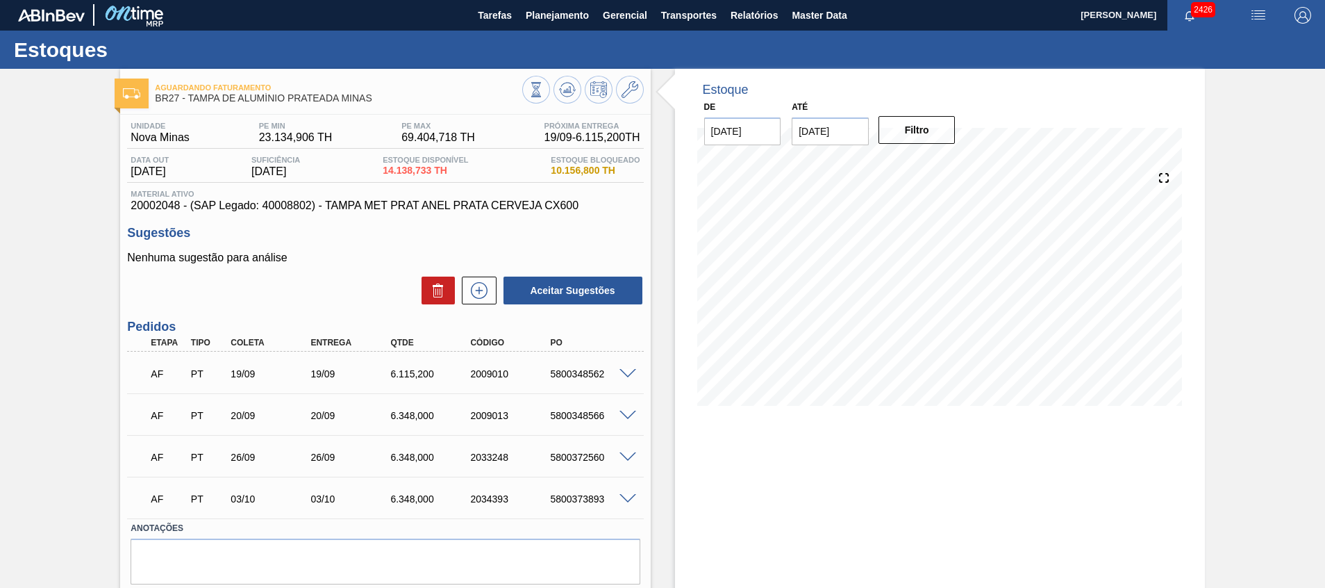
scroll to position [0, 0]
click at [632, 85] on icon at bounding box center [630, 90] width 17 height 17
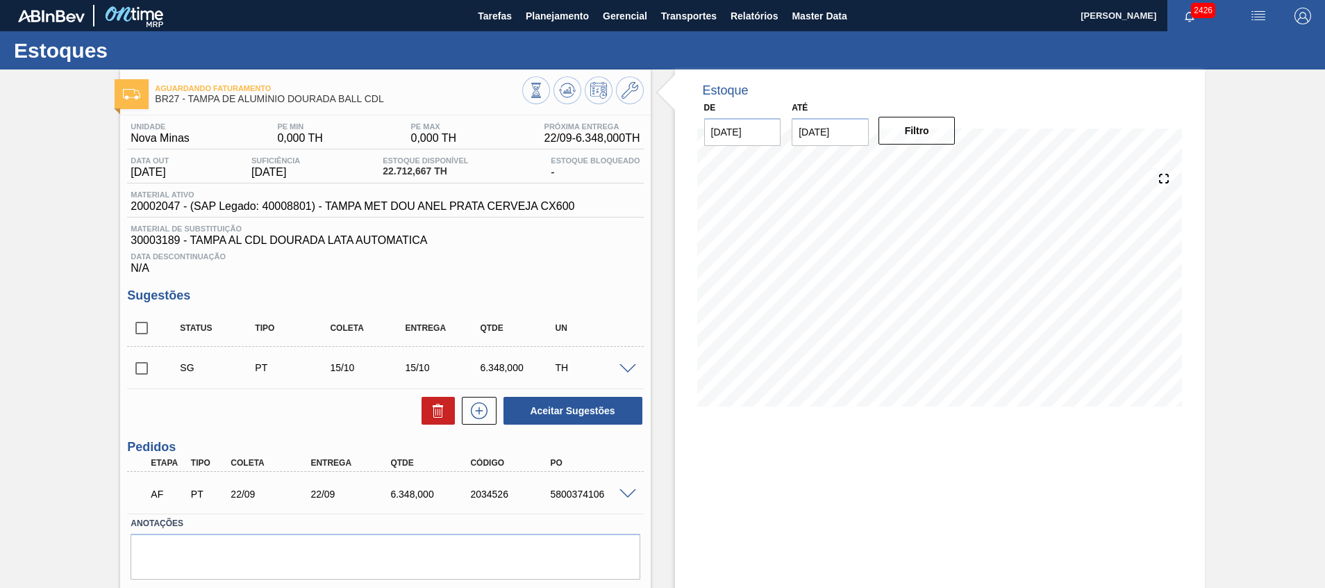
click at [671, 263] on div "Estoque De [DATE] Até [DATE] Filtro 19/09 Projeção de Estoque 12,544.293 [DOMAI…" at bounding box center [928, 348] width 554 height 558
click at [563, 87] on icon at bounding box center [567, 90] width 17 height 17
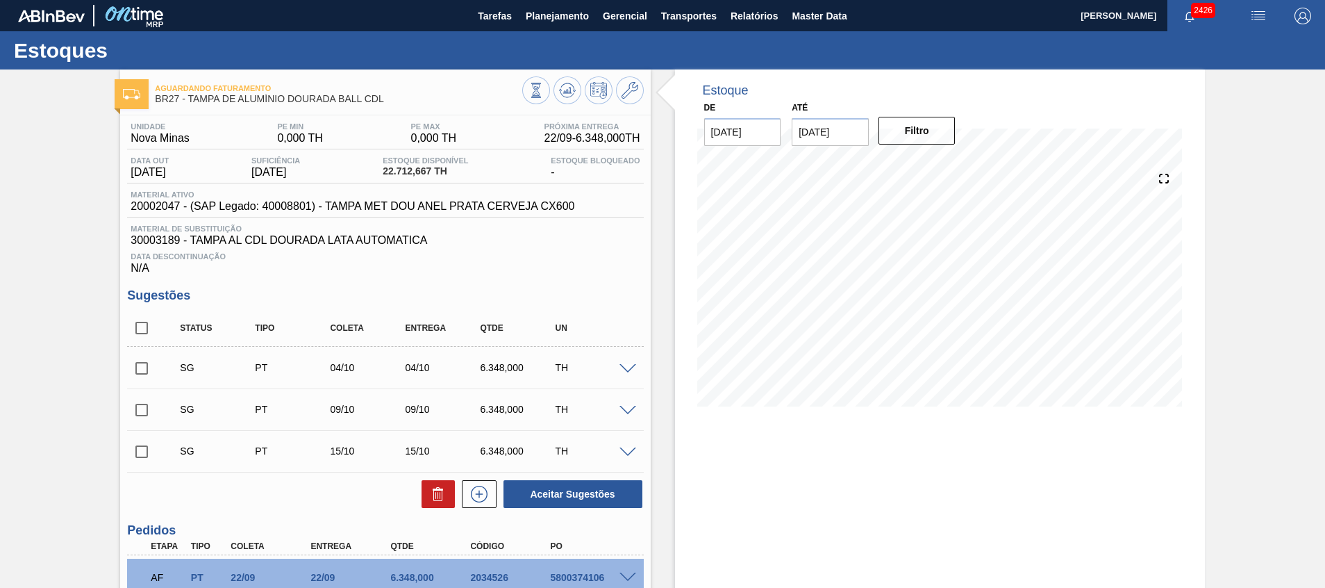
click at [154, 328] on input "checkbox" at bounding box center [141, 327] width 29 height 29
checkbox input "true"
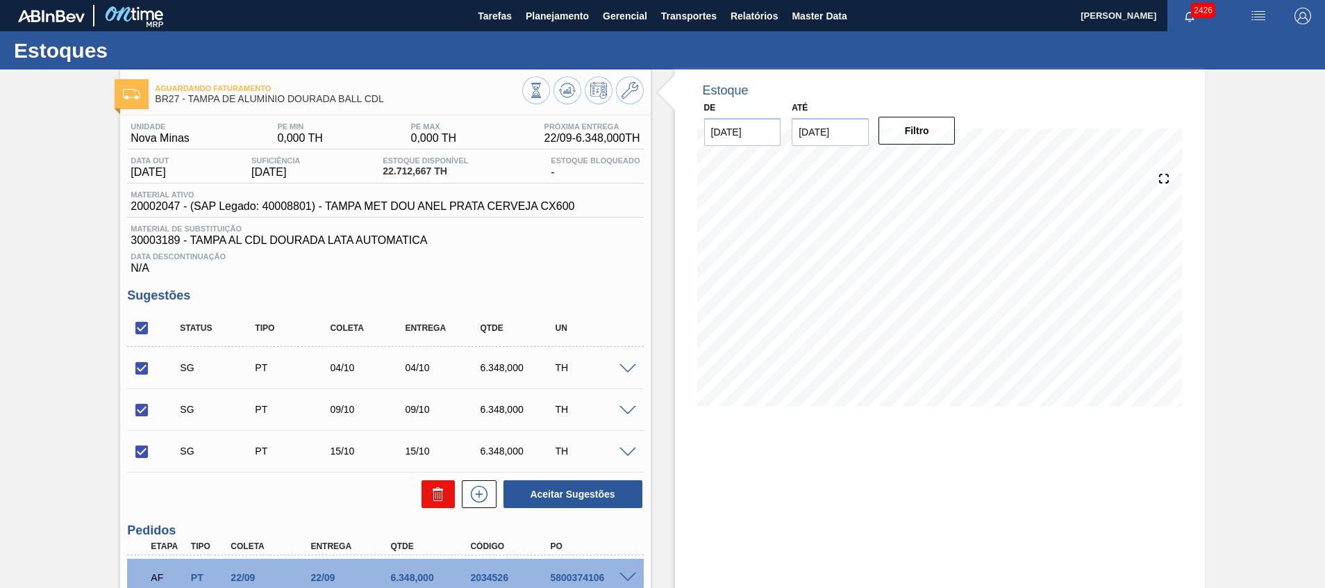
click at [439, 492] on icon at bounding box center [438, 494] width 17 height 17
checkbox input "false"
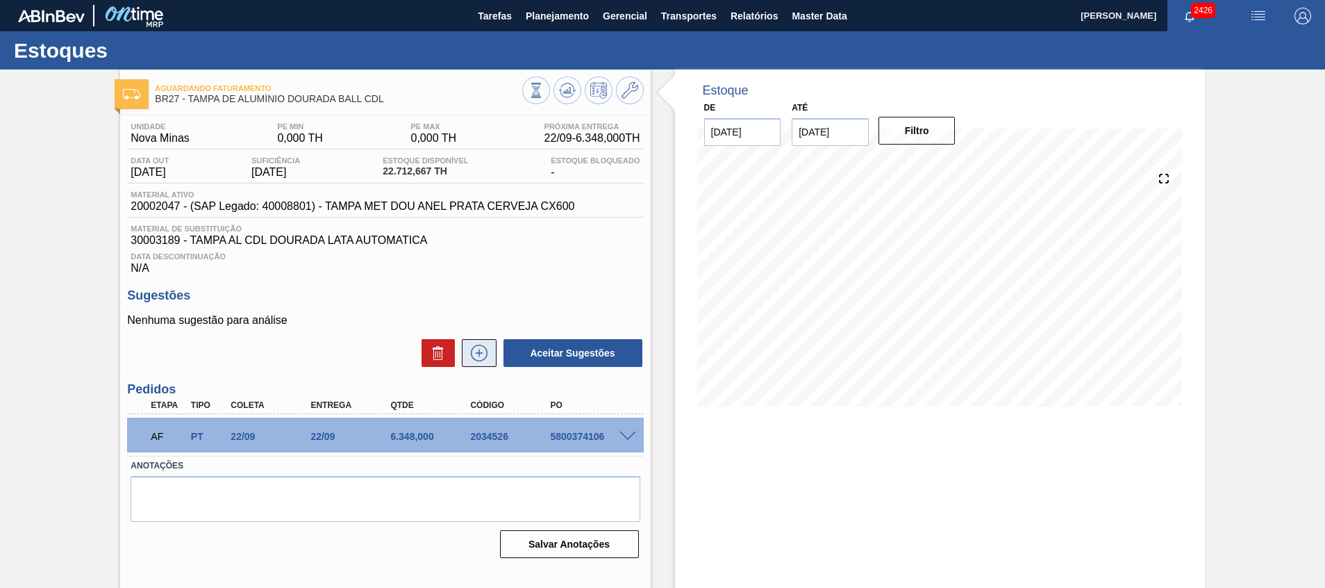
click at [484, 350] on icon at bounding box center [479, 353] width 22 height 17
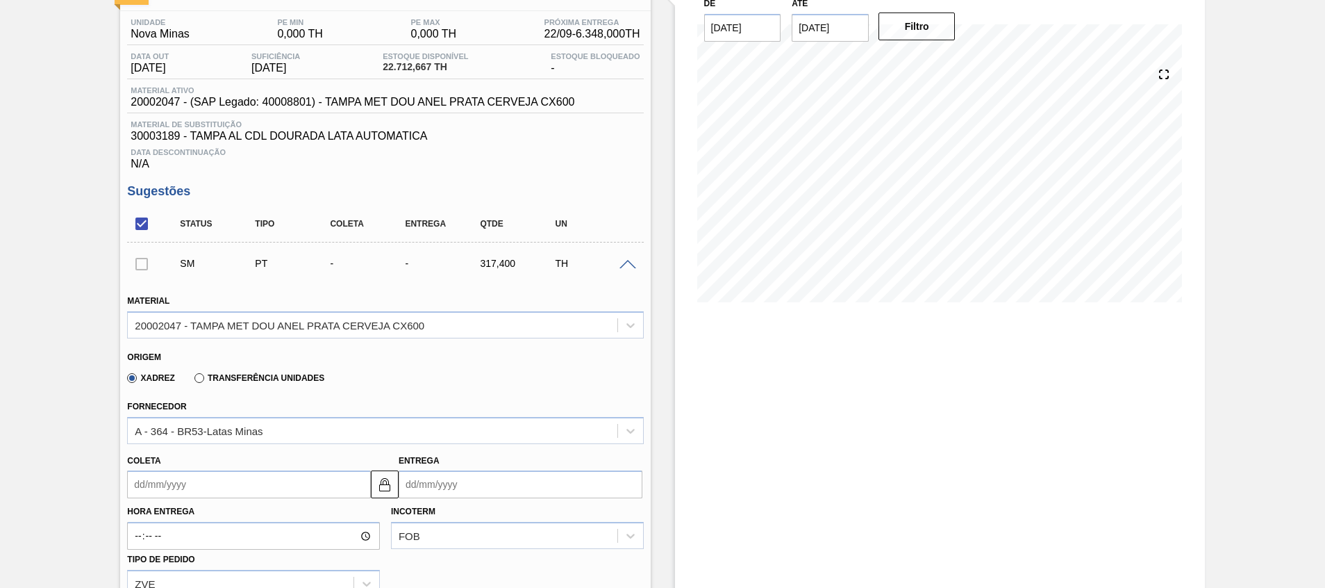
scroll to position [313, 0]
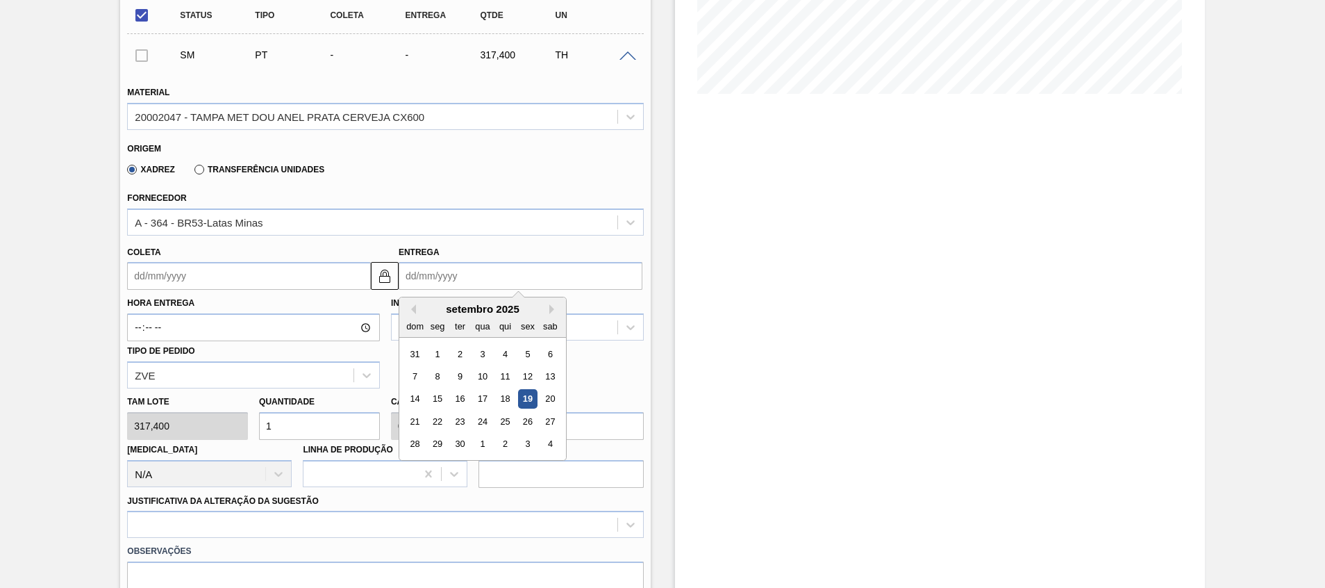
click at [423, 270] on input "Entrega" at bounding box center [521, 276] width 244 height 28
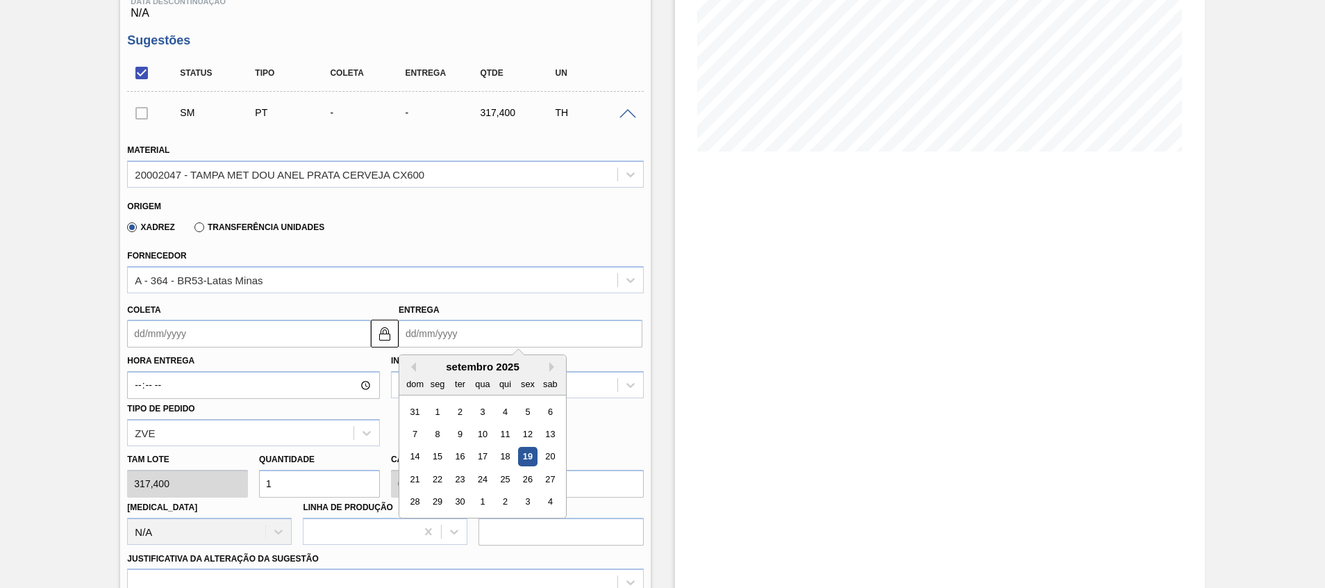
scroll to position [208, 0]
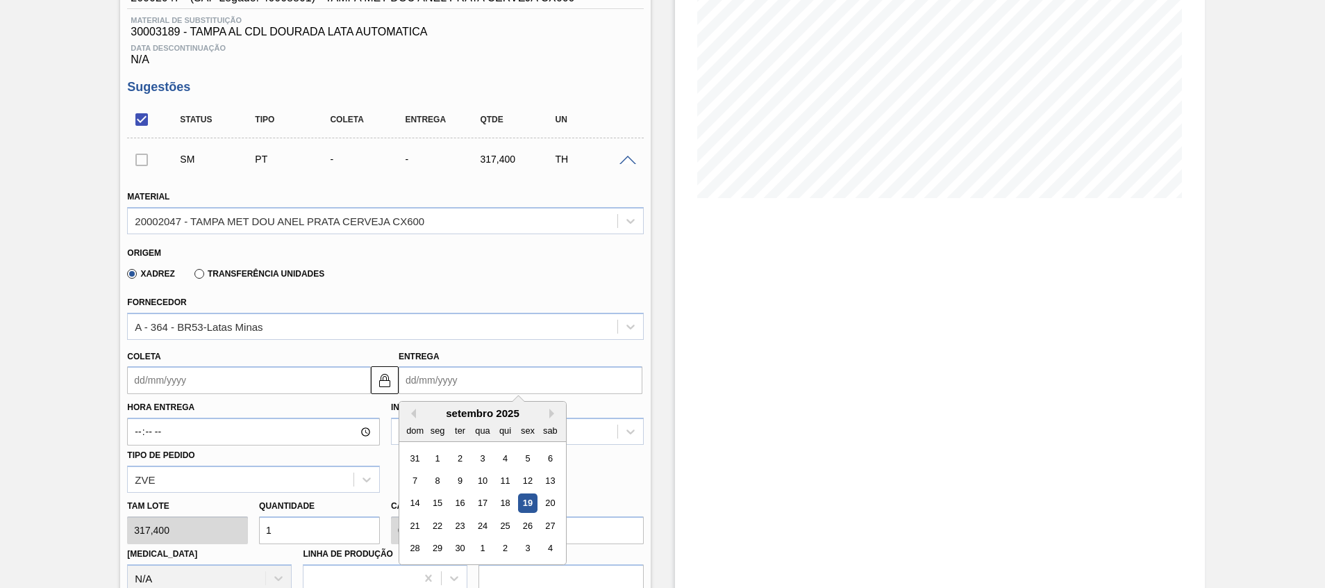
click at [703, 381] on div "Estoque De 19/09/2025 Até 31/10/2025 Filtro 01/10 Projeção de Estoque 9,847.179…" at bounding box center [940, 424] width 530 height 1127
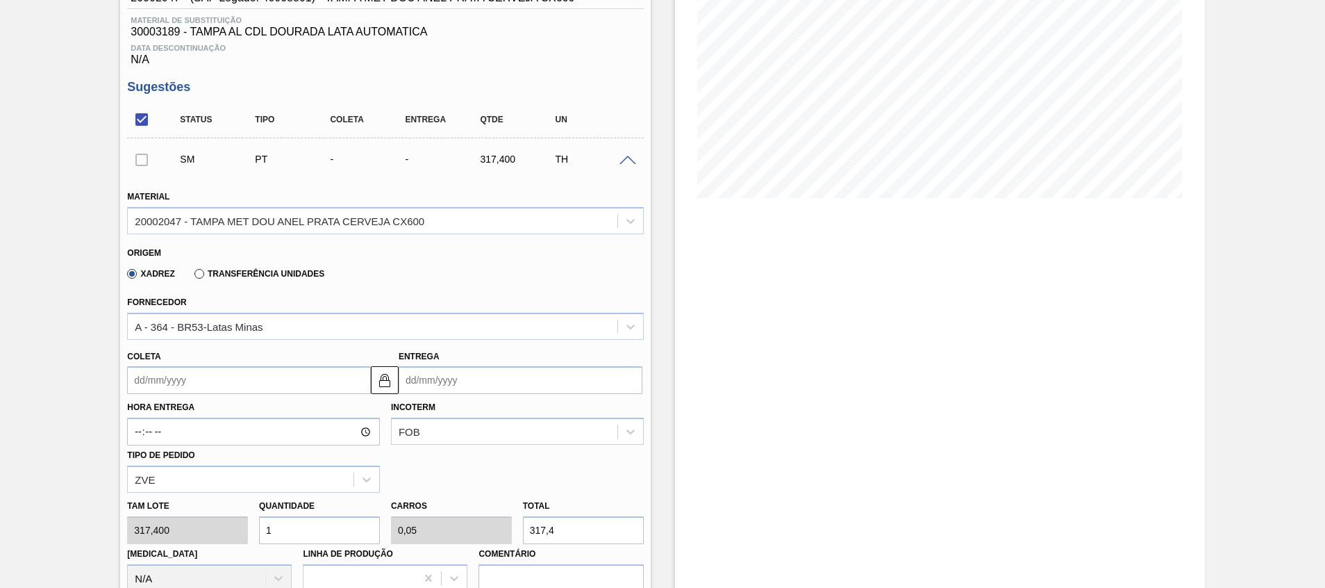
scroll to position [0, 0]
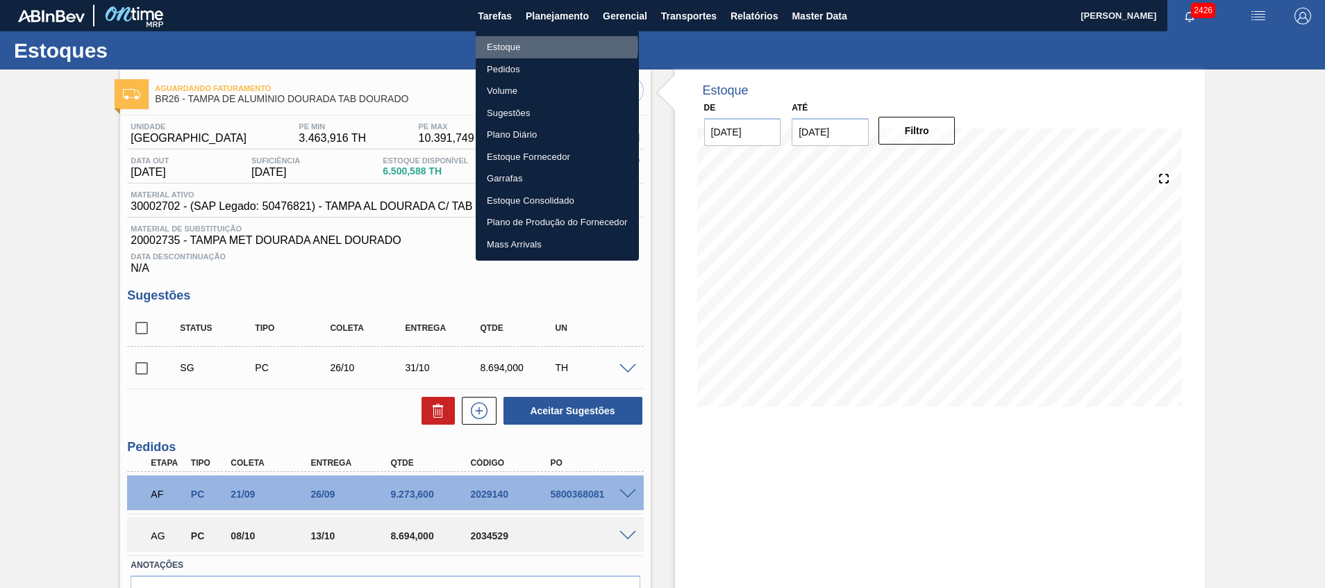
click at [554, 47] on li "Estoque" at bounding box center [557, 47] width 163 height 22
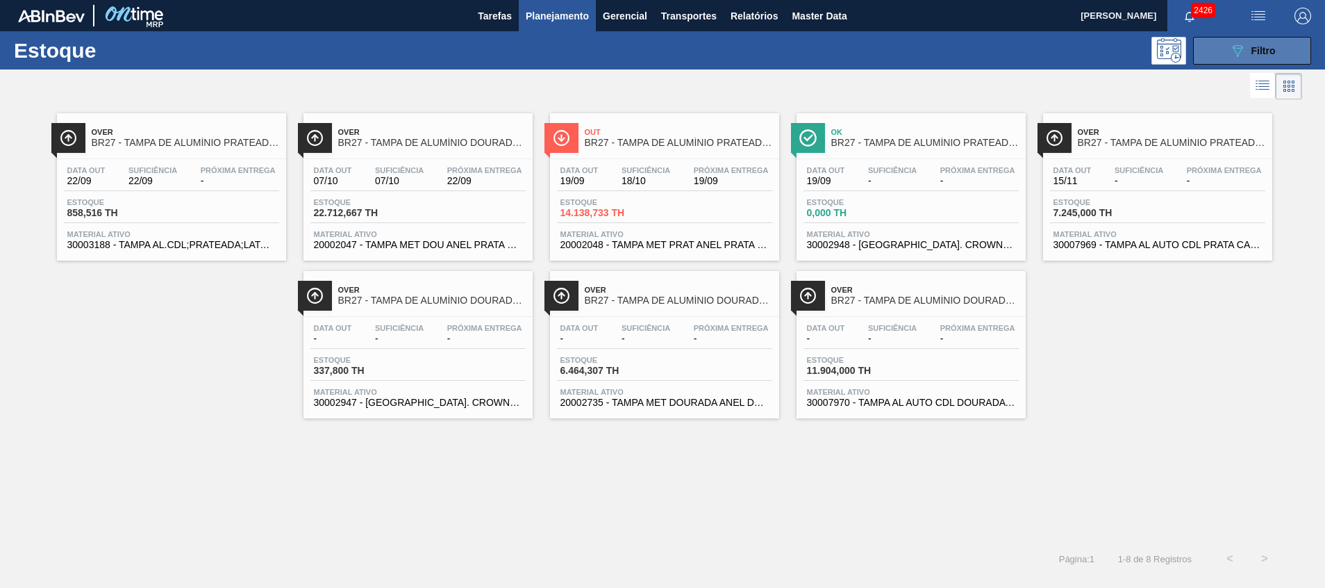
click at [1230, 47] on icon "089F7B8B-B2A5-4AFE-B5C0-19BA573D28AC" at bounding box center [1238, 50] width 17 height 17
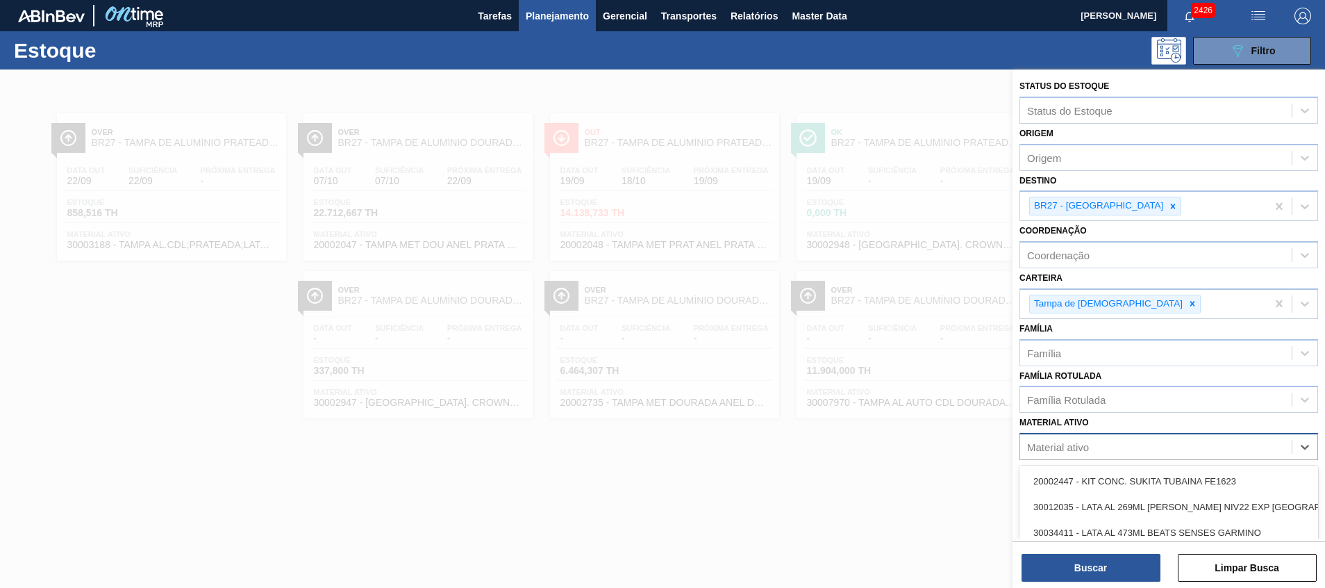
click at [1130, 445] on div "Material ativo" at bounding box center [1156, 447] width 272 height 20
paste ativo "5800372675"
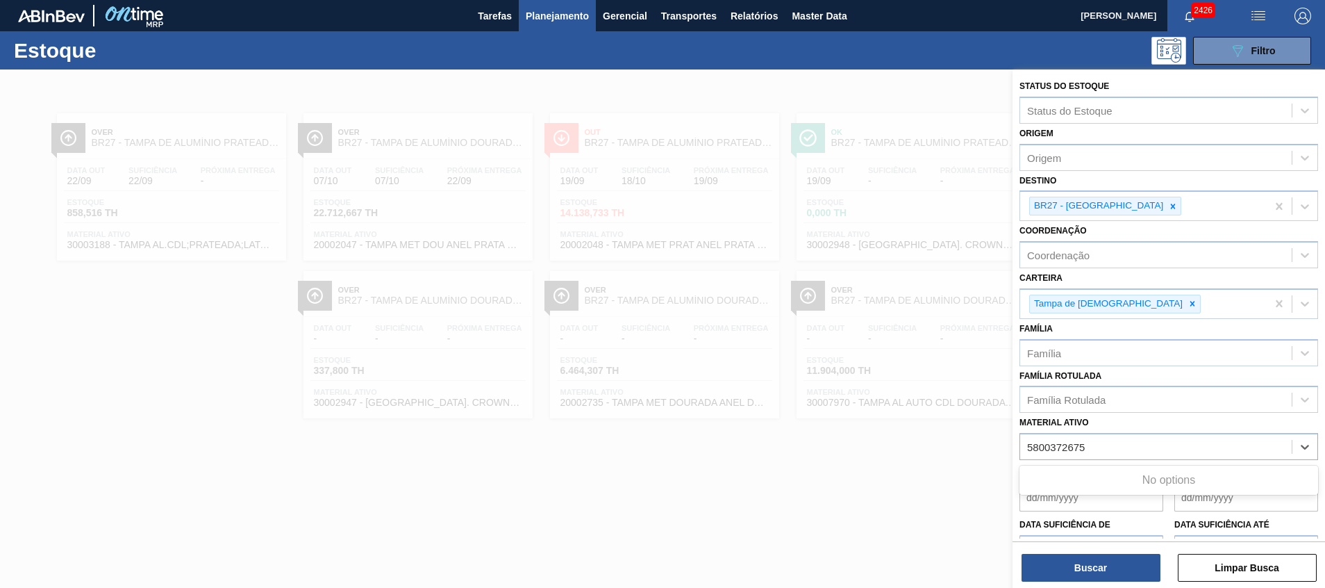
type ativo "5800372675"
click at [628, 220] on div at bounding box center [662, 363] width 1325 height 588
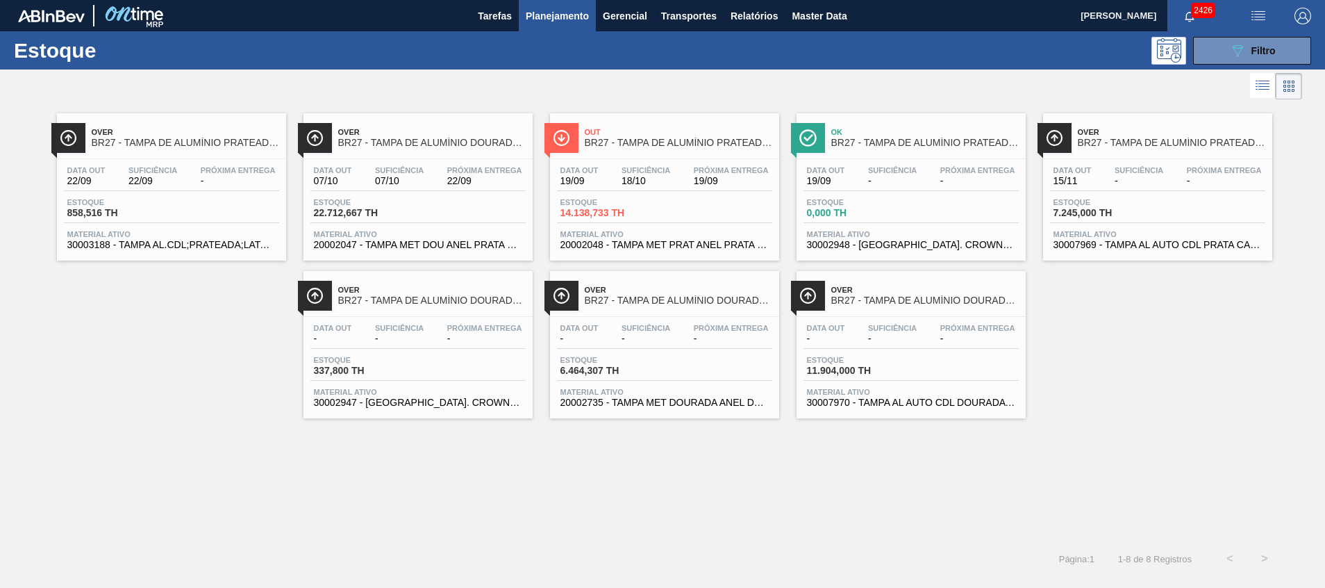
click at [557, 1] on button "Planejamento" at bounding box center [557, 15] width 77 height 31
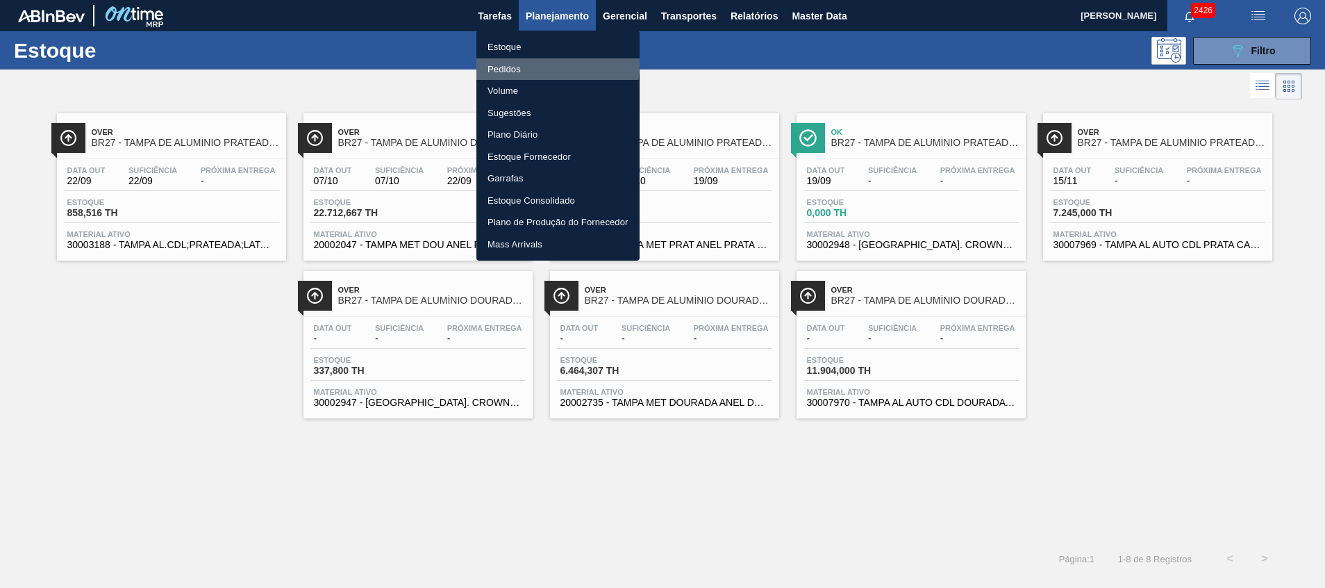
click at [512, 63] on li "Pedidos" at bounding box center [558, 69] width 163 height 22
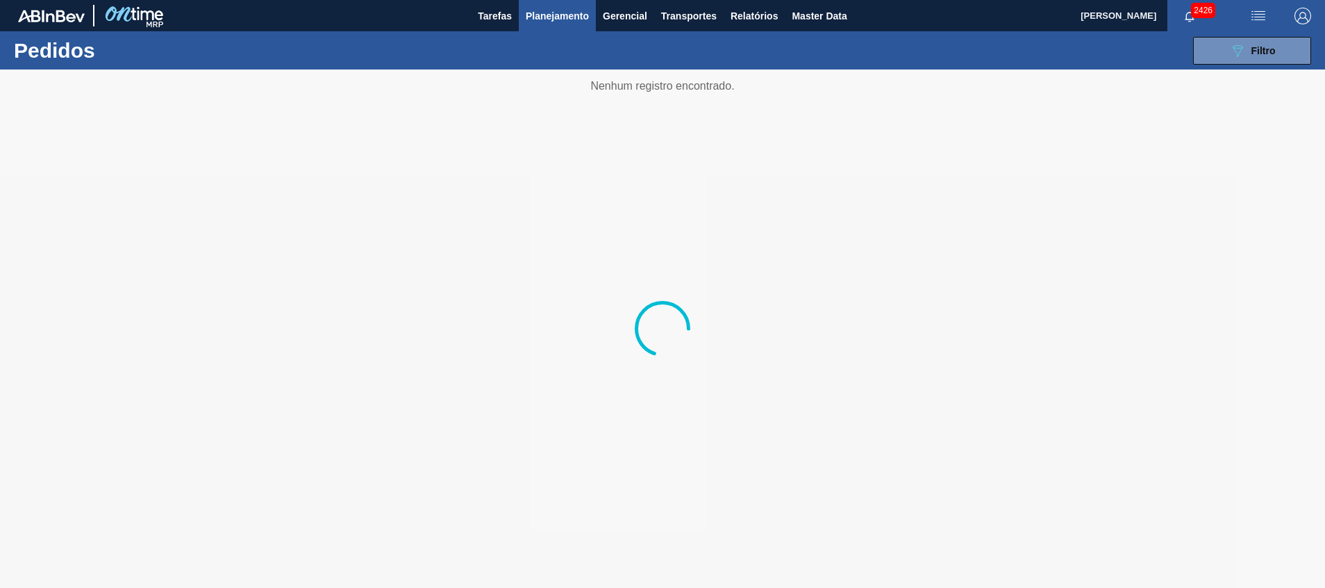
click at [1286, 68] on div "089F7B8B-B2A5-4AFE-B5C0-19BA573D28AC Filtro Código Pedido Portal Códido PO SAP …" at bounding box center [770, 51] width 1097 height 42
click at [1279, 53] on button "089F7B8B-B2A5-4AFE-B5C0-19BA573D28AC Filtro" at bounding box center [1252, 51] width 118 height 28
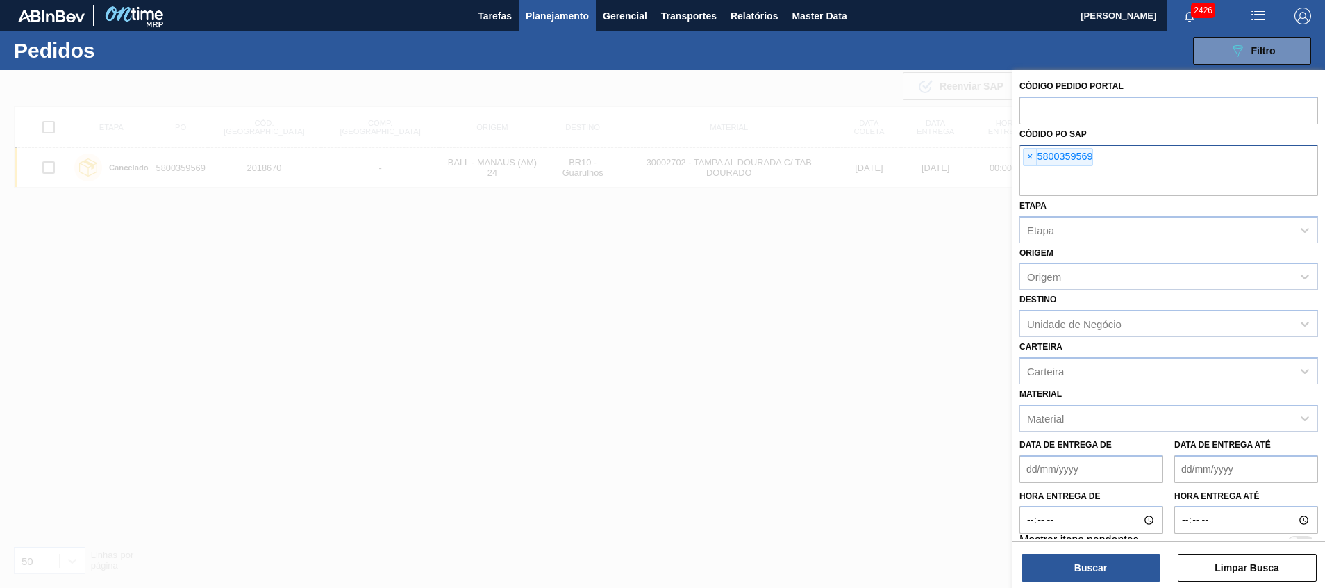
click at [1130, 167] on div "× 5800359569" at bounding box center [1169, 169] width 299 height 51
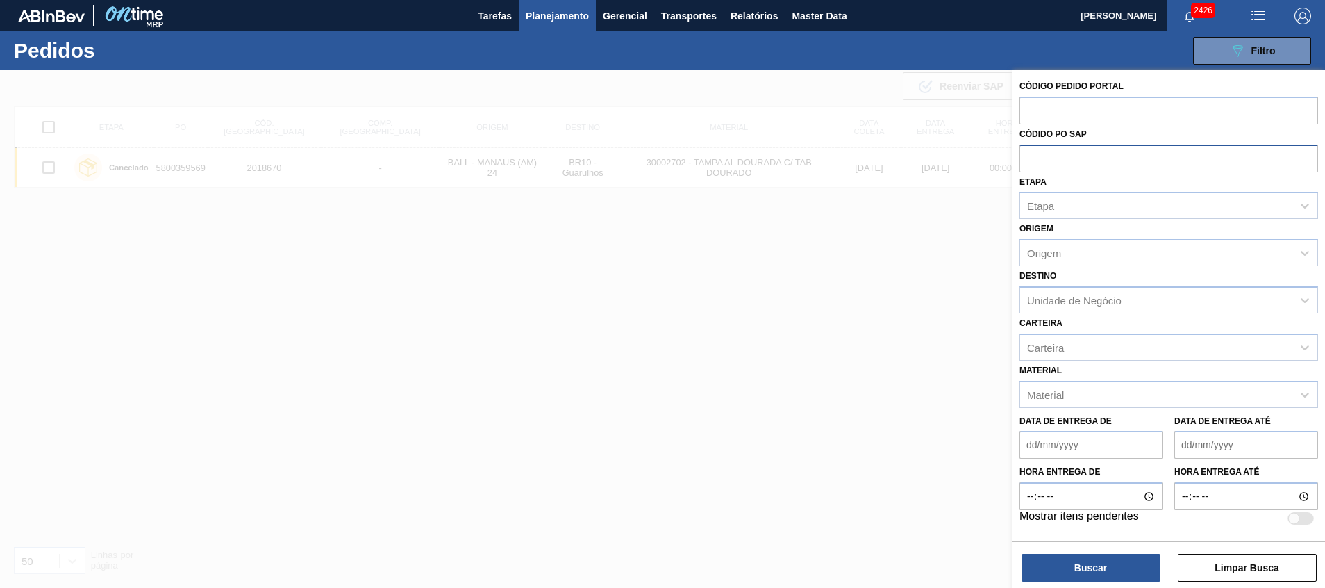
paste input "5800372675"
type input "5800372675"
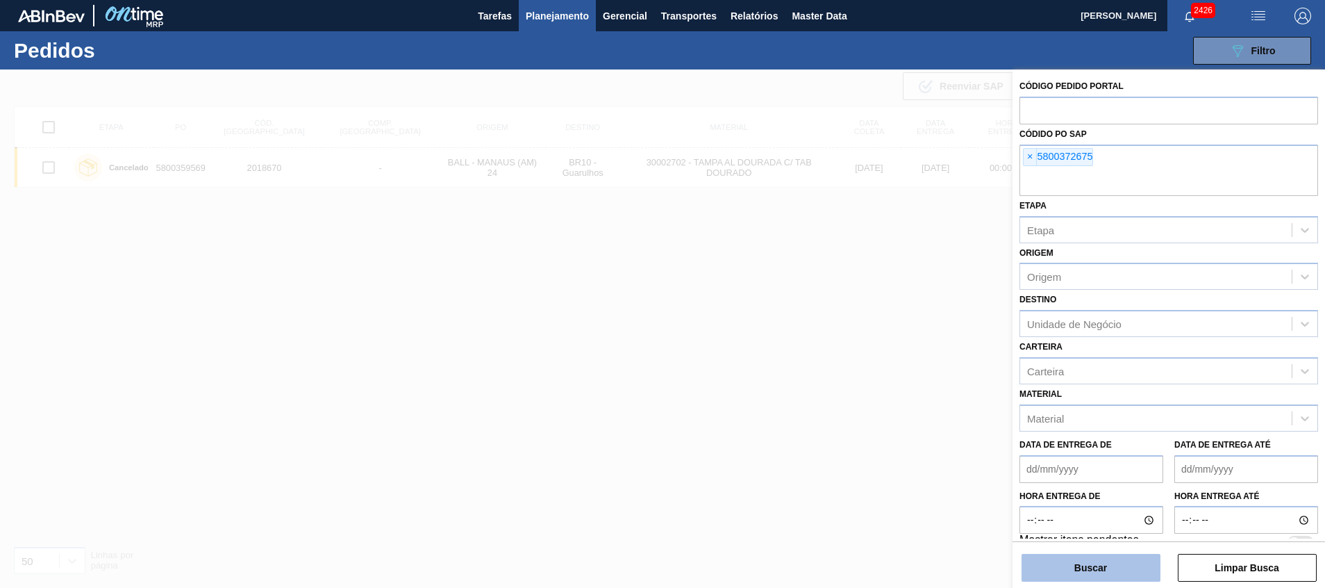
click at [1064, 562] on button "Buscar" at bounding box center [1091, 568] width 139 height 28
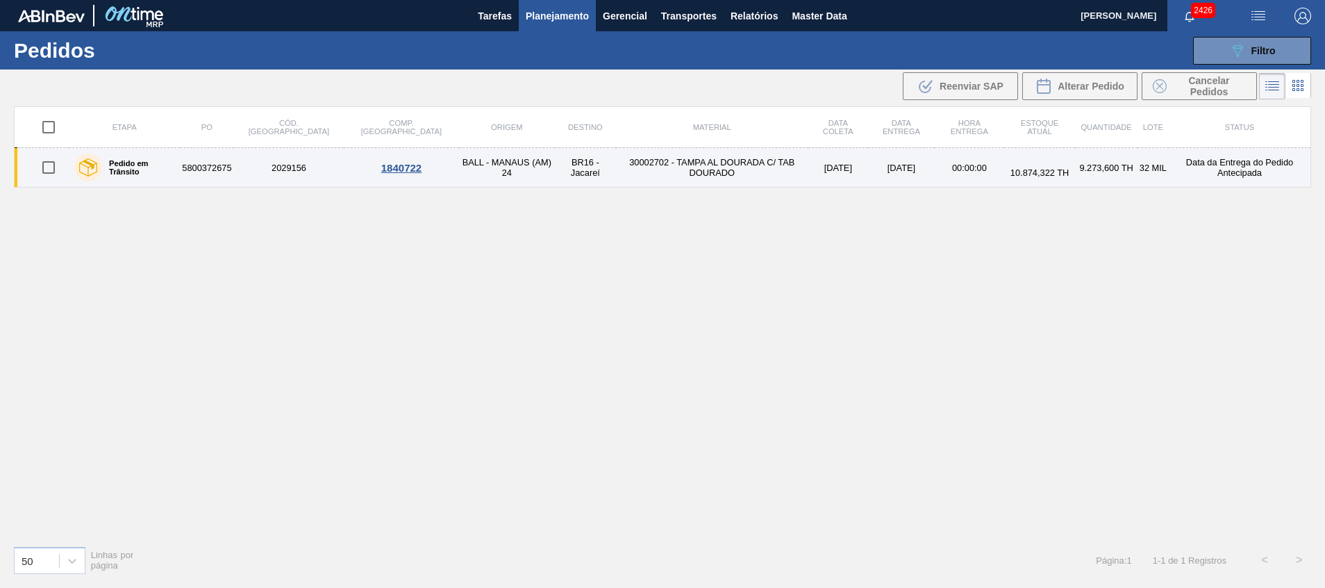
click at [477, 174] on td "BALL - MANAUS (AM) 24" at bounding box center [507, 168] width 97 height 40
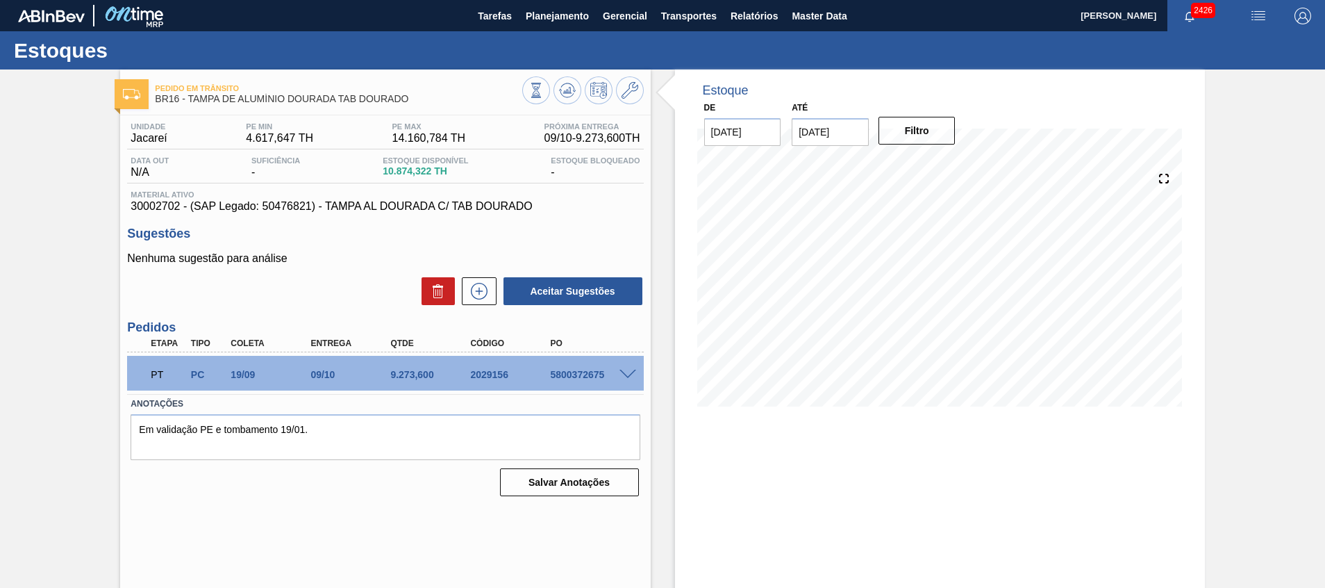
click at [628, 375] on span at bounding box center [628, 375] width 17 height 10
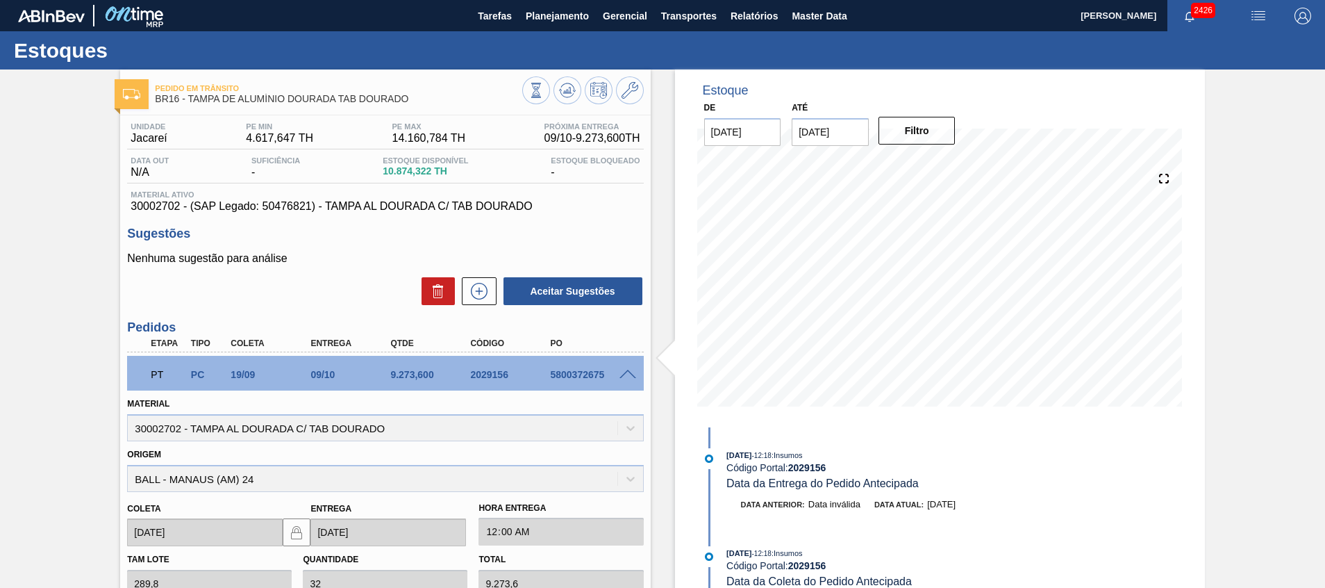
click at [628, 375] on span at bounding box center [628, 375] width 17 height 10
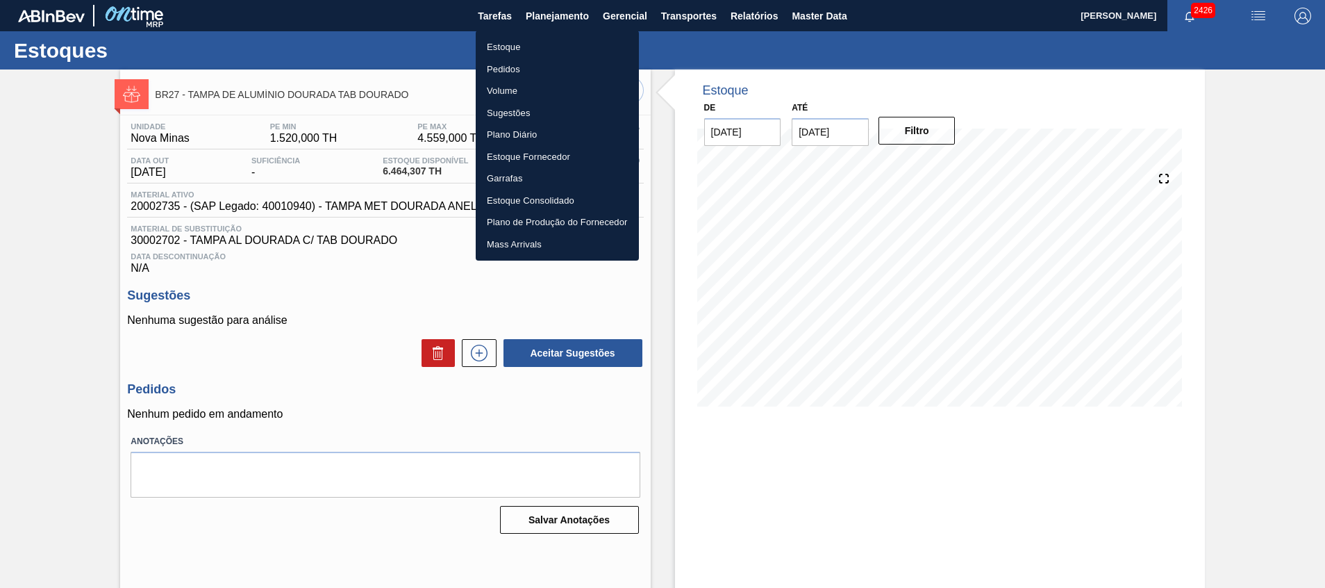
click at [514, 44] on li "Estoque" at bounding box center [557, 47] width 163 height 22
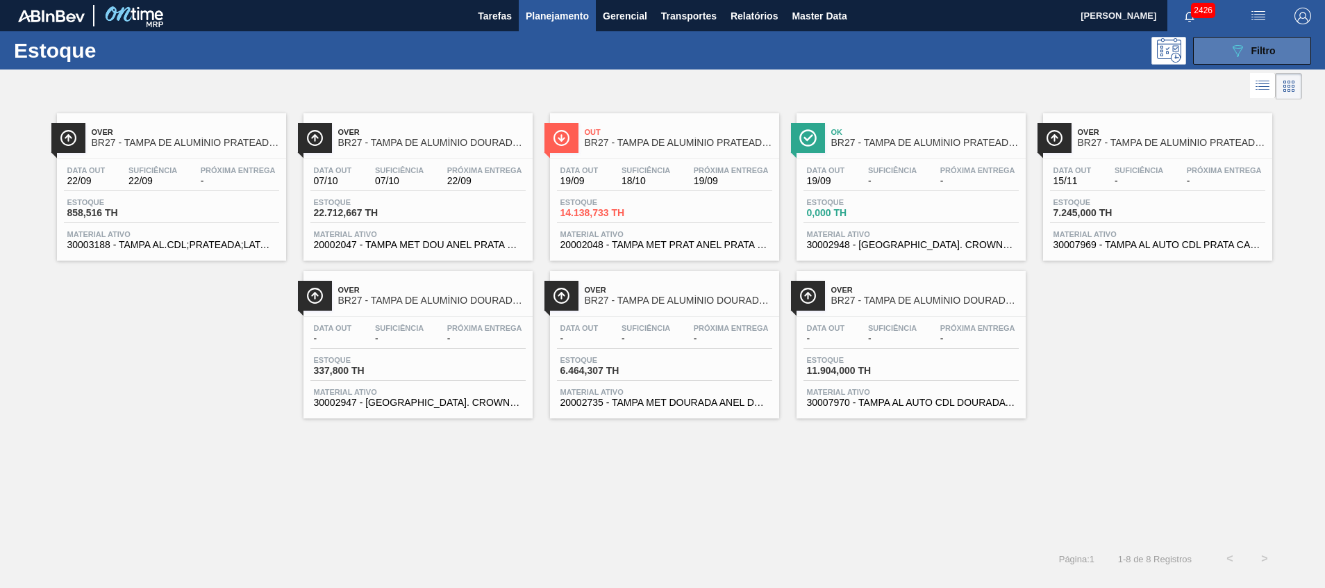
click at [1218, 47] on button "089F7B8B-B2A5-4AFE-B5C0-19BA573D28AC Filtro" at bounding box center [1252, 51] width 118 height 28
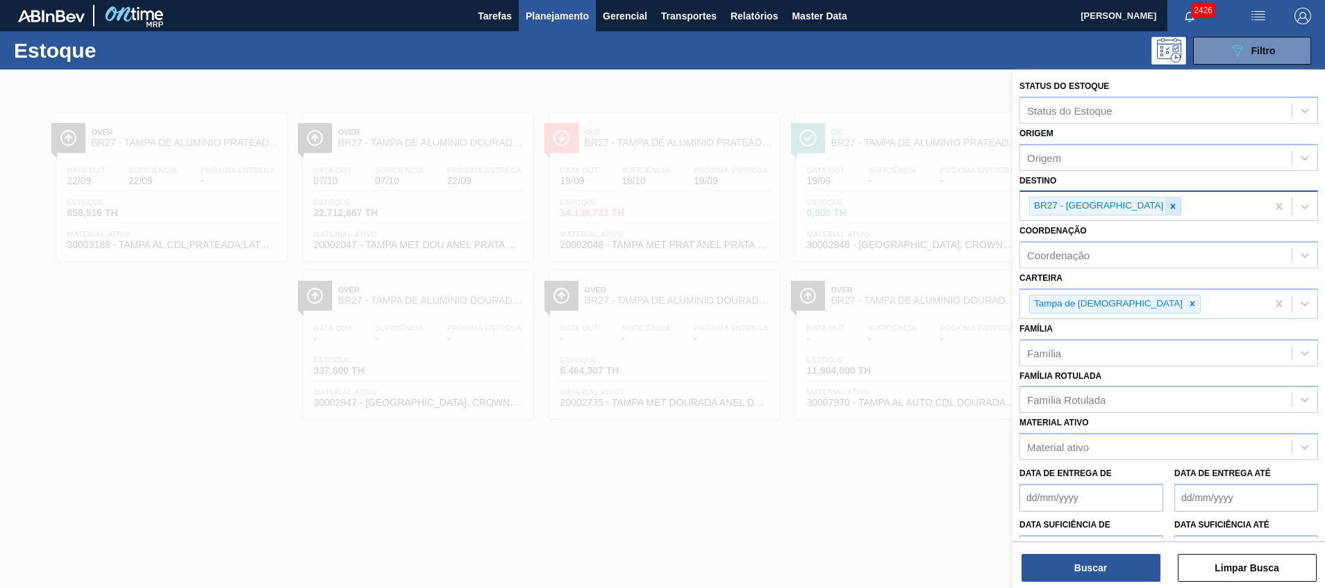
click at [1168, 208] on icon at bounding box center [1173, 206] width 10 height 10
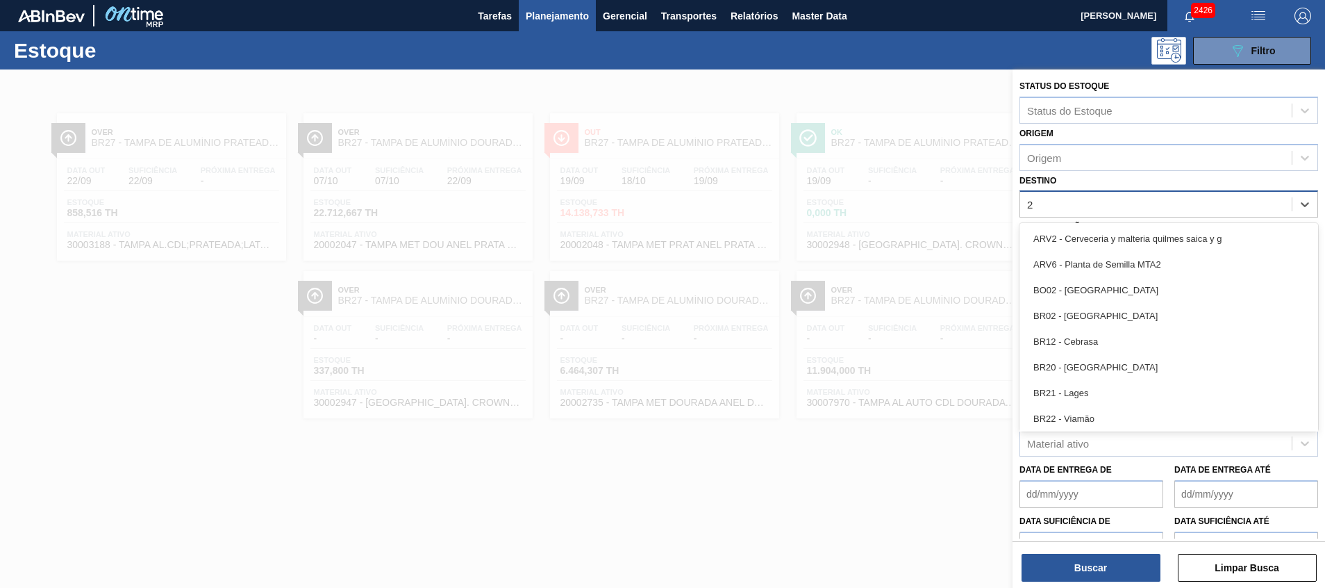
type input "26"
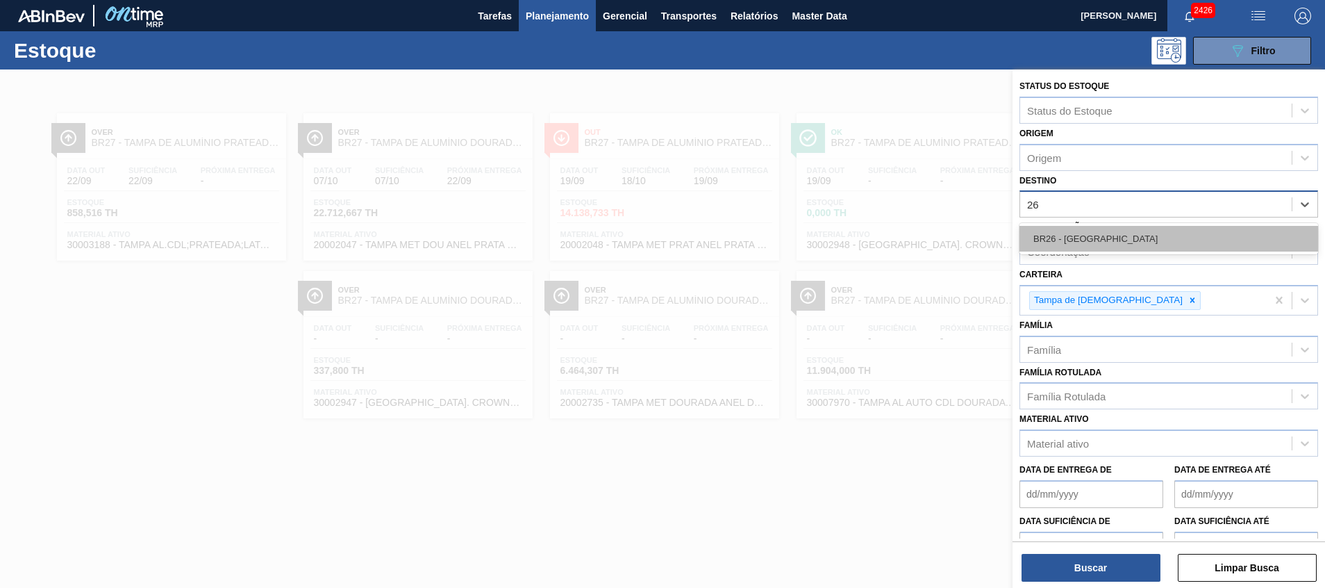
click at [1127, 241] on div "BR26 - [GEOGRAPHIC_DATA]" at bounding box center [1169, 239] width 299 height 26
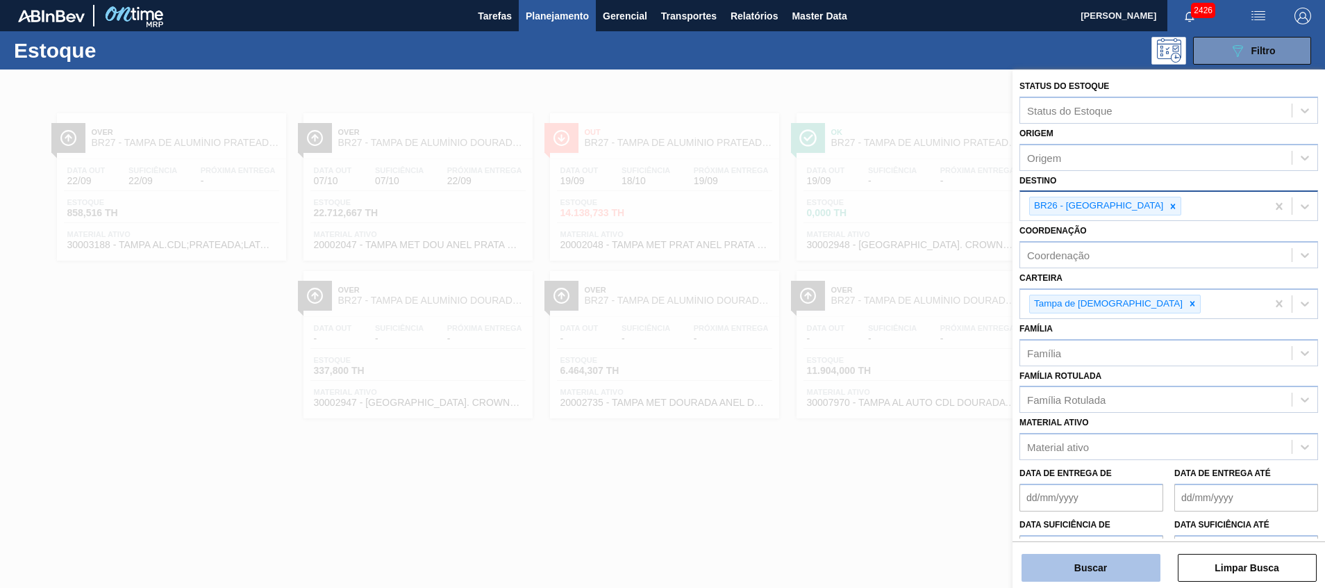
click at [1082, 561] on button "Buscar" at bounding box center [1091, 568] width 139 height 28
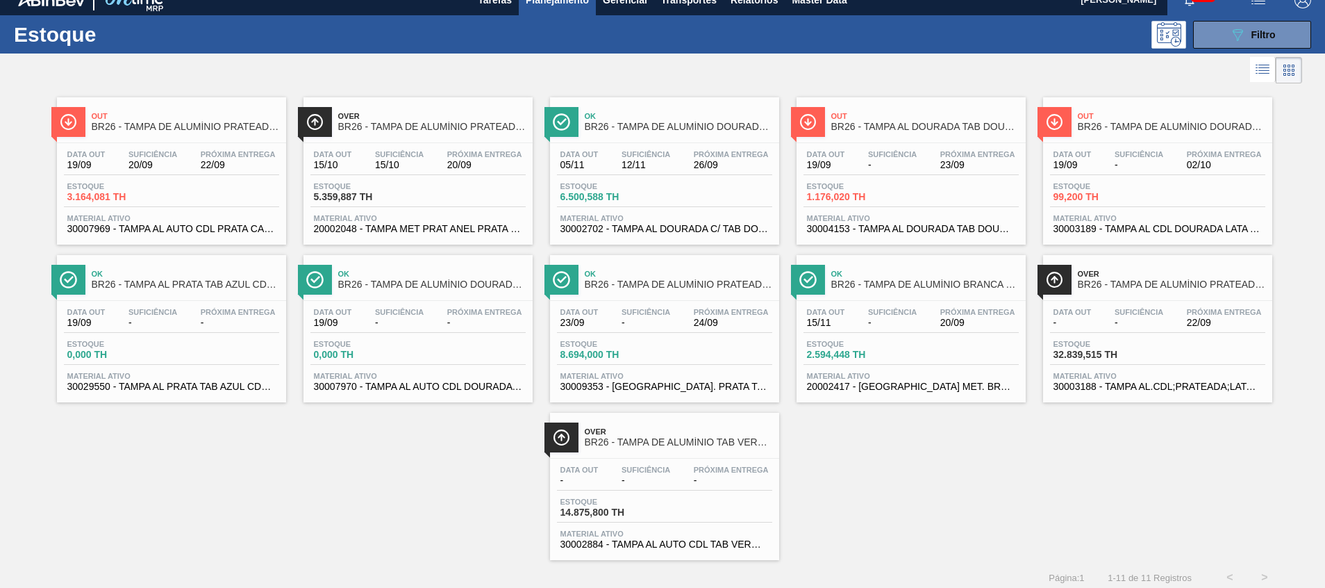
scroll to position [23, 0]
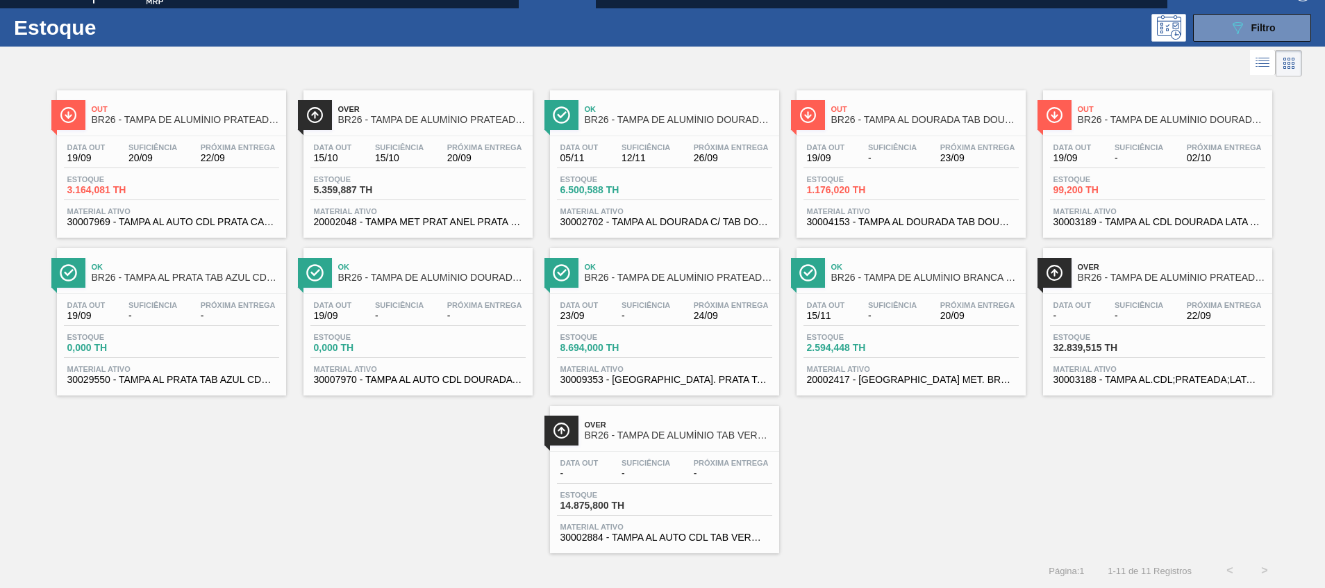
click at [604, 221] on span "30002702 - TAMPA AL DOURADA C/ TAB DOURADO" at bounding box center [665, 222] width 208 height 10
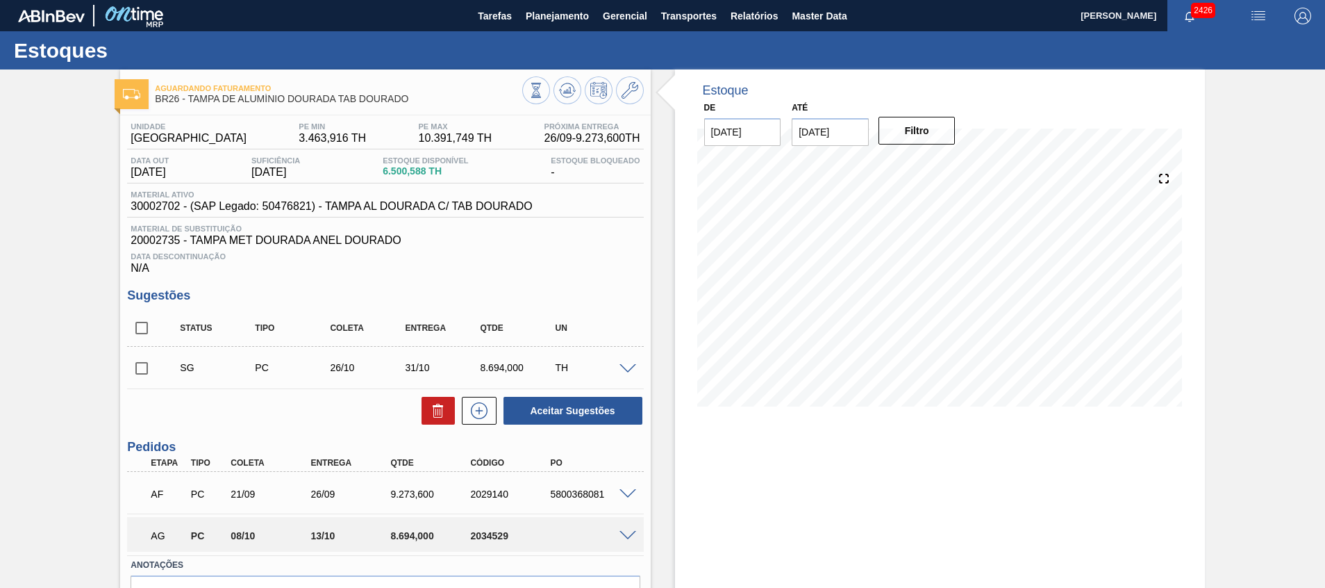
click at [619, 529] on div at bounding box center [630, 534] width 28 height 10
click at [620, 531] on span at bounding box center [628, 536] width 17 height 10
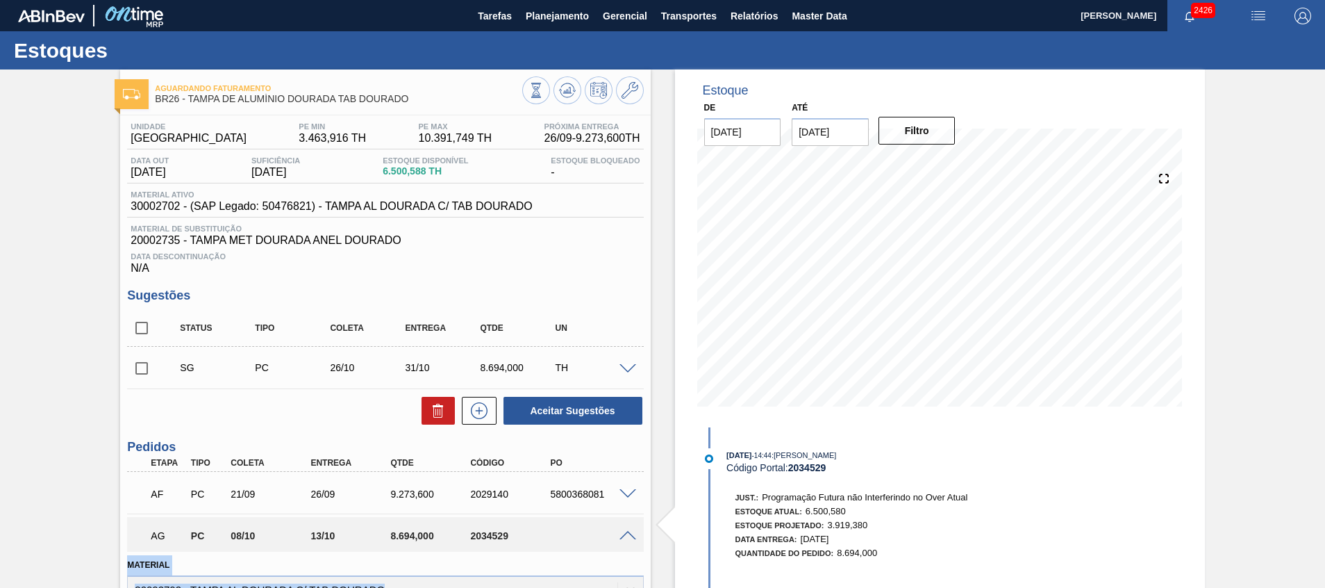
click at [618, 531] on div at bounding box center [630, 534] width 28 height 10
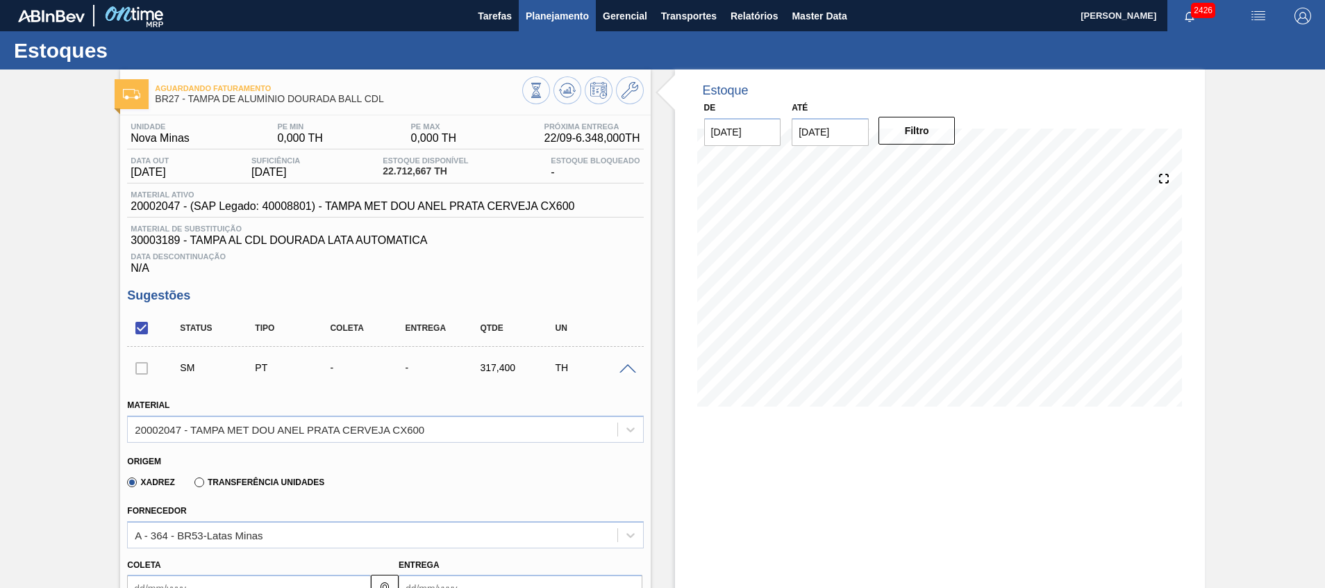
click at [567, 18] on span "Planejamento" at bounding box center [557, 16] width 63 height 17
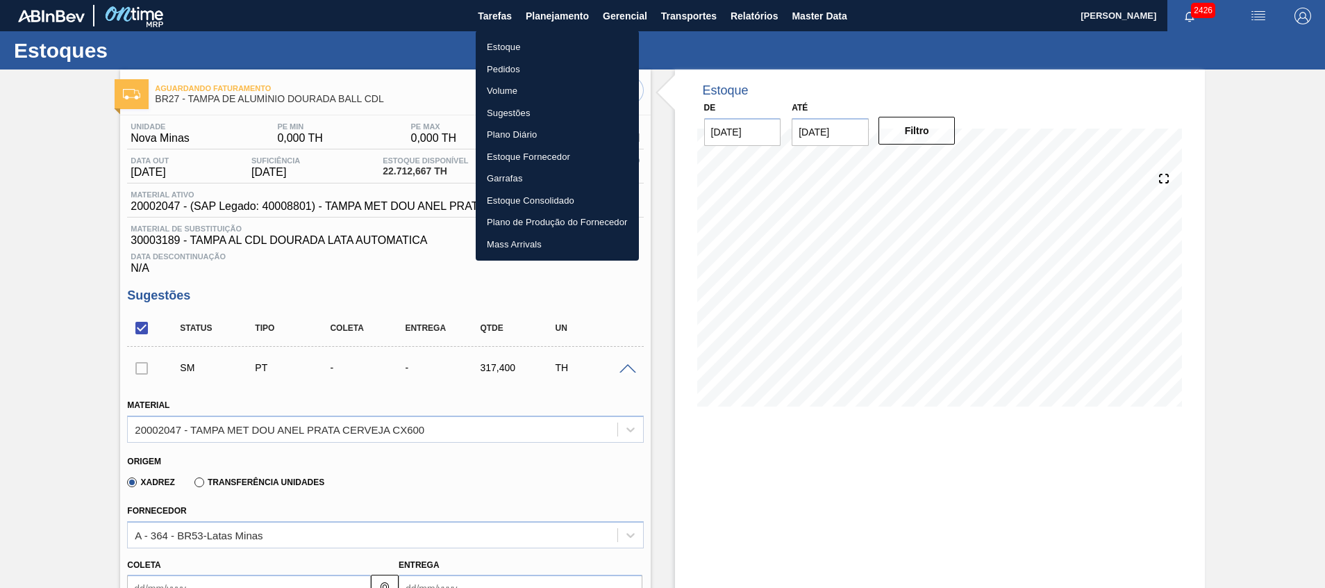
click at [554, 51] on li "Estoque" at bounding box center [557, 47] width 163 height 22
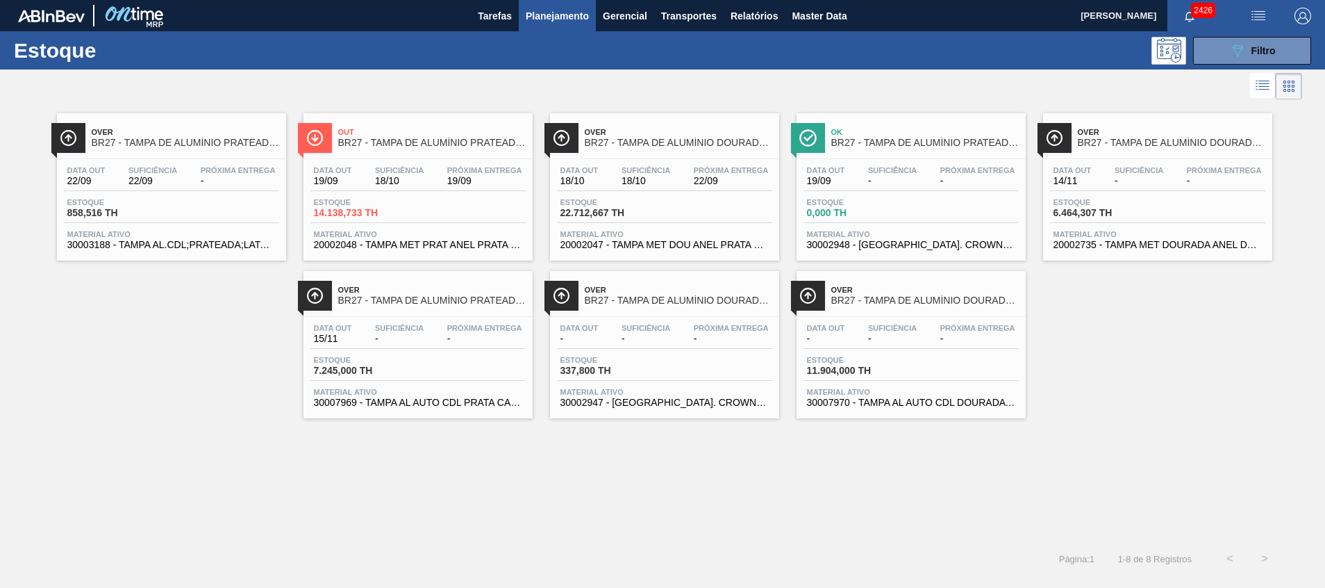
drag, startPoint x: 433, startPoint y: 245, endPoint x: 467, endPoint y: 525, distance: 281.9
click at [433, 245] on span "20002048 - TAMPA MET PRAT ANEL PRATA CERVEJA CX600" at bounding box center [418, 245] width 208 height 10
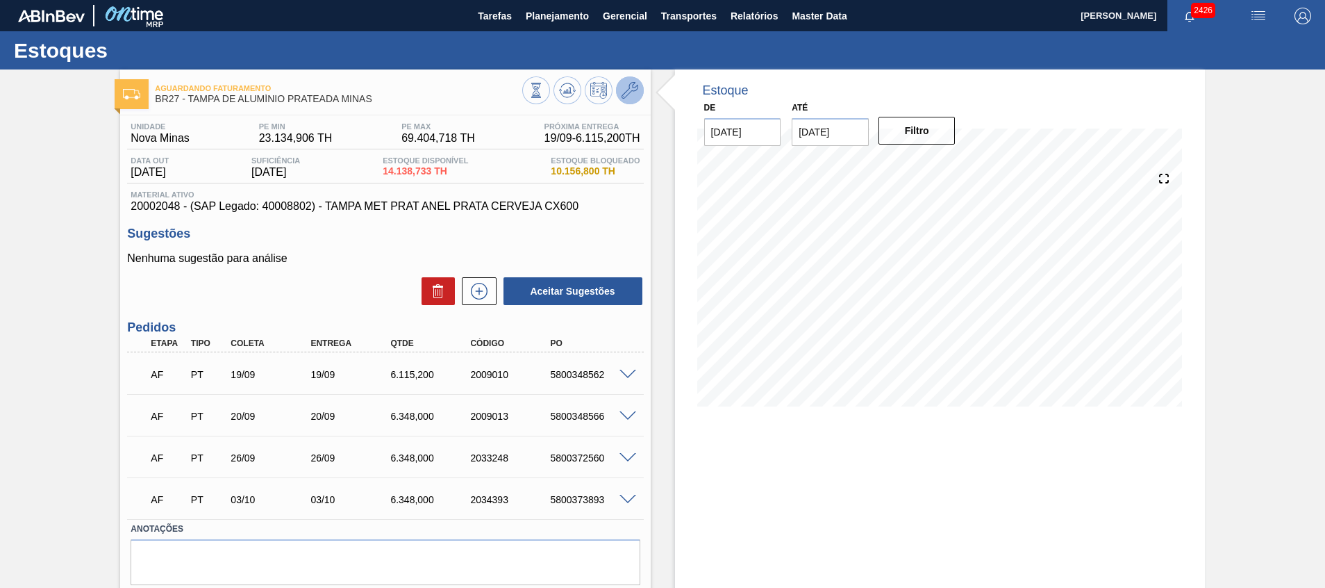
click at [620, 91] on button at bounding box center [630, 90] width 28 height 28
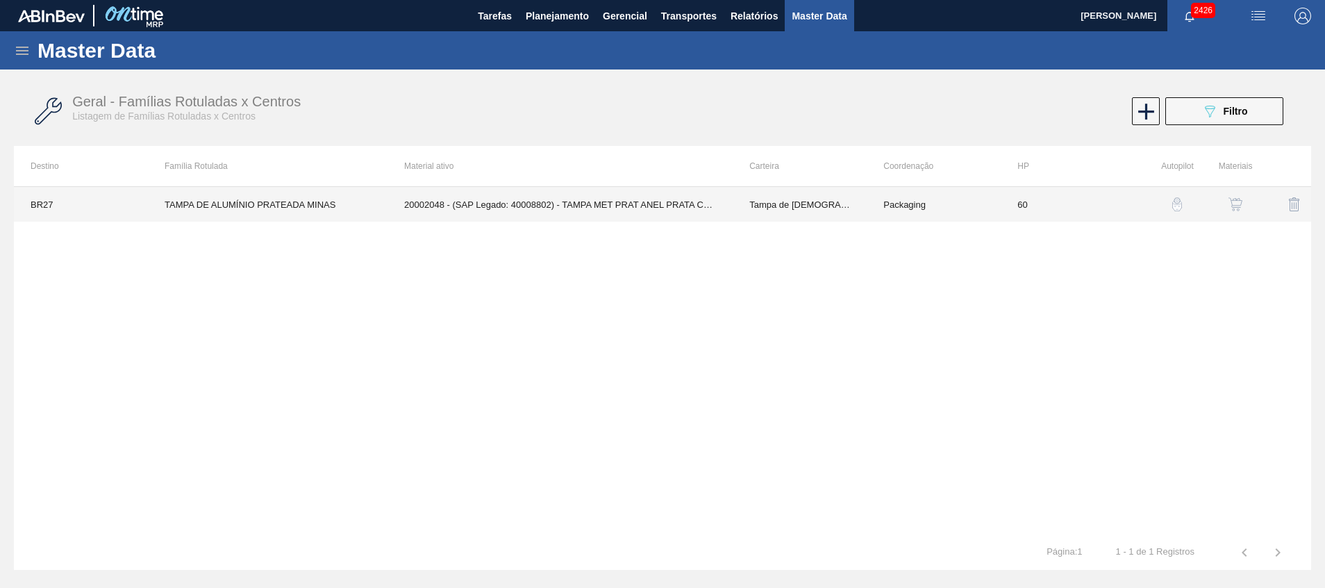
click at [578, 191] on td "20002048 - (SAP Legado: 40008802) - TAMPA MET PRAT ANEL PRATA CERVEJA CX600" at bounding box center [560, 204] width 345 height 35
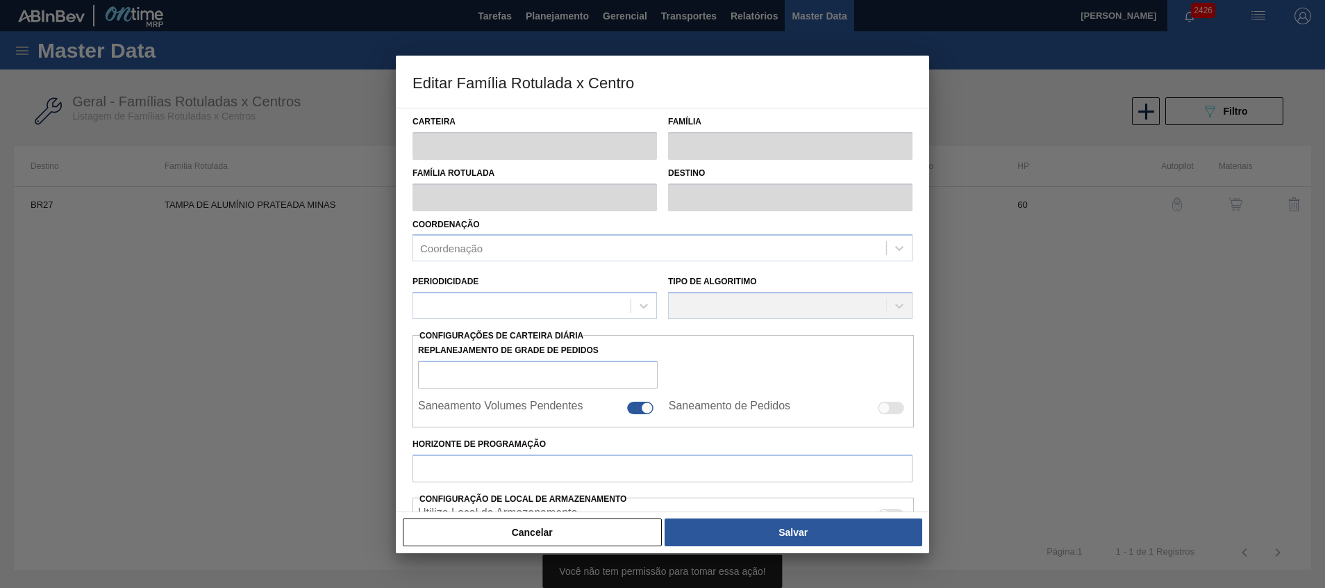
type input "Tampa de [DEMOGRAPHIC_DATA]"
type input "Tampa de Alumínio"
type input "TAMPA DE ALUMÍNIO PRATEADA MINAS"
type input "BR27 - [GEOGRAPHIC_DATA]"
type input "60"
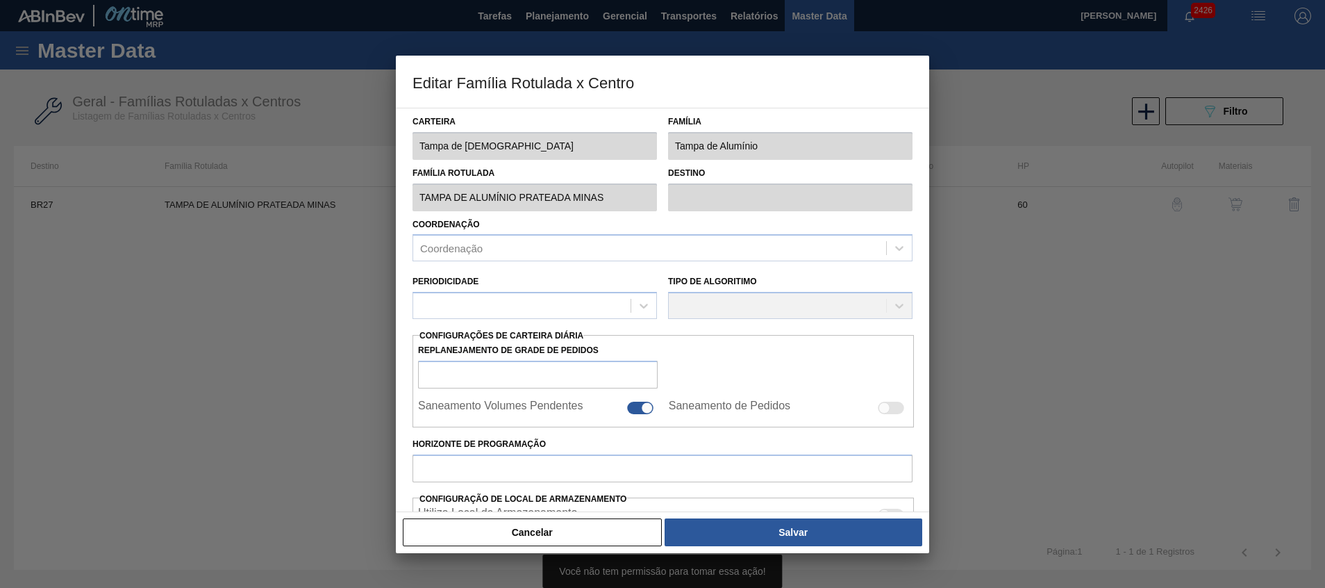
type input "23.134,906"
type input "69.404,718"
type input "67"
type input "53.981,448"
checkbox input "true"
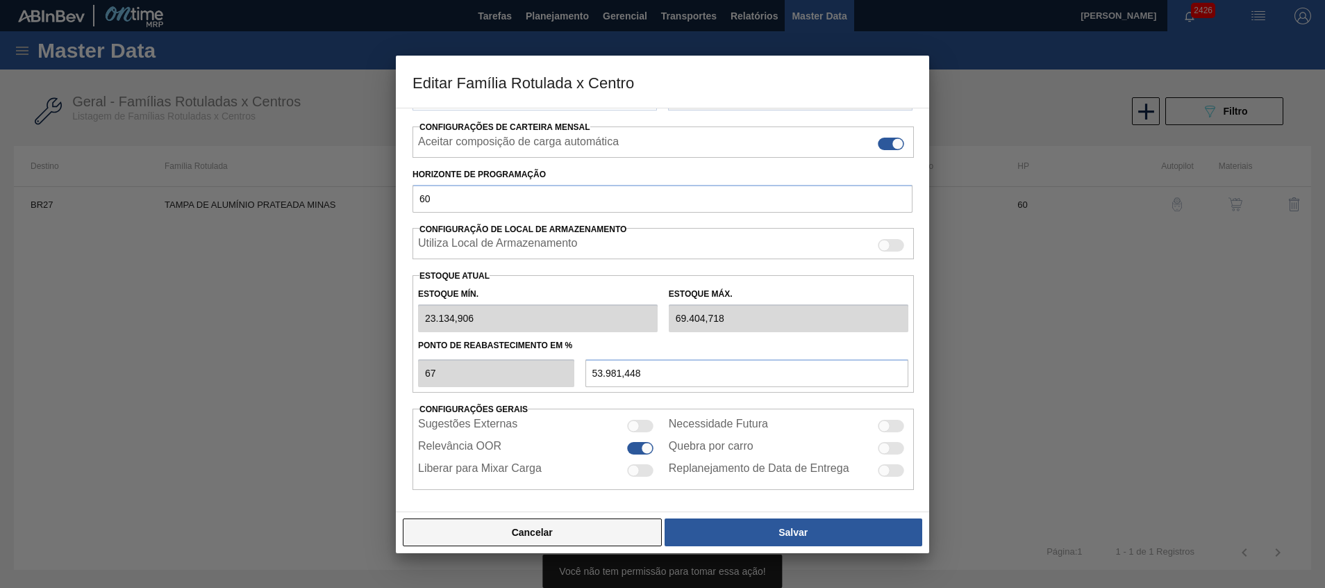
scroll to position [214, 0]
click at [537, 533] on button "Cancelar" at bounding box center [532, 532] width 259 height 28
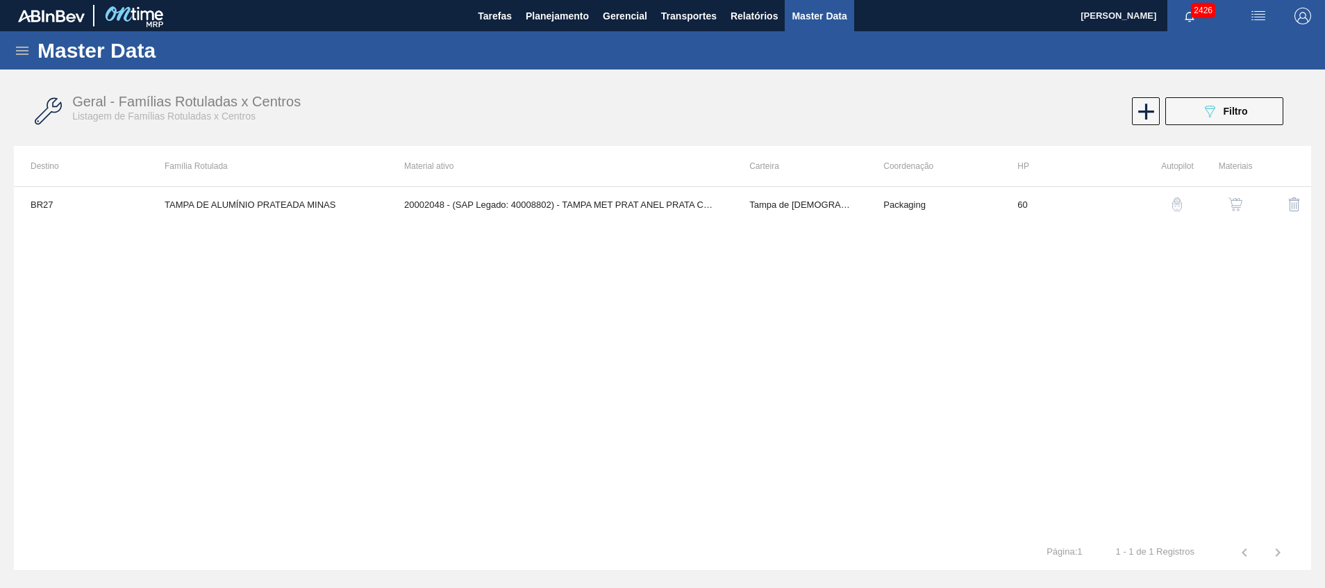
click at [1225, 202] on button "button" at bounding box center [1235, 204] width 33 height 33
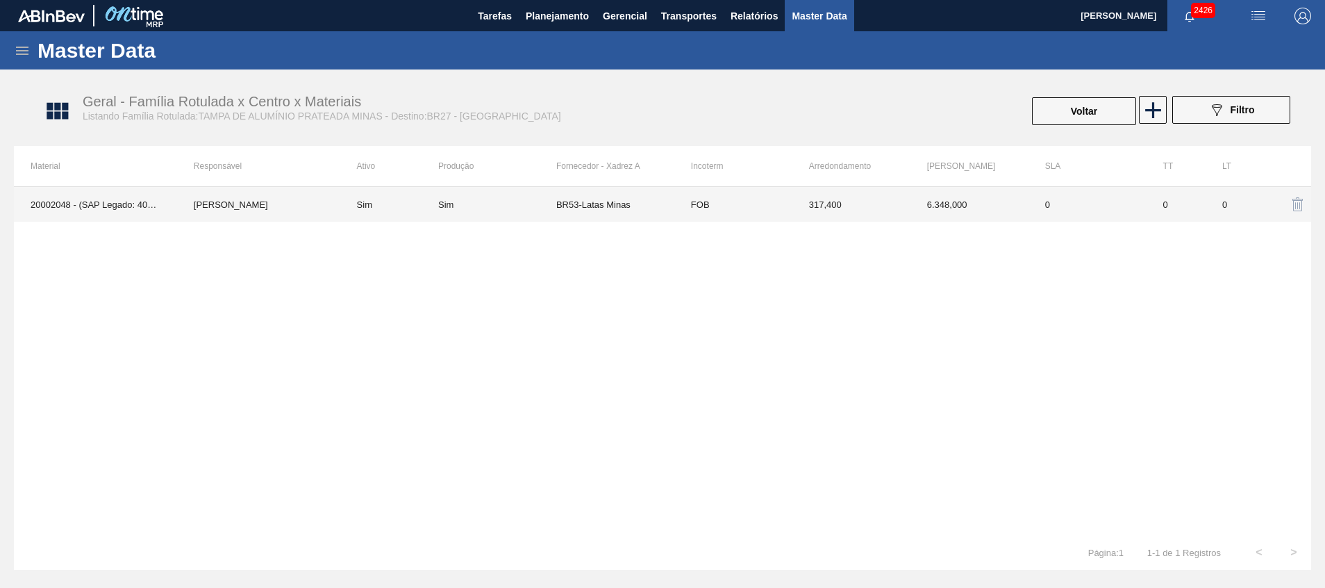
click at [624, 205] on td "BR53-Latas Minas" at bounding box center [615, 204] width 118 height 35
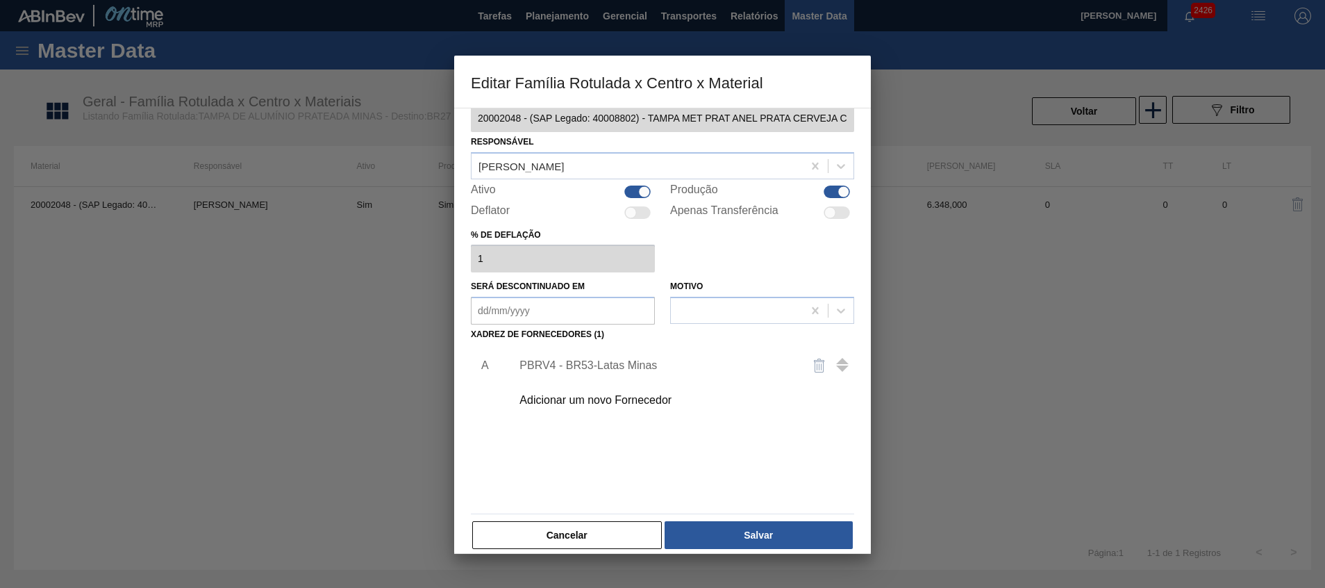
scroll to position [38, 0]
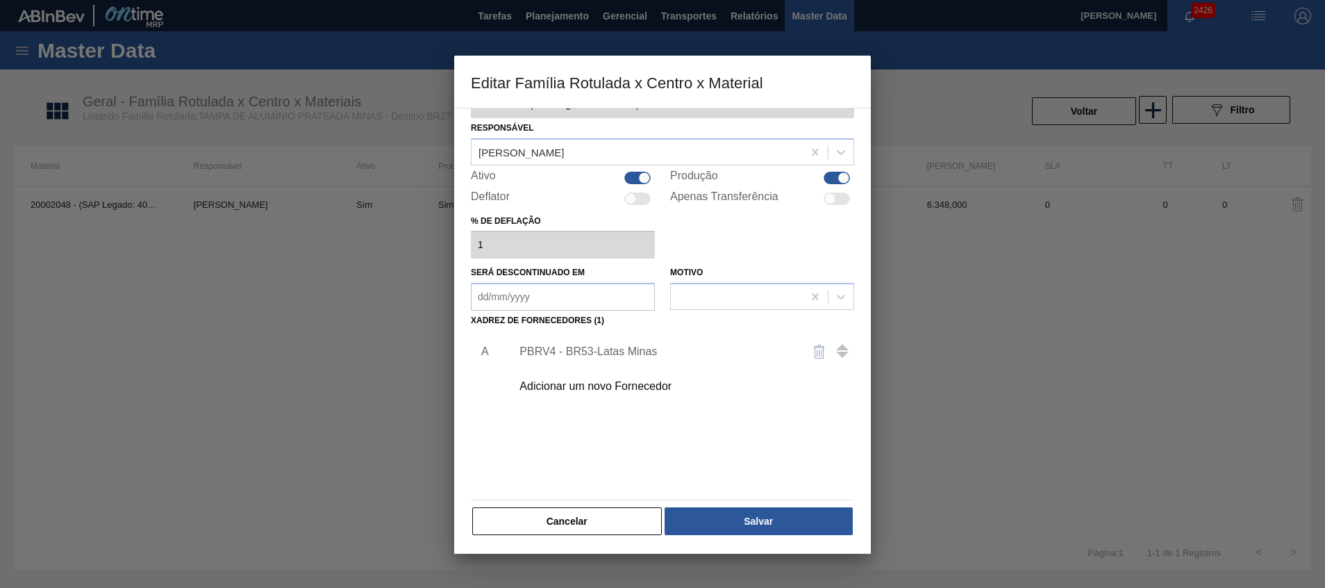
click at [632, 334] on div "PBRV4 - BR53-Latas Minas" at bounding box center [679, 351] width 351 height 35
click at [631, 339] on div "PBRV4 - BR53-Latas Minas" at bounding box center [679, 351] width 351 height 35
click at [643, 344] on div "PBRV4 - BR53-Latas Minas" at bounding box center [679, 351] width 351 height 35
click at [649, 350] on div "PBRV4 - BR53-Latas Minas" at bounding box center [656, 351] width 272 height 13
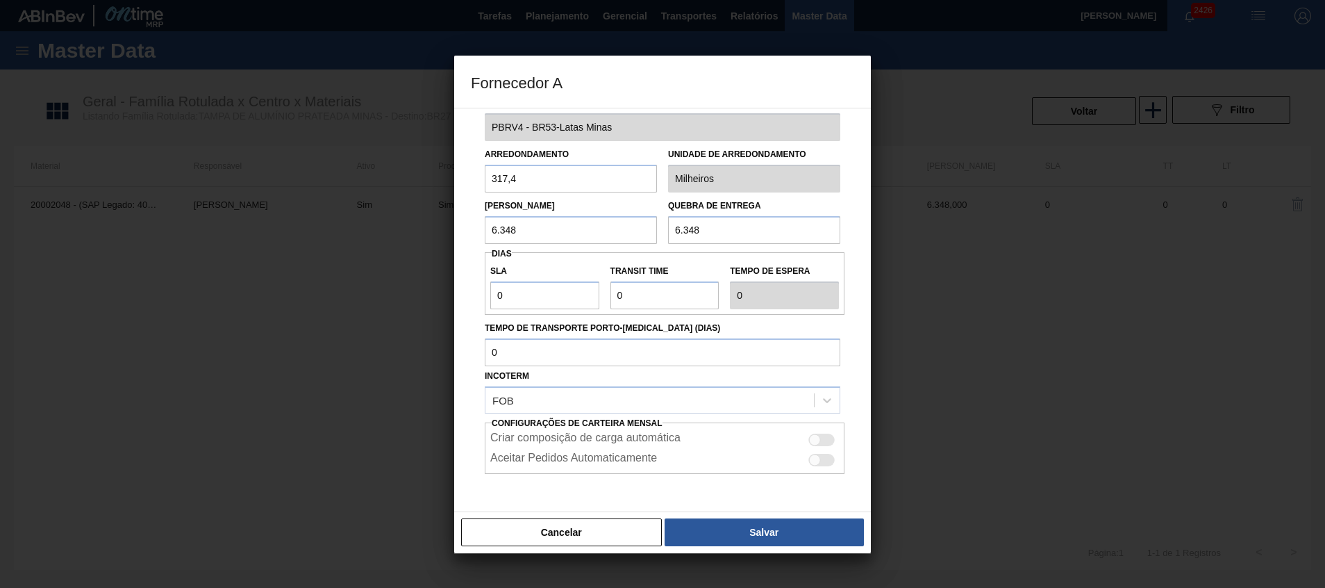
scroll to position [0, 0]
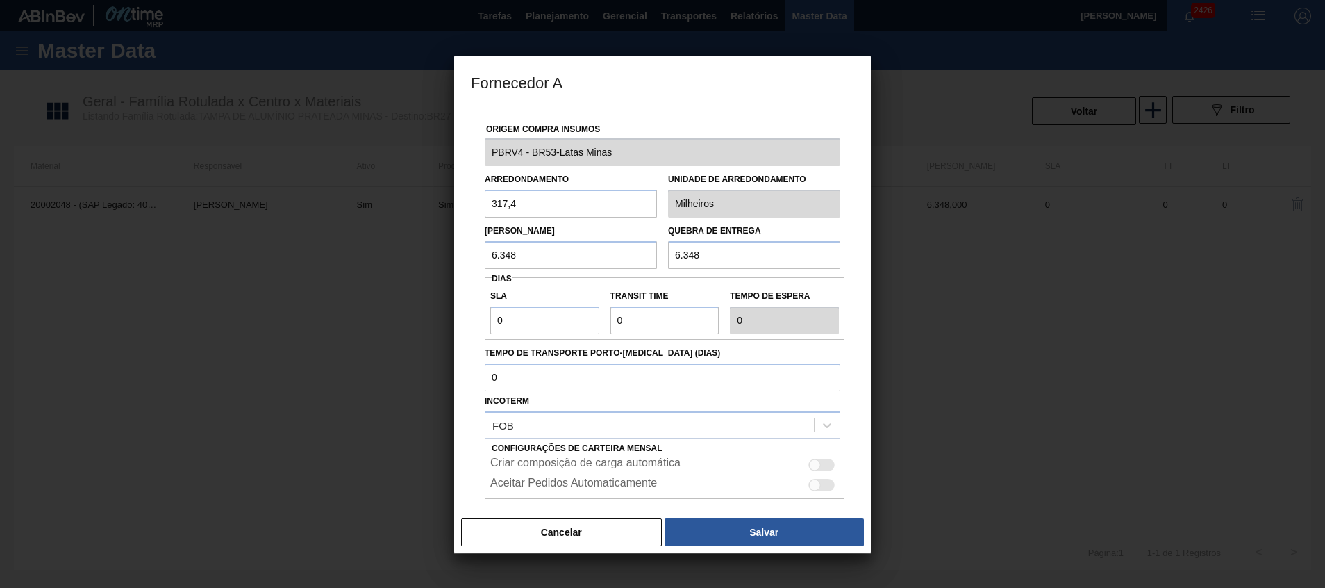
click at [552, 546] on div "Cancelar Salvar" at bounding box center [662, 532] width 417 height 42
click at [552, 532] on button "Cancelar" at bounding box center [561, 532] width 201 height 28
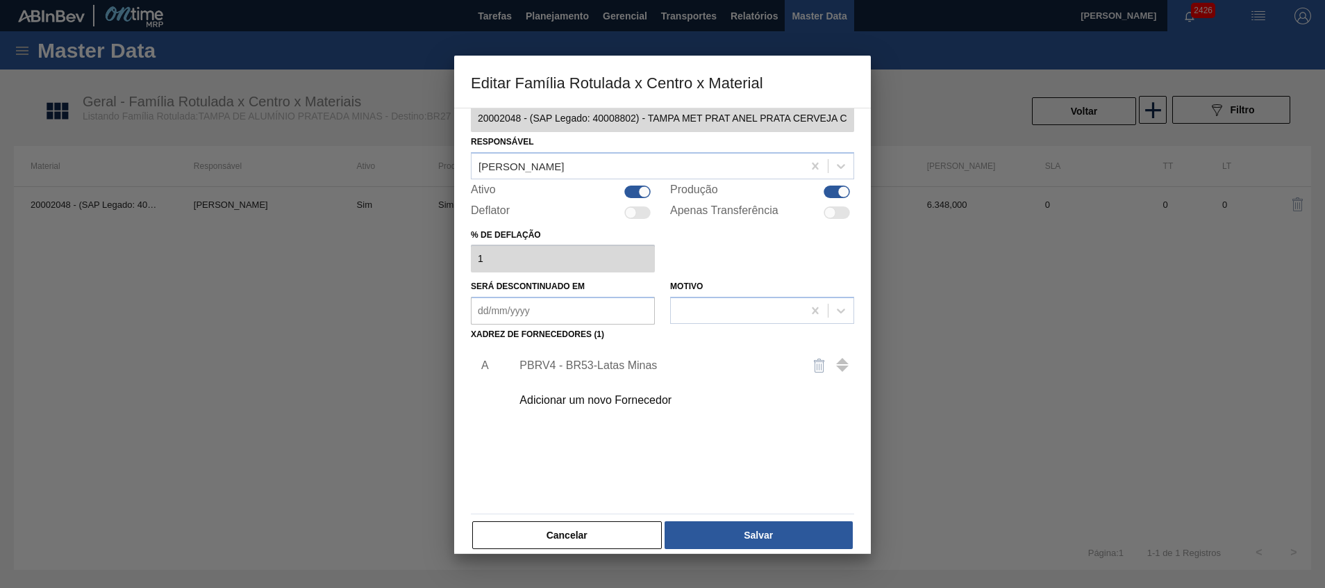
scroll to position [38, 0]
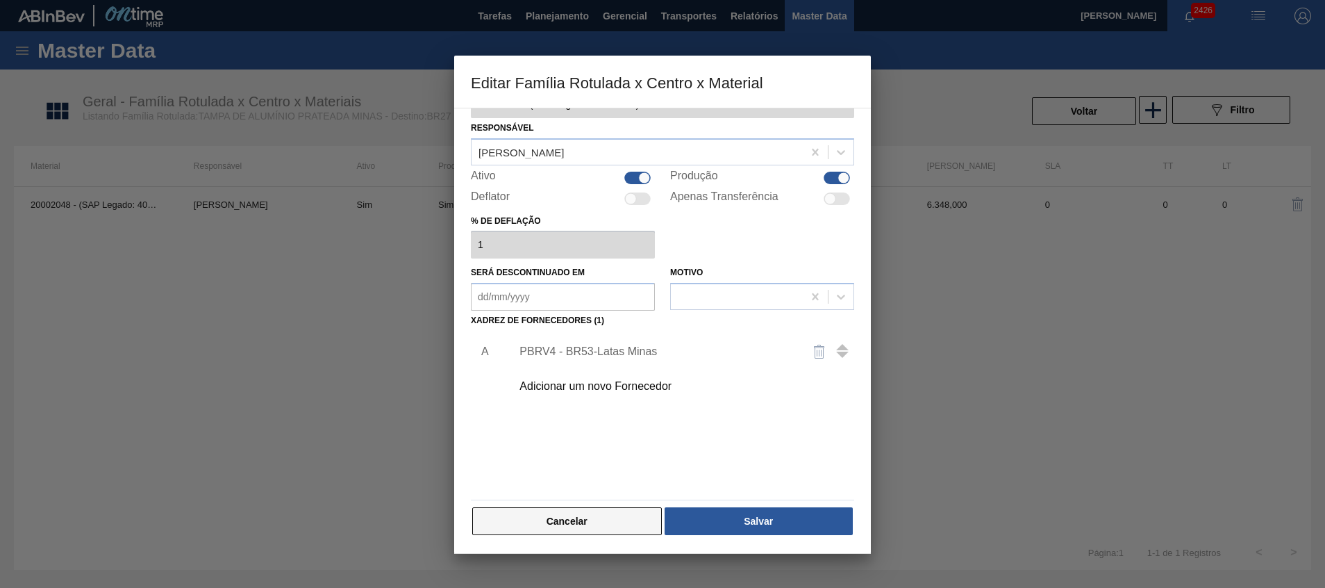
drag, startPoint x: 562, startPoint y: 535, endPoint x: 561, endPoint y: 528, distance: 7.1
click at [561, 529] on div "Cancelar Salvar" at bounding box center [662, 521] width 383 height 31
click at [560, 515] on button "Cancelar" at bounding box center [567, 521] width 190 height 28
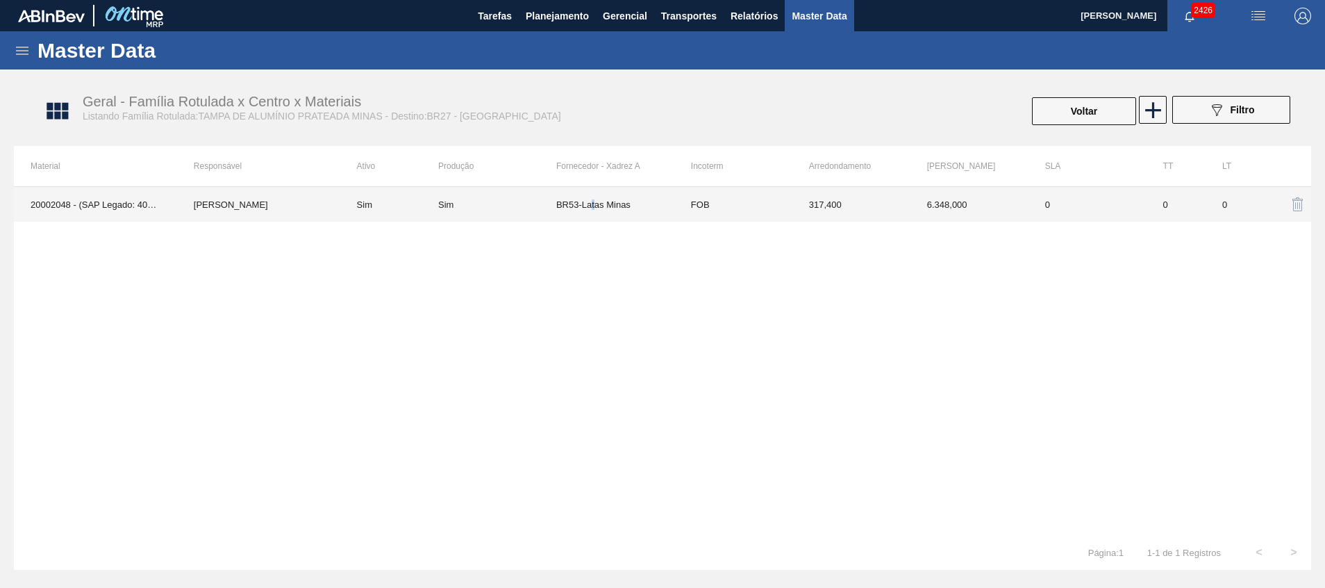
click at [594, 204] on td "BR53-Latas Minas" at bounding box center [615, 204] width 118 height 35
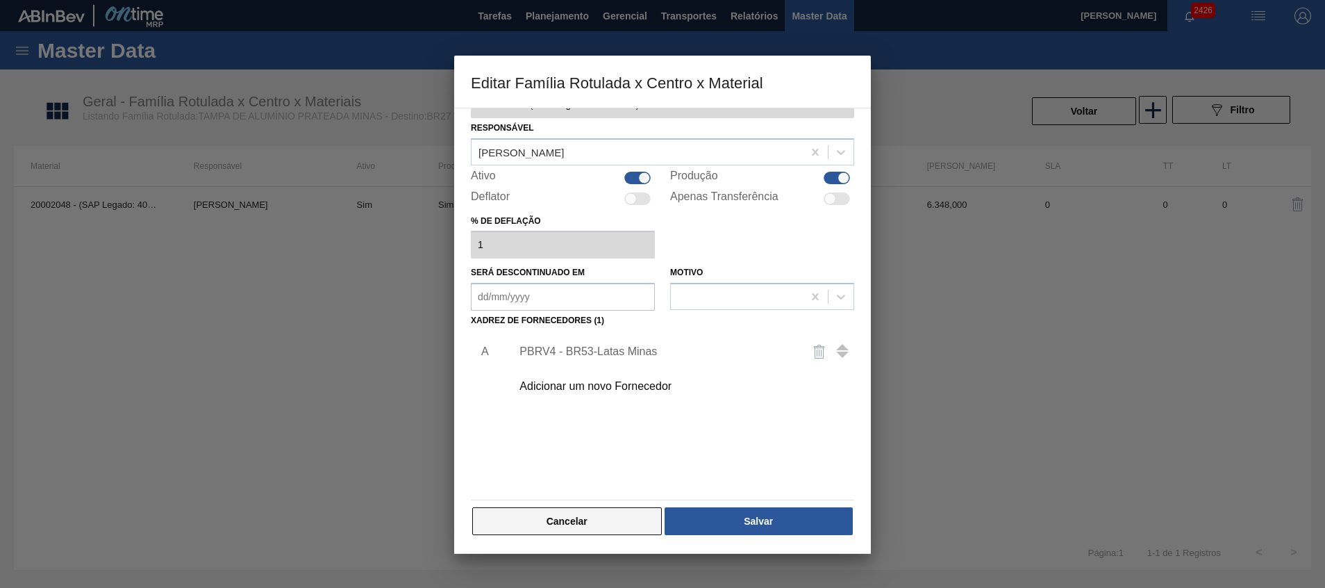
click at [605, 511] on button "Cancelar" at bounding box center [567, 521] width 190 height 28
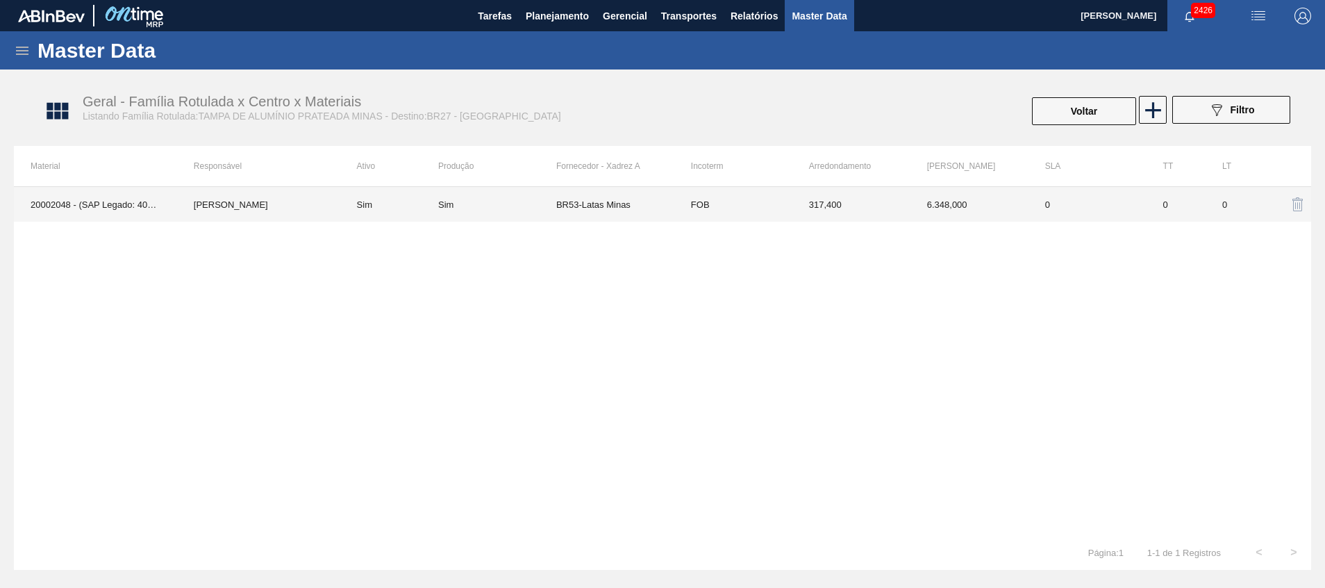
click at [608, 197] on td "BR53-Latas Minas" at bounding box center [615, 204] width 118 height 35
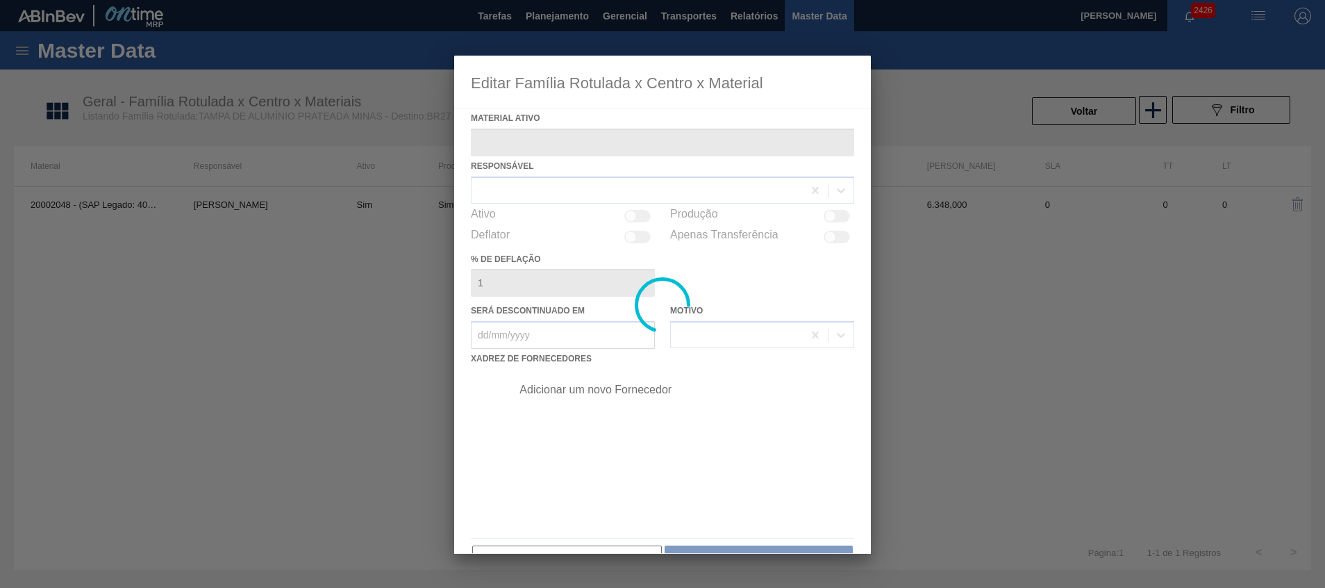
type ativo "20002048 - (SAP Legado: 40008802) - TAMPA MET PRAT ANEL PRATA CERVEJA CX600"
checkbox input "true"
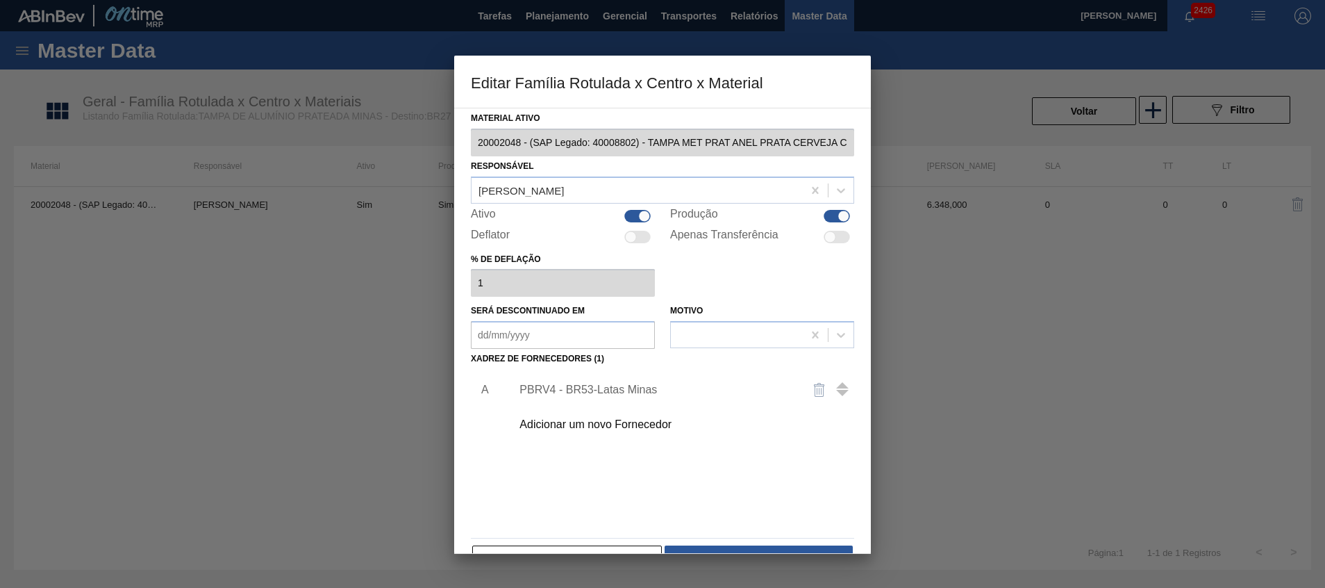
click at [602, 390] on div "PBRV4 - BR53-Latas Minas" at bounding box center [656, 389] width 272 height 13
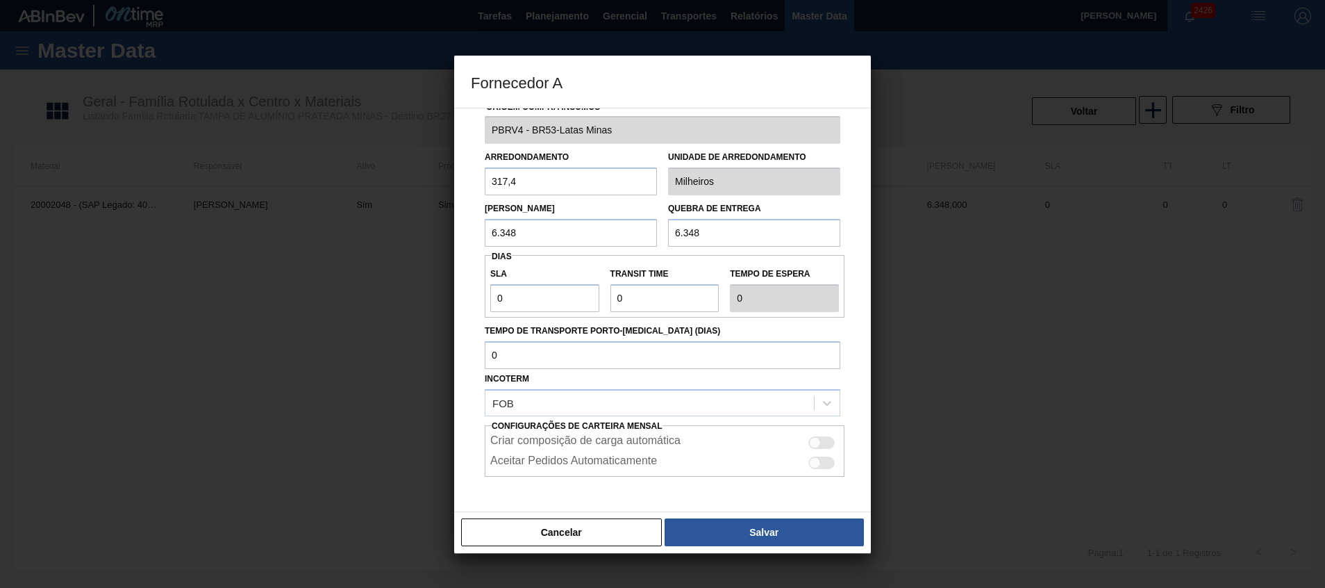
scroll to position [0, 0]
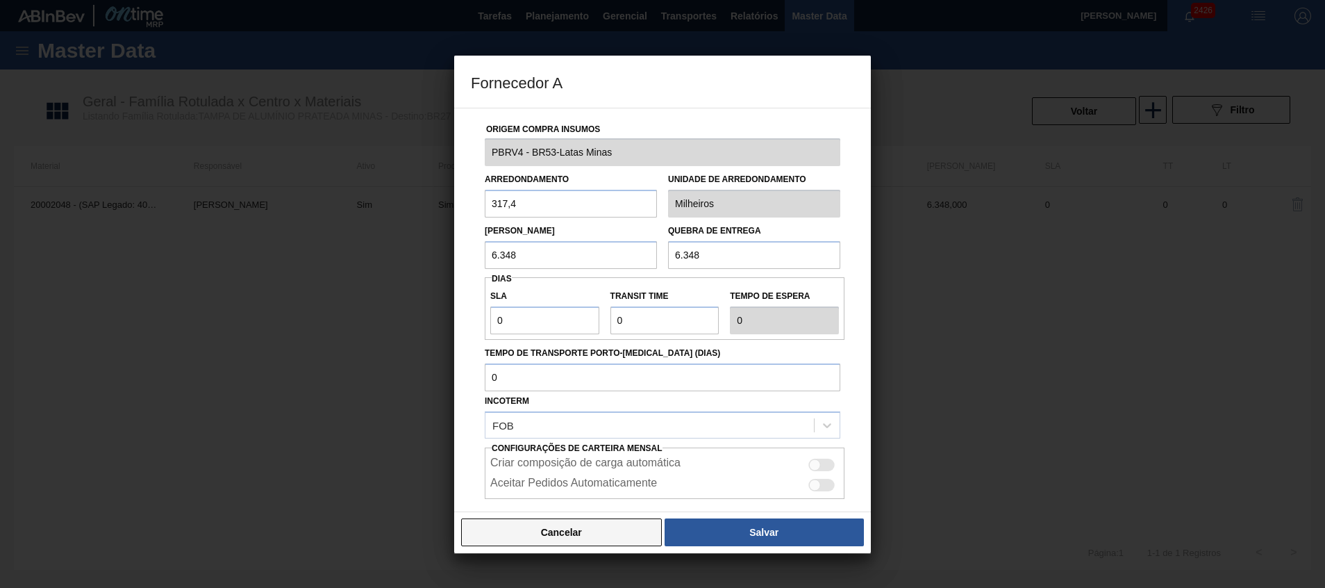
click at [588, 529] on button "Cancelar" at bounding box center [561, 532] width 201 height 28
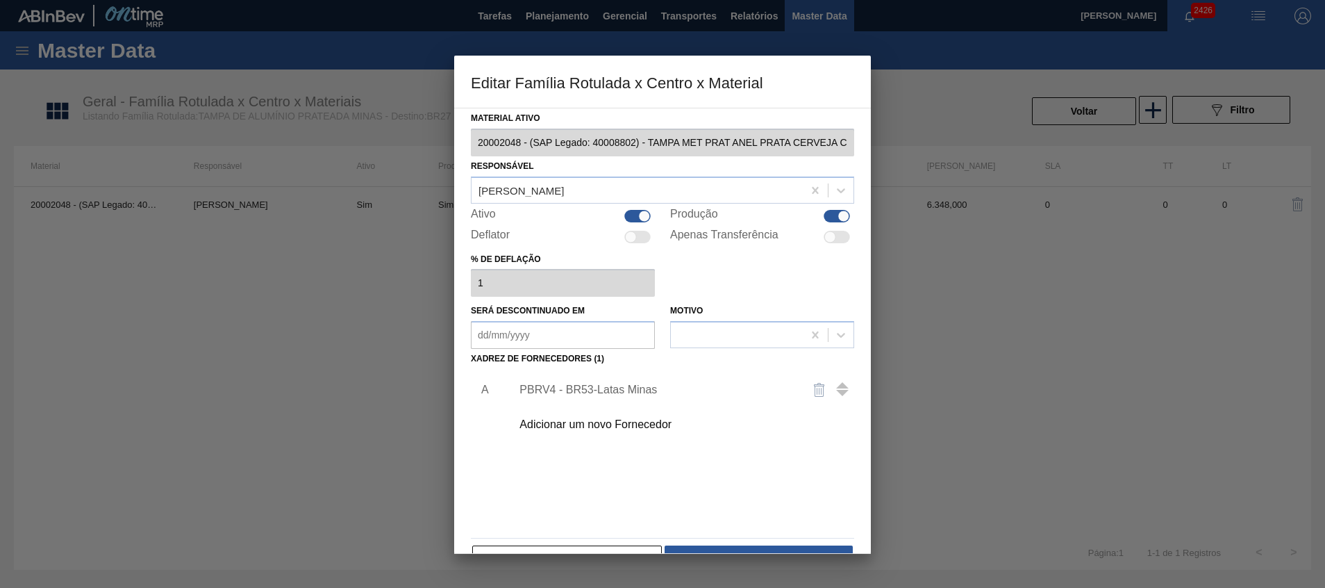
click at [626, 416] on div "Adicionar um novo Fornecedor" at bounding box center [679, 424] width 351 height 35
click at [614, 427] on div "Adicionar um novo Fornecedor" at bounding box center [656, 424] width 272 height 13
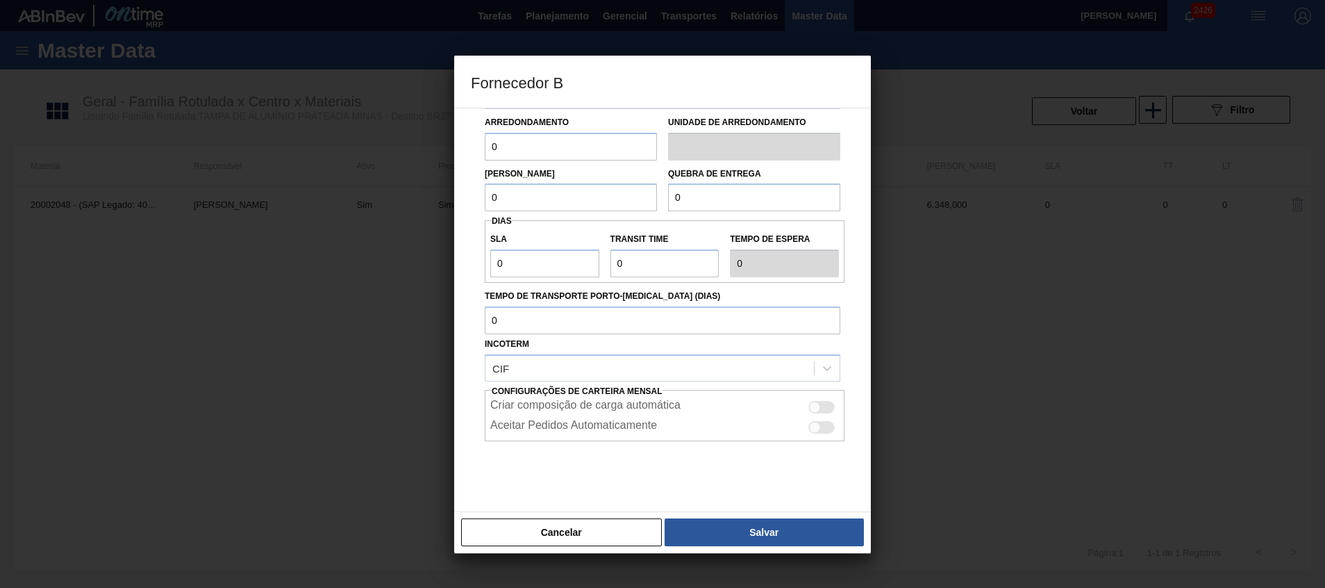
scroll to position [116, 0]
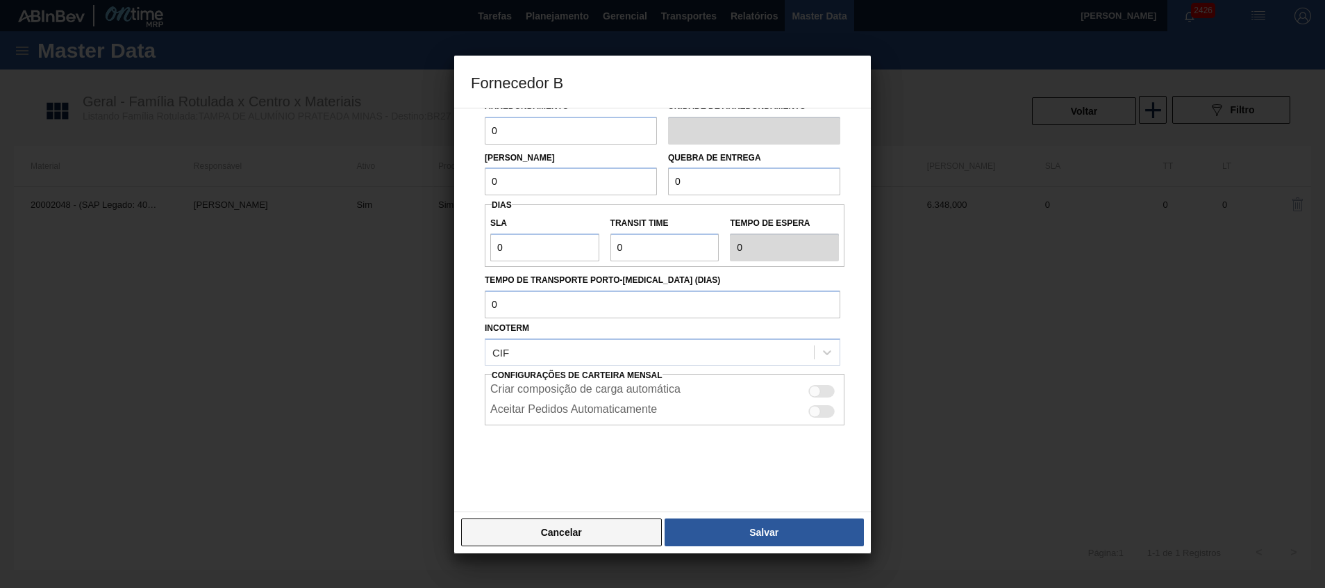
click at [570, 530] on button "Cancelar" at bounding box center [561, 532] width 201 height 28
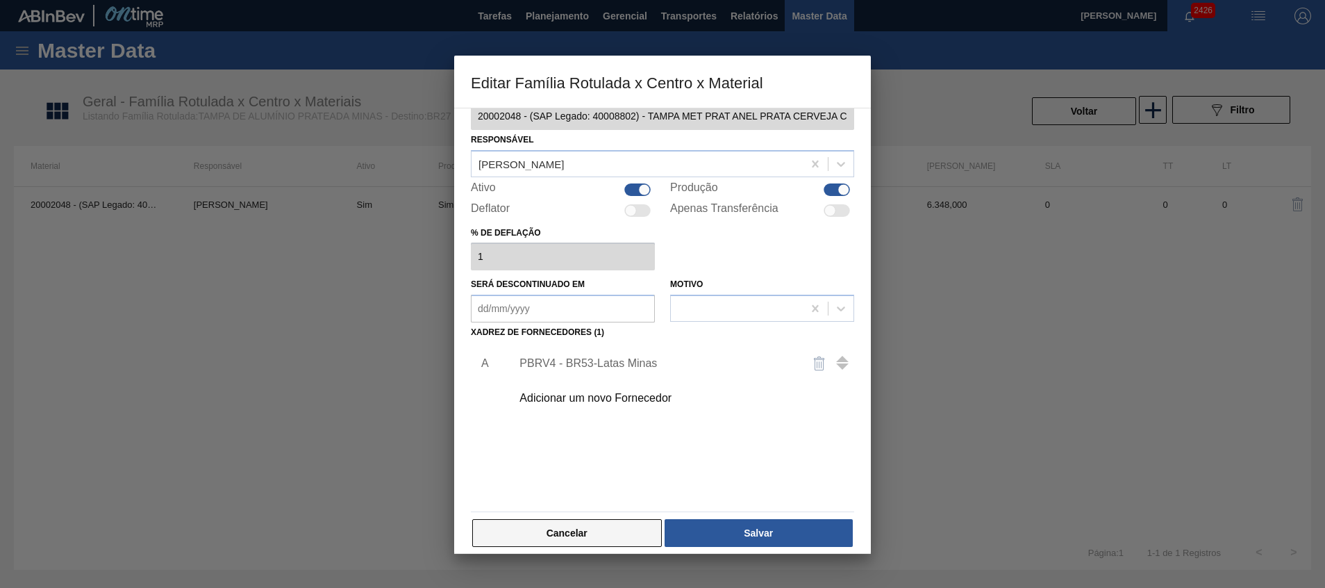
scroll to position [38, 0]
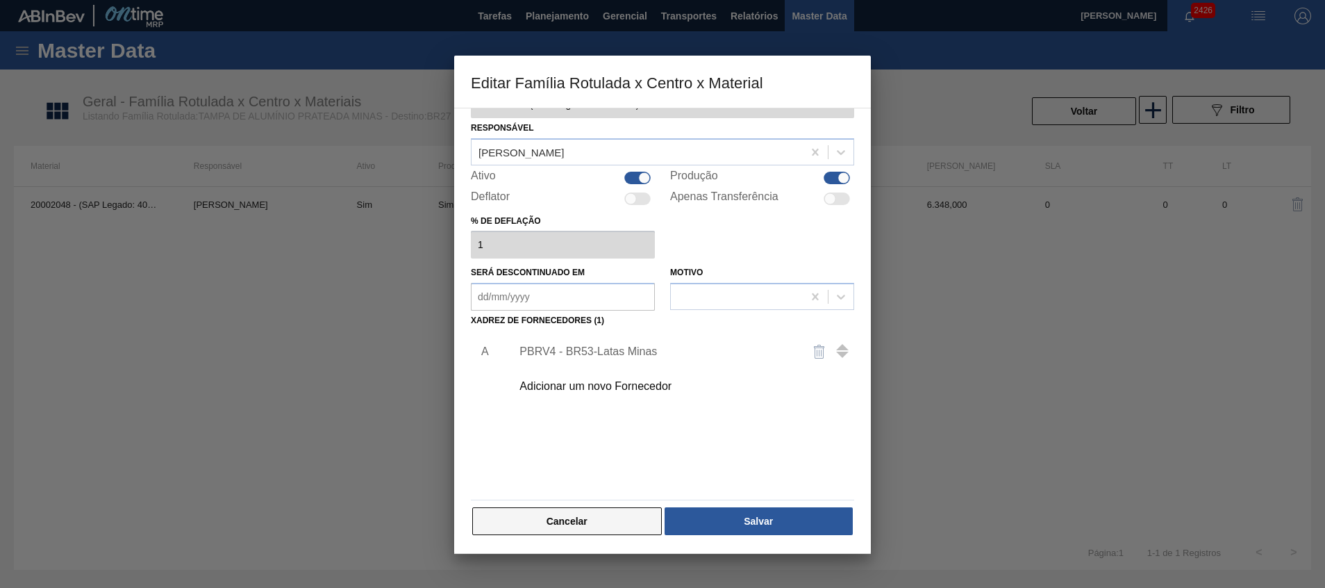
click at [568, 515] on button "Cancelar" at bounding box center [567, 521] width 190 height 28
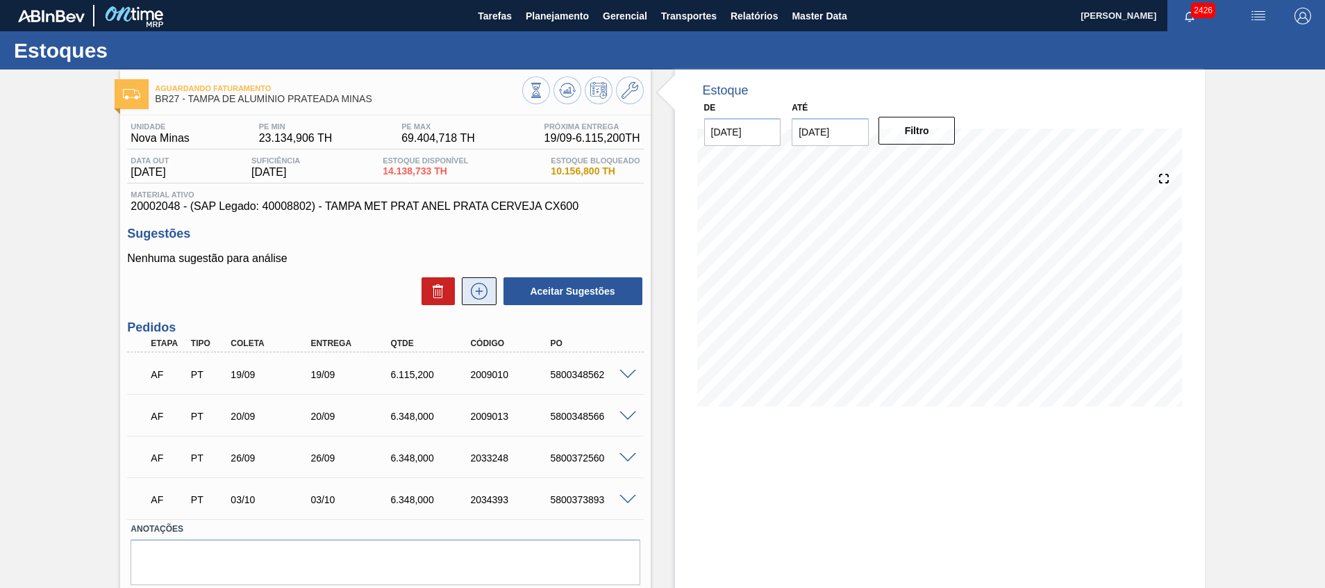
click at [486, 299] on icon at bounding box center [479, 291] width 22 height 17
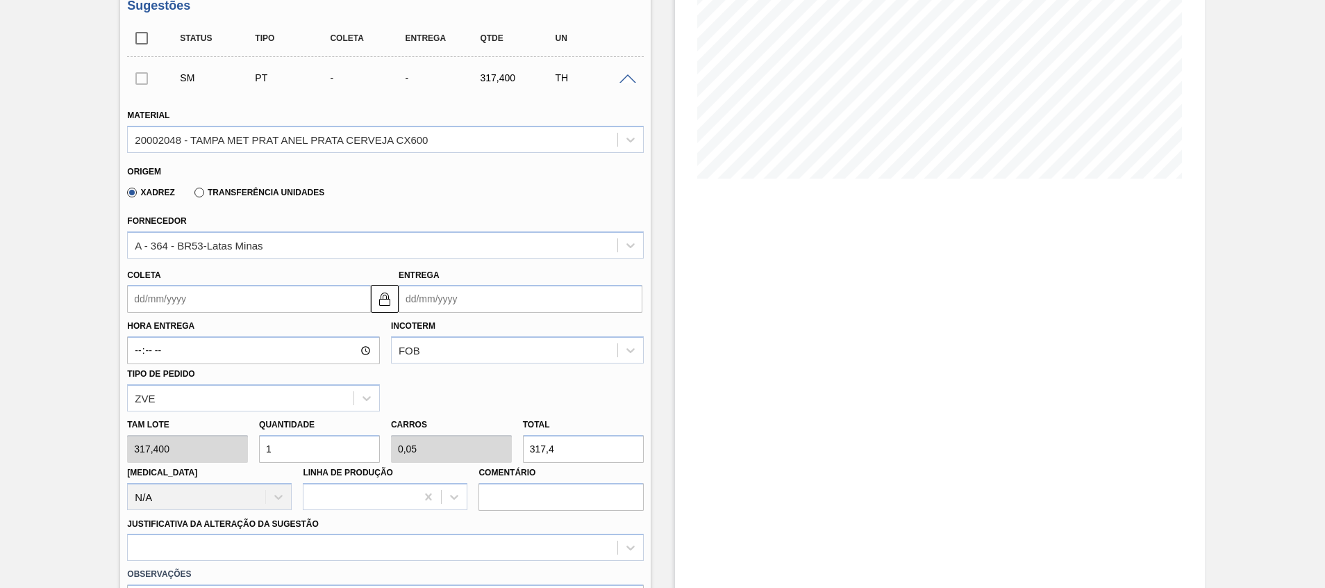
scroll to position [208, 0]
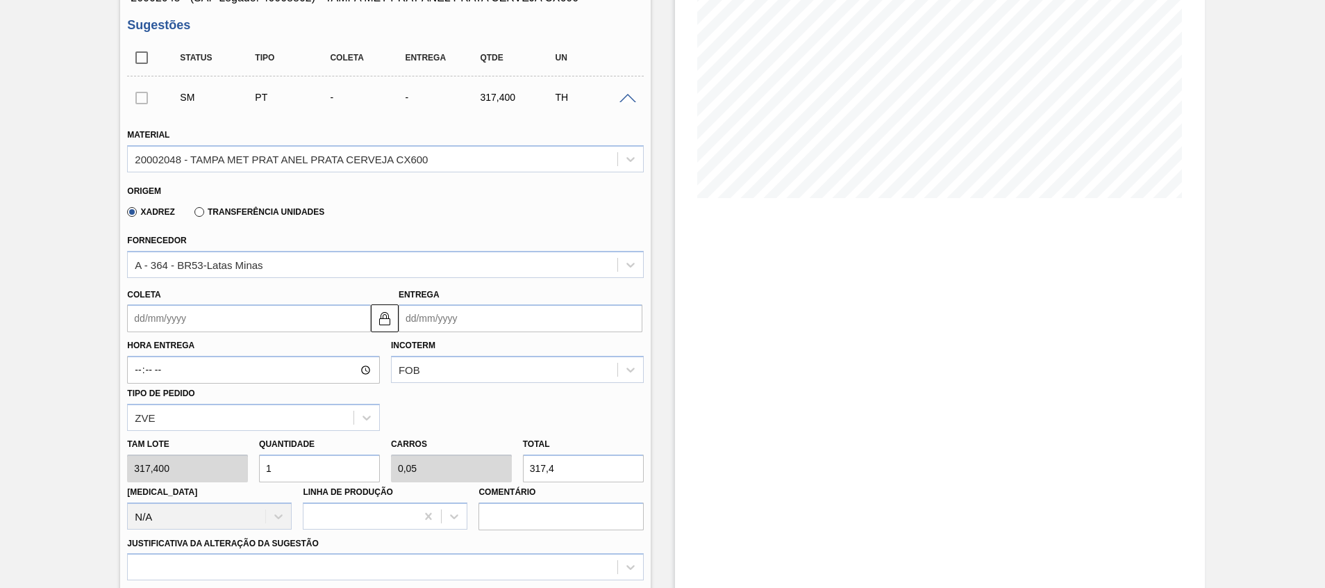
click at [308, 209] on label "Transferência Unidades" at bounding box center [260, 212] width 130 height 10
click at [192, 215] on input "Transferência Unidades" at bounding box center [192, 215] width 0 height 0
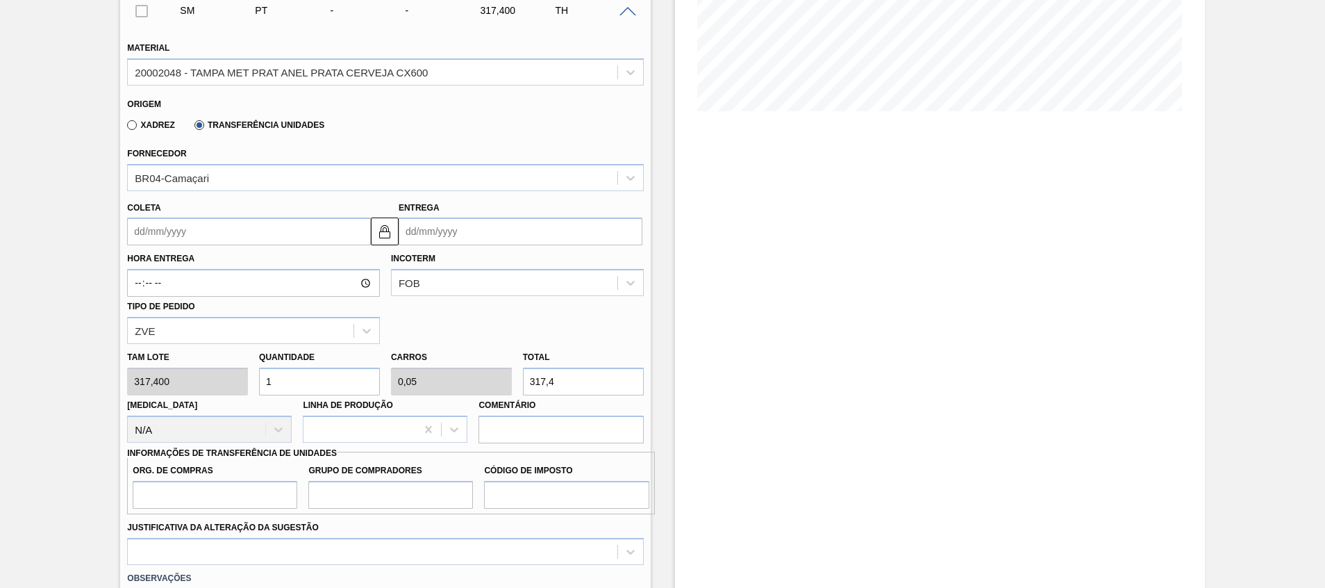
scroll to position [417, 0]
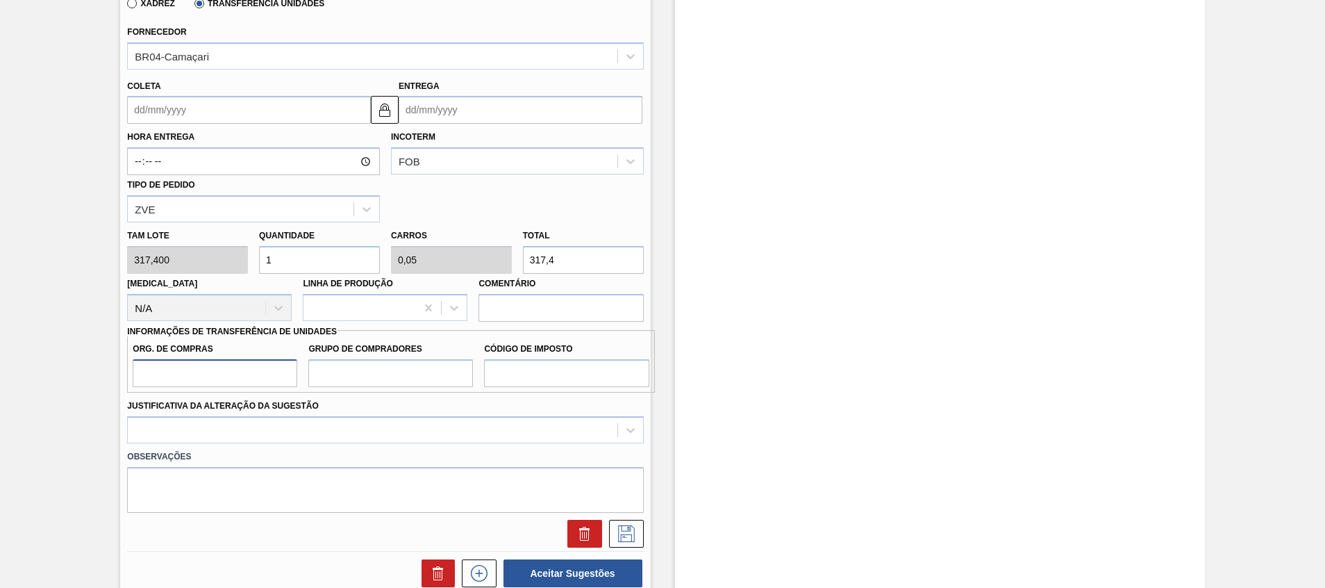
click at [247, 370] on input "Org. de Compras" at bounding box center [215, 373] width 165 height 28
type input "A01"
click at [405, 361] on input "Grupo de Compradores" at bounding box center [390, 373] width 165 height 28
type input "BR0"
click at [525, 384] on input "Código de Imposto" at bounding box center [566, 373] width 165 height 28
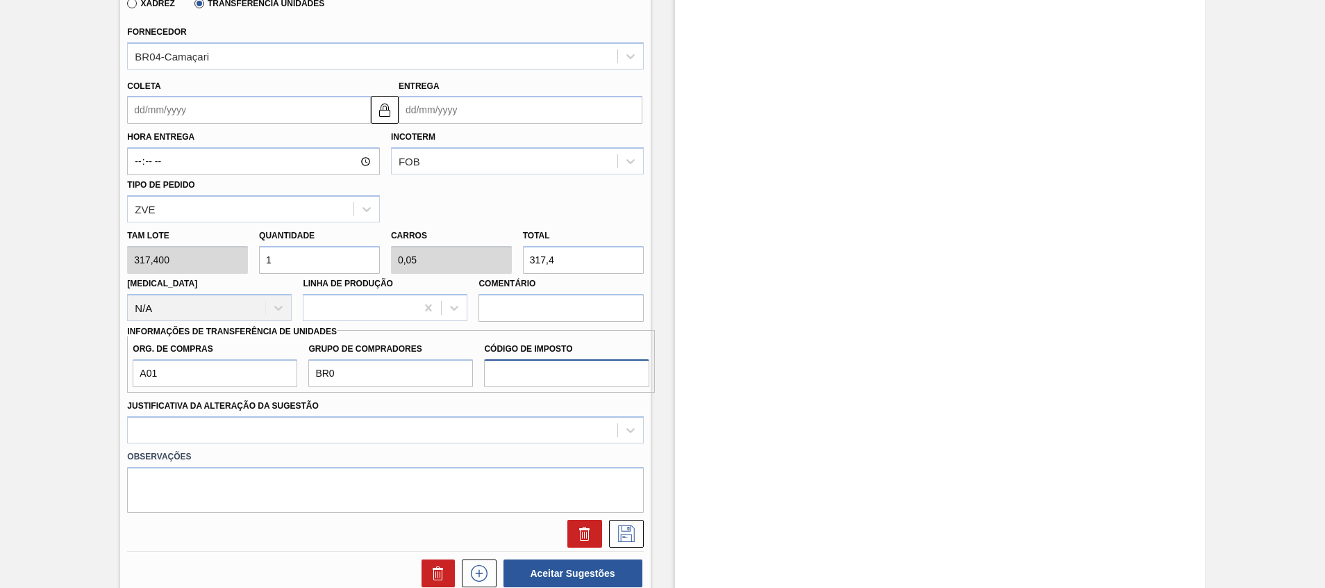
type input "I"
type input "L"
type input "I4"
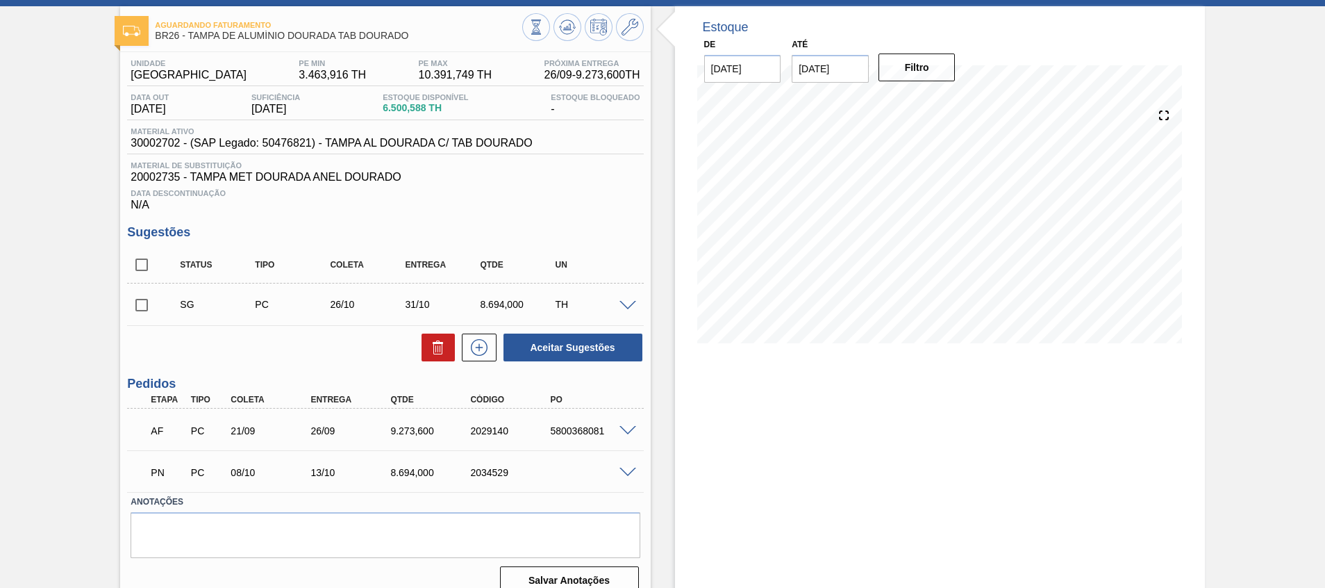
scroll to position [81, 0]
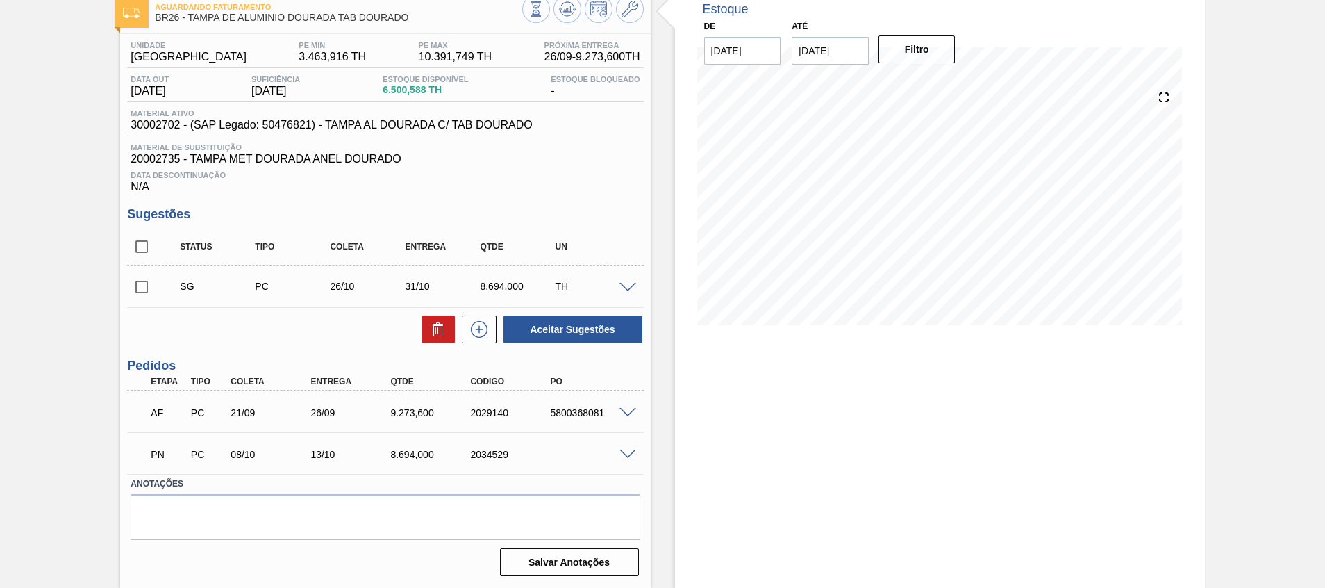
click at [499, 454] on div "2034529" at bounding box center [512, 454] width 90 height 11
copy div "2034529"
